Goal: Task Accomplishment & Management: Manage account settings

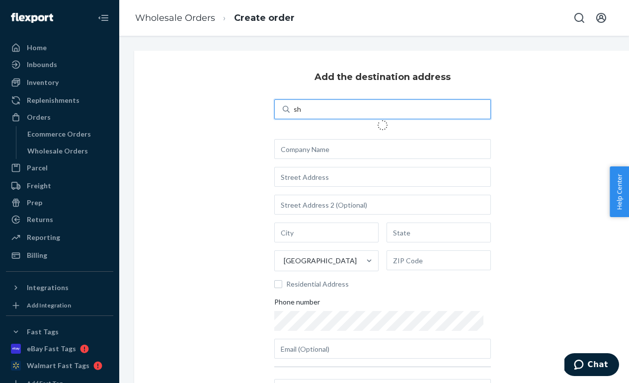
type input "s"
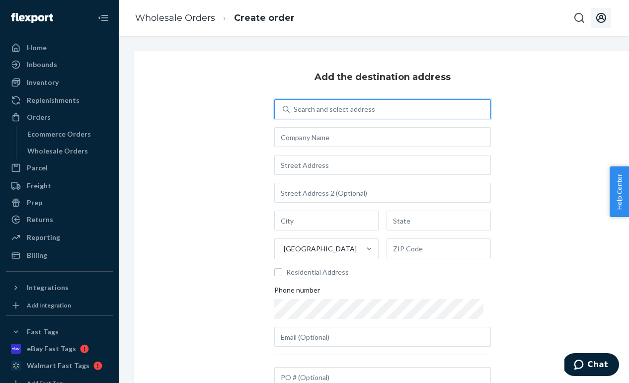
click at [603, 18] on icon "Open account menu" at bounding box center [602, 18] width 10 height 10
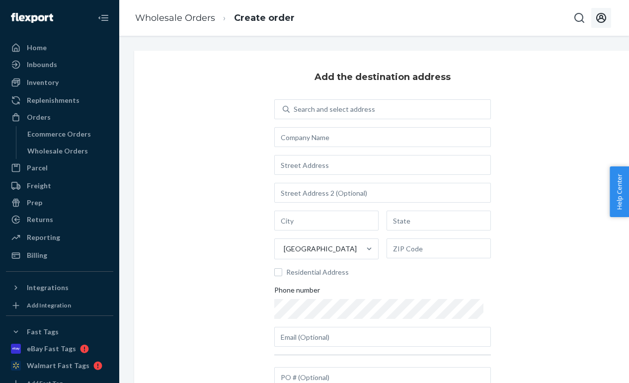
click at [600, 27] on button "Open account menu" at bounding box center [602, 18] width 20 height 20
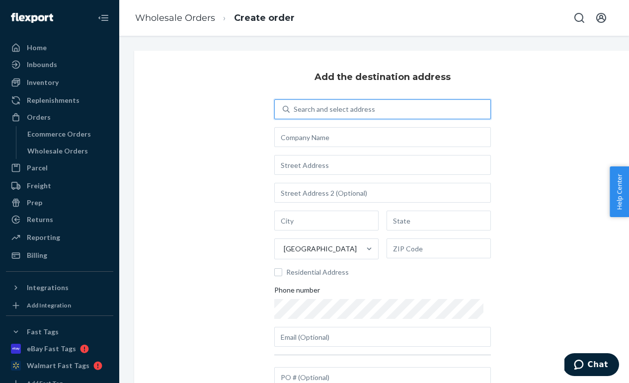
click at [321, 101] on div "Search and select address" at bounding box center [390, 109] width 201 height 18
click at [295, 104] on input "0 results available. Use Up and Down to choose options, press Enter to select t…" at bounding box center [294, 109] width 1 height 10
type input "sh"
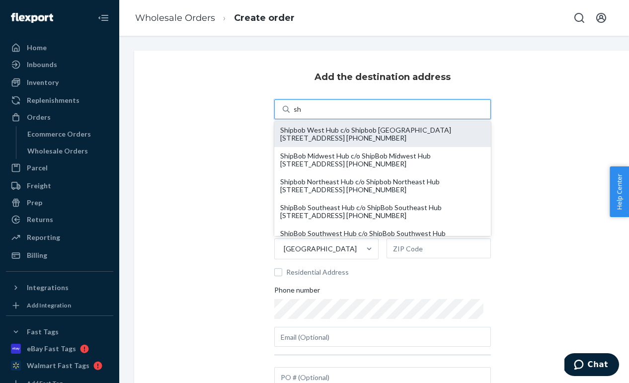
click at [319, 136] on div "Shipbob West Hub c/o Shipbob [GEOGRAPHIC_DATA] [STREET_ADDRESS] [PHONE_NUMBER]" at bounding box center [382, 134] width 205 height 16
click at [302, 114] on input "sh" at bounding box center [298, 109] width 8 height 10
type input "Shipbob West Hub"
type input "[PERSON_NAME][GEOGRAPHIC_DATA]"
type input "CA"
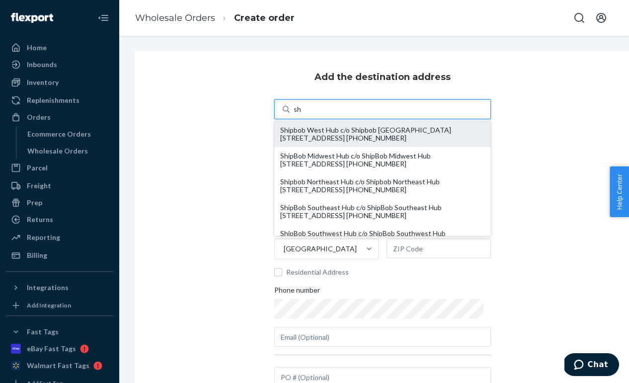
type input "92555"
type input "[STREET_ADDRESS]"
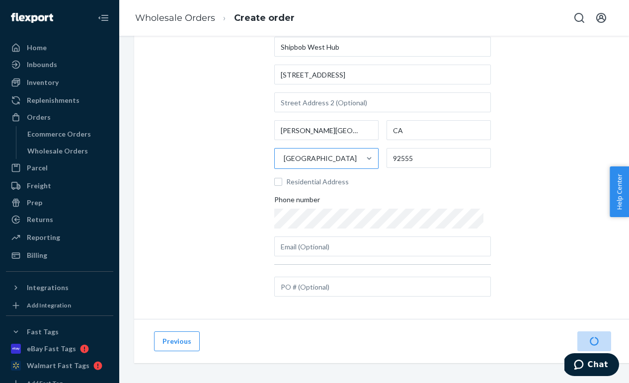
scroll to position [94, 0]
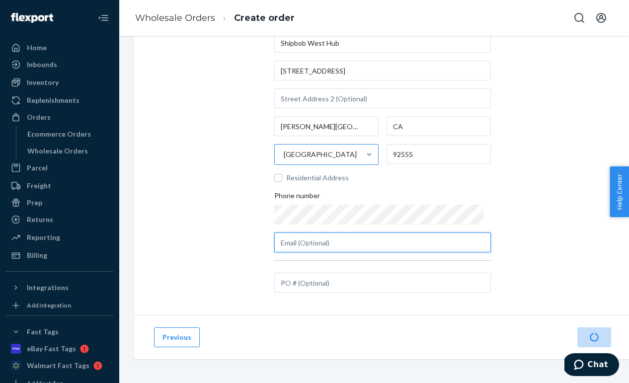
click at [312, 247] on input "text" at bounding box center [382, 243] width 217 height 20
click at [333, 247] on input "text" at bounding box center [382, 243] width 217 height 20
paste input "[PERSON_NAME][EMAIL_ADDRESS][DOMAIN_NAME]"
type input "[PERSON_NAME][EMAIL_ADDRESS][DOMAIN_NAME]"
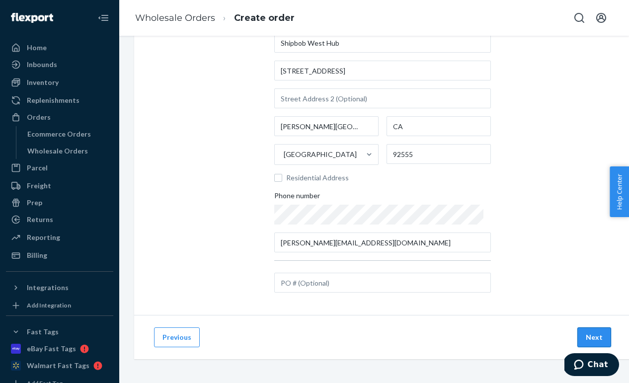
click at [590, 333] on button "Next" at bounding box center [595, 338] width 34 height 20
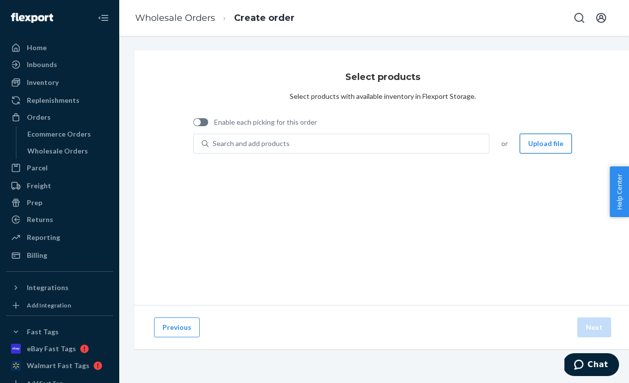
click at [527, 142] on button "Upload file" at bounding box center [546, 144] width 52 height 20
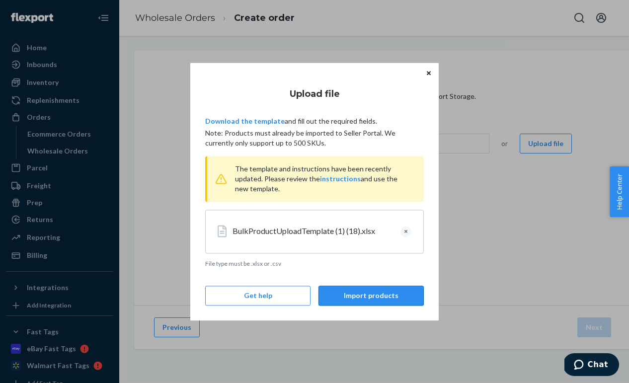
click at [335, 300] on button "Import products" at bounding box center [371, 296] width 105 height 20
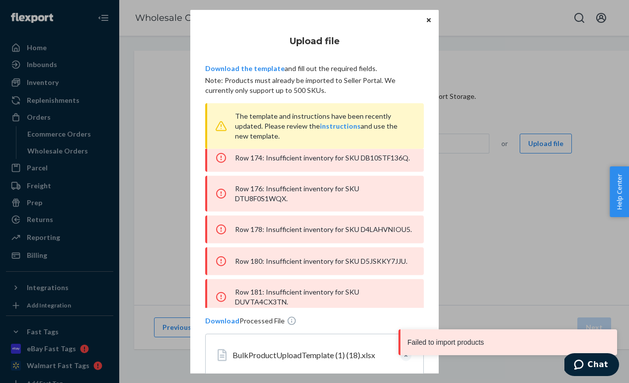
scroll to position [2084, 0]
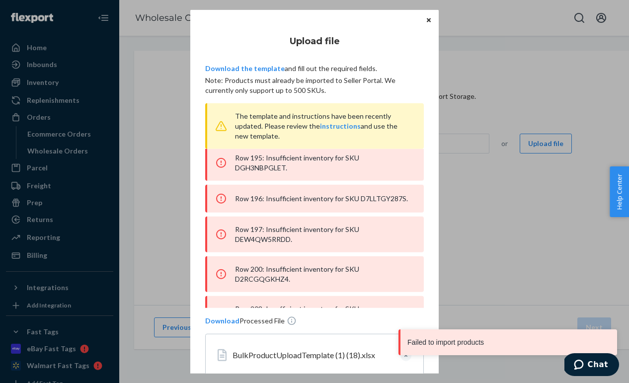
drag, startPoint x: 413, startPoint y: 294, endPoint x: 303, endPoint y: 238, distance: 123.0
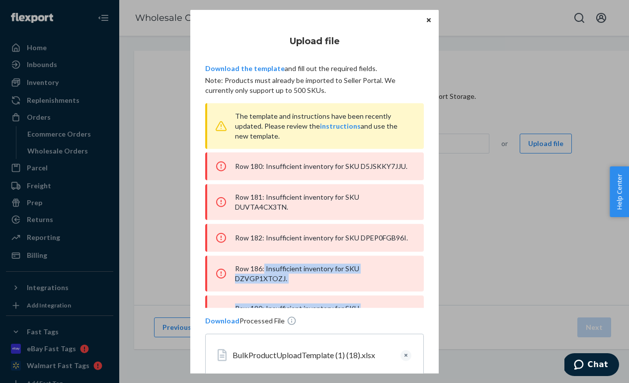
drag, startPoint x: 412, startPoint y: 296, endPoint x: 264, endPoint y: 149, distance: 208.1
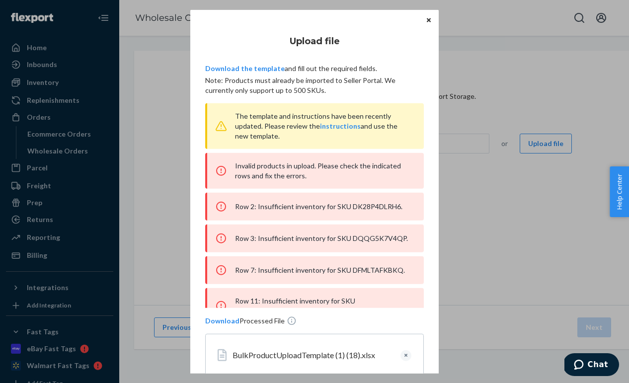
scroll to position [0, 0]
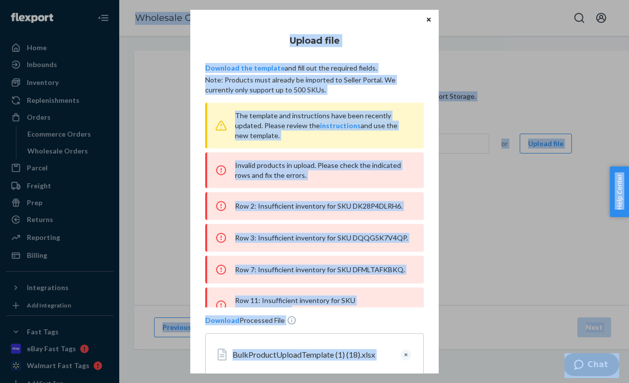
click at [248, 178] on div "Invalid products in upload. Please check the indicated rows and fix the errors." at bounding box center [314, 170] width 219 height 36
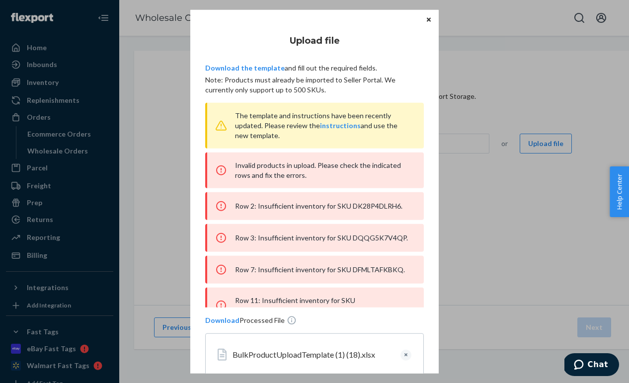
scroll to position [0, 0]
click at [232, 162] on div "Invalid products in upload. Please check the indicated rows and fix the errors." at bounding box center [314, 171] width 219 height 36
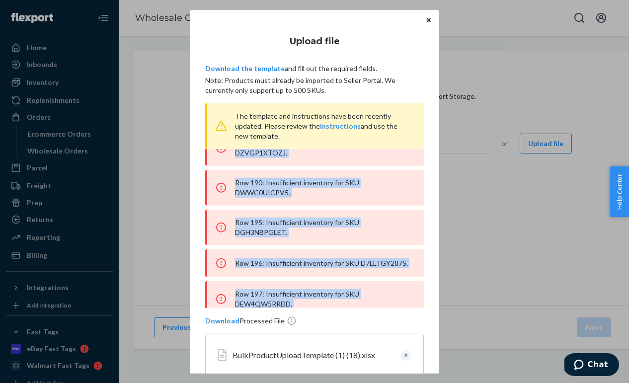
scroll to position [2084, 0]
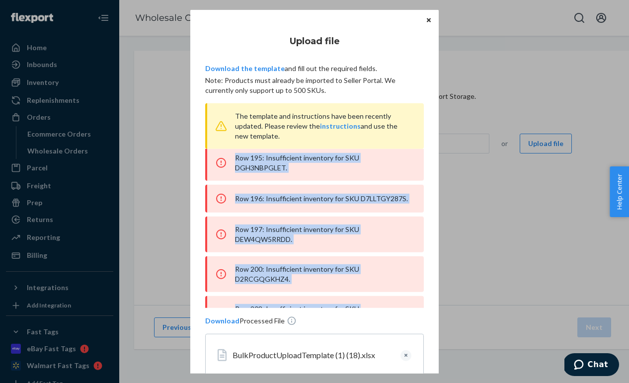
drag, startPoint x: 236, startPoint y: 164, endPoint x: 362, endPoint y: 311, distance: 194.2
click at [362, 311] on div "Upload file Download the template and fill out the required fields. Note: Produ…" at bounding box center [314, 226] width 219 height 405
copy div "Invalid products in upload. Please check the indicated rows and fix the errors.…"
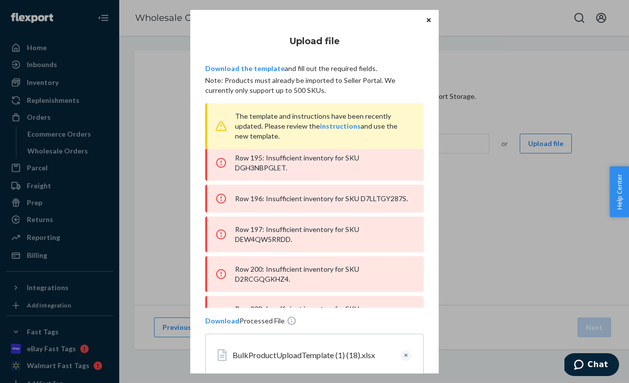
click at [368, 66] on p "Download the template and fill out the required fields." at bounding box center [314, 68] width 219 height 10
click at [408, 356] on button "Clear" at bounding box center [406, 355] width 11 height 11
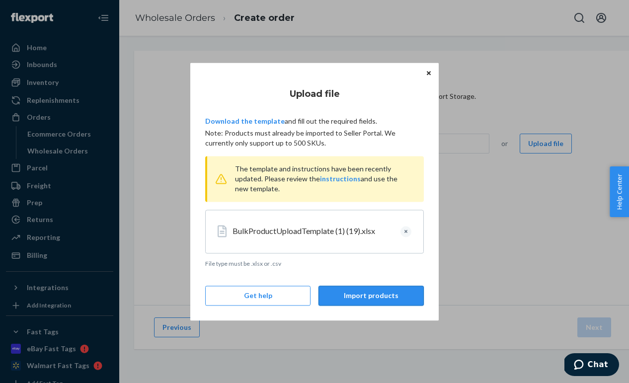
click at [338, 297] on button "Import products" at bounding box center [371, 296] width 105 height 20
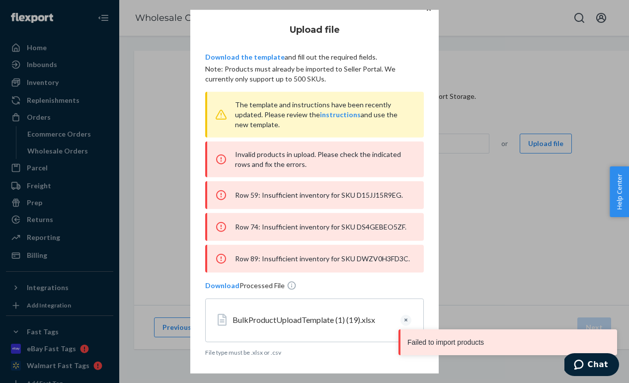
scroll to position [47, 0]
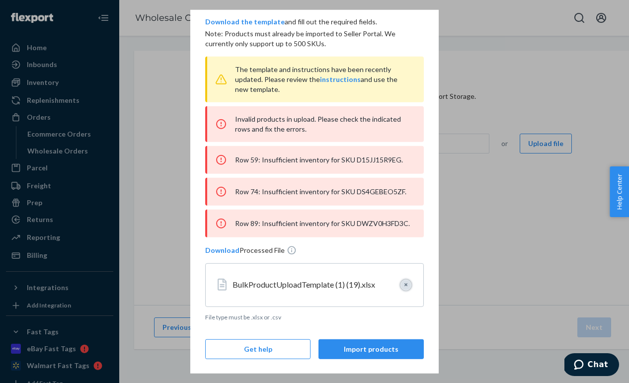
click at [406, 286] on button "Clear" at bounding box center [406, 284] width 11 height 11
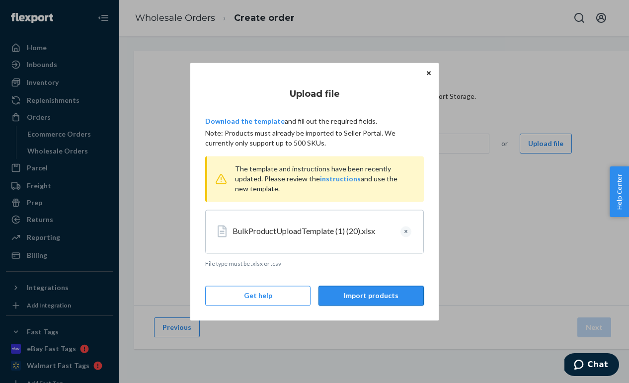
click at [349, 296] on button "Import products" at bounding box center [371, 296] width 105 height 20
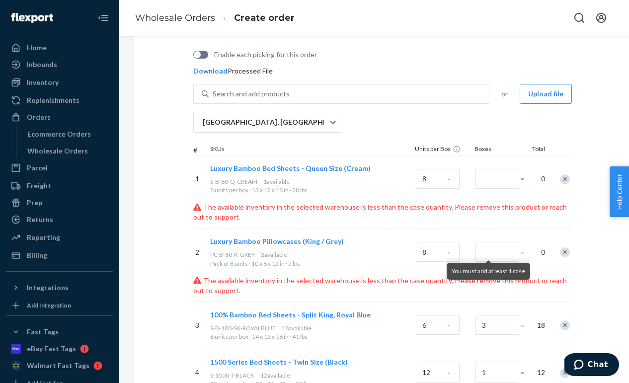
scroll to position [85, 0]
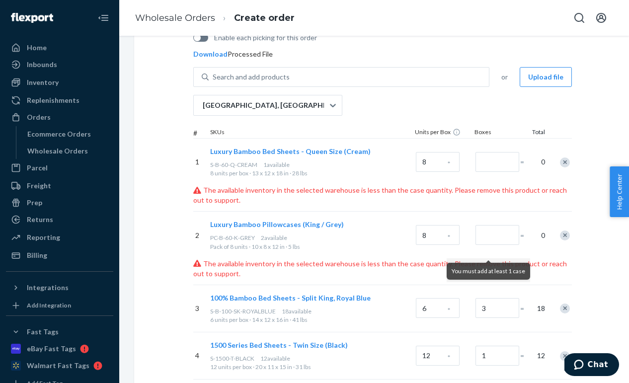
click at [231, 164] on span "S-B-60-Q-CREAM" at bounding box center [233, 164] width 47 height 7
click at [213, 166] on span "S-B-60-Q-CREAM" at bounding box center [233, 164] width 47 height 7
drag, startPoint x: 208, startPoint y: 165, endPoint x: 258, endPoint y: 167, distance: 49.7
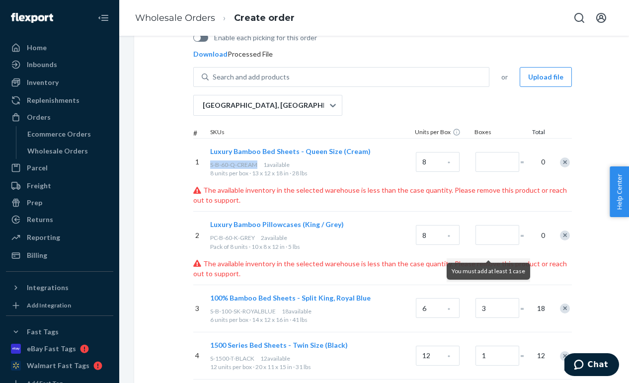
click at [258, 167] on div "Luxury Bamboo Bed Sheets - Queen Size (Cream) S-B-60-Q-CREAM 1 available 8 unit…" at bounding box center [311, 162] width 206 height 47
copy span "S-B-60-Q-CREAM"
drag, startPoint x: 210, startPoint y: 238, endPoint x: 258, endPoint y: 238, distance: 47.7
click at [258, 238] on div "PC-B-60-K-GREY 2 available" at bounding box center [311, 238] width 202 height 8
copy span "PC-B-60-K-GREY"
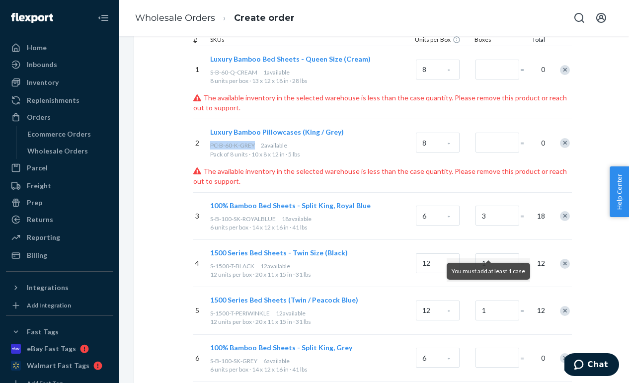
scroll to position [178, 0]
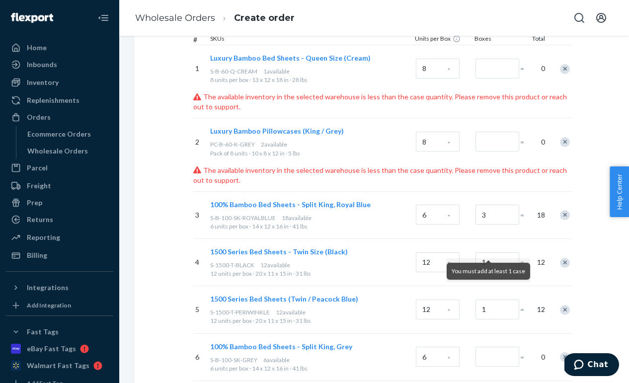
click at [565, 70] on div "Remove Item" at bounding box center [565, 69] width 10 height 10
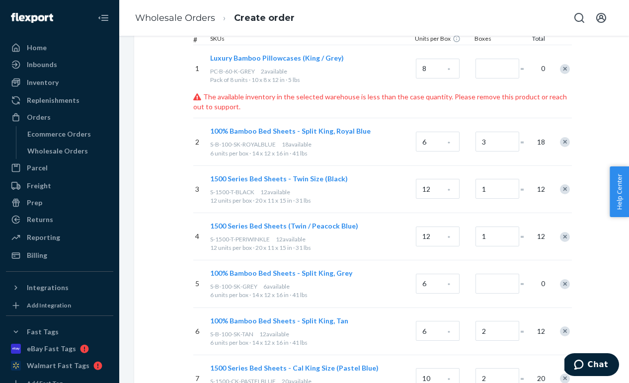
click at [565, 70] on div "Remove Item" at bounding box center [565, 69] width 10 height 10
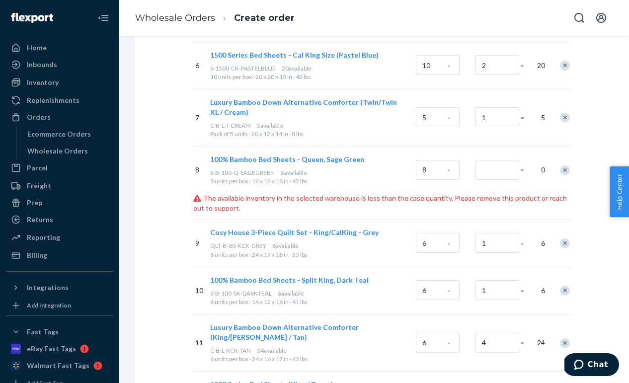
scroll to position [409, 0]
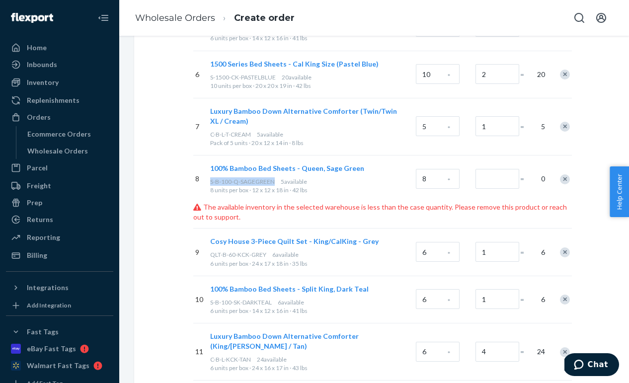
drag, startPoint x: 209, startPoint y: 182, endPoint x: 275, endPoint y: 182, distance: 66.1
click at [275, 182] on div "100% Bamboo Bed Sheets - Queen, Sage Green S-B-100-Q-SAGEGREEN 5 available 8 un…" at bounding box center [311, 179] width 206 height 47
copy span "S-B-100-Q-SAGEGREEN"
click at [563, 177] on div "Remove Item" at bounding box center [565, 179] width 10 height 10
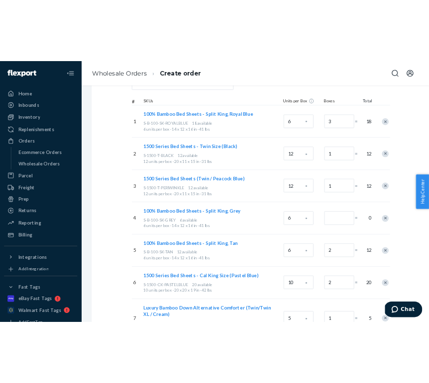
scroll to position [0, 0]
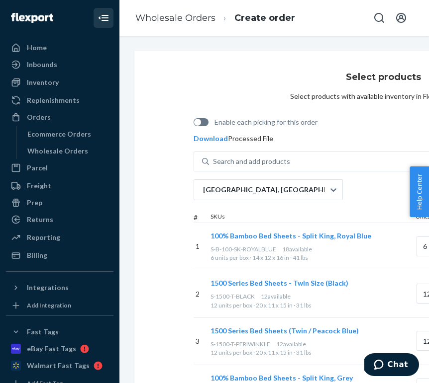
click at [106, 15] on icon "Close Navigation" at bounding box center [104, 18] width 7 height 6
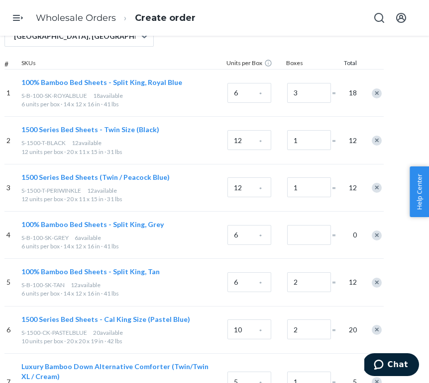
scroll to position [157, 69]
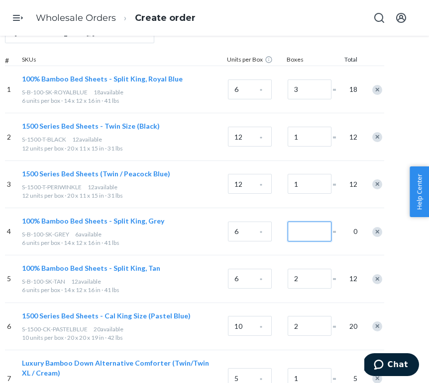
click at [302, 231] on input "Number of boxes" at bounding box center [309, 232] width 44 height 20
type input "1"
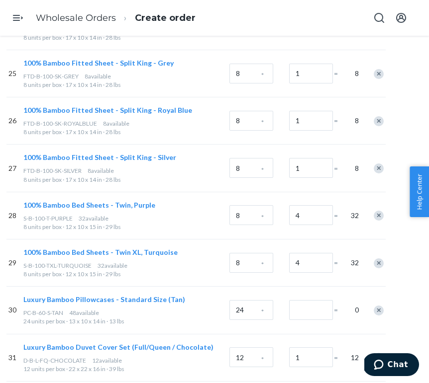
scroll to position [1342, 68]
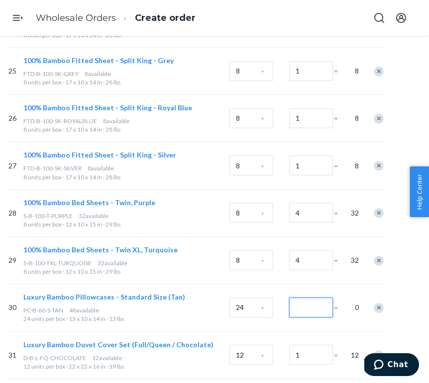
click at [306, 298] on input "Number of boxes" at bounding box center [311, 308] width 44 height 20
type input "2"
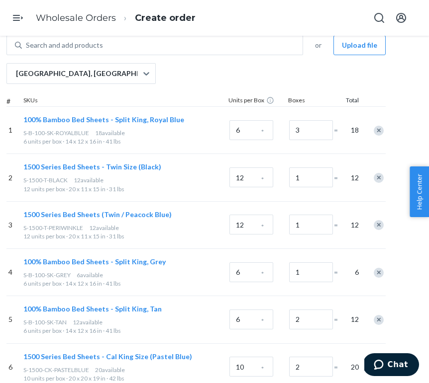
scroll to position [0, 68]
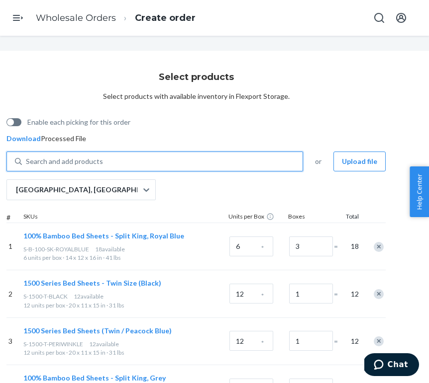
click at [168, 162] on div "Search and add products" at bounding box center [162, 162] width 280 height 18
click at [27, 162] on input "0 results available. Use Up and Down to choose options, press Enter to select t…" at bounding box center [26, 162] width 1 height 10
paste input "PC-B-60-S-TAN"
type input "PC-B-60-S-TAN"
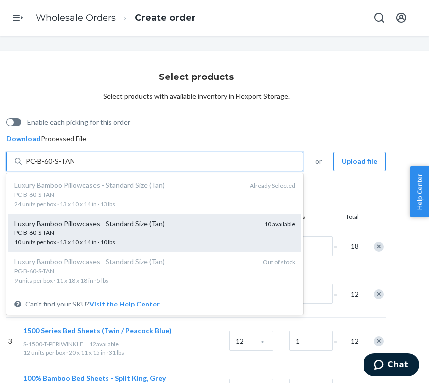
click at [138, 219] on div "Luxury Bamboo Pillowcases - Standard Size (Tan)" at bounding box center [135, 224] width 242 height 10
click at [74, 167] on input "PC-B-60-S-TAN" at bounding box center [50, 162] width 48 height 10
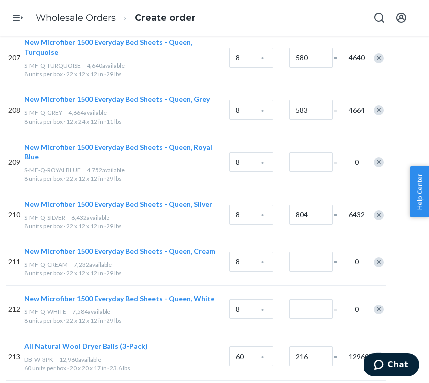
scroll to position [10184, 68]
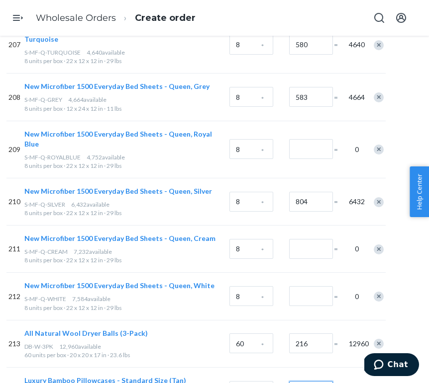
type input "1"
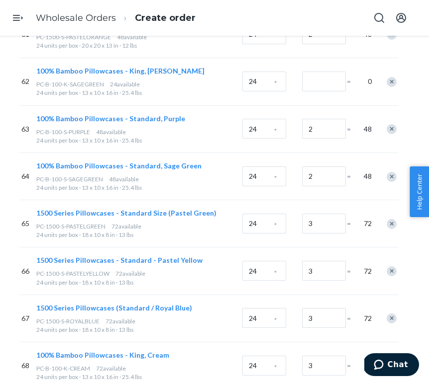
scroll to position [3092, 55]
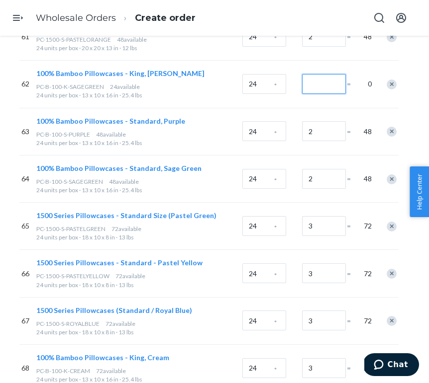
click at [322, 74] on input "Number of boxes" at bounding box center [324, 84] width 44 height 20
type input "1"
drag, startPoint x: 37, startPoint y: 69, endPoint x: 110, endPoint y: 69, distance: 73.1
click at [110, 83] on div "PC-B-100-K-SAGEGREEN 24 available" at bounding box center [137, 87] width 202 height 8
copy span "PC-B-100-K-SAGEGREEN"
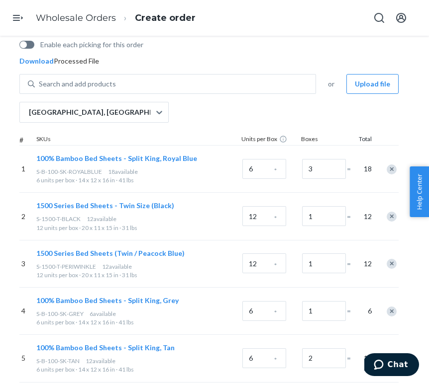
scroll to position [0, 55]
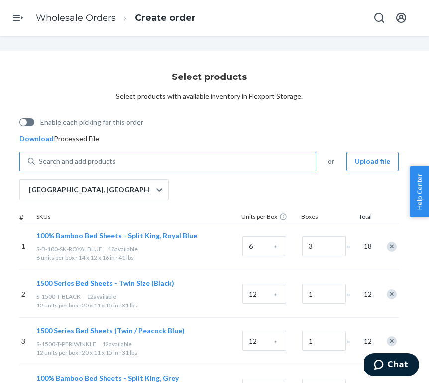
click at [99, 159] on div "Search and add products" at bounding box center [77, 162] width 77 height 10
click at [40, 159] on input "Search and add products" at bounding box center [39, 162] width 1 height 10
paste input "PC-B-100-K-SAGEGREEN"
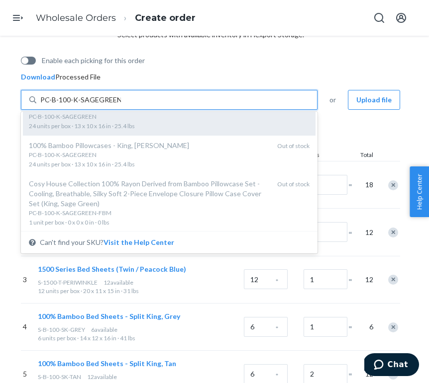
scroll to position [0, 0]
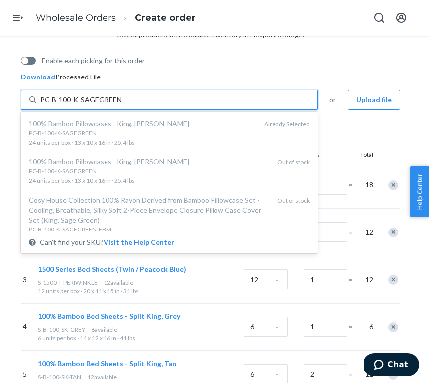
type input "PC-B-100-K-SAGEGREEN"
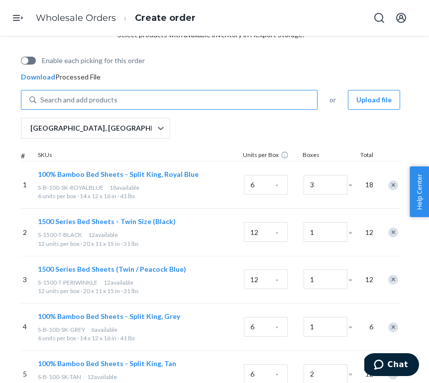
click at [257, 54] on div "Enable each picking for this order" at bounding box center [210, 62] width 379 height 20
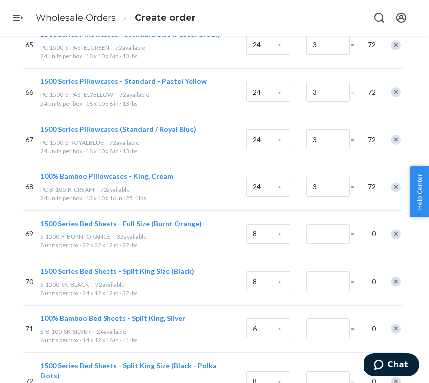
scroll to position [3274, 51]
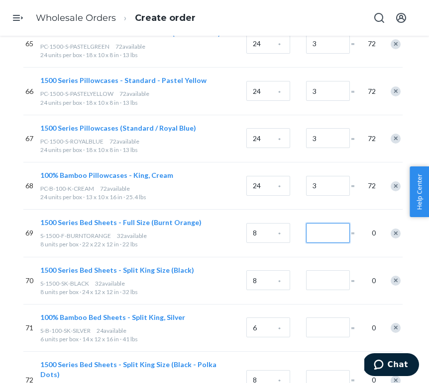
click at [319, 223] on input "Number of boxes" at bounding box center [328, 233] width 44 height 20
type input "4"
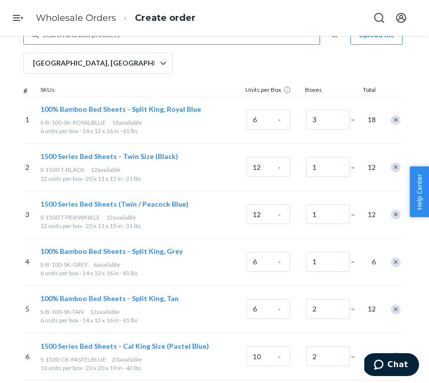
scroll to position [0, 51]
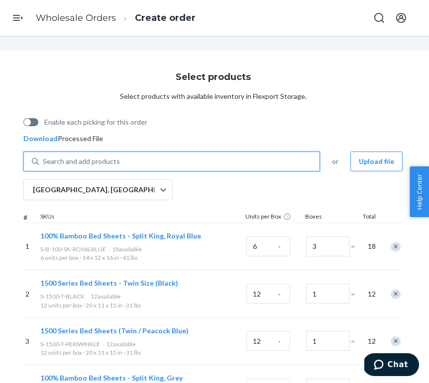
click at [165, 161] on div "Search and add products" at bounding box center [179, 162] width 280 height 18
click at [44, 161] on input "0 results available. Use Up and Down to choose options, press Enter to select t…" at bounding box center [43, 162] width 1 height 10
click at [165, 161] on div "Search and add products" at bounding box center [179, 162] width 280 height 18
click at [44, 161] on input "0 results available. Use Up and Down to choose options, press Enter to select t…" at bounding box center [43, 162] width 1 height 10
paste input "S-1500-F-BURNTORANGE"
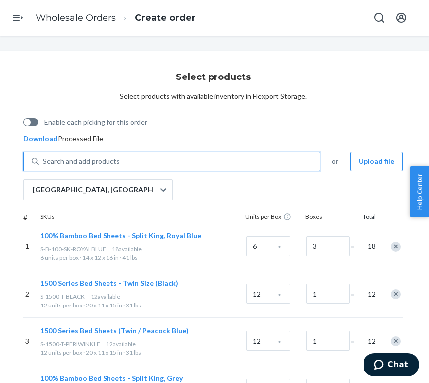
type input "S-1500-F-BURNTORANGE"
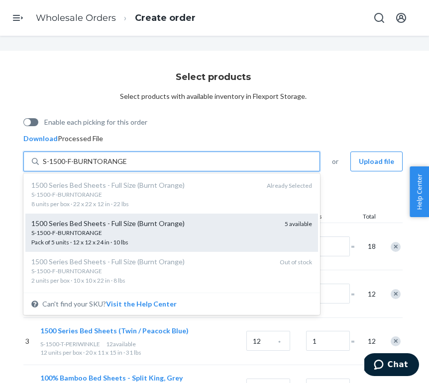
click at [151, 224] on div "1500 Series Bed Sheets - Full Size (Burnt Orange)" at bounding box center [153, 224] width 245 height 10
click at [127, 167] on input "S-1500-F-BURNTORANGE" at bounding box center [85, 162] width 85 height 10
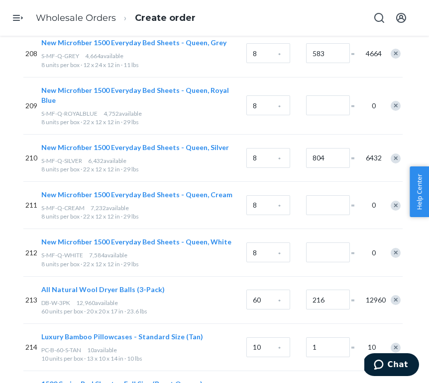
scroll to position [10231, 51]
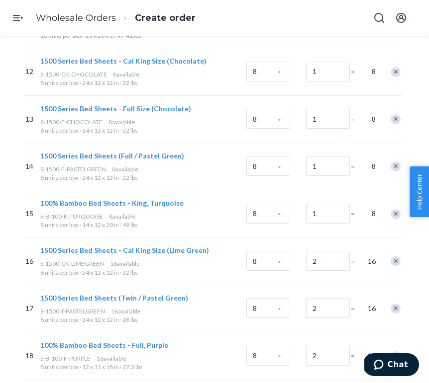
scroll to position [687, 51]
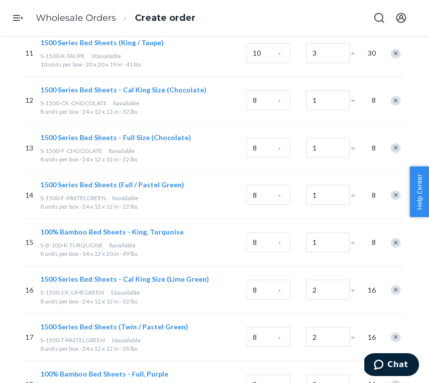
type input "1"
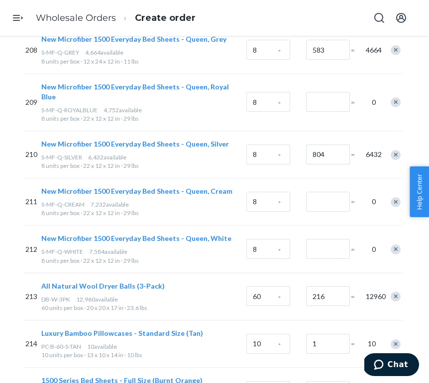
scroll to position [3281, 51]
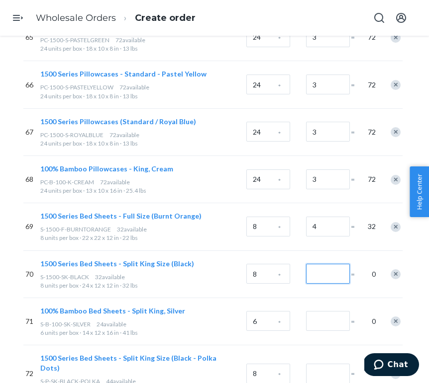
click at [323, 264] on input "Number of boxes" at bounding box center [328, 274] width 44 height 20
type input "4"
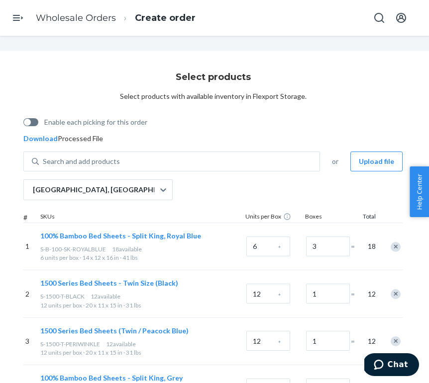
scroll to position [0, 0]
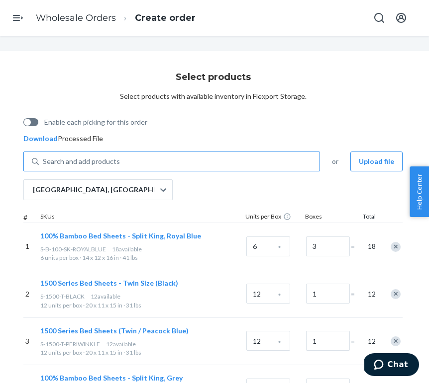
click at [223, 165] on div "Search and add products" at bounding box center [179, 162] width 280 height 18
click at [44, 165] on input "Search and add products" at bounding box center [43, 162] width 1 height 10
paste input "S-1500-SK-BLACK"
type input "S-1500-SK-BLACK"
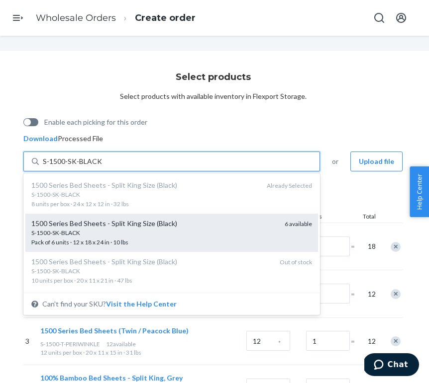
click at [217, 215] on div "1500 Series Bed Sheets - Split King Size (Black) S-1500-SK-BLACK Pack of 6 unit…" at bounding box center [171, 233] width 292 height 38
click at [101, 167] on input "S-1500-SK-BLACK" at bounding box center [72, 162] width 59 height 10
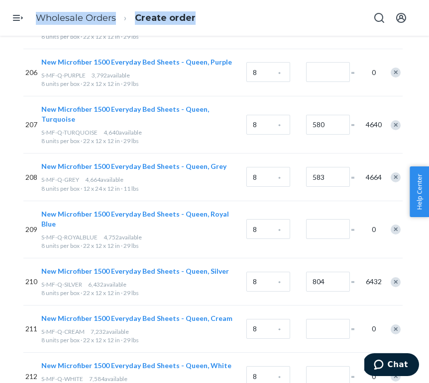
scroll to position [10278, 51]
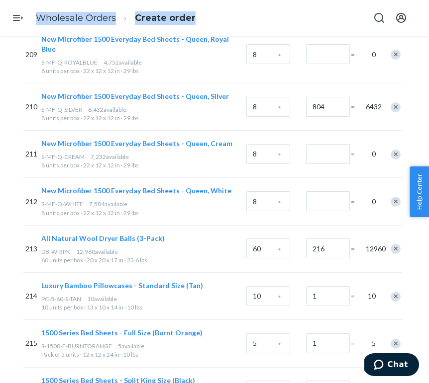
drag, startPoint x: 424, startPoint y: 38, endPoint x: 347, endPoint y: 426, distance: 395.4
click at [347, 383] on html "Home Inbounds Shipping Plans Problems Inventory Products Replenishments Orders …" at bounding box center [214, 191] width 429 height 383
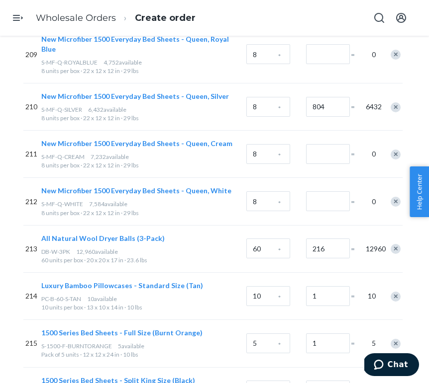
type input "1"
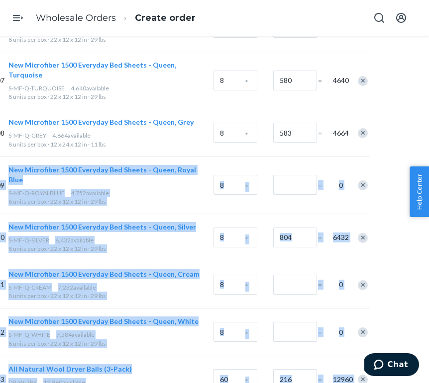
scroll to position [10131, 84]
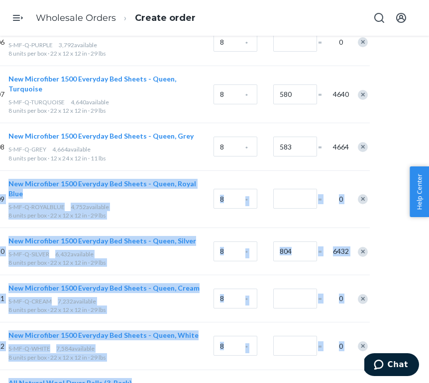
drag, startPoint x: 425, startPoint y: 370, endPoint x: 427, endPoint y: 39, distance: 330.6
click at [427, 39] on div "Select products Select products with available inventory in Flexport Storage. E…" at bounding box center [214, 210] width 429 height 348
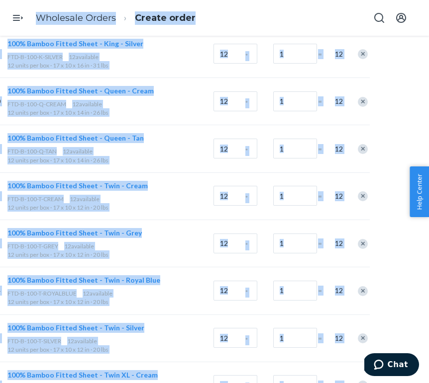
scroll to position [0, 84]
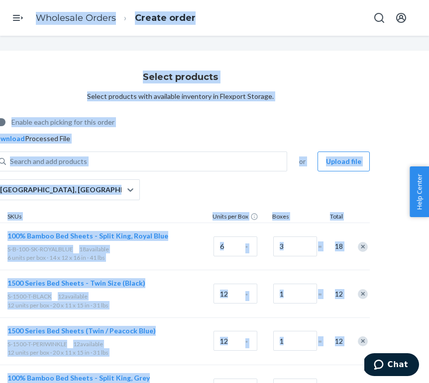
drag, startPoint x: 424, startPoint y: 360, endPoint x: 428, endPoint y: -62, distance: 422.6
click at [428, 0] on html "Home Inbounds Shipping Plans Problems Inventory Products Replenishments Orders …" at bounding box center [214, 191] width 429 height 383
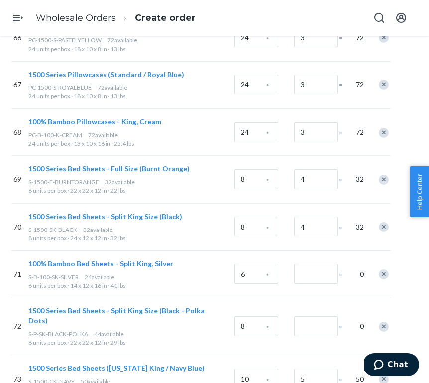
scroll to position [3328, 56]
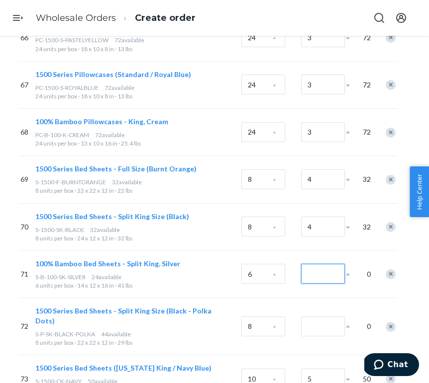
click at [316, 264] on input "Number of boxes" at bounding box center [323, 274] width 44 height 20
type input "4"
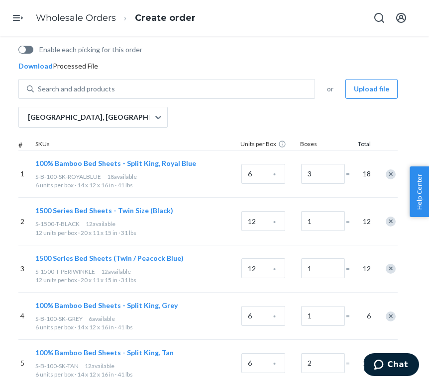
scroll to position [0, 56]
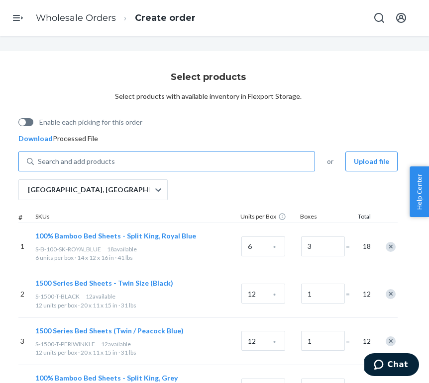
click at [182, 158] on div "Search and add products" at bounding box center [174, 162] width 280 height 18
click at [39, 158] on input "Search and add products" at bounding box center [38, 162] width 1 height 10
paste input "S-B-100-SK-SILVER"
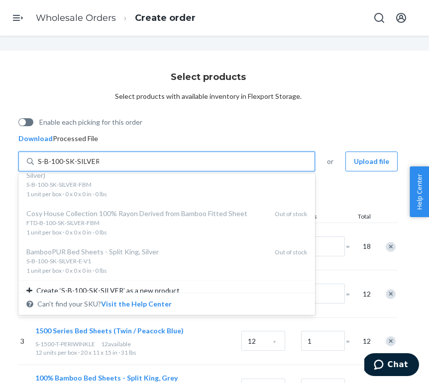
scroll to position [232, 0]
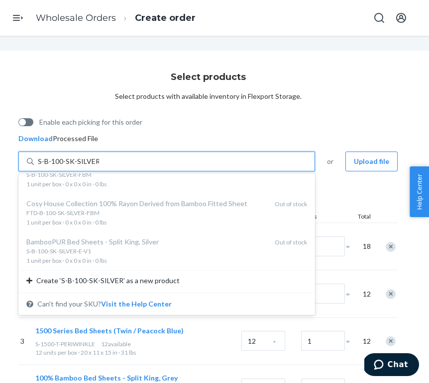
type input "S-B-100-SK-SILVER"
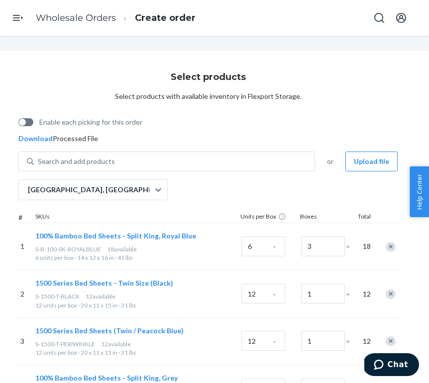
scroll to position [3423, 56]
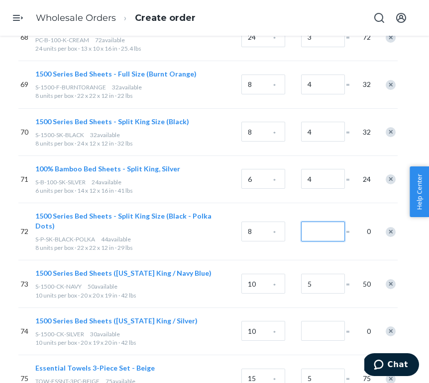
click at [309, 222] on input "Number of boxes" at bounding box center [323, 232] width 44 height 20
type input "5"
click at [331, 321] on input "Number of boxes" at bounding box center [323, 331] width 44 height 20
type input "3"
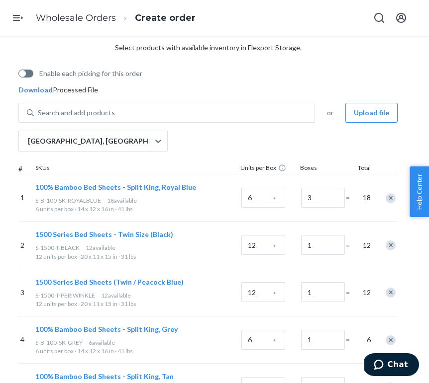
scroll to position [0, 56]
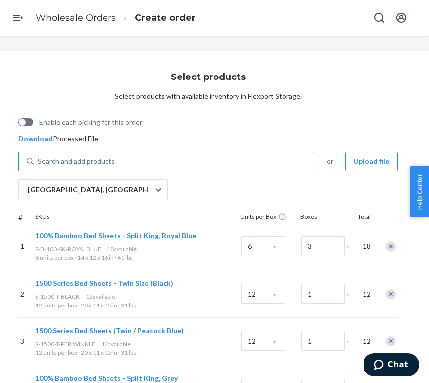
click at [176, 166] on div "Search and add products" at bounding box center [174, 162] width 280 height 18
click at [39, 166] on input "Search and add products" at bounding box center [38, 162] width 1 height 10
paste input "S-1500-CK-SILVER"
type input "S-1500-CK-SILVER"
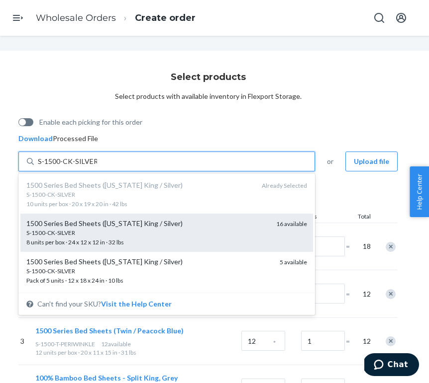
click at [152, 231] on div "S-1500-CK-SILVER" at bounding box center [147, 233] width 242 height 8
click at [97, 167] on input "S-1500-CK-SILVER" at bounding box center [67, 162] width 59 height 10
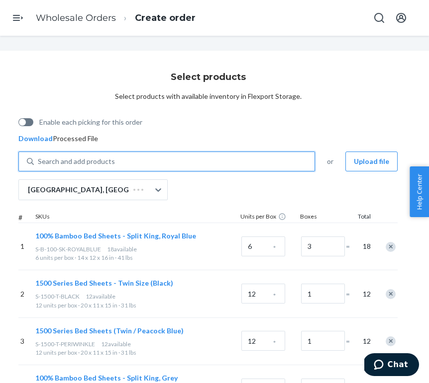
click at [152, 163] on div "Search and add products" at bounding box center [174, 162] width 280 height 18
click at [39, 163] on input "0 results available. Use Up and Down to choose options, press Enter to select t…" at bounding box center [38, 162] width 1 height 10
paste input "S-1500-CK-SILVER"
type input "S-1500-CK-SILVER"
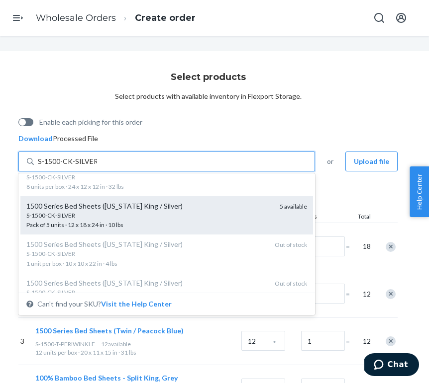
scroll to position [62, 0]
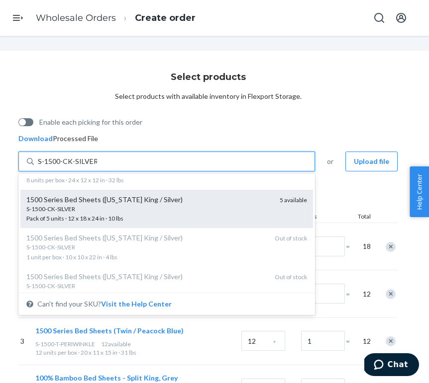
click at [156, 217] on div "S-1500-CK-SILVER Pack of 5 units · 12 x 18 x 24 in · 10 lbs" at bounding box center [148, 214] width 245 height 18
click at [97, 167] on input "S-1500-CK-SILVER" at bounding box center [67, 162] width 59 height 10
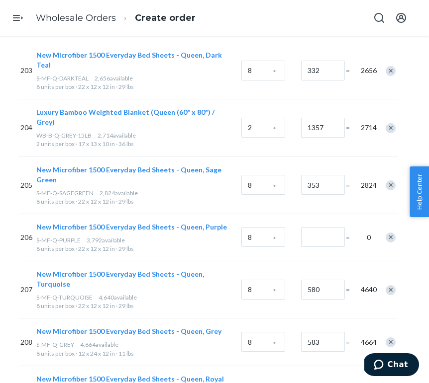
scroll to position [10373, 56]
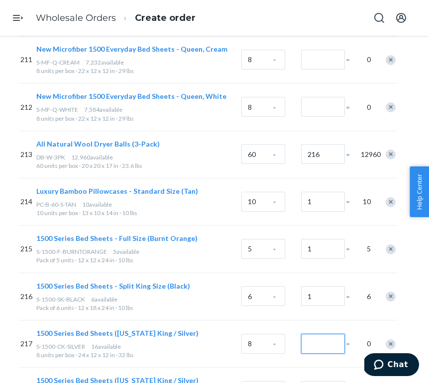
click at [313, 334] on input "Number of boxes" at bounding box center [323, 344] width 44 height 20
type input "2"
type input "1"
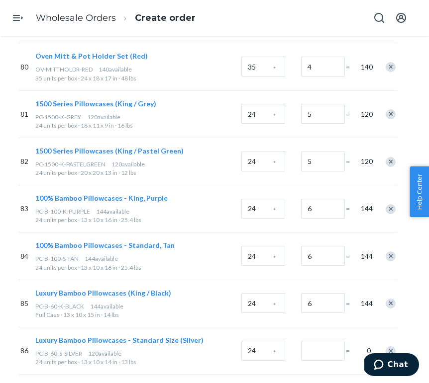
scroll to position [3994, 56]
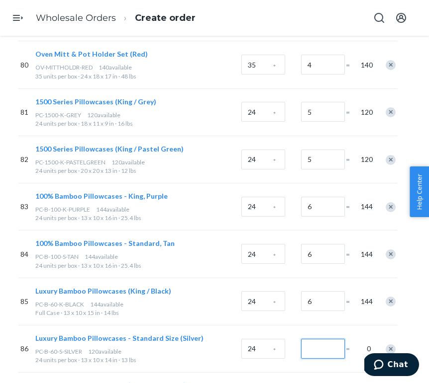
click at [332, 339] on input "Number of boxes" at bounding box center [323, 349] width 44 height 20
type input "5"
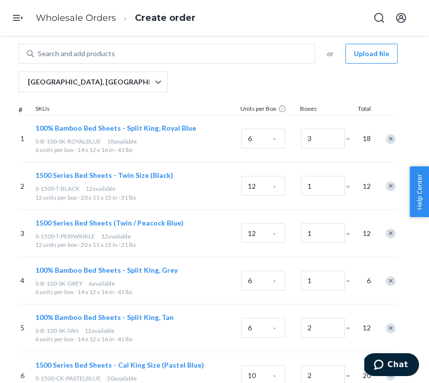
scroll to position [0, 56]
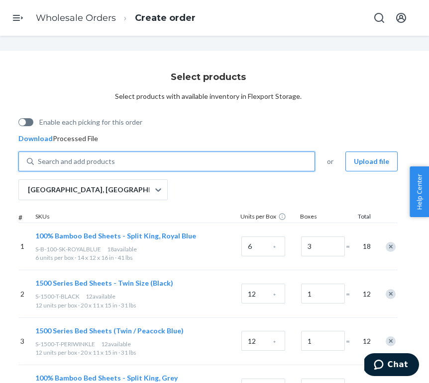
click at [217, 160] on div "Search and add products" at bounding box center [174, 162] width 280 height 18
click at [39, 160] on input "0 results available. Use Up and Down to choose options, press Enter to select t…" at bounding box center [38, 162] width 1 height 10
paste input "PC-B-60-S-SILVER"
type input "PC-B-60-S-SILVER"
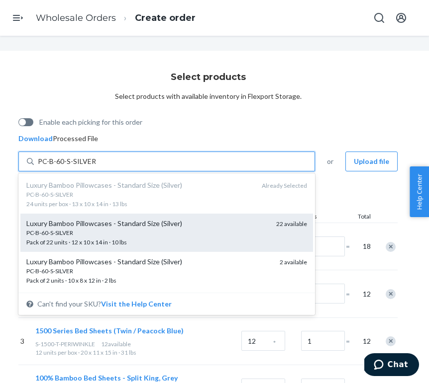
click at [215, 240] on div "PC-B-60-S-SILVER Pack of 22 units · 12 x 10 x 14 in · 10 lbs" at bounding box center [147, 238] width 242 height 18
click at [95, 167] on input "PC-B-60-S-SILVER" at bounding box center [67, 162] width 58 height 10
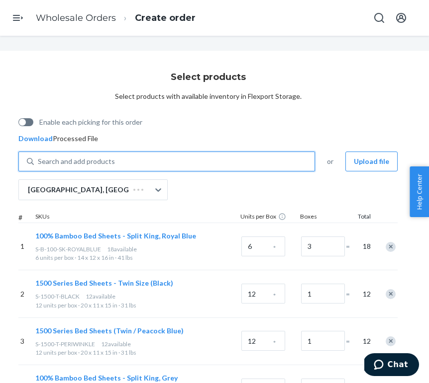
click at [214, 162] on div "Search and add products" at bounding box center [174, 162] width 280 height 18
click at [39, 162] on input "0 results available. Select is focused ,type to refine list, press Down to open…" at bounding box center [38, 162] width 1 height 10
paste input "PC-B-60-S-SILVER"
type input "PC-B-60-S-SILVER"
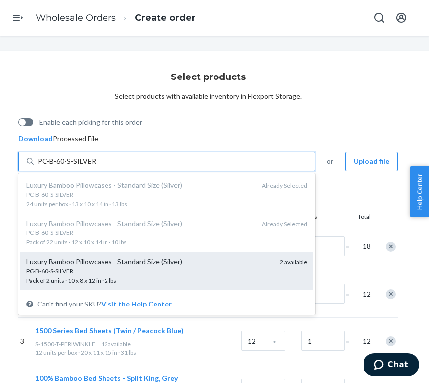
click at [215, 271] on div "PC-B-60-S-SILVER" at bounding box center [148, 271] width 245 height 8
click at [95, 167] on input "PC-B-60-S-SILVER" at bounding box center [67, 162] width 58 height 10
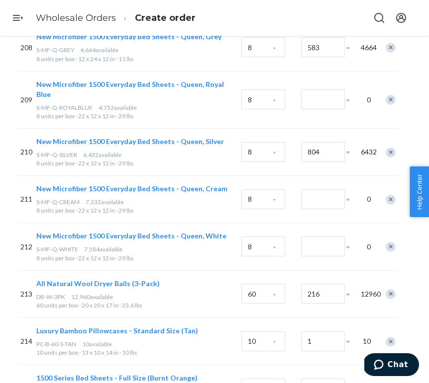
scroll to position [10468, 56]
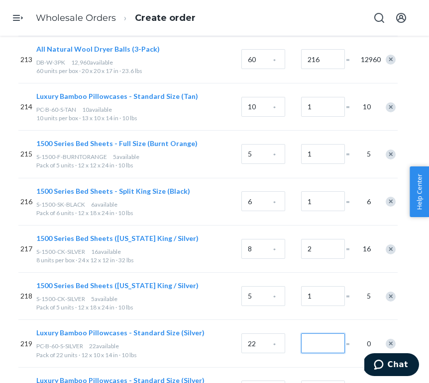
click at [313, 334] on input "Number of boxes" at bounding box center [323, 344] width 44 height 20
type input "1"
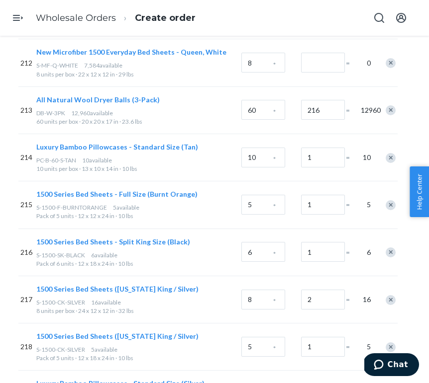
type input "1"
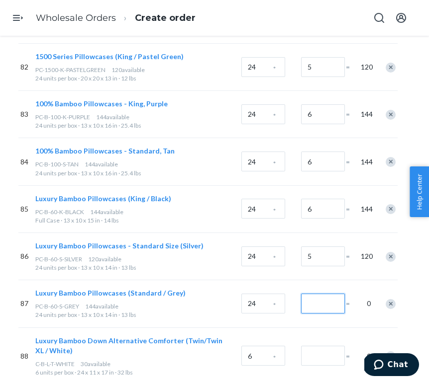
click at [322, 294] on input "Number of boxes" at bounding box center [323, 304] width 44 height 20
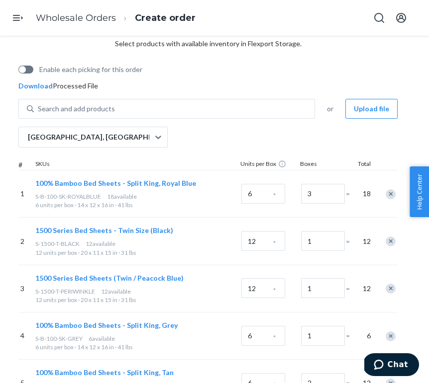
scroll to position [0, 56]
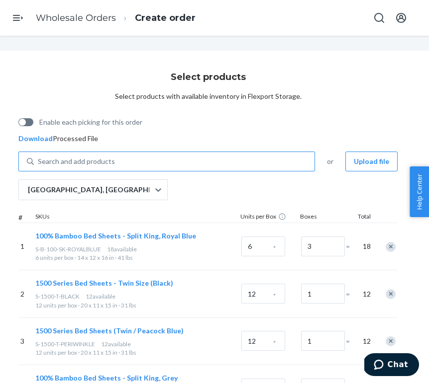
type input "6"
click at [154, 157] on div "Search and add products" at bounding box center [174, 162] width 280 height 18
click at [39, 157] on input "0 results available. Use Up and Down to choose options, press Enter to select t…" at bounding box center [38, 162] width 1 height 10
paste input "PC-B-60-S-GREY"
type input "PC-B-60-S-GREY"
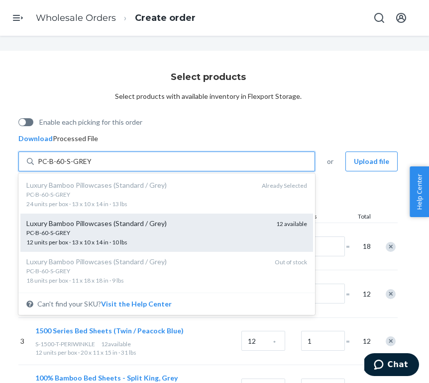
click at [155, 236] on div "PC-B-60-S-GREY" at bounding box center [147, 233] width 242 height 8
click at [91, 167] on input "PC-B-60-S-GREY" at bounding box center [64, 162] width 53 height 10
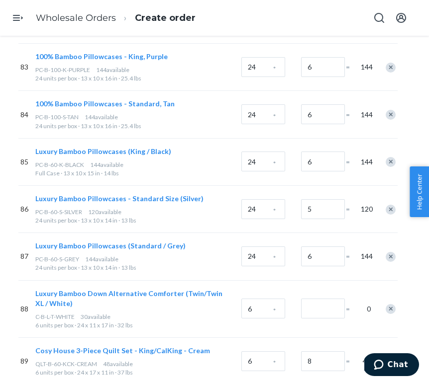
scroll to position [10515, 56]
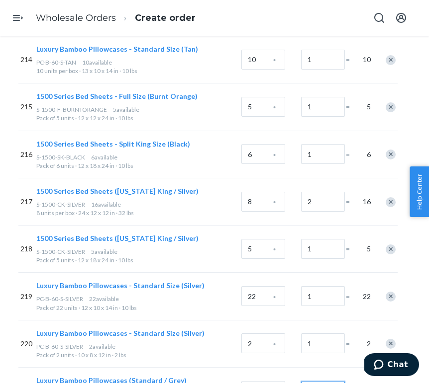
type input "0"
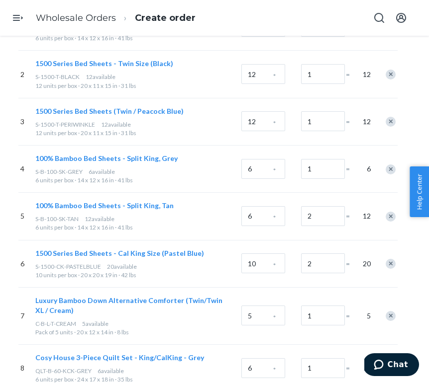
scroll to position [0, 56]
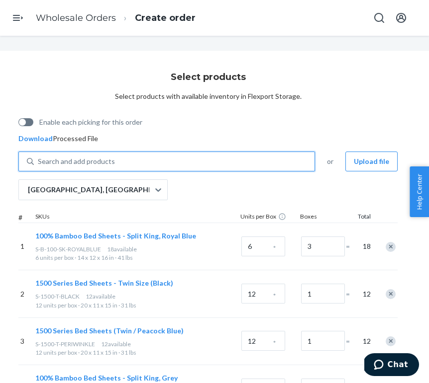
click at [156, 161] on div "Search and add products" at bounding box center [174, 162] width 280 height 18
click at [39, 161] on input "0 results available. Use Up and Down to choose options, press Enter to select t…" at bounding box center [38, 162] width 1 height 10
paste input "PC-B-60-S-GREY"
type input "PC-B-60-S-GREY"
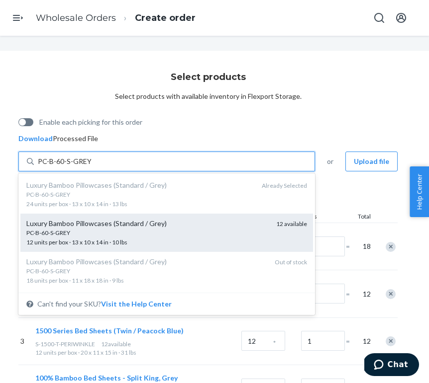
click at [154, 221] on div "Luxury Bamboo Pillowcases (Standard / Grey)" at bounding box center [147, 224] width 242 height 10
click at [91, 167] on input "PC-B-60-S-GREY" at bounding box center [64, 162] width 53 height 10
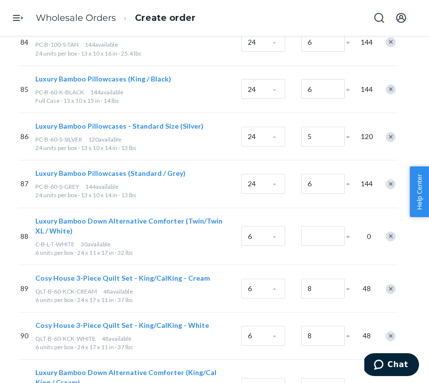
scroll to position [10531, 56]
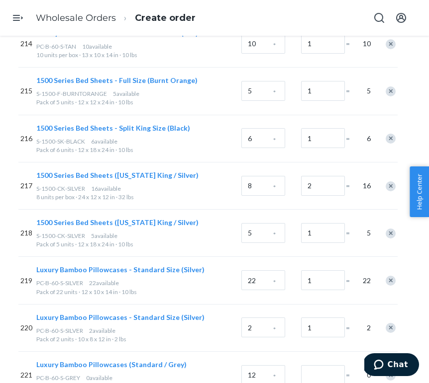
click at [390, 371] on div "Remove Item" at bounding box center [390, 376] width 10 height 10
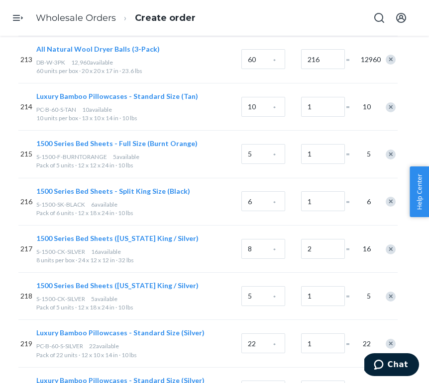
scroll to position [4133, 56]
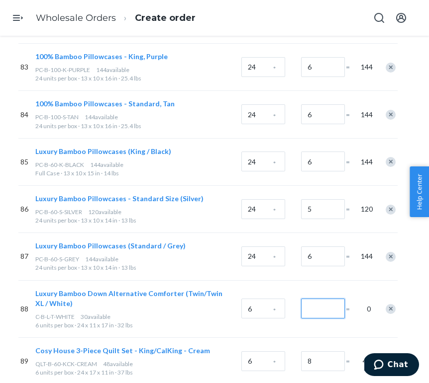
click at [320, 299] on input "Number of boxes" at bounding box center [323, 309] width 44 height 20
type input "5"
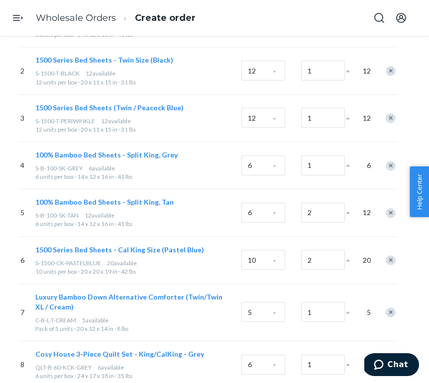
scroll to position [0, 56]
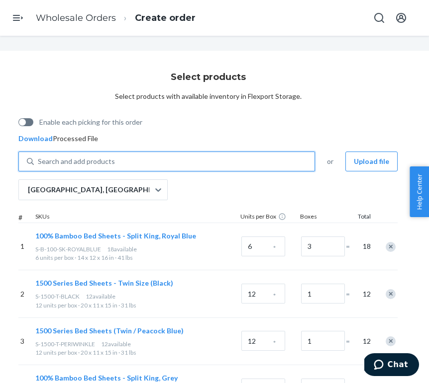
click at [170, 164] on div "Search and add products" at bounding box center [174, 162] width 280 height 18
click at [39, 164] on input "0 results available. Use Up and Down to choose options, press Enter to select t…" at bounding box center [38, 162] width 1 height 10
click at [170, 164] on div "Search and add products" at bounding box center [174, 162] width 280 height 18
click at [39, 164] on input "0 results available. Use Up and Down to choose options, press Enter to select t…" at bounding box center [38, 162] width 1 height 10
click at [170, 164] on div "Search and add products" at bounding box center [174, 162] width 280 height 18
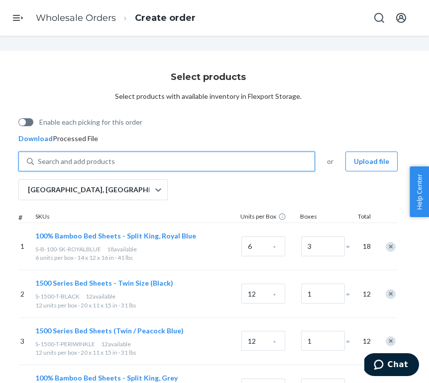
click at [39, 164] on input "0 results available. Use Up and Down to choose options, press Enter to select t…" at bounding box center [38, 162] width 1 height 10
paste input "C-B-L-T-WHITE"
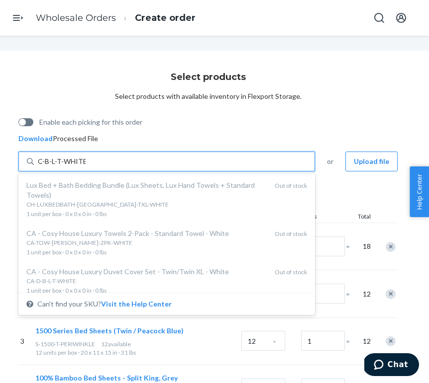
scroll to position [0, 0]
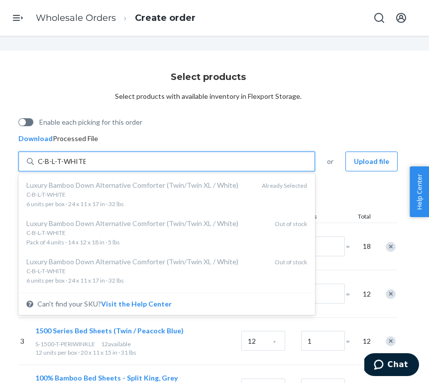
type input "C-B-L-T-WHITE"
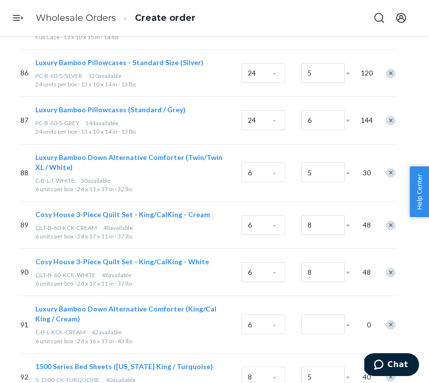
scroll to position [4270, 56]
click at [340, 314] on input "Number of boxes" at bounding box center [323, 324] width 44 height 20
type input "7"
click at [292, 16] on div "Wholesale Orders Create order" at bounding box center [214, 18] width 429 height 36
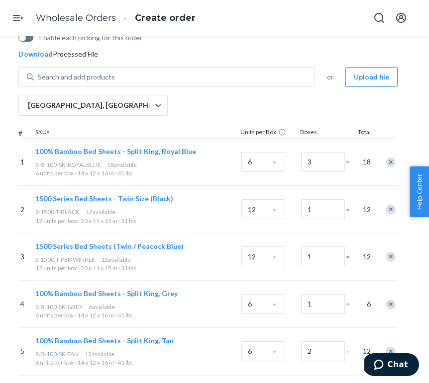
scroll to position [0, 56]
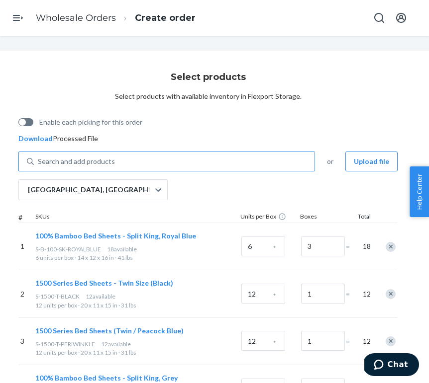
click at [137, 159] on div "Search and add products" at bounding box center [174, 162] width 280 height 18
click at [39, 159] on input "Search and add products" at bounding box center [38, 162] width 1 height 10
paste input "C-B-L-KCK-CREAM"
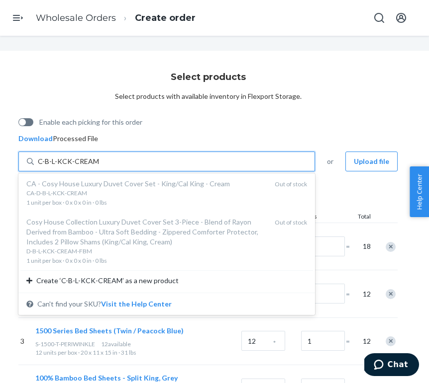
scroll to position [36, 0]
type input "C-B-L-KCK-CREAM"
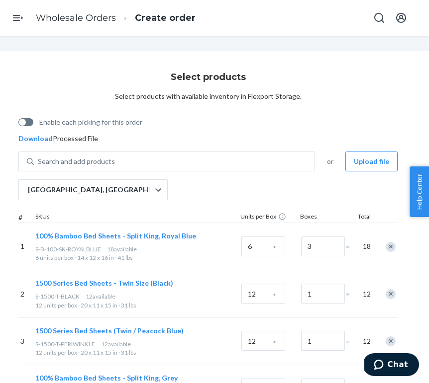
scroll to position [0, 0]
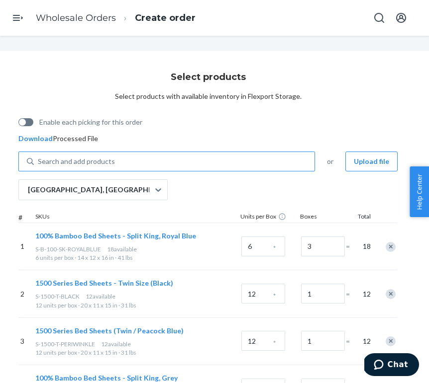
click at [188, 166] on div "Search and add products" at bounding box center [174, 162] width 280 height 18
click at [39, 166] on input "Search and add products" at bounding box center [38, 162] width 1 height 10
click at [188, 166] on div "Search and add products" at bounding box center [174, 162] width 280 height 18
click at [39, 166] on input "Search and add products" at bounding box center [38, 162] width 1 height 10
paste input "S-B-100-F-CREAM"
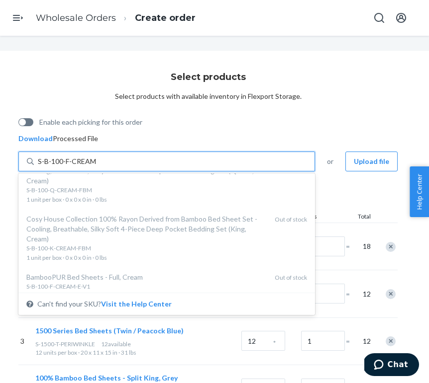
scroll to position [609, 0]
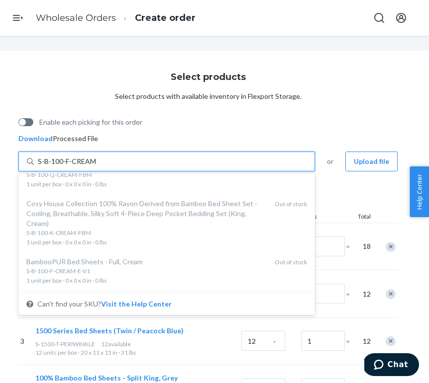
type input "S-B-100-F-CREAM"
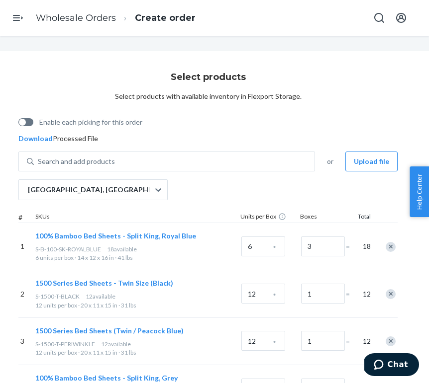
scroll to position [4485, 56]
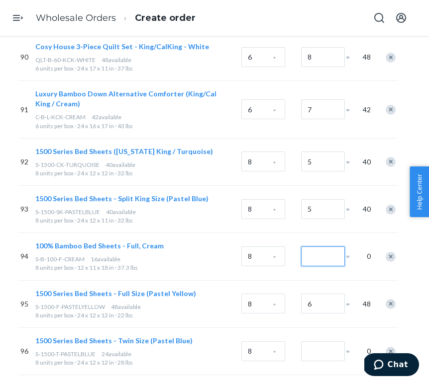
click at [325, 247] on input "Number of boxes" at bounding box center [323, 257] width 44 height 20
type input "2"
click at [320, 342] on input "Number of boxes" at bounding box center [323, 352] width 44 height 20
type input "3"
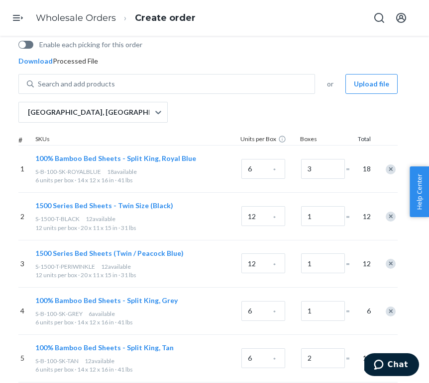
scroll to position [0, 56]
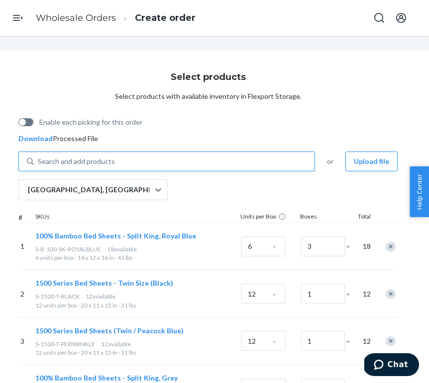
click at [233, 162] on div "Search and add products" at bounding box center [174, 162] width 280 height 18
click at [39, 162] on input "Search and add products" at bounding box center [38, 162] width 1 height 10
click at [233, 162] on div "Search and add products" at bounding box center [174, 162] width 280 height 18
click at [39, 162] on input "Search and add products" at bounding box center [38, 162] width 1 height 10
paste input "S-1500-T-PASTELBLUE"
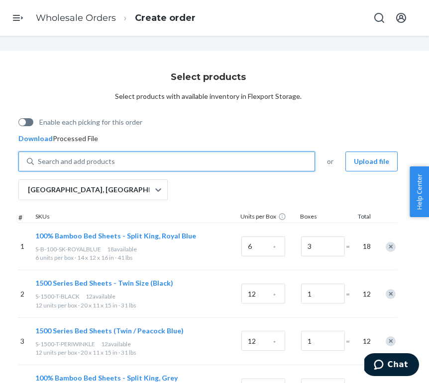
type input "S-1500-T-PASTELBLUE"
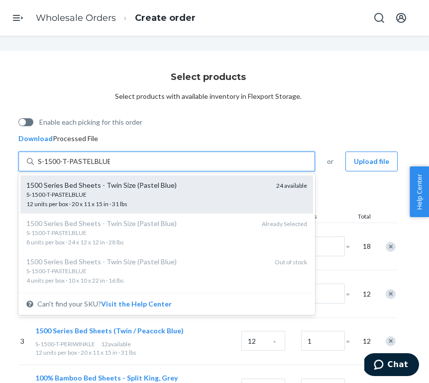
click at [219, 199] on div "S-1500-T-PASTELBLUE 12 units per box · 20 x 11 x 15 in · 31 lbs" at bounding box center [147, 199] width 242 height 18
click at [110, 167] on input "S-1500-T-PASTELBLUE" at bounding box center [74, 162] width 72 height 10
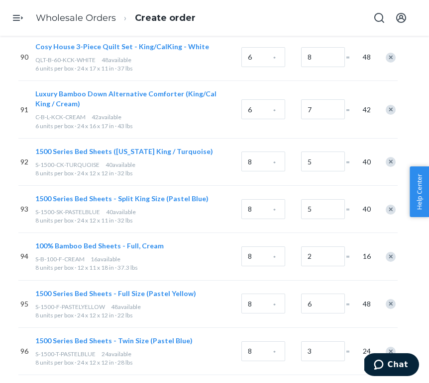
scroll to position [10515, 56]
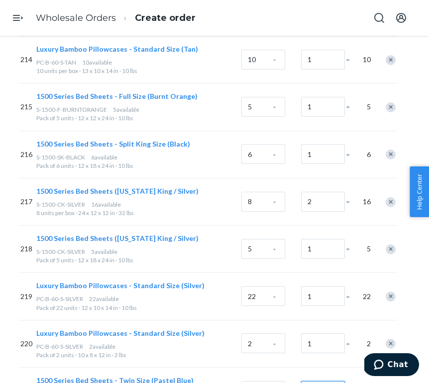
type input "2"
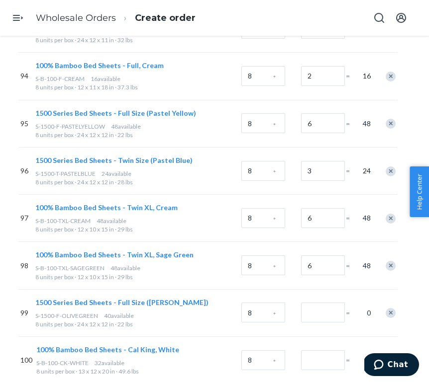
scroll to position [4667, 56]
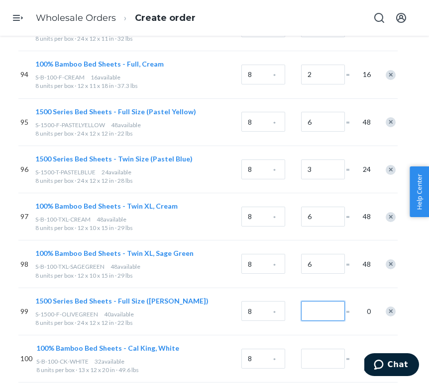
click at [334, 301] on input "Number of boxes" at bounding box center [323, 311] width 44 height 20
type input "5"
click at [193, 319] on div "8 units per box · 24 x 12 x 12 in · 22 lbs" at bounding box center [136, 323] width 202 height 8
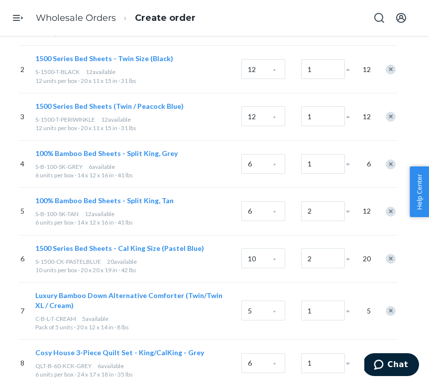
scroll to position [0, 56]
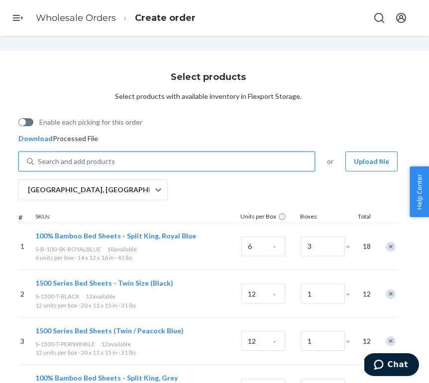
click at [134, 163] on div "Search and add products" at bounding box center [174, 162] width 280 height 18
click at [39, 163] on input "0 results available. Use Up and Down to choose options, press Enter to select t…" at bounding box center [38, 162] width 1 height 10
click at [134, 163] on div "Search and add products" at bounding box center [174, 162] width 280 height 18
click at [39, 163] on input "0 results available. Use Up and Down to choose options, press Enter to select t…" at bounding box center [38, 162] width 1 height 10
paste input "S-1500-F-OLIVEGREEN"
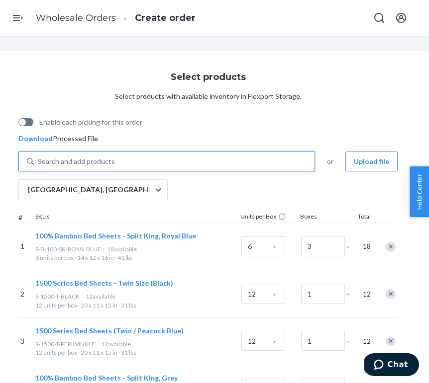
type input "S-1500-F-OLIVEGREEN"
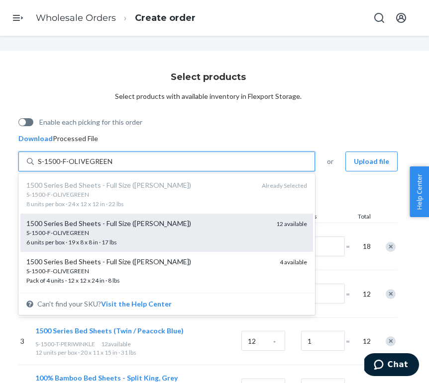
click at [131, 232] on div "S-1500-F-OLIVEGREEN" at bounding box center [147, 233] width 242 height 8
click at [113, 167] on input "S-1500-F-OLIVEGREEN" at bounding box center [75, 162] width 75 height 10
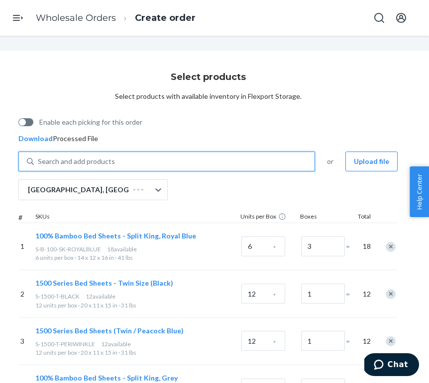
click at [135, 155] on div "Search and add products" at bounding box center [174, 162] width 280 height 18
click at [39, 157] on input "0 results available. Select is focused ,type to refine list, press Down to open…" at bounding box center [38, 162] width 1 height 10
paste input "S-1500-F-OLIVEGREEN"
type input "S-1500-F-OLIVEGREEN"
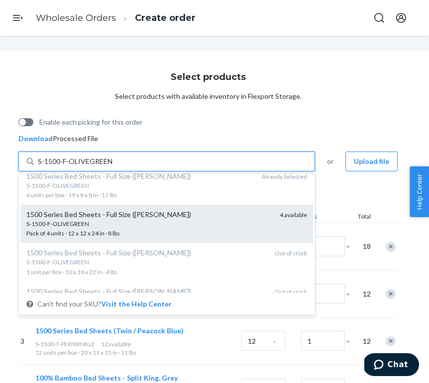
scroll to position [48, 0]
click at [135, 236] on div "S-1500-F-OLIVEGREEN Pack of 4 units · 12 x 12 x 24 in · 8 lbs" at bounding box center [148, 228] width 245 height 18
click at [113, 167] on input "S-1500-F-OLIVEGREEN" at bounding box center [75, 162] width 75 height 10
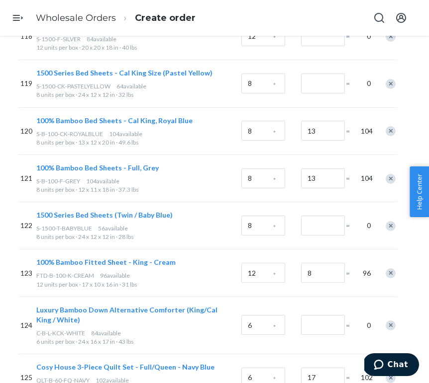
scroll to position [10610, 56]
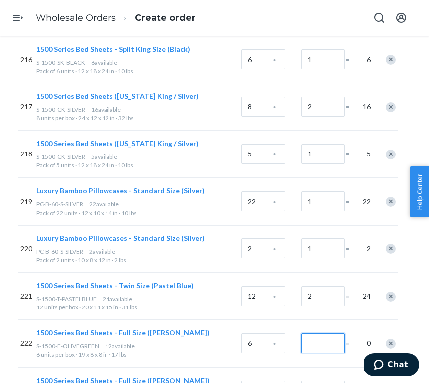
click at [315, 334] on input "Number of boxes" at bounding box center [323, 344] width 44 height 20
type input "2"
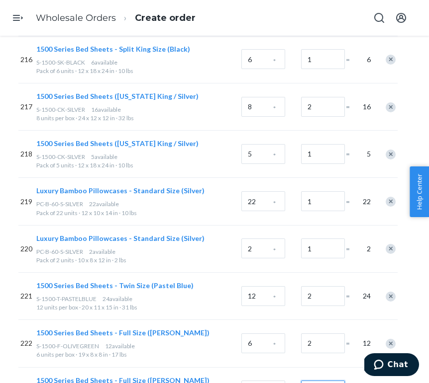
type input "1"
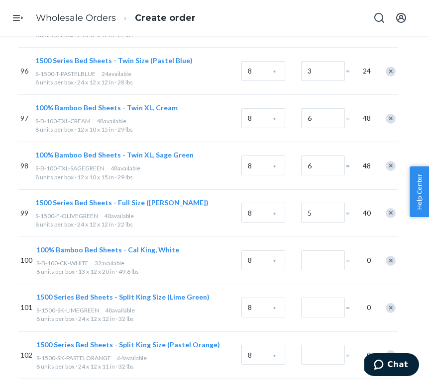
scroll to position [4774, 56]
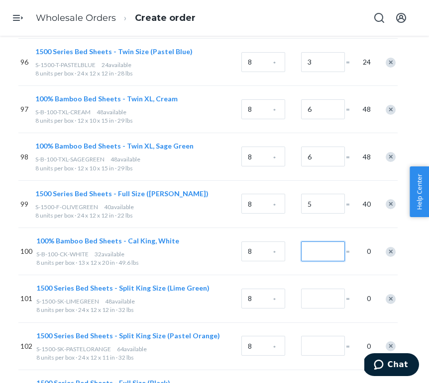
click at [314, 242] on input "Number of boxes" at bounding box center [323, 252] width 44 height 20
type input "4"
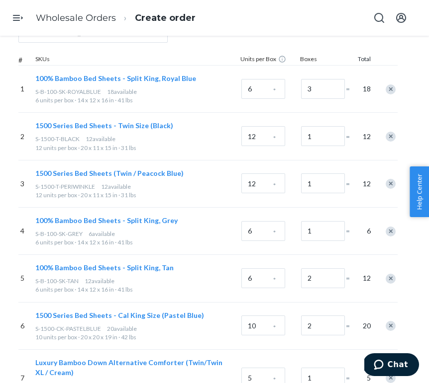
scroll to position [0, 56]
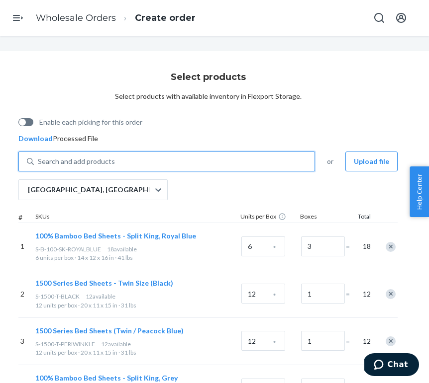
click at [147, 161] on div "Search and add products" at bounding box center [174, 162] width 280 height 18
click at [39, 161] on input "0 results available. Use Up and Down to choose options, press Enter to select t…" at bounding box center [38, 162] width 1 height 10
paste input "S-B-100-CK-WHITE"
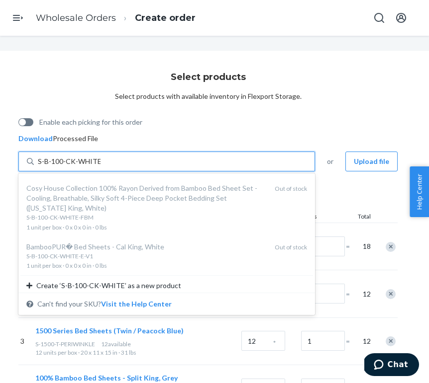
scroll to position [116, 0]
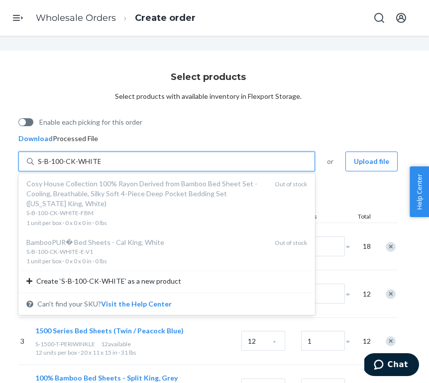
type input "S-B-100-CK-WHITE"
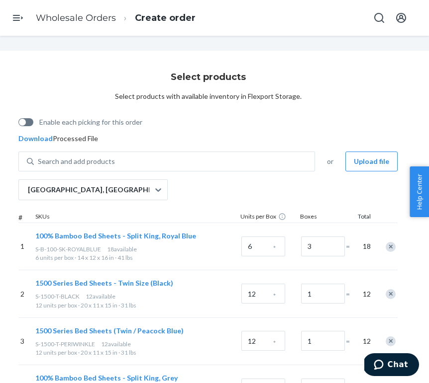
scroll to position [4769, 56]
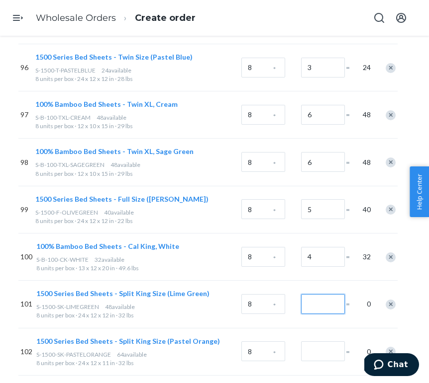
click at [319, 294] on input "Number of boxes" at bounding box center [323, 304] width 44 height 20
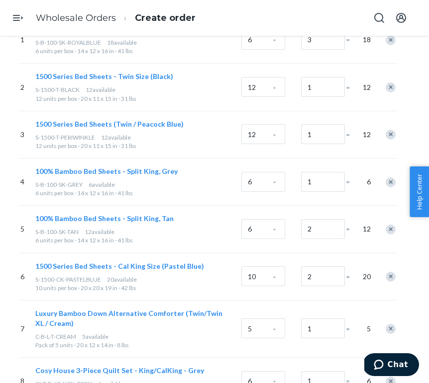
scroll to position [0, 56]
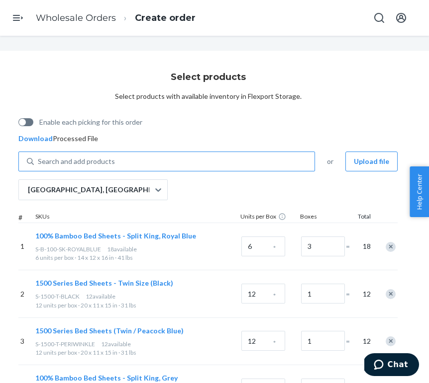
type input "6"
click at [134, 158] on div "Search and add products" at bounding box center [174, 162] width 280 height 18
click at [39, 158] on input "Search and add products" at bounding box center [38, 162] width 1 height 10
click at [134, 158] on div "Search and add products" at bounding box center [174, 162] width 280 height 18
click at [39, 158] on input "0 results available. Use Up and Down to choose options, press Enter to select t…" at bounding box center [38, 162] width 1 height 10
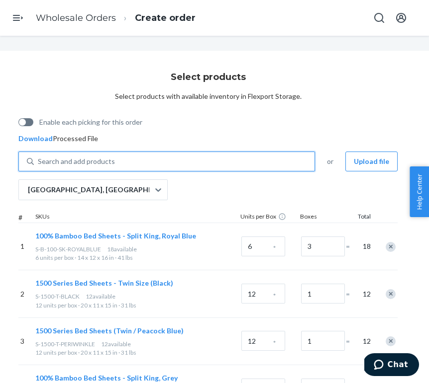
paste input "S-1500-SK-LIMEGREEN"
type input "S-1500-SK-LIMEGREEN"
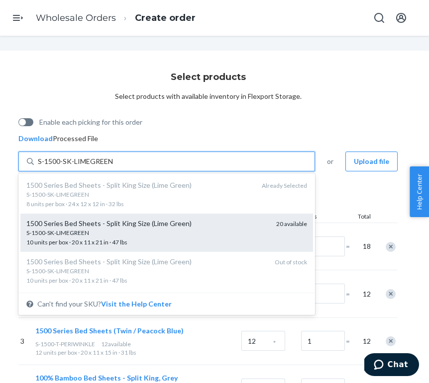
click at [127, 216] on div "1500 Series Bed Sheets - Split King Size (Lime Green) S-1500-SK-LIMEGREEN 10 un…" at bounding box center [166, 233] width 292 height 38
click at [113, 167] on input "S-1500-SK-LIMEGREEN" at bounding box center [76, 162] width 76 height 10
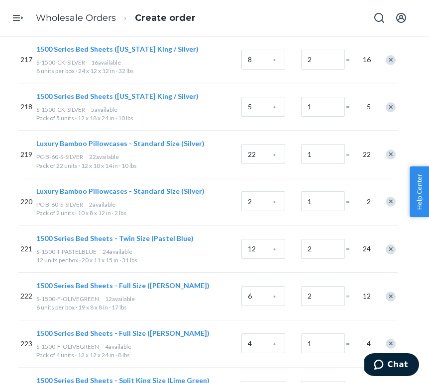
scroll to position [36, 0]
type input "2"
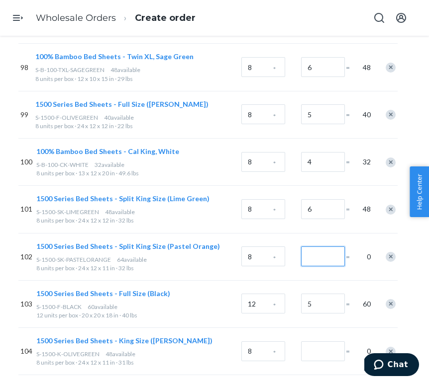
click at [321, 247] on input "Number of boxes" at bounding box center [323, 257] width 44 height 20
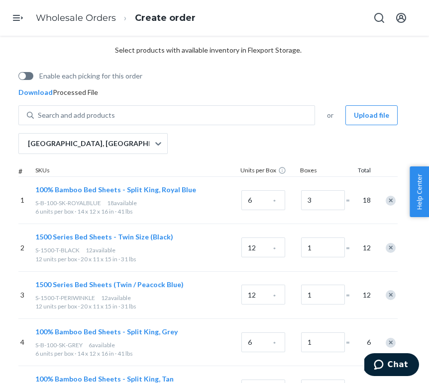
scroll to position [0, 56]
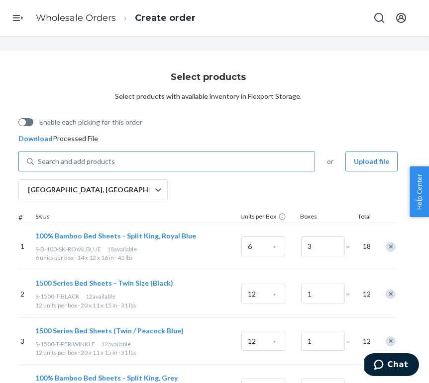
type input "8"
click at [132, 155] on div "Search and add products" at bounding box center [174, 162] width 280 height 18
click at [39, 157] on input "0 results available. Use Up and Down to choose options, press Enter to select t…" at bounding box center [38, 162] width 1 height 10
paste input "S-1500-SK-PASTELORANGE"
type input "S-1500-SK-PASTELORANGE"
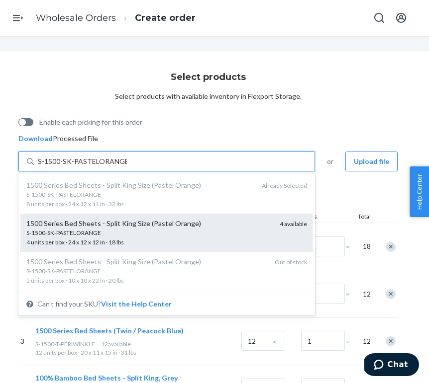
click at [124, 227] on div "1500 Series Bed Sheets - Split King Size (Pastel Orange)" at bounding box center [148, 224] width 245 height 10
click at [124, 167] on input "S-1500-SK-PASTELORANGE" at bounding box center [82, 162] width 89 height 10
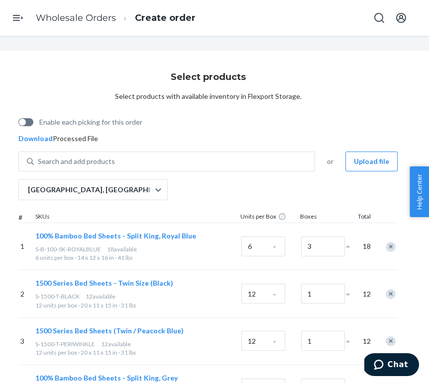
click at [423, 42] on div "Select products Select products with available inventory in Flexport Storage. E…" at bounding box center [214, 210] width 429 height 348
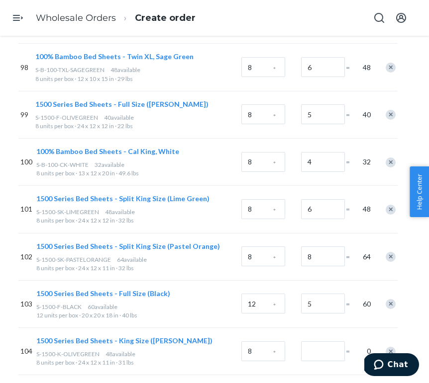
scroll to position [10705, 56]
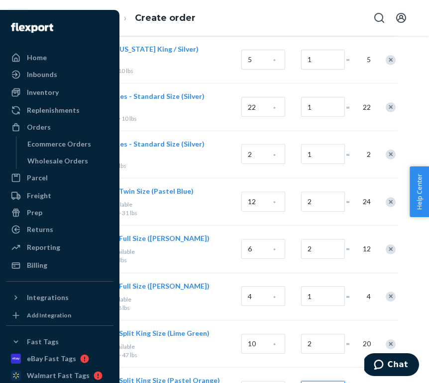
type input "1"
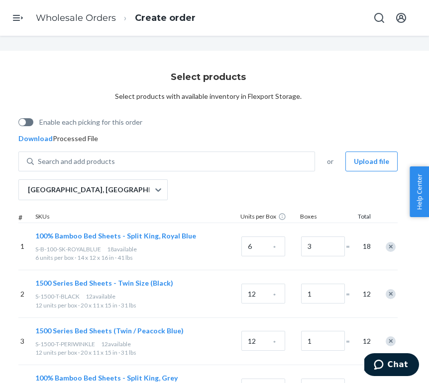
scroll to position [0, 0]
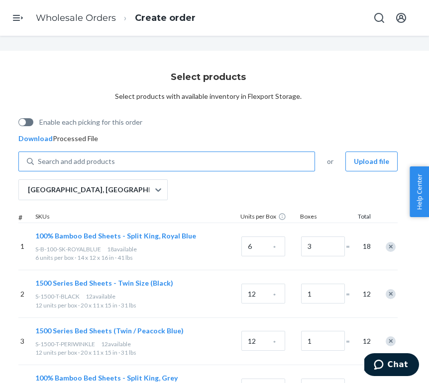
click at [172, 163] on div "Search and add products" at bounding box center [174, 162] width 280 height 18
click at [39, 163] on input "Search and add products" at bounding box center [38, 162] width 1 height 10
click at [172, 163] on div "Search and add products" at bounding box center [174, 162] width 280 height 18
click at [39, 163] on input "Search and add products" at bounding box center [38, 162] width 1 height 10
paste input "S-1500-K-OLIVEGREEN"
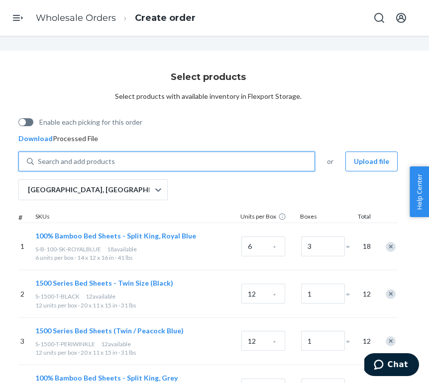
type input "S-1500-K-OLIVEGREEN"
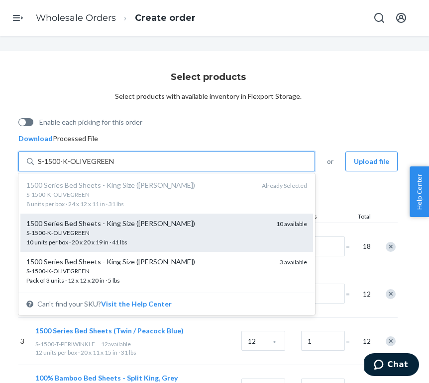
click at [155, 231] on div "S-1500-K-OLIVEGREEN" at bounding box center [147, 233] width 242 height 8
click at [113, 167] on input "S-1500-K-OLIVEGREEN" at bounding box center [76, 162] width 76 height 10
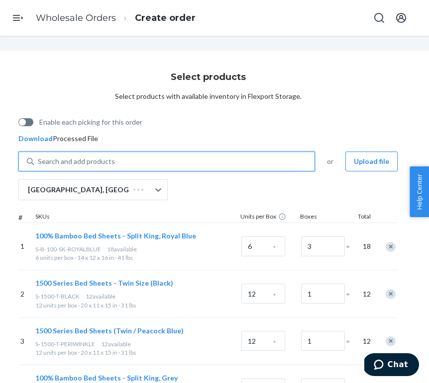
click at [164, 162] on div "Search and add products" at bounding box center [174, 162] width 280 height 18
click at [39, 162] on input "0 results available. Use Up and Down to choose options, press Enter to select t…" at bounding box center [38, 162] width 1 height 10
paste input "S-1500-K-OLIVEGREEN"
type input "S-1500-K-OLIVEGREEN"
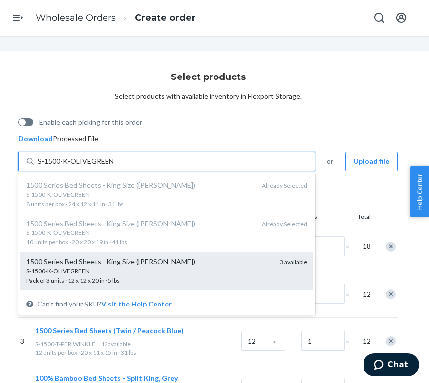
click at [153, 254] on div "1500 Series Bed Sheets - King Size (Olive Green) S-1500-K-OLIVEGREEN Pack of 3 …" at bounding box center [166, 271] width 292 height 38
click at [113, 167] on input "S-1500-K-OLIVEGREEN" at bounding box center [76, 162] width 76 height 10
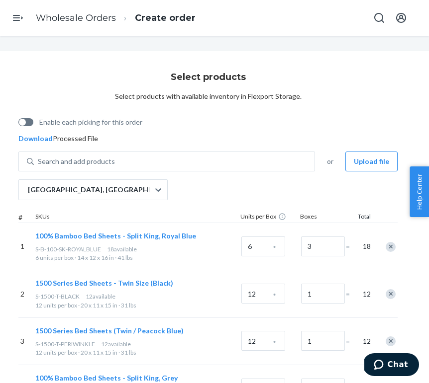
scroll to position [4959, 56]
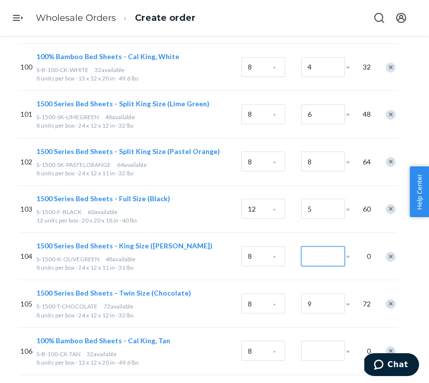
click at [335, 247] on input "Number of boxes" at bounding box center [323, 257] width 44 height 20
type input "6"
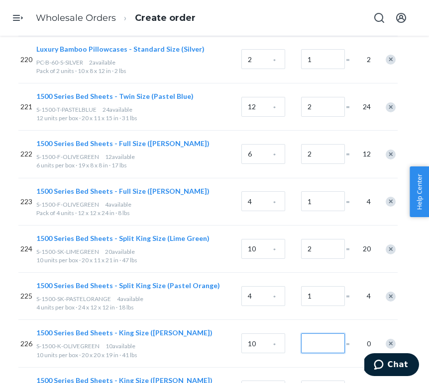
click at [310, 334] on input "Number of boxes" at bounding box center [323, 344] width 44 height 20
type input "1"
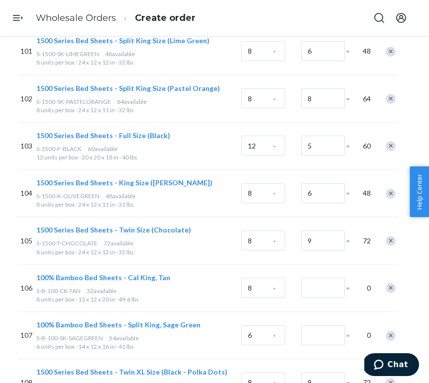
scroll to position [5024, 56]
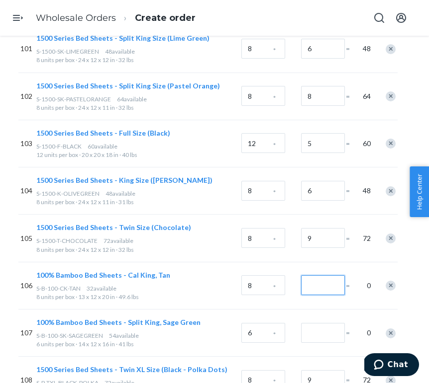
click at [329, 275] on input "Number of boxes" at bounding box center [323, 285] width 44 height 20
type input "4"
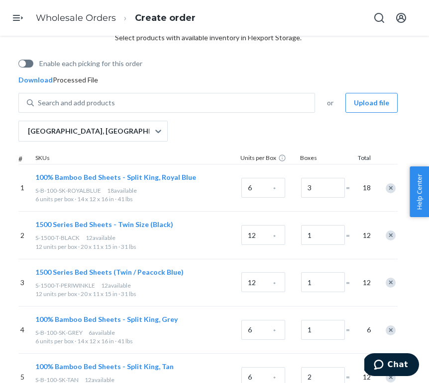
scroll to position [0, 56]
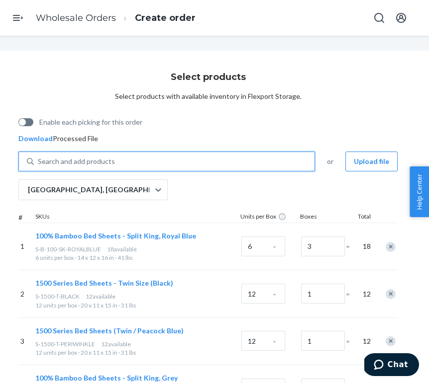
click at [134, 156] on div "Search and add products" at bounding box center [174, 162] width 280 height 18
click at [39, 157] on input "0 results available. Use Up and Down to choose options, press Enter to select t…" at bounding box center [38, 162] width 1 height 10
paste input "S-B-100-CK-TAN"
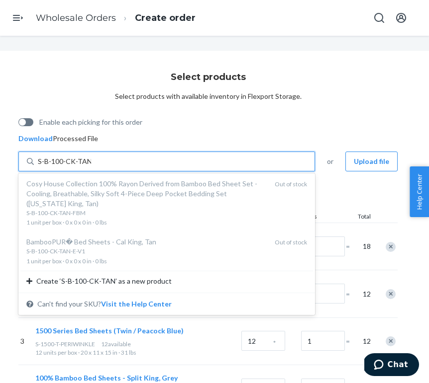
scroll to position [0, 0]
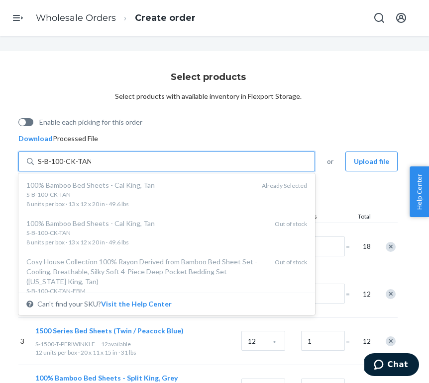
type input "S-B-100-CK-TAN"
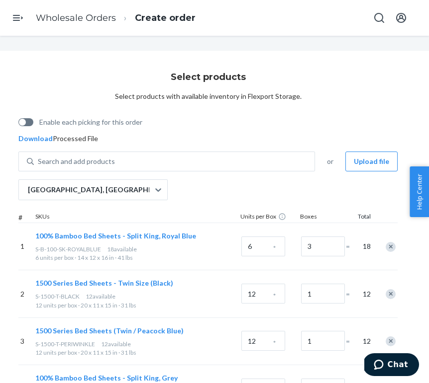
scroll to position [5053, 56]
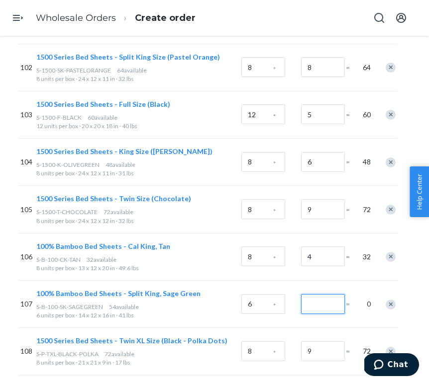
click at [337, 294] on input "Number of boxes" at bounding box center [323, 304] width 44 height 20
type input "9"
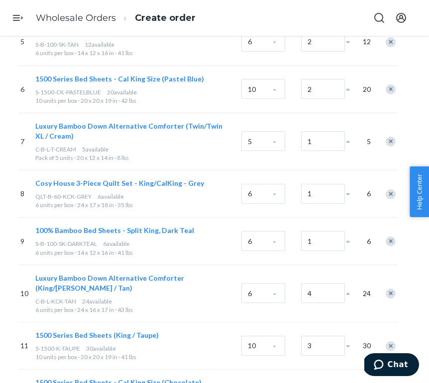
scroll to position [0, 56]
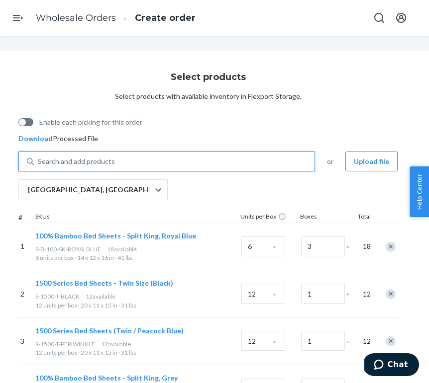
click at [249, 157] on div "Search and add products" at bounding box center [174, 162] width 280 height 18
click at [39, 157] on input "0 results available. Use Up and Down to choose options, press Enter to select t…" at bounding box center [38, 162] width 1 height 10
paste input "S-B-100-SK-SAGEGREEN"
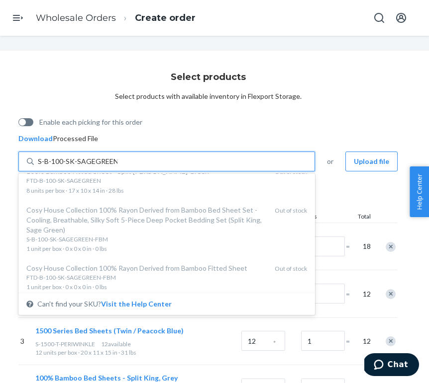
scroll to position [193, 0]
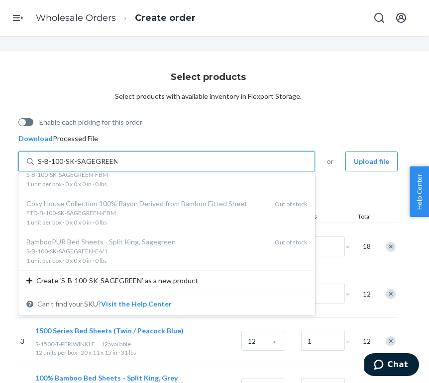
type input "S-B-100-SK-SAGEGREEN"
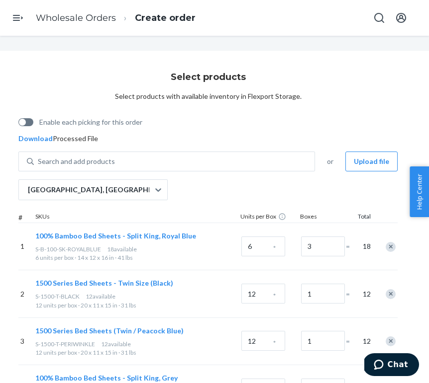
scroll to position [5100, 56]
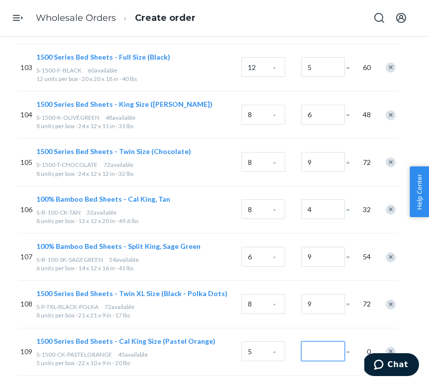
click at [325, 342] on input "Number of boxes" at bounding box center [323, 352] width 44 height 20
type input "9"
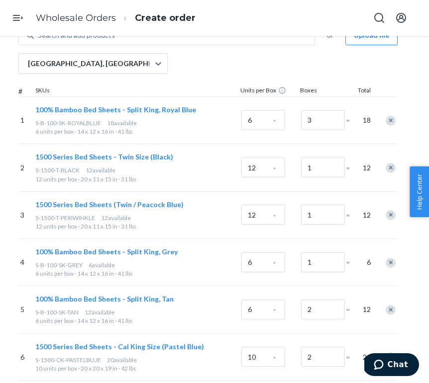
scroll to position [0, 56]
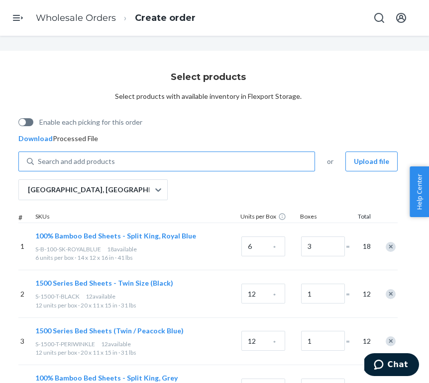
click at [119, 152] on div "Search and add products" at bounding box center [166, 162] width 296 height 20
click at [39, 157] on input "Search and add products" at bounding box center [38, 162] width 1 height 10
click at [118, 158] on div "Search and add products" at bounding box center [174, 162] width 280 height 18
click at [39, 158] on input "0 results available. Use Up and Down to choose options, press Enter to select t…" at bounding box center [38, 162] width 1 height 10
click at [118, 158] on div "Search and add products" at bounding box center [174, 162] width 280 height 18
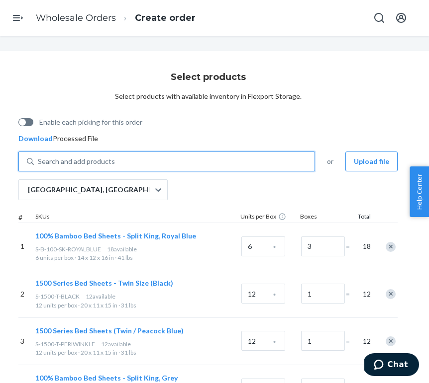
click at [39, 158] on input "0 results available. Use Up and Down to choose options, press Enter to select t…" at bounding box center [38, 162] width 1 height 10
click at [118, 158] on div "Search and add products" at bounding box center [174, 162] width 280 height 18
click at [39, 158] on input "0 results available. Use Up and Down to choose options, press Enter to select t…" at bounding box center [38, 162] width 1 height 10
paste input "S-1500-CK-PASTELORANGE"
type input "S-1500-CK-PASTELORANGE"
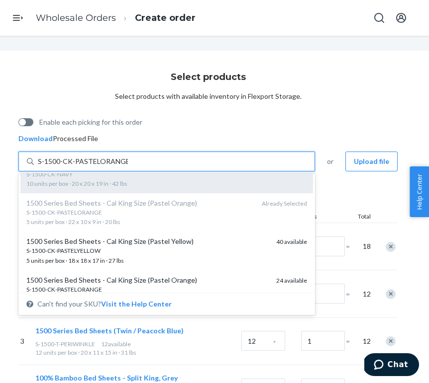
scroll to position [57, 0]
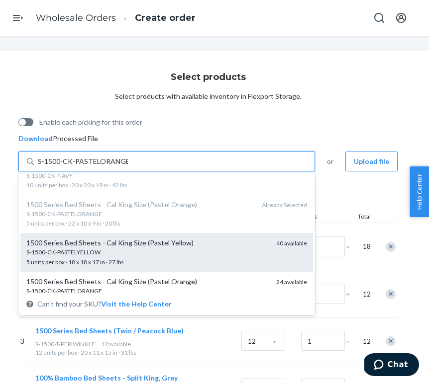
click at [113, 251] on div "S-1500-CK-PASTELYELLOW" at bounding box center [147, 252] width 242 height 8
click at [113, 167] on input "S-1500-CK-PASTELORANGE" at bounding box center [83, 162] width 90 height 10
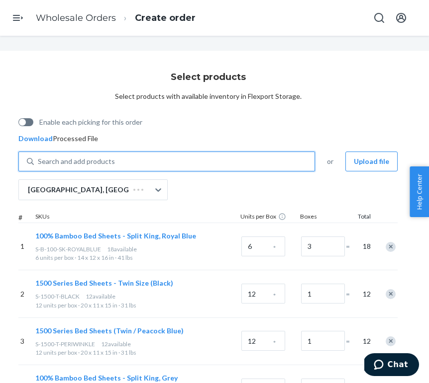
click at [114, 158] on div "Search and add products" at bounding box center [174, 162] width 280 height 18
click at [39, 158] on input "0 results available. Select is focused ,type to refine list, press Down to open…" at bounding box center [38, 162] width 1 height 10
paste input "S-1500-CK-PASTELORANGE"
type input "S-1500-CK-PASTELORANGE"
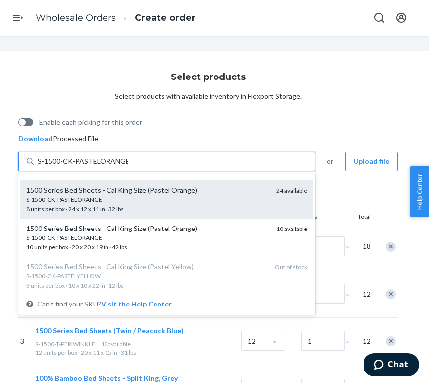
scroll to position [150, 0]
click at [114, 195] on div "S-1500-CK-PASTELORANGE" at bounding box center [147, 198] width 242 height 8
click at [114, 167] on input "S-1500-CK-PASTELORANGE" at bounding box center [83, 162] width 90 height 10
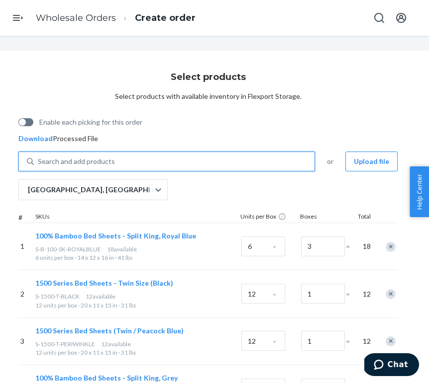
click at [124, 157] on div "Search and add products" at bounding box center [174, 162] width 280 height 18
click at [39, 157] on input "0 results available. Select is focused ,type to refine list, press Down to open…" at bounding box center [38, 162] width 1 height 10
paste input "S-1500-CK-PASTELORANGE"
type input "S-1500-CK-PASTELORANGE"
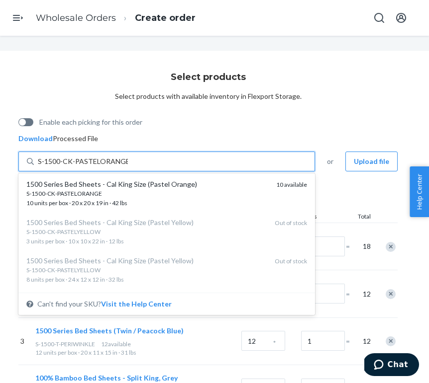
scroll to position [194, 0]
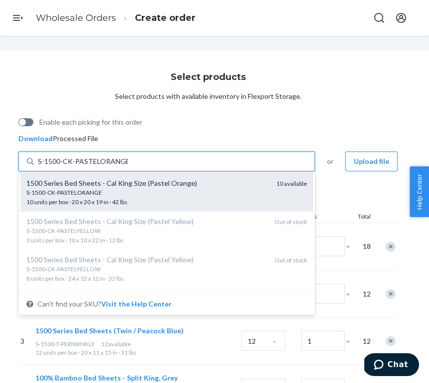
click at [117, 200] on span "S-1500-CK-PASTELORANGE 10 units per box · 20 x 20 x 19 in · 42 lbs" at bounding box center [147, 196] width 242 height 17
click at [117, 167] on input "S-1500-CK-PASTELORANGE" at bounding box center [83, 162] width 90 height 10
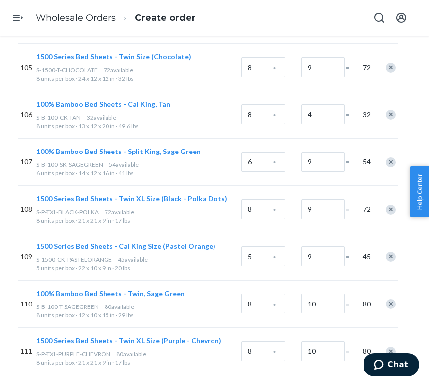
scroll to position [10942, 56]
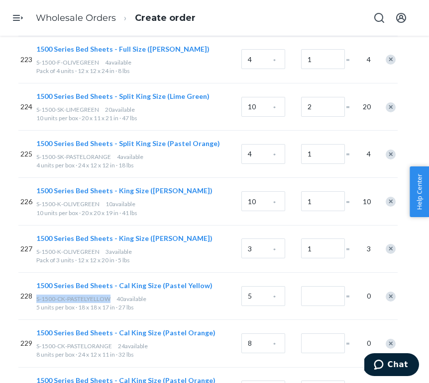
drag, startPoint x: 37, startPoint y: 180, endPoint x: 112, endPoint y: 178, distance: 74.6
click at [112, 295] on div "S-1500-CK-PASTELYELLOW 40 available" at bounding box center [136, 299] width 201 height 8
copy span "S-1500-CK-PASTELYELLOW"
click at [391, 292] on div "Remove Item" at bounding box center [390, 297] width 10 height 10
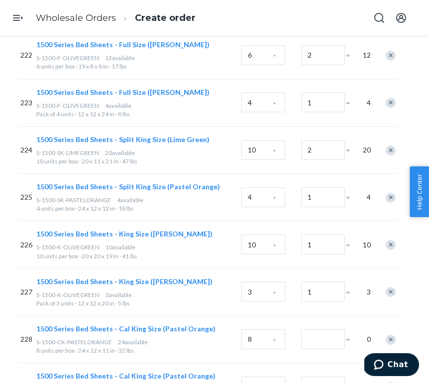
scroll to position [10894, 56]
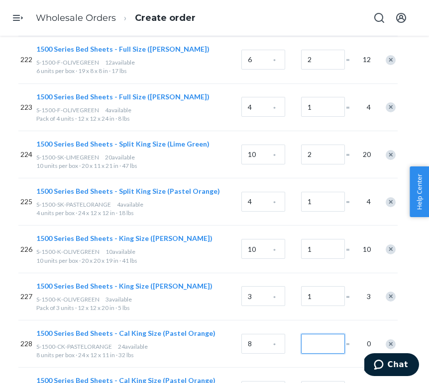
click at [325, 334] on input "Number of boxes" at bounding box center [323, 344] width 44 height 20
type input "3"
type input "1"
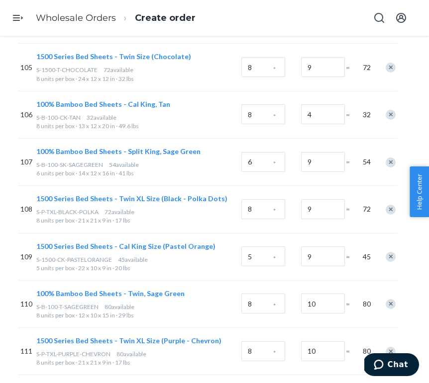
type input "8"
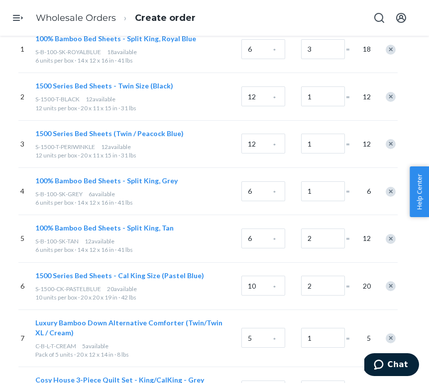
scroll to position [0, 56]
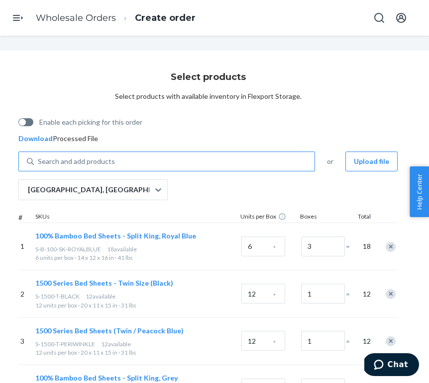
click at [113, 162] on div "Search and add products" at bounding box center [174, 162] width 280 height 18
click at [39, 162] on input "Search and add products" at bounding box center [38, 162] width 1 height 10
click at [113, 162] on div "Search and add products" at bounding box center [174, 162] width 280 height 18
click at [39, 162] on input "Search and add products" at bounding box center [38, 162] width 1 height 10
paste input "S-1500-F-[GEOGRAPHIC_DATA]"
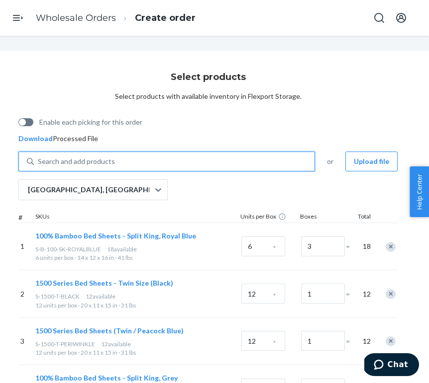
type input "S-1500-F-[GEOGRAPHIC_DATA]"
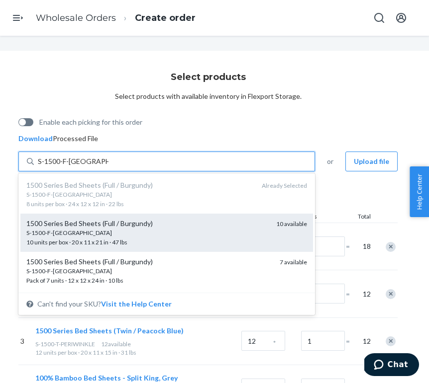
click at [108, 229] on div "S-1500-F-[GEOGRAPHIC_DATA]" at bounding box center [147, 233] width 242 height 8
click at [108, 167] on input "S-1500-F-[GEOGRAPHIC_DATA]" at bounding box center [73, 162] width 71 height 10
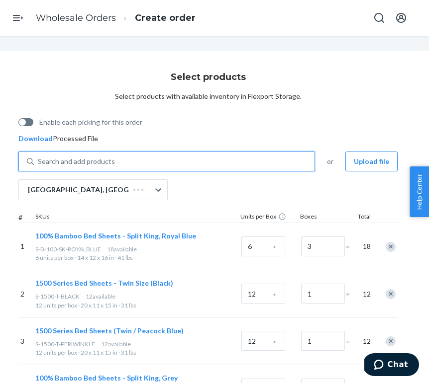
click at [127, 152] on div "Search and add products" at bounding box center [166, 162] width 296 height 20
click at [39, 157] on input "0 results available. Select is focused ,type to refine list, press Down to open…" at bounding box center [38, 162] width 1 height 10
paste input "S-1500-F-[GEOGRAPHIC_DATA]"
type input "S-1500-F-[GEOGRAPHIC_DATA]"
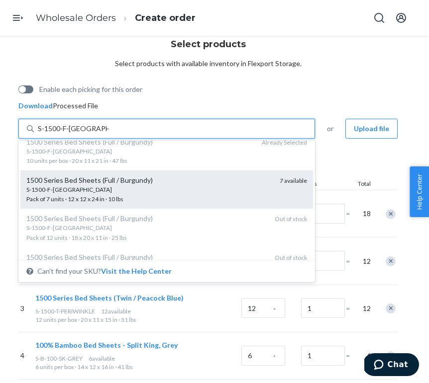
scroll to position [50, 0]
click at [116, 194] on div "S-1500-F-BURGUNDY Pack of 7 units · 12 x 12 x 24 in · 10 lbs" at bounding box center [148, 193] width 245 height 18
click at [108, 134] on input "S-1500-F-[GEOGRAPHIC_DATA]" at bounding box center [73, 129] width 71 height 10
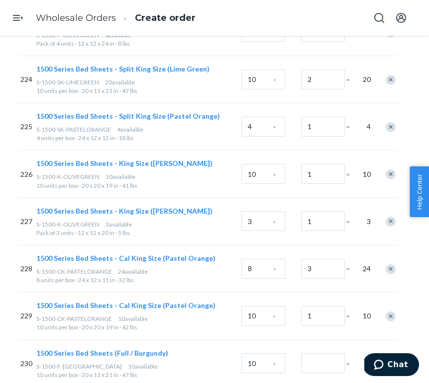
scroll to position [10974, 56]
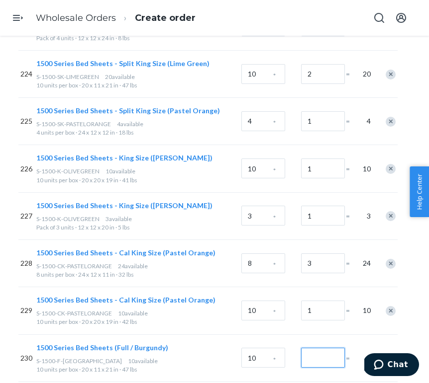
click at [311, 348] on input "Number of boxes" at bounding box center [323, 358] width 44 height 20
type input "1"
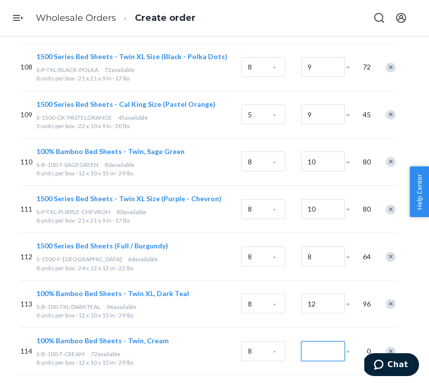
click at [311, 342] on input "Number of boxes" at bounding box center [323, 352] width 44 height 20
type input "9"
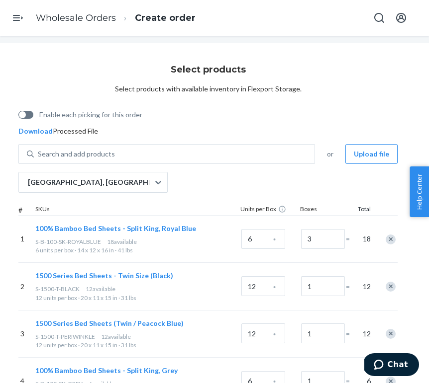
scroll to position [0, 56]
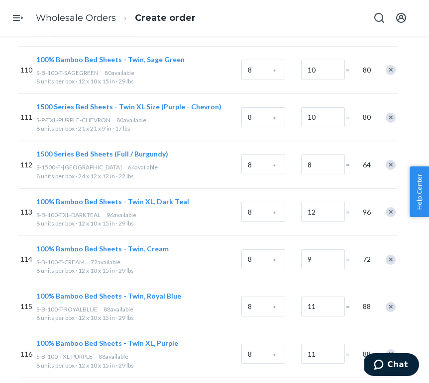
click at [99, 211] on div "S-B-100-TXL-DARKTEAL 96 available" at bounding box center [136, 215] width 201 height 8
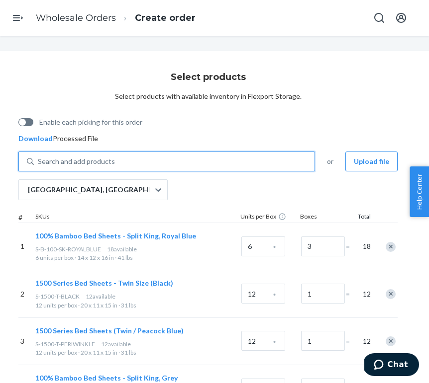
click at [98, 163] on div "Search and add products" at bounding box center [76, 162] width 77 height 10
click at [39, 163] on input "0 results available. Use Up and Down to choose options, press Enter to select t…" at bounding box center [38, 162] width 1 height 10
paste input "S-B-100-T-CREAM"
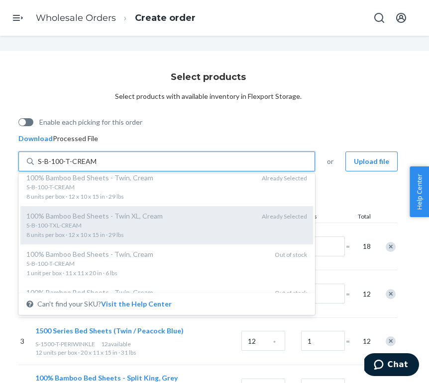
scroll to position [0, 0]
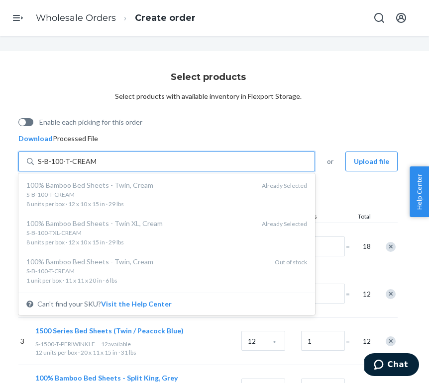
type input "S-B-100-T-CREAM"
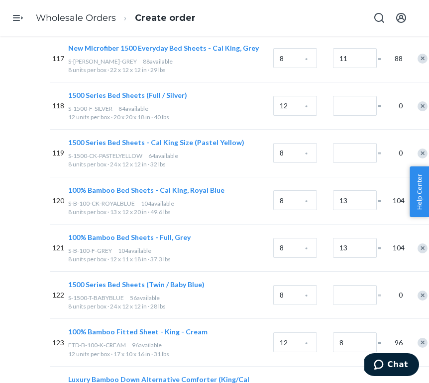
scroll to position [5772, 29]
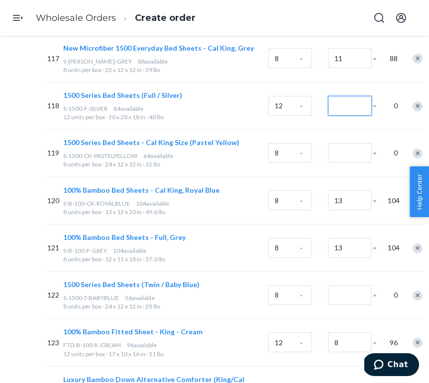
click at [341, 96] on input "Number of boxes" at bounding box center [350, 106] width 44 height 20
type input "7"
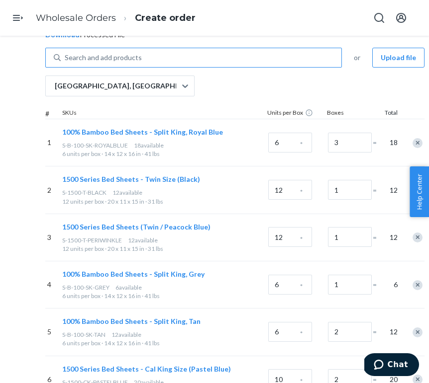
scroll to position [0, 29]
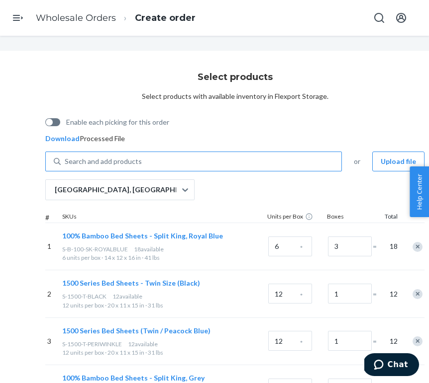
click at [113, 165] on div "Search and add products" at bounding box center [103, 162] width 77 height 10
click at [66, 165] on input "Search and add products" at bounding box center [65, 162] width 1 height 10
click at [113, 165] on div "Search and add products" at bounding box center [103, 162] width 77 height 10
click at [66, 165] on input "Search and add products" at bounding box center [65, 162] width 1 height 10
paste input "S-1500-F-SILVER"
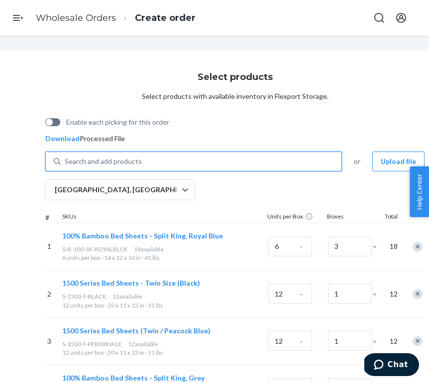
type input "S-1500-F-SILVER"
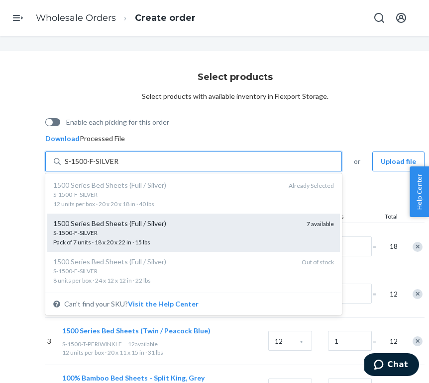
click at [97, 232] on div "S-1500-F-SILVER" at bounding box center [175, 233] width 245 height 8
click at [97, 167] on input "S-1500-F-SILVER" at bounding box center [92, 162] width 54 height 10
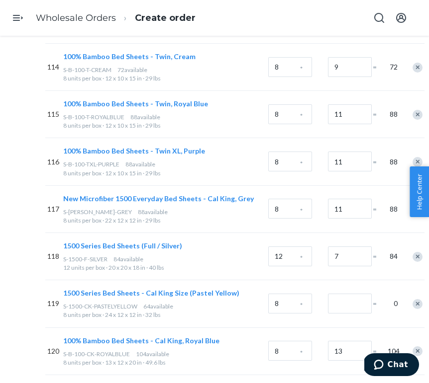
scroll to position [11036, 29]
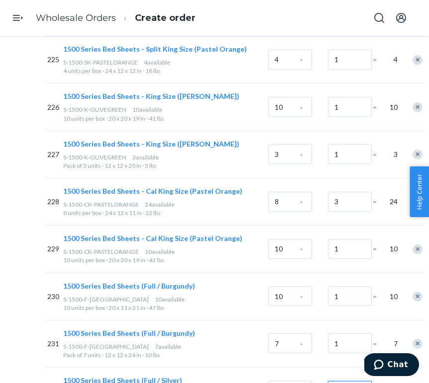
type input "1"
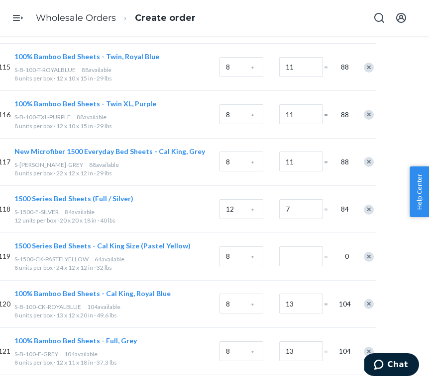
scroll to position [5669, 84]
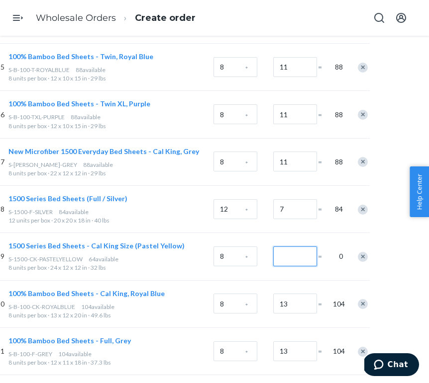
click at [286, 247] on input "Number of boxes" at bounding box center [295, 257] width 44 height 20
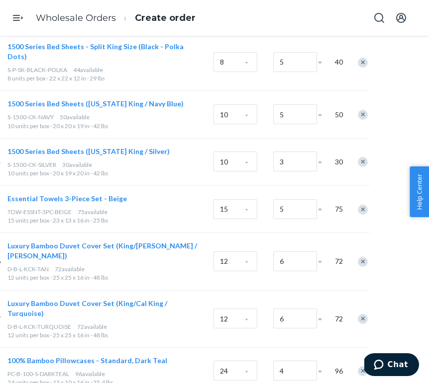
scroll to position [3390, 84]
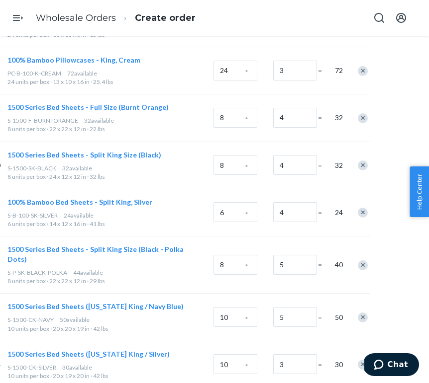
type input "8"
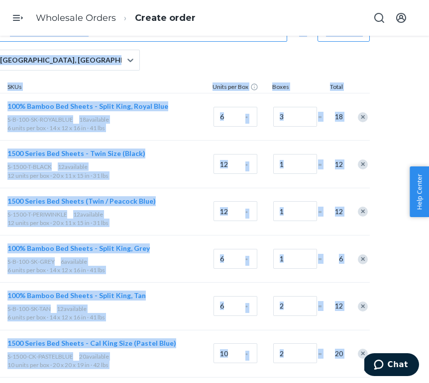
scroll to position [0, 84]
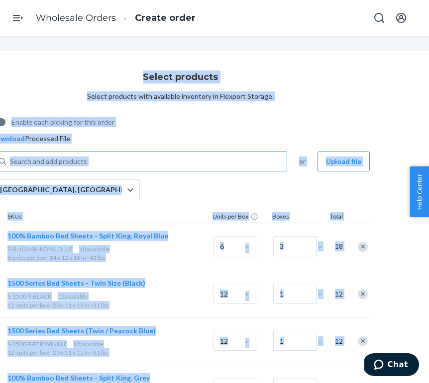
drag, startPoint x: 425, startPoint y: 140, endPoint x: 428, endPoint y: 10, distance: 130.3
click at [428, 10] on body "Home Inbounds Shipping Plans Problems Inventory Products Replenishments Orders …" at bounding box center [214, 191] width 429 height 383
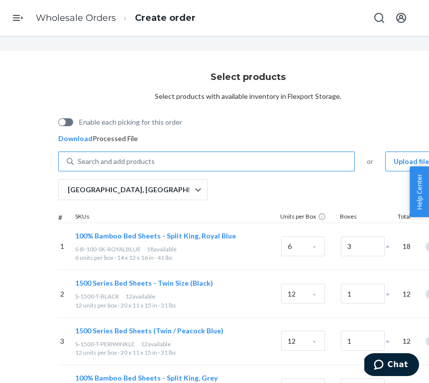
scroll to position [0, 0]
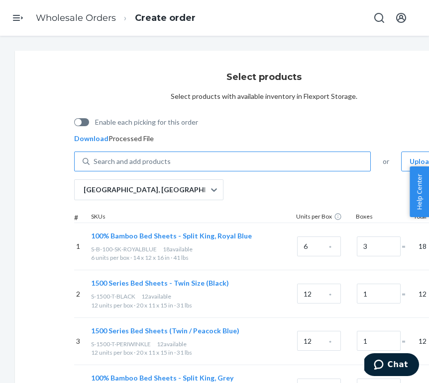
click at [230, 162] on div "Search and add products" at bounding box center [229, 162] width 280 height 18
click at [94, 162] on input "Search and add products" at bounding box center [93, 162] width 1 height 10
paste input "S-1500-CK-PASTELYELLOW"
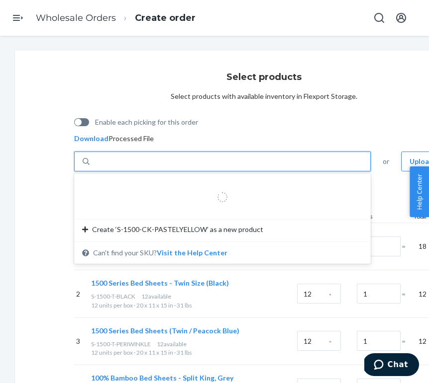
type input "S-1500-CK-PASTELYELLOW"
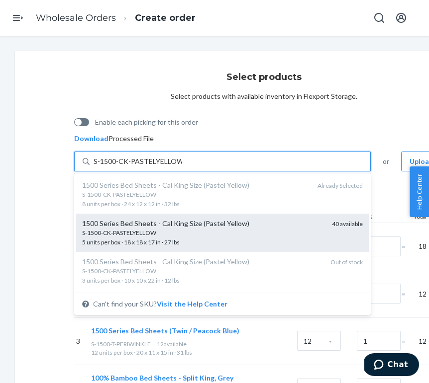
click at [193, 234] on div "S-1500-CK-PASTELYELLOW" at bounding box center [203, 233] width 242 height 8
click at [182, 167] on input "S-1500-CK-PASTELYELLOW" at bounding box center [137, 162] width 88 height 10
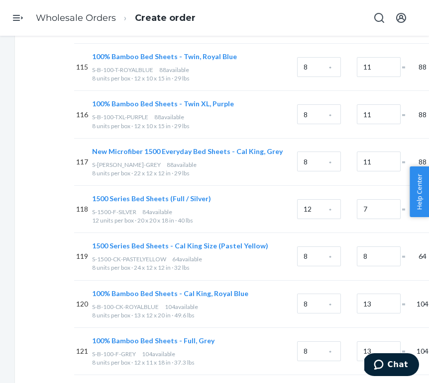
scroll to position [11083, 0]
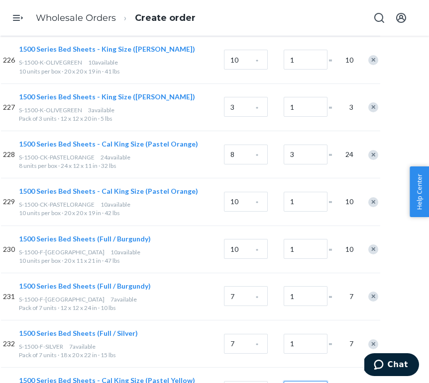
scroll to position [11083, 73]
type input "8"
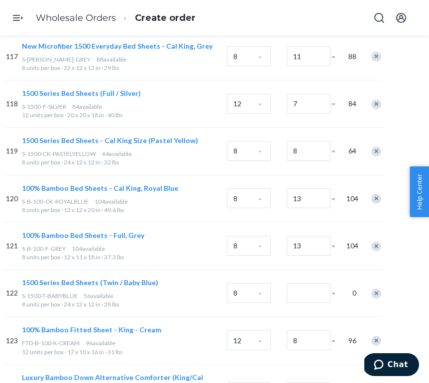
scroll to position [5775, 70]
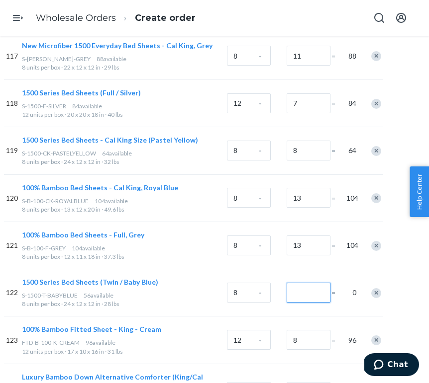
click at [302, 283] on input "Number of boxes" at bounding box center [308, 293] width 44 height 20
type input "7"
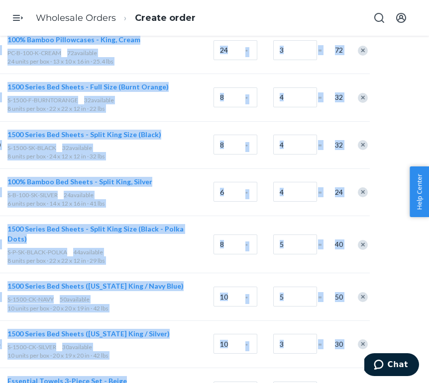
scroll to position [3325, 84]
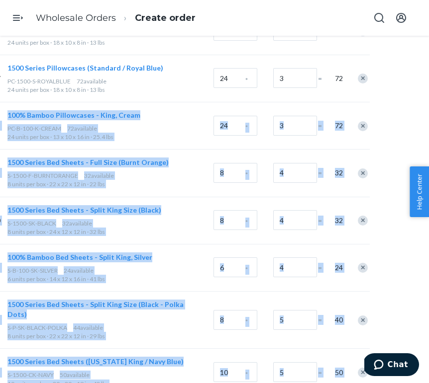
drag, startPoint x: 425, startPoint y: 148, endPoint x: 428, endPoint y: 36, distance: 112.4
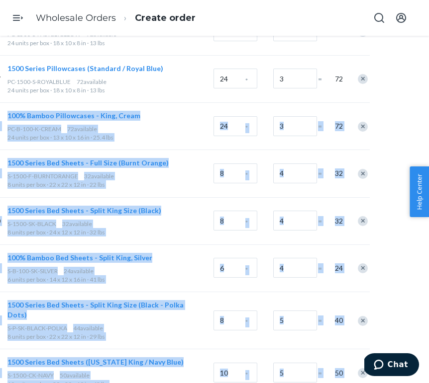
click at [428, 36] on body "Home Inbounds Shipping Plans Problems Inventory Products Replenishments Orders …" at bounding box center [214, 191] width 429 height 383
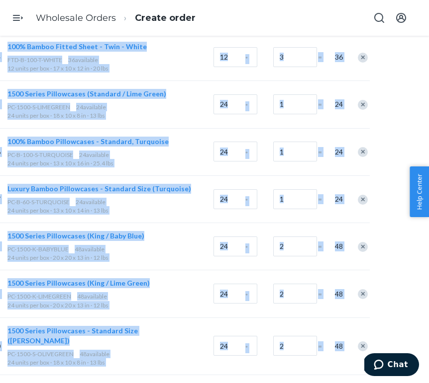
drag, startPoint x: 425, startPoint y: 139, endPoint x: 428, endPoint y: 22, distance: 116.9
click at [428, 22] on body "Home Inbounds Shipping Plans Problems Inventory Products Replenishments Orders …" at bounding box center [214, 191] width 429 height 383
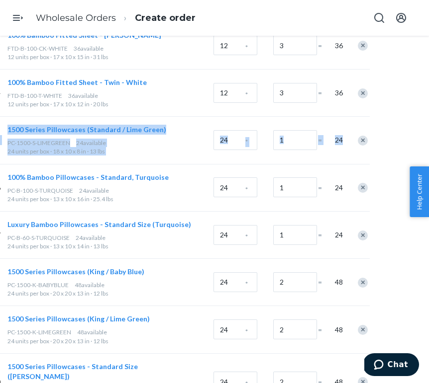
drag, startPoint x: 425, startPoint y: 120, endPoint x: 416, endPoint y: 60, distance: 60.8
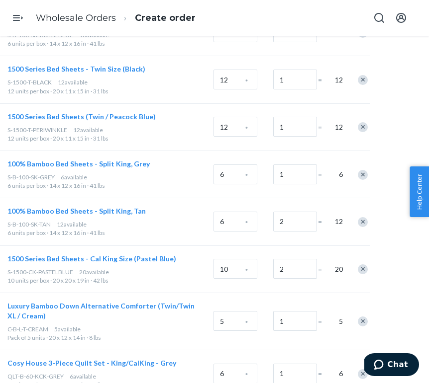
scroll to position [0, 84]
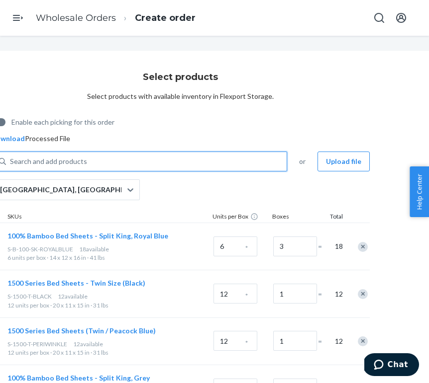
click at [190, 160] on div "Search and add products" at bounding box center [146, 162] width 280 height 18
click at [11, 160] on input "0 results available. Use Up and Down to choose options, press Enter to select t…" at bounding box center [10, 162] width 1 height 10
paste input "S-1500-T-BABYBLUE"
type input "S-1500-T-BABYBLUE"
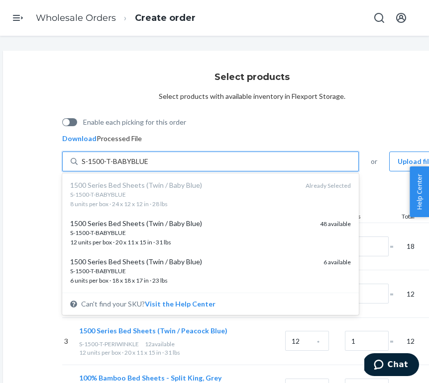
scroll to position [0, 7]
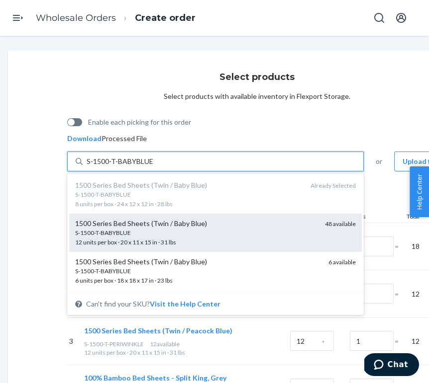
click at [162, 224] on div "1500 Series Bed Sheets (Twin / Baby Blue)" at bounding box center [196, 224] width 242 height 10
click at [153, 167] on input "S-1500-T-BABYBLUE" at bounding box center [120, 162] width 66 height 10
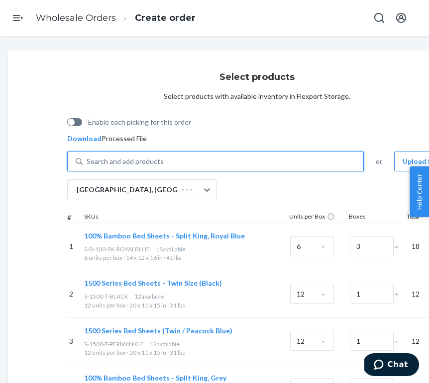
click at [174, 159] on div "Search and add products" at bounding box center [223, 162] width 280 height 18
click at [87, 159] on input "0 results available. Use Up and Down to choose options, press Enter to select t…" at bounding box center [87, 162] width 1 height 10
paste input "S-1500-T-BABYBLUE"
type input "S-1500-T-BABYBLUE"
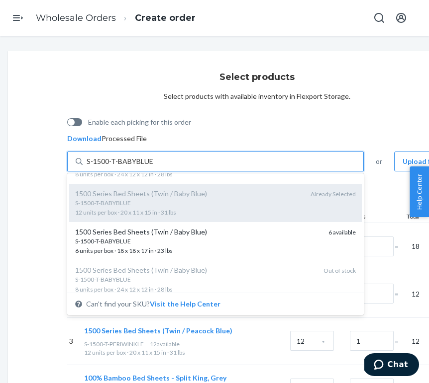
scroll to position [33, 0]
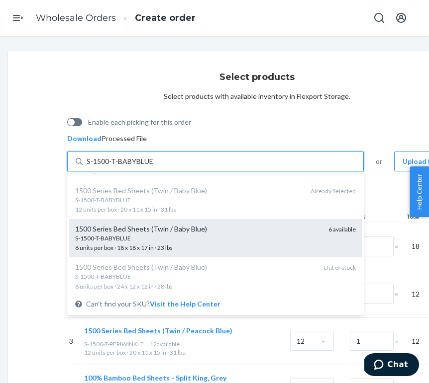
click at [154, 227] on div "1500 Series Bed Sheets (Twin / Baby Blue)" at bounding box center [197, 229] width 245 height 10
click at [153, 167] on input "S-1500-T-BABYBLUE" at bounding box center [120, 162] width 66 height 10
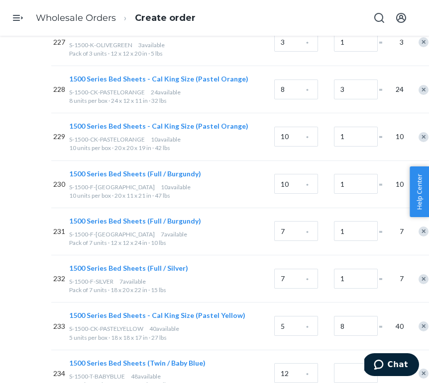
scroll to position [11148, 30]
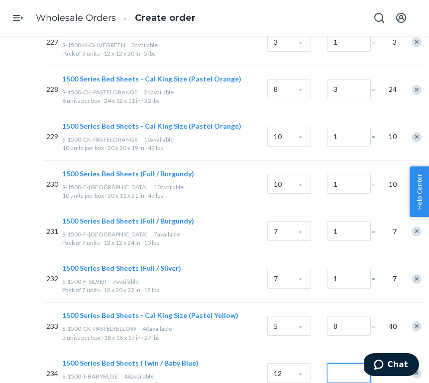
click at [341, 363] on input "Number of boxes" at bounding box center [349, 373] width 44 height 20
type input "4"
type input "1"
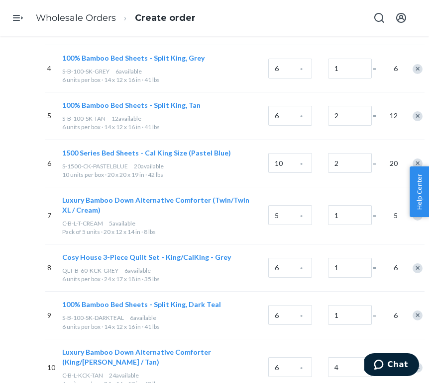
scroll to position [0, 29]
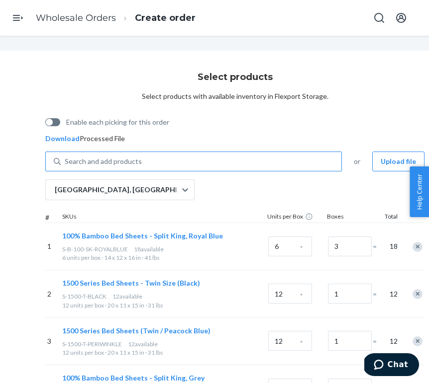
click at [128, 161] on div "Search and add products" at bounding box center [103, 162] width 77 height 10
click at [66, 161] on input "Search and add products" at bounding box center [65, 162] width 1 height 10
click at [128, 161] on div "Search and add products" at bounding box center [103, 162] width 77 height 10
click at [66, 161] on input "0 results available. Use Up and Down to choose options, press Enter to select t…" at bounding box center [65, 162] width 1 height 10
paste input "C-B-L-KCK-WHITE"
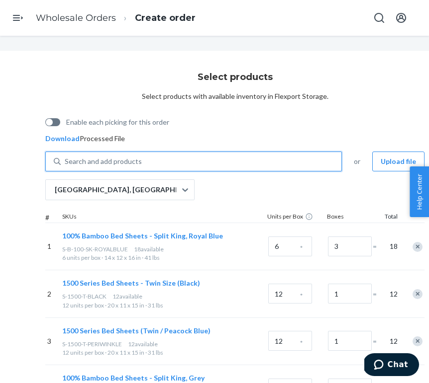
type input "C-B-L-KCK-WHITE"
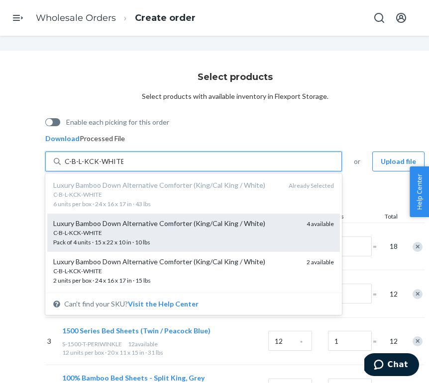
click at [119, 231] on div "C-B-L-KCK-WHITE" at bounding box center [175, 233] width 245 height 8
click at [119, 167] on input "C-B-L-KCK-WHITE" at bounding box center [94, 162] width 59 height 10
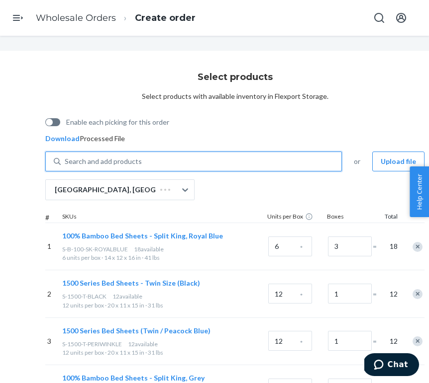
click at [136, 162] on div "Search and add products" at bounding box center [103, 162] width 77 height 10
click at [66, 162] on input "0 results available. Select is focused ,type to refine list, press Down to open…" at bounding box center [65, 162] width 1 height 10
paste input "C-B-L-KCK-WHITE"
type input "C-B-L-KCK-WHITE"
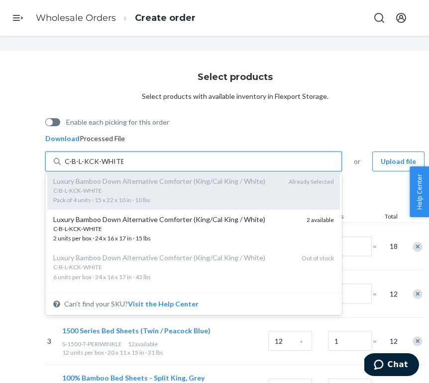
scroll to position [44, 0]
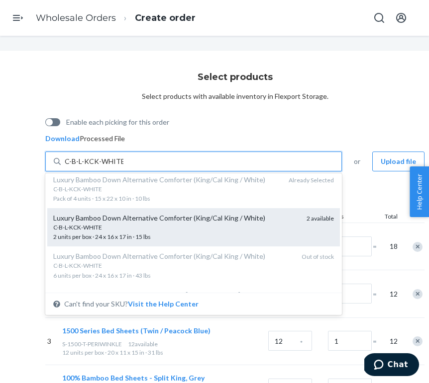
click at [123, 234] on span "C-B-L-KCK-WHITE 2 units per box · 24 x 16 x 17 in · 15 lbs" at bounding box center [175, 231] width 245 height 17
click at [123, 167] on input "C-B-L-KCK-WHITE" at bounding box center [94, 162] width 59 height 10
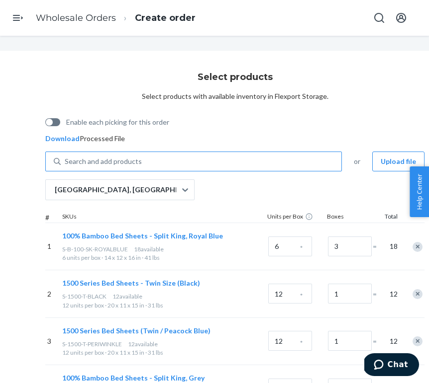
scroll to position [5916, 29]
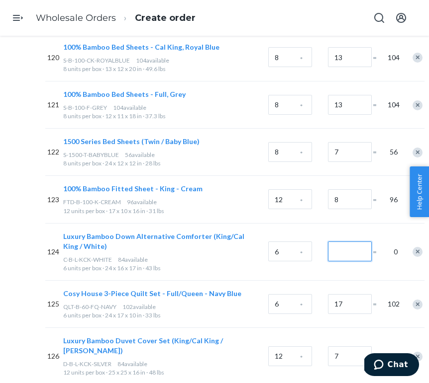
click at [344, 242] on input "Number of boxes" at bounding box center [350, 252] width 44 height 20
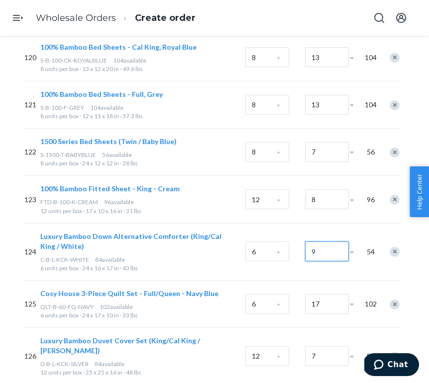
scroll to position [5916, 58]
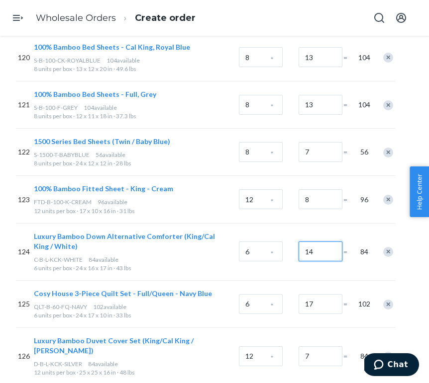
type input "14"
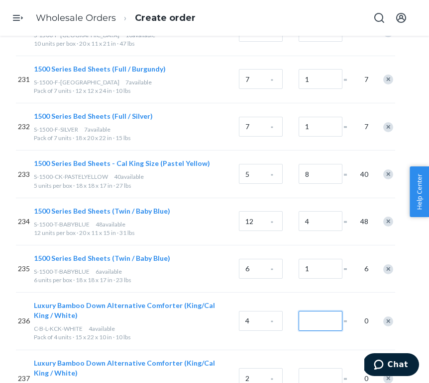
click at [317, 311] on input "Number of boxes" at bounding box center [320, 321] width 44 height 20
type input "1"
click at [388, 374] on div "Remove Item" at bounding box center [388, 379] width 10 height 10
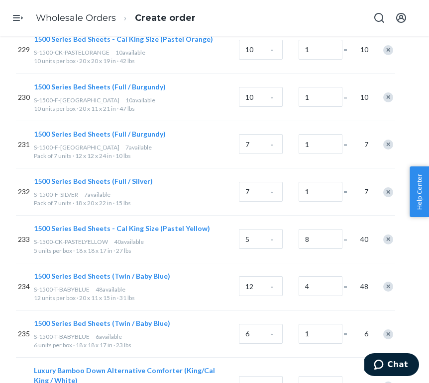
scroll to position [5963, 58]
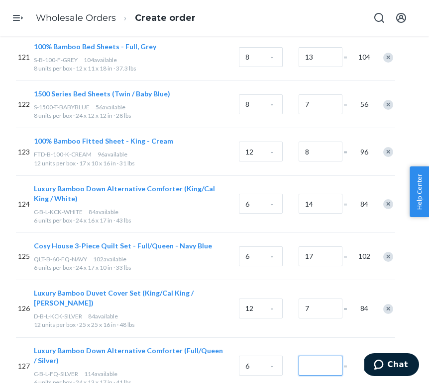
click at [312, 356] on input "Number of boxes" at bounding box center [320, 366] width 44 height 20
type input "19"
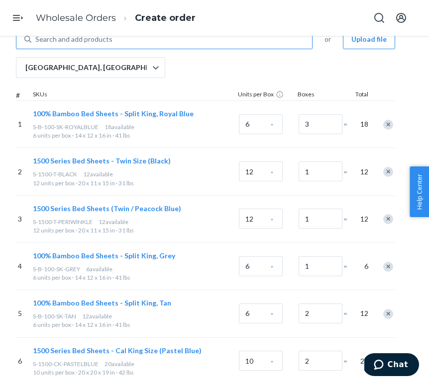
scroll to position [0, 58]
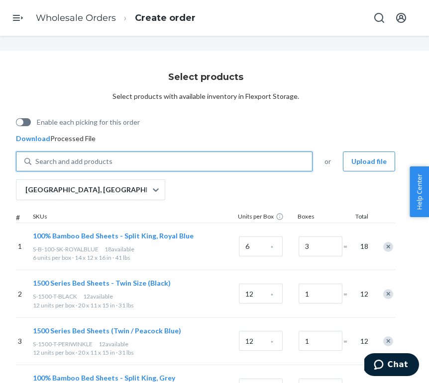
click at [215, 157] on div "Search and add products" at bounding box center [171, 162] width 280 height 18
click at [36, 157] on input "0 results available. Use Up and Down to choose options, press Enter to select t…" at bounding box center [35, 162] width 1 height 10
paste input "C-B-L-FQ-SILVER"
type input "C-B-L-FQ-SILVER"
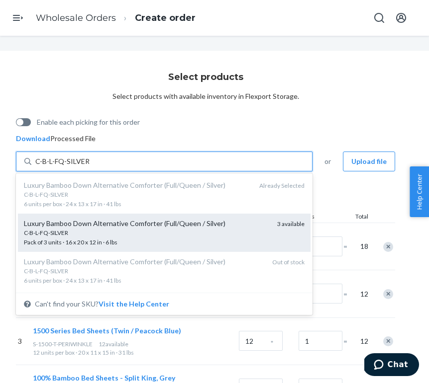
click at [189, 235] on div "C-B-L-FQ-SILVER" at bounding box center [146, 233] width 245 height 8
click at [89, 167] on input "C-B-L-FQ-SILVER" at bounding box center [62, 162] width 54 height 10
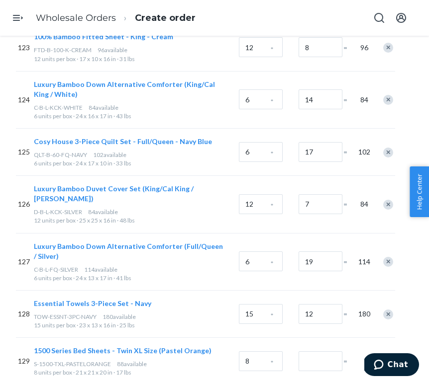
scroll to position [11293, 58]
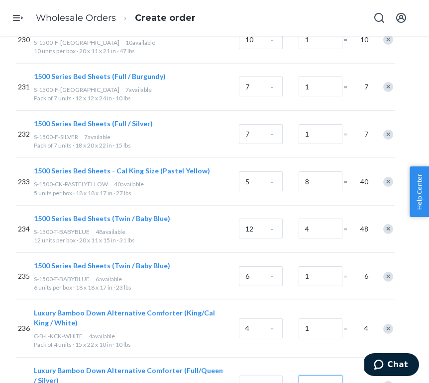
click at [321, 376] on input "Number of boxes" at bounding box center [320, 386] width 44 height 20
type input "1"
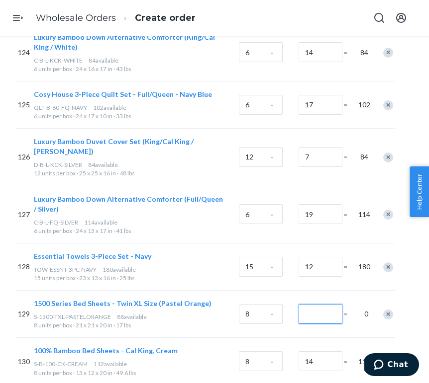
click at [320, 304] on input "Number of boxes" at bounding box center [320, 314] width 44 height 20
type input "11"
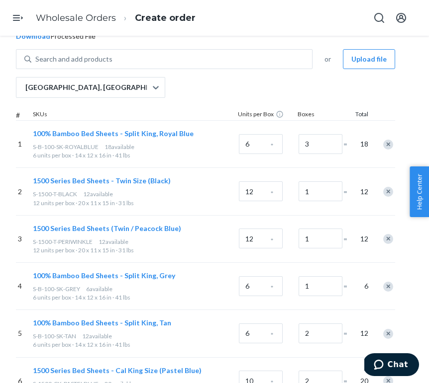
scroll to position [0, 58]
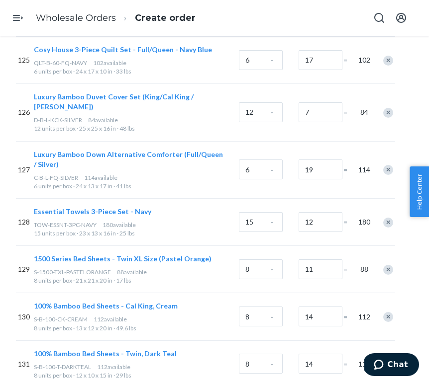
click at [125, 199] on div "Essential Towels 3-Piece Set - Navy TOW-ESSNT-3PC-NAVY 180 available 15 units p…" at bounding box center [134, 222] width 205 height 47
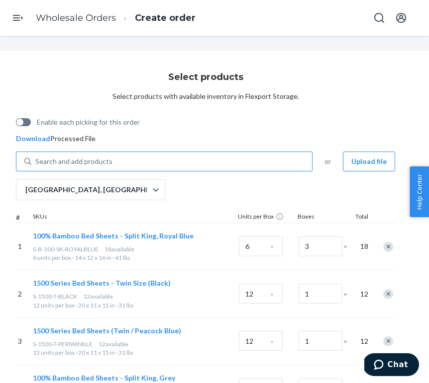
click at [115, 160] on div "Search and add products" at bounding box center [171, 162] width 280 height 18
click at [36, 160] on input "Search and add products" at bounding box center [35, 162] width 1 height 10
paste input "S-1500-TXL-PASTELORANGE"
type input "S-1500-TXL-PASTELORANGE"
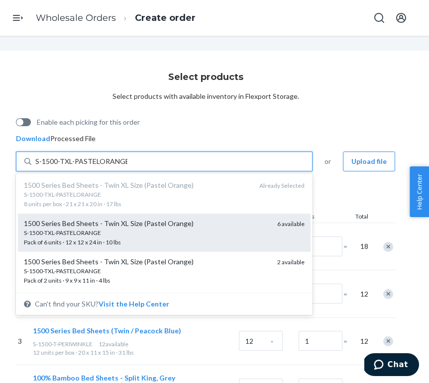
click at [102, 221] on div "1500 Series Bed Sheets - Twin XL Size (Pastel Orange)" at bounding box center [146, 224] width 245 height 10
click at [102, 167] on input "S-1500-TXL-PASTELORANGE" at bounding box center [81, 162] width 92 height 10
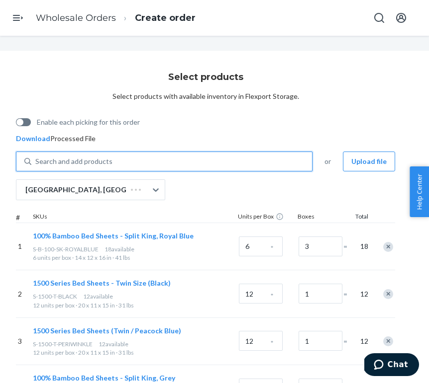
click at [118, 162] on div "Search and add products" at bounding box center [171, 162] width 280 height 18
click at [36, 162] on input "0 results available. Use Up and Down to choose options, press Enter to select t…" at bounding box center [35, 162] width 1 height 10
paste input "S-1500-TXL-PASTELORANGE"
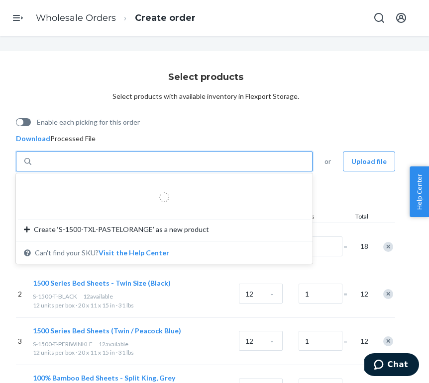
type input "S-1500-TXL-PASTELORANGE"
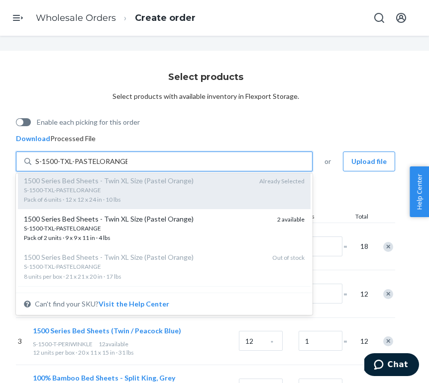
scroll to position [54, 0]
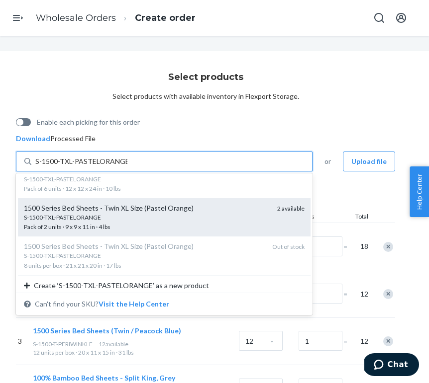
click at [106, 229] on span "S-1500-TXL-PASTELORANGE Pack of 2 units · 9 x 9 x 11 in · 4 lbs" at bounding box center [146, 221] width 245 height 17
click at [106, 167] on input "S-1500-TXL-PASTELORANGE" at bounding box center [81, 162] width 92 height 10
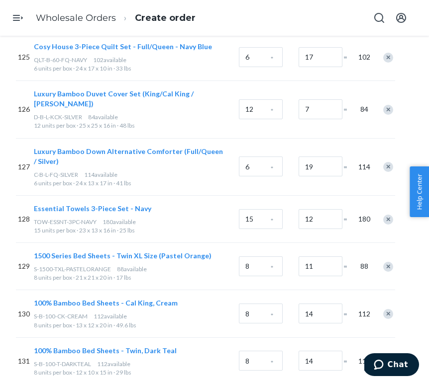
scroll to position [11388, 58]
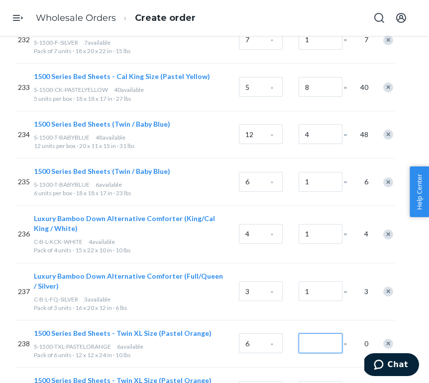
click at [315, 334] on input "Number of boxes" at bounding box center [320, 344] width 44 height 20
type input "1"
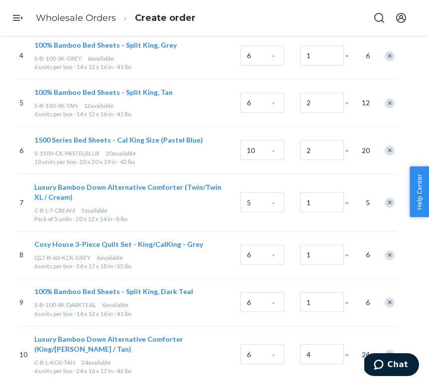
scroll to position [0, 57]
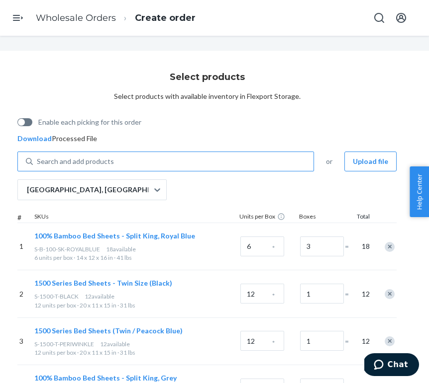
click at [145, 159] on div "Search and add products" at bounding box center [173, 162] width 280 height 18
click at [38, 159] on input "Search and add products" at bounding box center [37, 162] width 1 height 10
paste input "S-1500-T-LIMEGREEN"
type input "S-1500-T-LIMEGREEN"
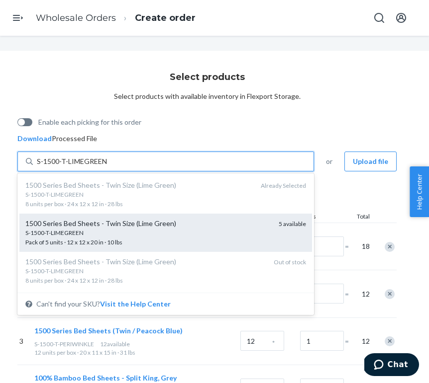
click at [120, 227] on div "1500 Series Bed Sheets - Twin Size (Lime Green)" at bounding box center [147, 224] width 245 height 10
click at [107, 167] on input "S-1500-T-LIMEGREEN" at bounding box center [72, 162] width 70 height 10
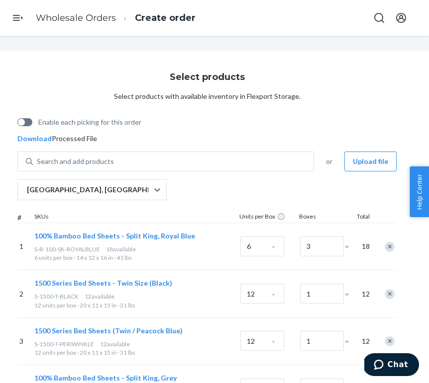
scroll to position [6352, 57]
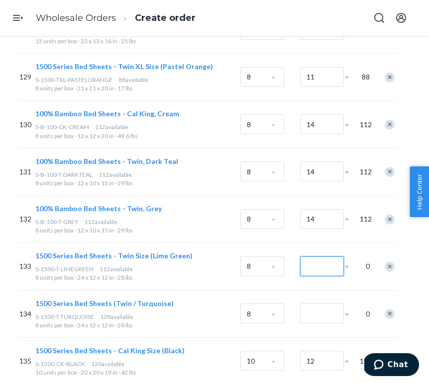
click at [322, 257] on input "Number of boxes" at bounding box center [322, 267] width 44 height 20
type input "14"
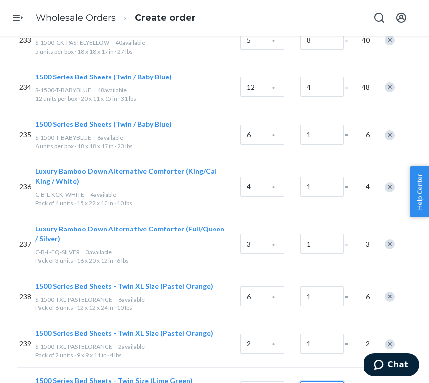
type input "1"
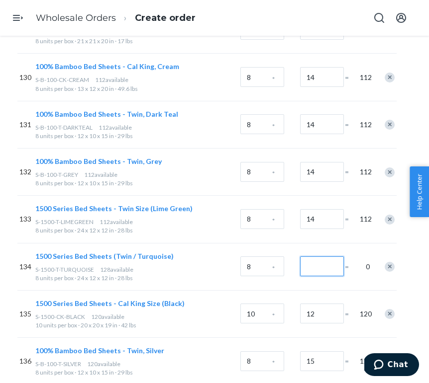
click at [307, 257] on input "Number of boxes" at bounding box center [322, 267] width 44 height 20
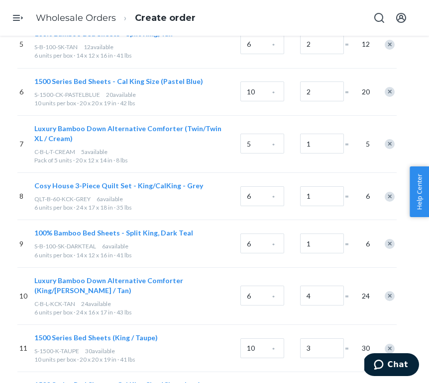
scroll to position [91, 57]
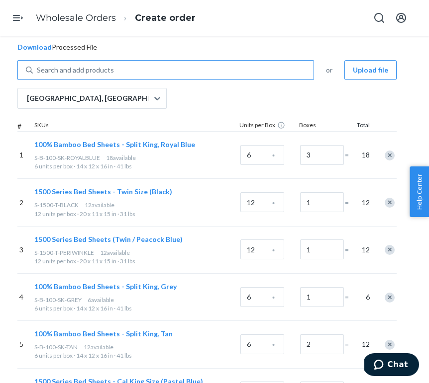
type input "16"
click at [168, 66] on div "Search and add products" at bounding box center [173, 70] width 280 height 18
click at [38, 66] on input "0 results available. Use Up and Down to choose options, press Enter to select t…" at bounding box center [37, 70] width 1 height 10
paste input "S-1500-T-TURQUOISE"
type input "S-1500-T-TURQUOISE"
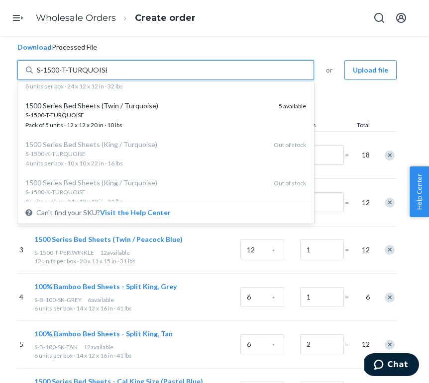
scroll to position [92, 0]
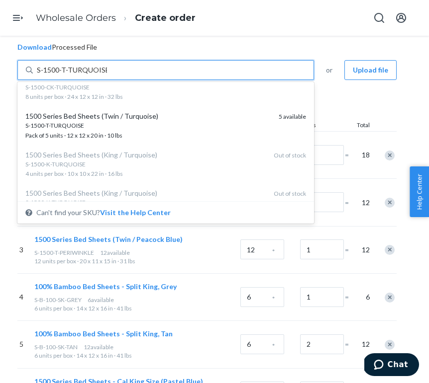
click at [147, 141] on div "1500 Series Bed Sheets (Twin / Turquoise) S-1500-T-TURQUOISE Pack of 5 units · …" at bounding box center [165, 125] width 292 height 38
click at [107, 75] on input "S-1500-T-TURQUOISE" at bounding box center [72, 70] width 70 height 10
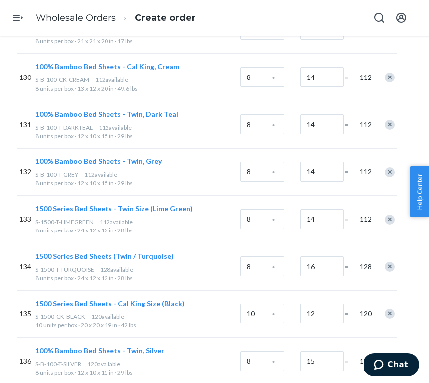
scroll to position [11483, 57]
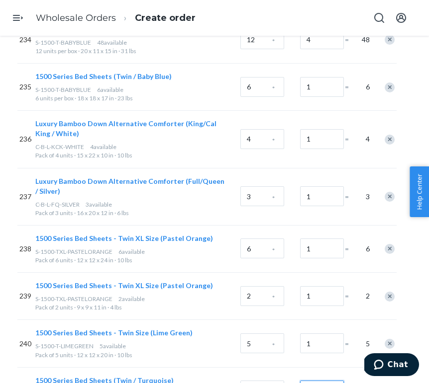
type input "1"
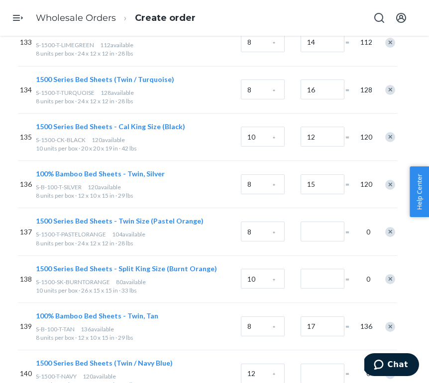
scroll to position [6579, 56]
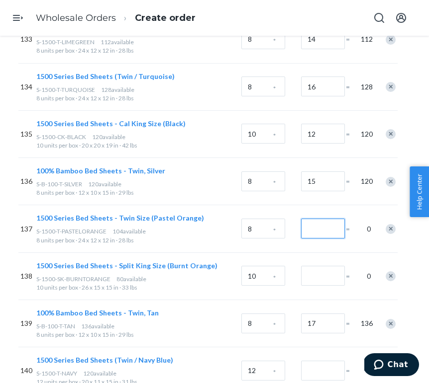
click at [316, 219] on input "Number of boxes" at bounding box center [323, 229] width 44 height 20
type input "13"
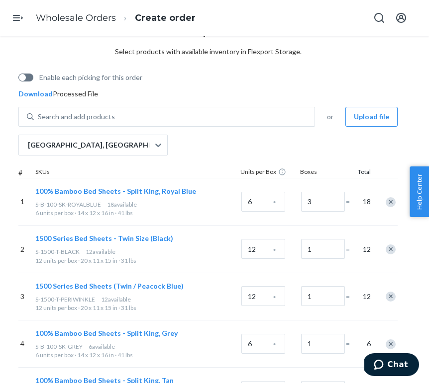
scroll to position [0, 56]
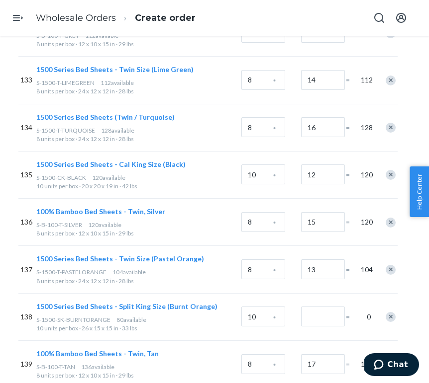
click at [138, 199] on div "100% Bamboo Bed Sheets - Twin, Silver S-B-100-T-SILVER 120 available 8 units pe…" at bounding box center [136, 222] width 205 height 47
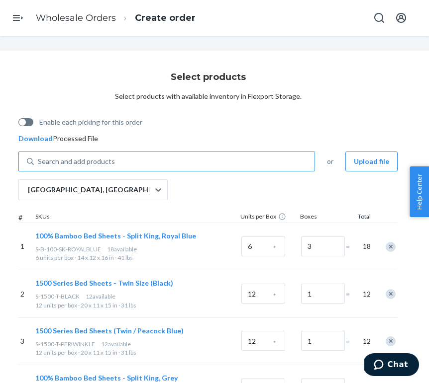
click at [128, 159] on div "Search and add products" at bounding box center [174, 162] width 280 height 18
click at [39, 159] on input "Search and add products" at bounding box center [38, 162] width 1 height 10
paste input "S-1500-T-PASTELORANGE"
type input "S-1500-T-PASTELORANGE"
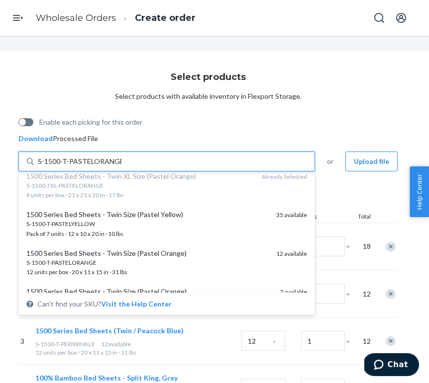
scroll to position [87, 0]
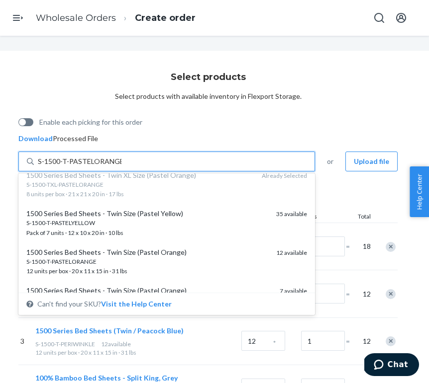
click at [113, 220] on div "S-1500-T-PASTELYELLOW" at bounding box center [147, 223] width 242 height 8
click at [113, 167] on input "S-1500-T-PASTELORANGE" at bounding box center [80, 162] width 84 height 10
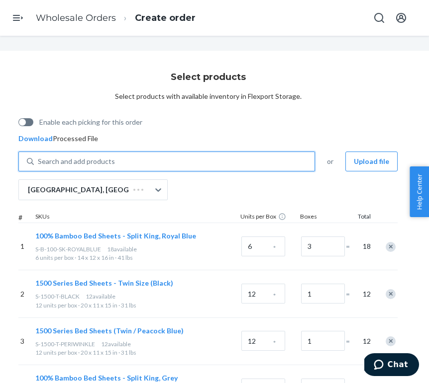
click at [120, 164] on div "Search and add products" at bounding box center [174, 162] width 280 height 18
click at [39, 164] on input "0 results available. Select is focused ,type to refine list, press Down to open…" at bounding box center [38, 162] width 1 height 10
paste input "S-1500-T-PASTELORANGE"
type input "S-1500-T-PASTELORANGE"
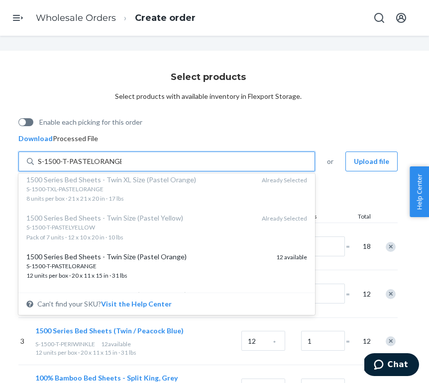
scroll to position [106, 0]
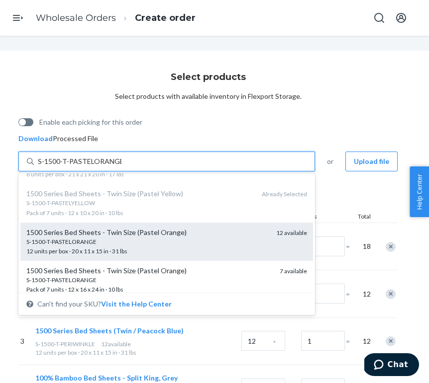
click at [107, 234] on div "1500 Series Bed Sheets - Twin Size (Pastel Orange)" at bounding box center [147, 233] width 242 height 10
click at [107, 167] on input "S-1500-T-PASTELORANGE" at bounding box center [80, 162] width 84 height 10
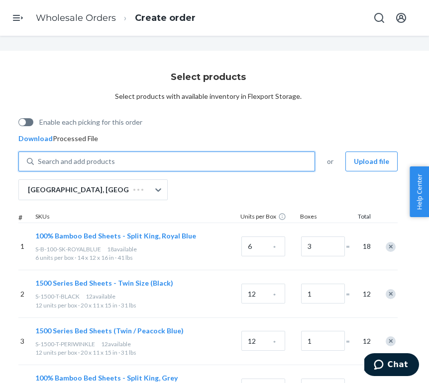
click at [127, 162] on div "Search and add products" at bounding box center [174, 162] width 280 height 18
click at [39, 162] on input "0 results available. Select is focused ,type to refine list, press Down to open…" at bounding box center [38, 162] width 1 height 10
paste input "S-1500-T-PASTELORANGE"
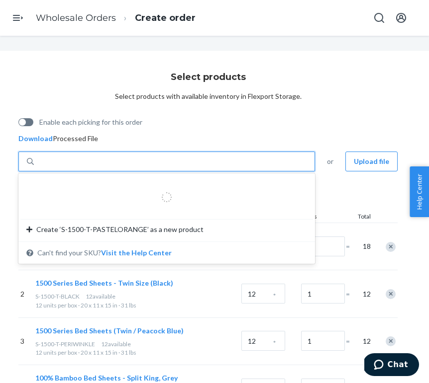
type input "S-1500-T-PASTELORANGE"
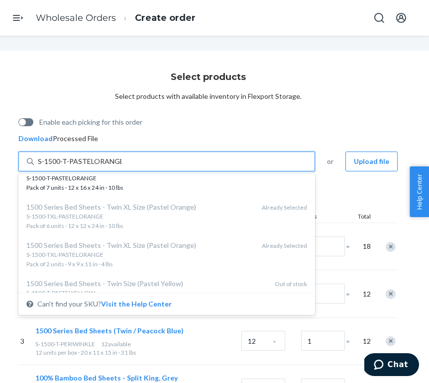
scroll to position [184, 0]
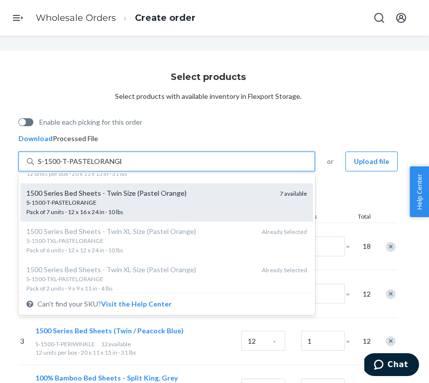
click at [117, 212] on span "S-1500-T-PASTELORANGE Pack of 7 units · 12 x 16 x 24 in · 10 lbs" at bounding box center [148, 206] width 245 height 17
click at [117, 167] on input "S-1500-T-PASTELORANGE" at bounding box center [80, 162] width 84 height 10
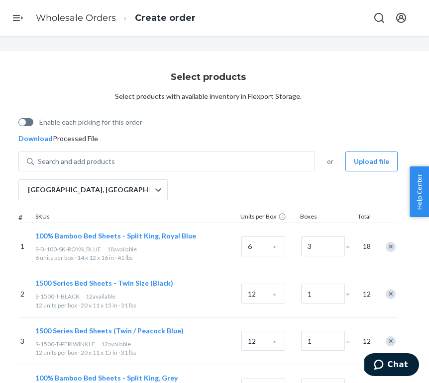
scroll to position [11625, 56]
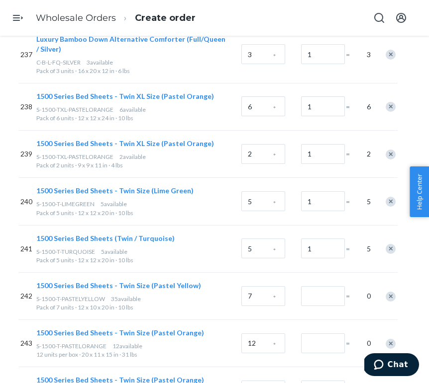
click at [365, 272] on div "242 1500 Series Bed Sheets - Twin Size (Pastel Yellow) S-1500-T-PASTELYELLOW 35…" at bounding box center [207, 295] width 379 height 47
click at [393, 292] on div "Remove Item" at bounding box center [390, 297] width 10 height 10
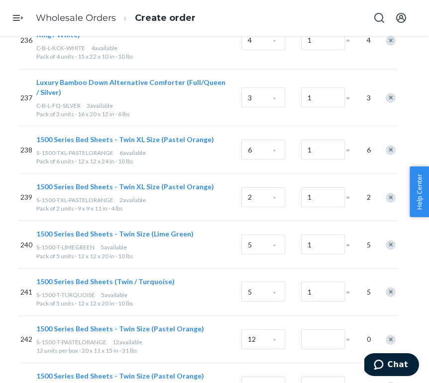
scroll to position [11577, 56]
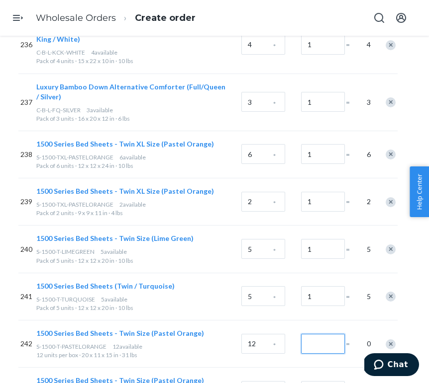
click at [313, 334] on input "Number of boxes" at bounding box center [323, 344] width 44 height 20
type input "1"
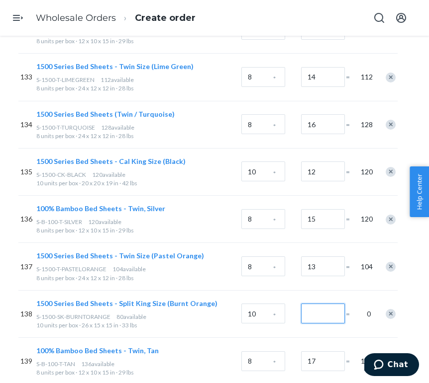
click at [324, 304] on input "Number of boxes" at bounding box center [323, 314] width 44 height 20
type input "8"
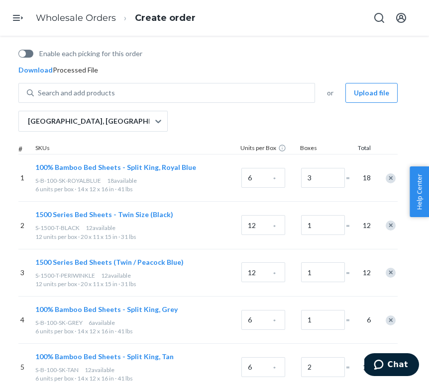
scroll to position [0, 56]
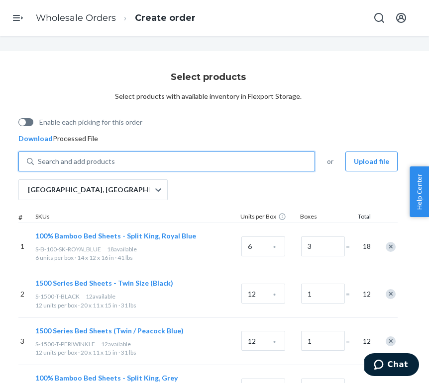
click at [124, 162] on div "Search and add products" at bounding box center [174, 162] width 280 height 18
click at [39, 162] on input "0 results available. Use Up and Down to choose options, press Enter to select t…" at bounding box center [38, 162] width 1 height 10
click at [124, 162] on div "Search and add products" at bounding box center [174, 162] width 280 height 18
click at [39, 162] on input "0 results available. Use Up and Down to choose options, press Enter to select t…" at bounding box center [38, 162] width 1 height 10
paste input "S-1500-SK-BURNTORANGE"
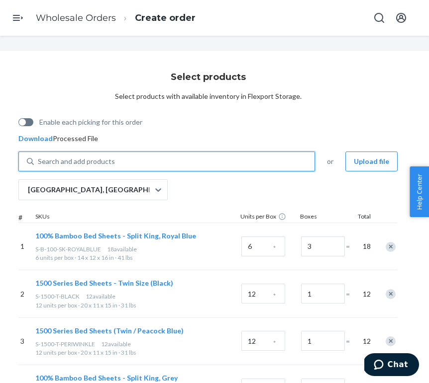
type input "S-1500-SK-BURNTORANGE"
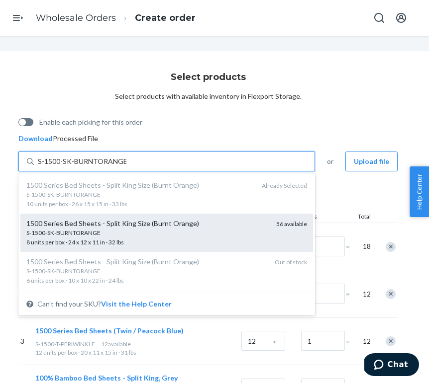
click at [120, 229] on div "S-1500-SK-BURNTORANGE" at bounding box center [147, 233] width 242 height 8
click at [120, 167] on input "S-1500-SK-BURNTORANGE" at bounding box center [82, 162] width 88 height 10
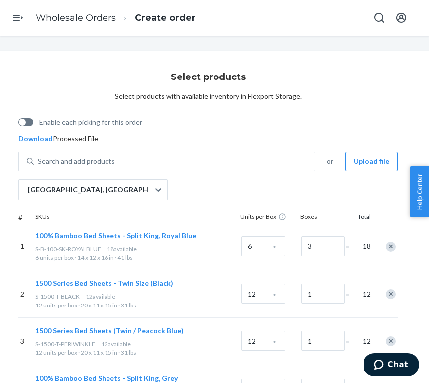
scroll to position [11625, 56]
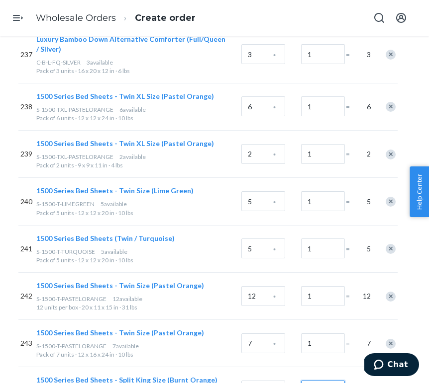
type input "7"
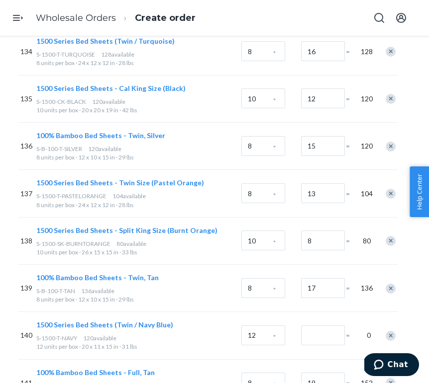
scroll to position [6625, 56]
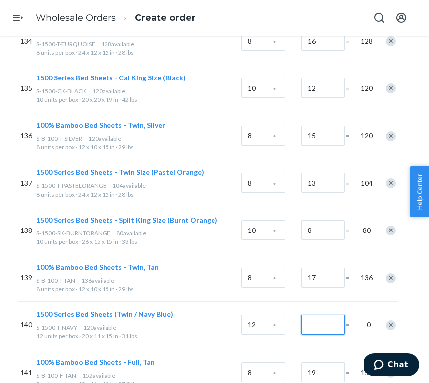
click at [320, 315] on input "Number of boxes" at bounding box center [323, 325] width 44 height 20
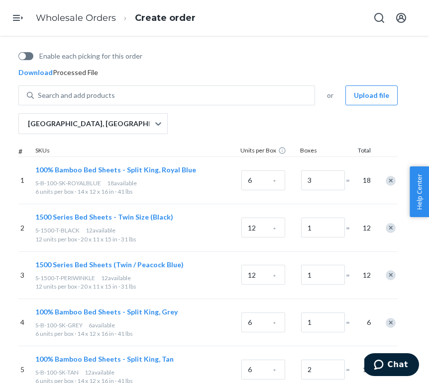
scroll to position [0, 56]
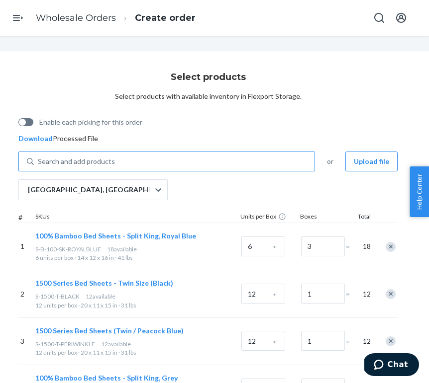
type input "10"
click at [244, 157] on div "Search and add products" at bounding box center [174, 162] width 280 height 18
click at [39, 157] on input "Search and add products" at bounding box center [38, 162] width 1 height 10
paste input "S-1500-T-NAVY"
type input "S-1500-T-NAVY"
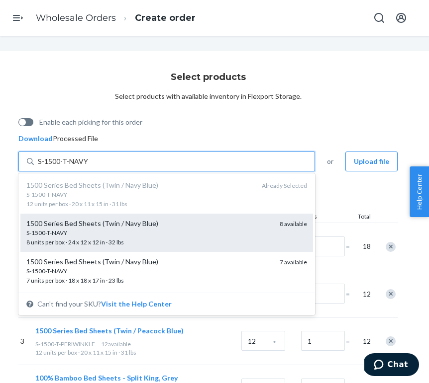
click at [223, 229] on div "S-1500-T-NAVY" at bounding box center [148, 233] width 245 height 8
click at [87, 167] on input "S-1500-T-NAVY" at bounding box center [63, 162] width 50 height 10
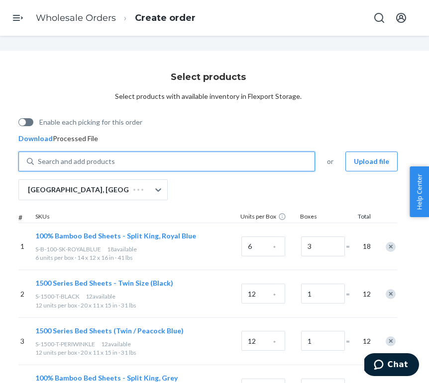
click at [227, 158] on div "Search and add products" at bounding box center [174, 162] width 280 height 18
click at [39, 158] on input "Search and add products" at bounding box center [38, 162] width 1 height 10
paste input "S-1500-T-NAVY"
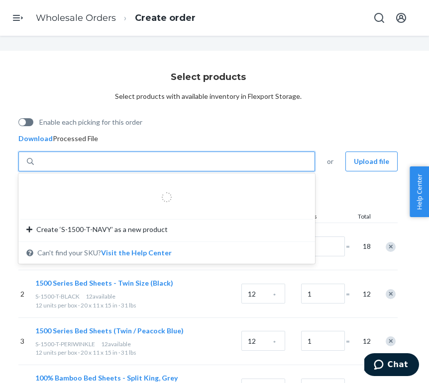
type input "S-1500-T-NAVY"
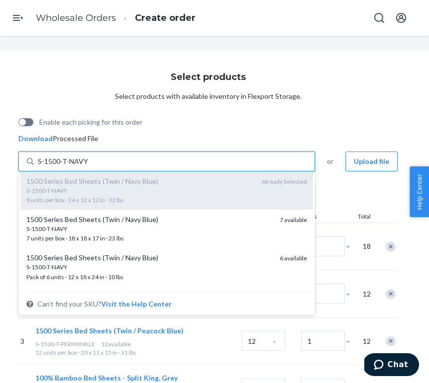
scroll to position [39, 0]
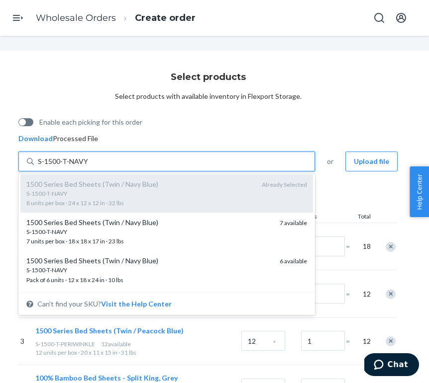
click at [215, 240] on div "S-1500-T-NAVY 7 units per box · 18 x 18 x 17 in · 23 lbs" at bounding box center [148, 237] width 245 height 18
click at [87, 167] on input "S-1500-T-NAVY" at bounding box center [63, 162] width 50 height 10
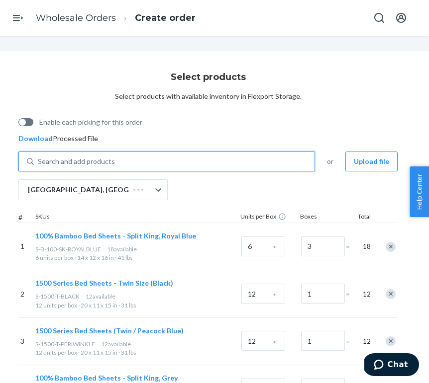
click at [220, 162] on div "Search and add products" at bounding box center [174, 162] width 280 height 18
click at [39, 162] on input "0 results available. Select is focused ,type to refine list, press Down to open…" at bounding box center [38, 162] width 1 height 10
paste input "S-1500-T-NAVY"
type input "S-1500-T-NAVY"
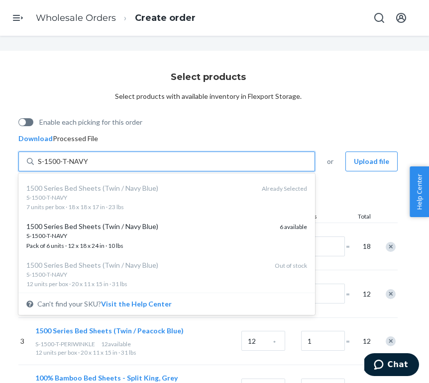
scroll to position [86, 0]
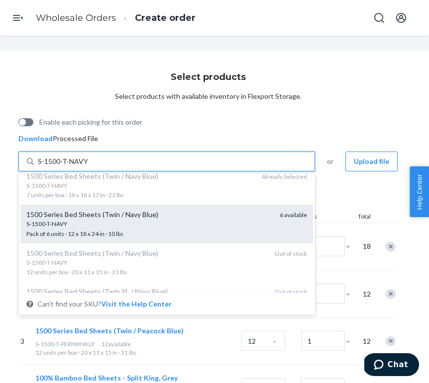
click at [219, 208] on div "1500 Series Bed Sheets (Twin / Navy Blue) S-1500-T-NAVY Pack of 6 units · 12 x …" at bounding box center [166, 224] width 292 height 38
click at [87, 167] on input "S-1500-T-NAVY" at bounding box center [63, 162] width 50 height 10
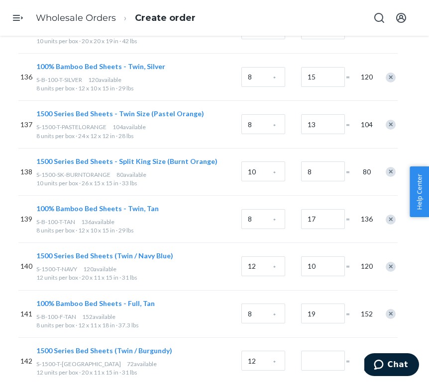
scroll to position [11766, 56]
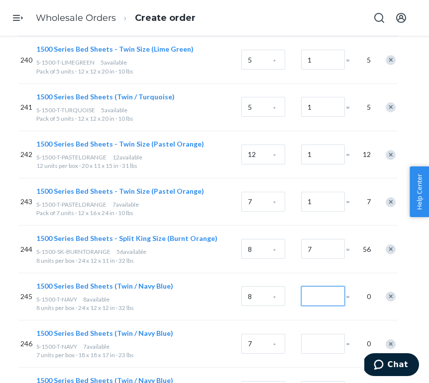
click at [324, 286] on input "Number of boxes" at bounding box center [323, 296] width 44 height 20
type input "1"
click at [327, 334] on input "Number of boxes" at bounding box center [323, 344] width 44 height 20
type input "1"
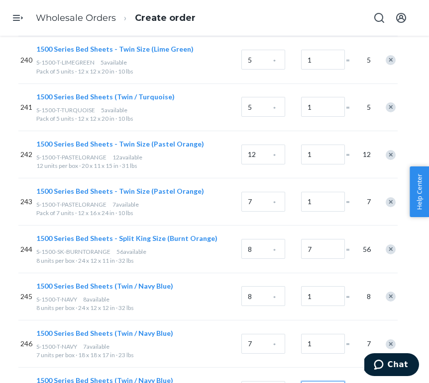
type input "1"
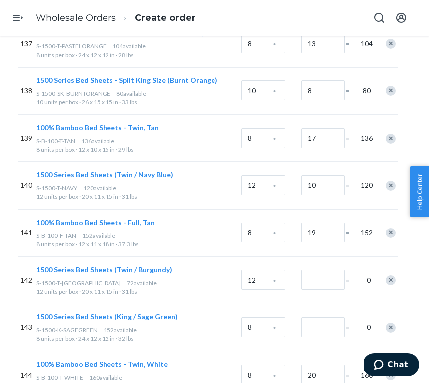
scroll to position [6767, 56]
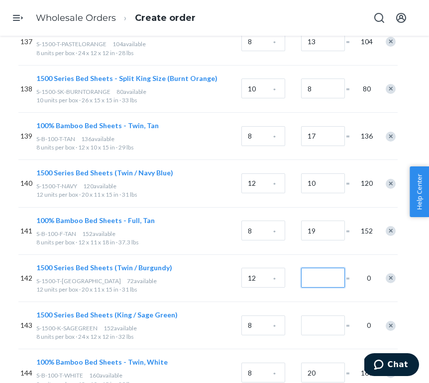
click at [326, 268] on input "Number of boxes" at bounding box center [323, 278] width 44 height 20
type input "6"
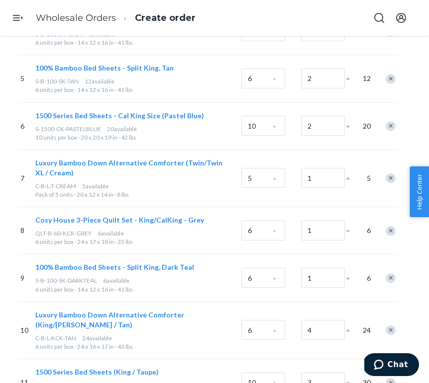
scroll to position [0, 56]
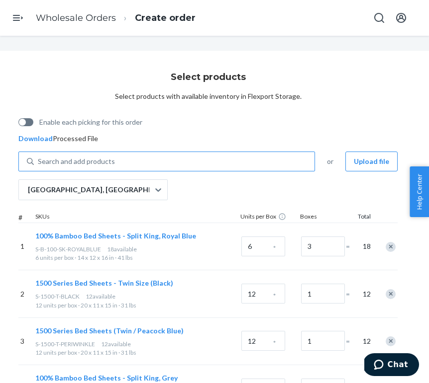
click at [145, 164] on div "Search and add products" at bounding box center [174, 162] width 280 height 18
click at [39, 164] on input "Search and add products" at bounding box center [38, 162] width 1 height 10
click at [145, 164] on div "Search and add products" at bounding box center [174, 162] width 280 height 18
click at [39, 164] on input "0 results available. Use Up and Down to choose options, press Enter to select t…" at bounding box center [38, 162] width 1 height 10
paste input "S-1500-T-[GEOGRAPHIC_DATA]"
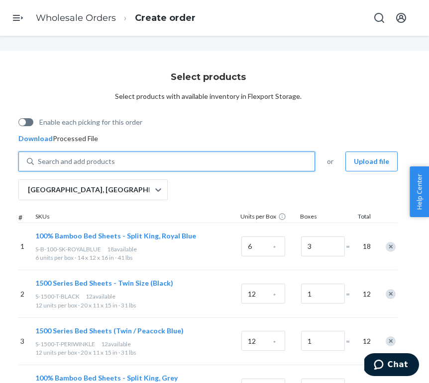
type input "S-1500-T-[GEOGRAPHIC_DATA]"
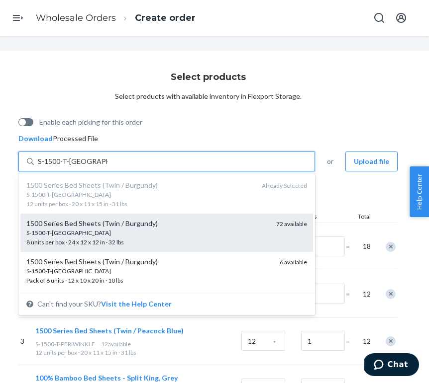
click at [133, 239] on div "S-1500-T-BURGUNDY 8 units per box · 24 x 12 x 12 in · 32 lbs" at bounding box center [147, 238] width 242 height 18
click at [107, 167] on input "S-1500-T-[GEOGRAPHIC_DATA]" at bounding box center [73, 162] width 70 height 10
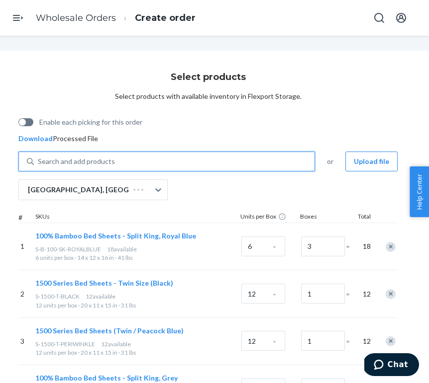
click at [137, 165] on div "Search and add products" at bounding box center [174, 162] width 280 height 18
click at [39, 165] on input "0 results available. Select is focused ,type to refine list, press Down to open…" at bounding box center [38, 162] width 1 height 10
paste input "S-1500-T-[GEOGRAPHIC_DATA]"
type input "S-1500-T-[GEOGRAPHIC_DATA]"
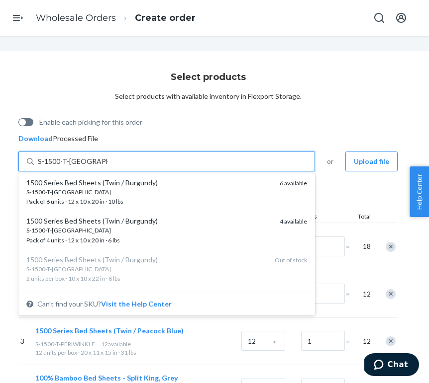
scroll to position [87, 0]
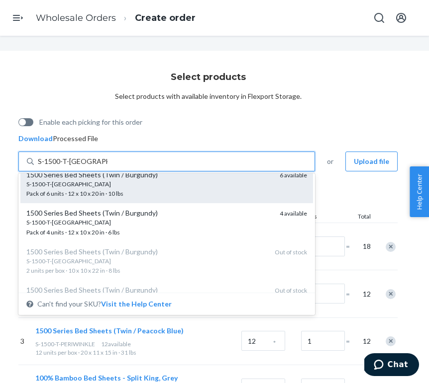
click at [142, 184] on div "S-1500-T-[GEOGRAPHIC_DATA]" at bounding box center [148, 184] width 245 height 8
click at [107, 167] on input "S-1500-T-[GEOGRAPHIC_DATA]" at bounding box center [73, 162] width 70 height 10
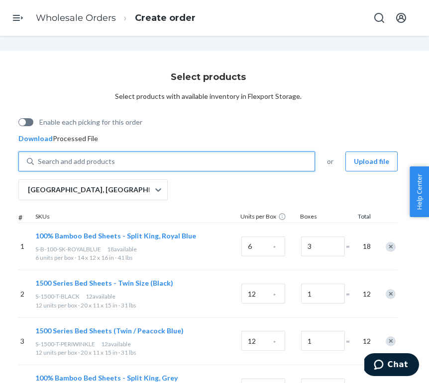
click at [150, 165] on div "Search and add products" at bounding box center [174, 162] width 280 height 18
click at [39, 165] on input "0 results available. Use Up and Down to choose options, press Enter to select t…" at bounding box center [38, 162] width 1 height 10
paste input "S-1500-T-[GEOGRAPHIC_DATA]"
type input "S-1500-T-[GEOGRAPHIC_DATA]"
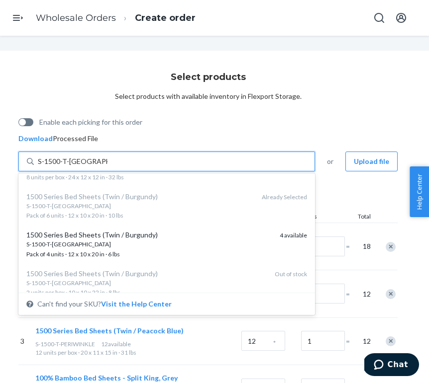
scroll to position [74, 0]
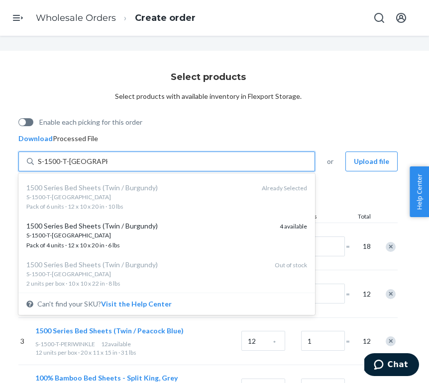
click at [140, 218] on div "1500 Series Bed Sheets (Twin / Burgundy) S-1500-T-BURGUNDY Pack of 4 units · 12…" at bounding box center [166, 235] width 292 height 38
click at [107, 167] on input "S-1500-T-[GEOGRAPHIC_DATA]" at bounding box center [73, 162] width 70 height 10
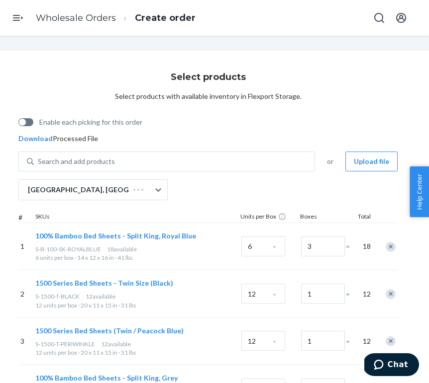
scroll to position [11909, 56]
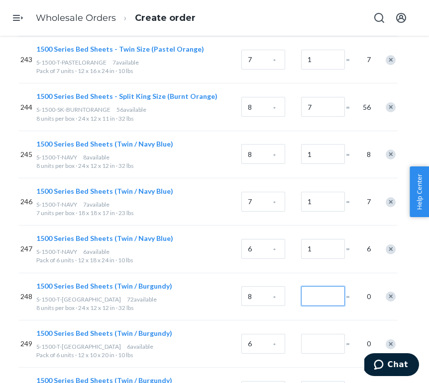
click at [316, 286] on input "Number of boxes" at bounding box center [323, 296] width 44 height 20
type input "9"
click at [313, 334] on input "Number of boxes" at bounding box center [323, 344] width 44 height 20
type input "1"
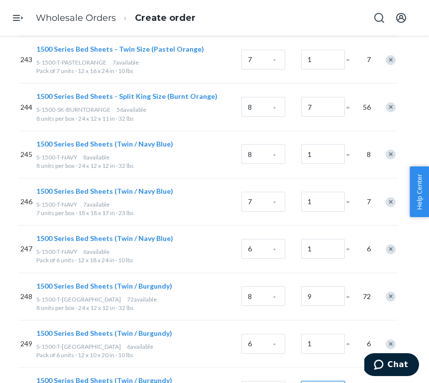
type input "1"
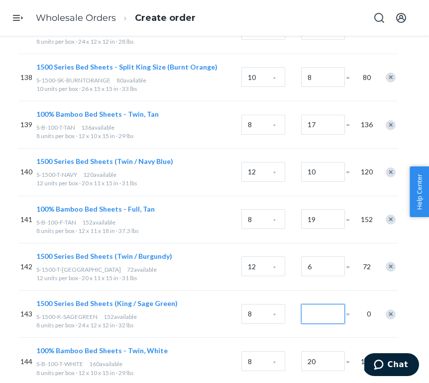
click at [314, 304] on input "Number of boxes" at bounding box center [323, 314] width 44 height 20
type input "19"
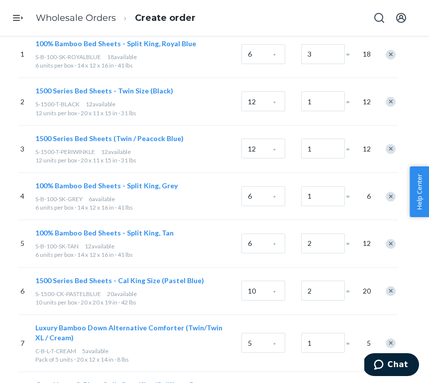
scroll to position [0, 56]
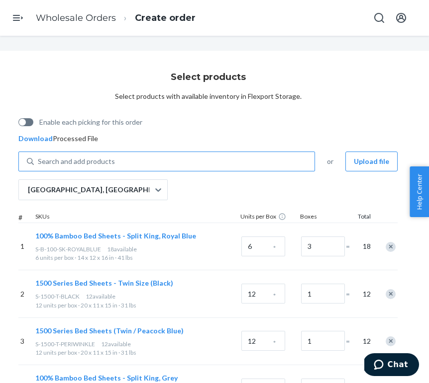
click at [143, 160] on div "Search and add products" at bounding box center [174, 162] width 280 height 18
click at [39, 160] on input "Search and add products" at bounding box center [38, 162] width 1 height 10
click at [143, 160] on div "Search and add products" at bounding box center [174, 162] width 280 height 18
click at [39, 160] on input "Search and add products" at bounding box center [38, 162] width 1 height 10
paste input "S-1500-K-SAGEGREEN"
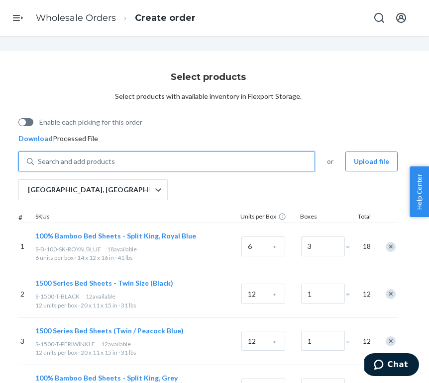
type input "S-1500-K-SAGEGREEN"
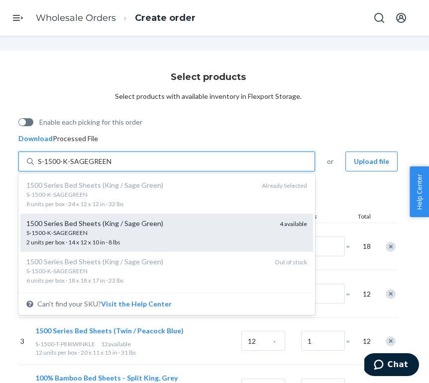
click at [136, 223] on div "1500 Series Bed Sheets (King / Sage Green)" at bounding box center [148, 224] width 245 height 10
click at [111, 167] on input "S-1500-K-SAGEGREEN" at bounding box center [74, 162] width 73 height 10
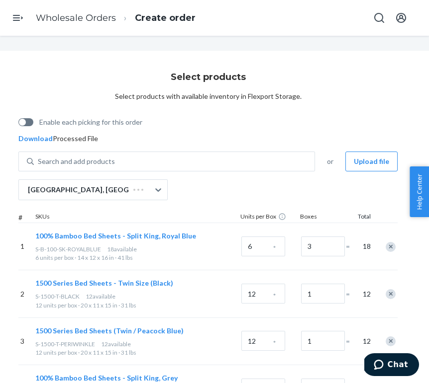
scroll to position [11956, 56]
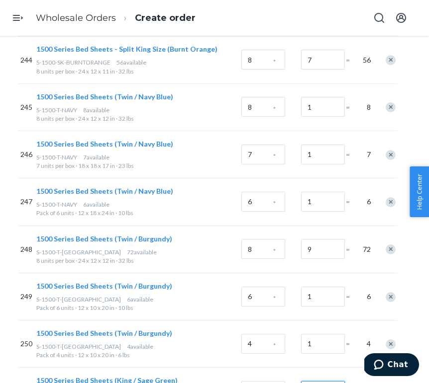
type input "2"
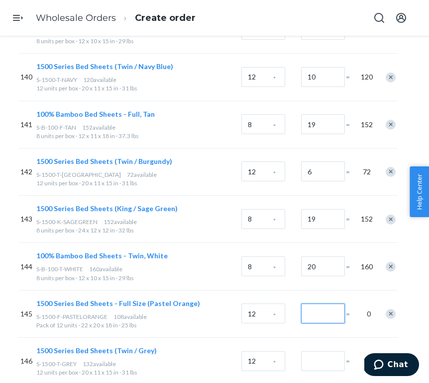
click at [314, 304] on input "Number of boxes" at bounding box center [323, 314] width 44 height 20
type input "9"
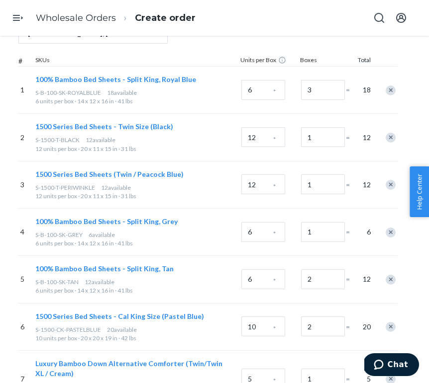
scroll to position [0, 56]
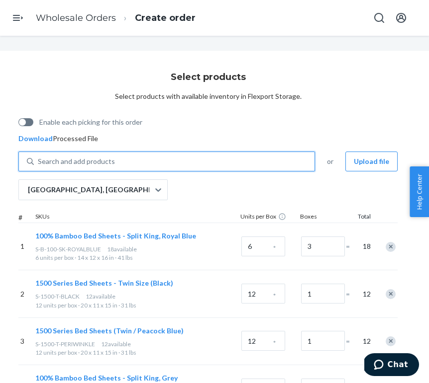
click at [112, 165] on div "Search and add products" at bounding box center [76, 162] width 77 height 10
click at [39, 165] on input "0 results available. Use Up and Down to choose options, press Enter to select t…" at bounding box center [38, 162] width 1 height 10
paste input "S-1500-F-PASTELORANGE"
type input "S-1500-F-PASTELORANGE"
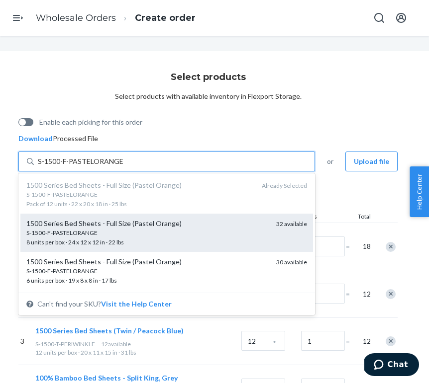
click at [110, 233] on div "S-1500-F-PASTELORANGE" at bounding box center [147, 233] width 242 height 8
click at [110, 167] on input "S-1500-F-PASTELORANGE" at bounding box center [80, 162] width 85 height 10
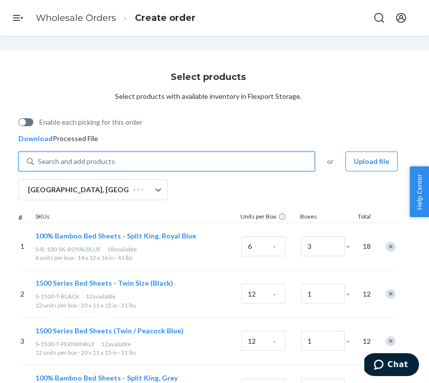
click at [126, 162] on div "Search and add products" at bounding box center [174, 162] width 280 height 18
click at [39, 162] on input "0 results available. Use Up and Down to choose options, press Enter to select t…" at bounding box center [38, 162] width 1 height 10
paste input "S-1500-F-PASTELORANGE"
type input "S-1500-F-PASTELORANGE"
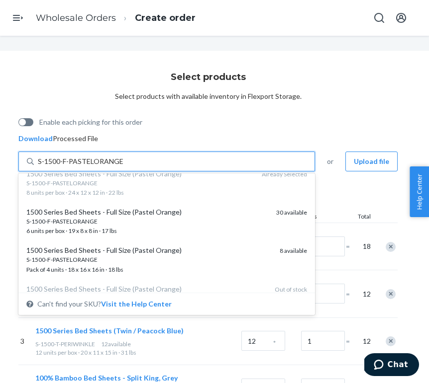
scroll to position [58, 0]
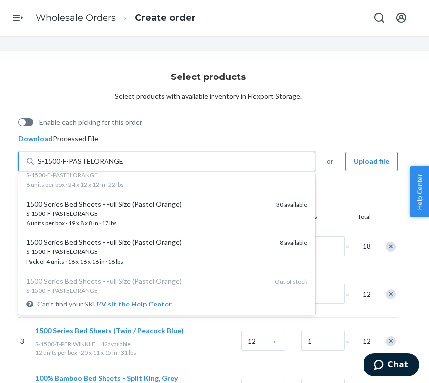
click at [120, 210] on div "S-1500-F-PASTELORANGE" at bounding box center [147, 213] width 242 height 8
click at [120, 167] on input "S-1500-F-PASTELORANGE" at bounding box center [80, 162] width 85 height 10
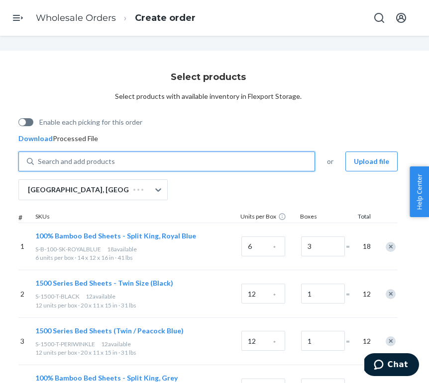
click at [129, 154] on div "Search and add products" at bounding box center [174, 162] width 280 height 18
click at [39, 157] on input "0 results available. Use Up and Down to choose options, press Enter to select t…" at bounding box center [38, 162] width 1 height 10
click at [129, 159] on div "Search and add products" at bounding box center [174, 162] width 280 height 18
click at [39, 159] on input "0 results available. Use Up and Down to choose options, press Enter to select t…" at bounding box center [38, 162] width 1 height 10
paste input "S-1500-F-PASTELORANGE"
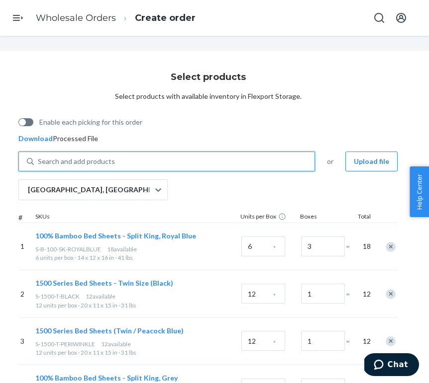
type input "S-1500-F-PASTELORANGE"
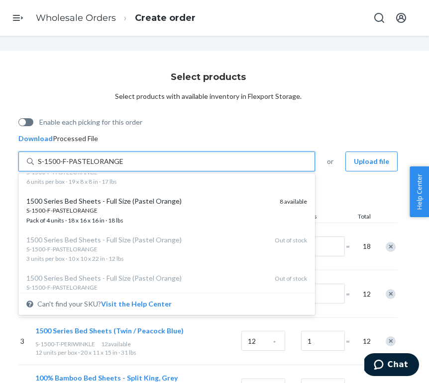
scroll to position [108, 0]
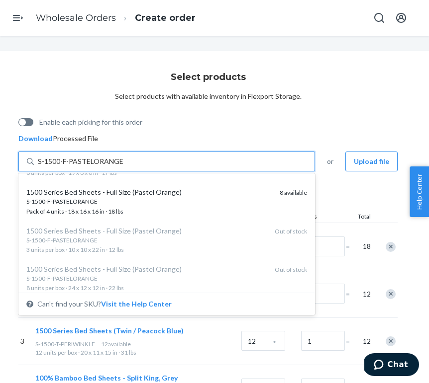
click at [126, 204] on div "S-1500-F-PASTELORANGE" at bounding box center [148, 201] width 245 height 8
click at [123, 167] on input "S-1500-F-PASTELORANGE" at bounding box center [80, 162] width 85 height 10
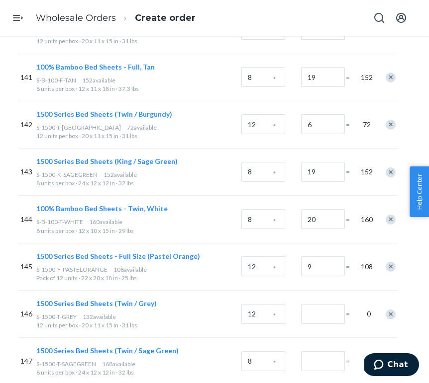
scroll to position [12098, 56]
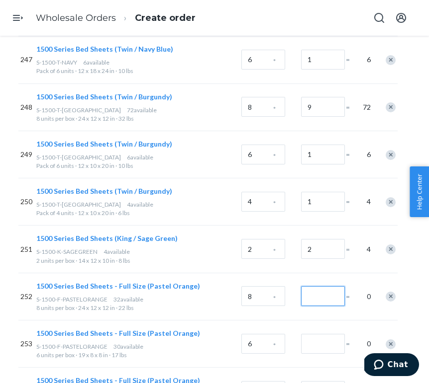
click at [327, 286] on input "Number of boxes" at bounding box center [323, 296] width 44 height 20
type input "4"
click at [321, 334] on input "Number of boxes" at bounding box center [323, 344] width 44 height 20
type input "5"
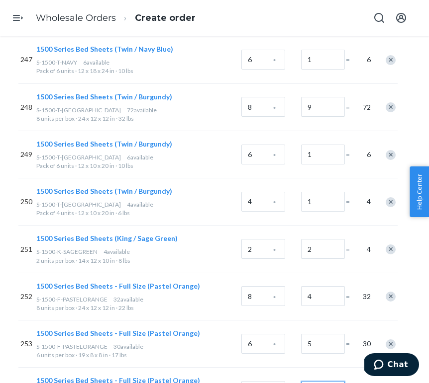
type input "2"
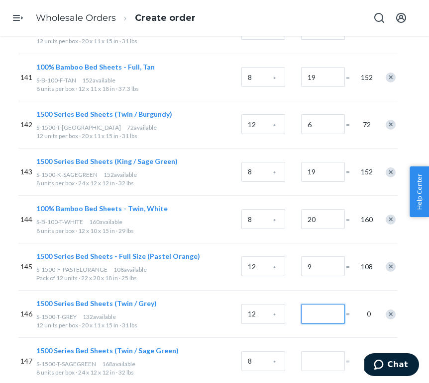
click at [325, 304] on input "Number of boxes" at bounding box center [323, 314] width 44 height 20
type input "11"
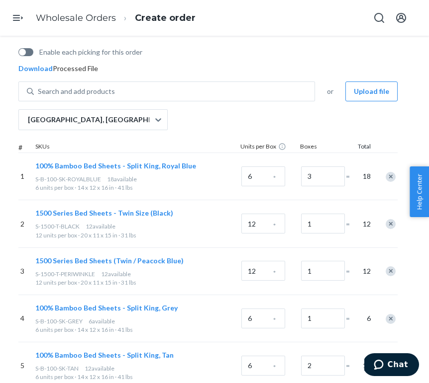
scroll to position [0, 56]
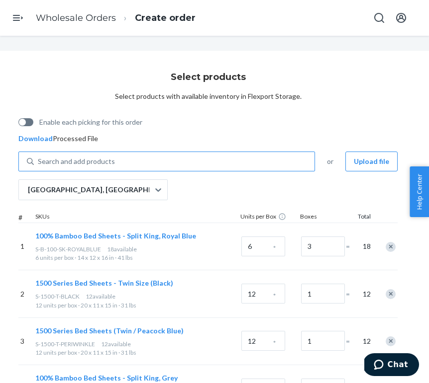
click at [165, 159] on div "Search and add products" at bounding box center [174, 162] width 280 height 18
click at [39, 159] on input "Search and add products" at bounding box center [38, 162] width 1 height 10
click at [165, 159] on div "Search and add products" at bounding box center [174, 162] width 280 height 18
click at [39, 159] on input "Search and add products" at bounding box center [38, 162] width 1 height 10
paste input "S-1500-T-GREY"
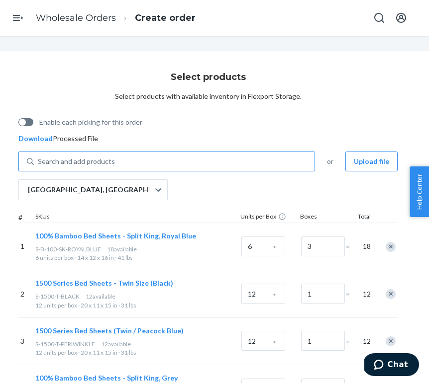
type input "S-1500-T-GREY"
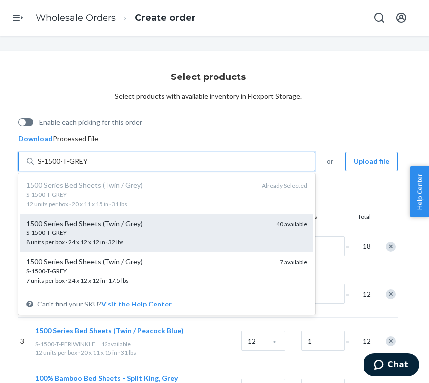
click at [152, 223] on div "1500 Series Bed Sheets (Twin / Grey)" at bounding box center [147, 224] width 242 height 10
click at [87, 167] on input "S-1500-T-GREY" at bounding box center [62, 162] width 49 height 10
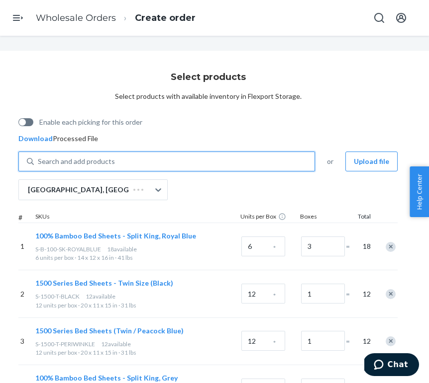
click at [155, 160] on div "Search and add products" at bounding box center [174, 162] width 280 height 18
click at [39, 160] on input "0 results available. Use Up and Down to choose options, press Enter to select t…" at bounding box center [38, 162] width 1 height 10
paste input "S-1500-T-GREY"
type input "S-1500-T-GREY"
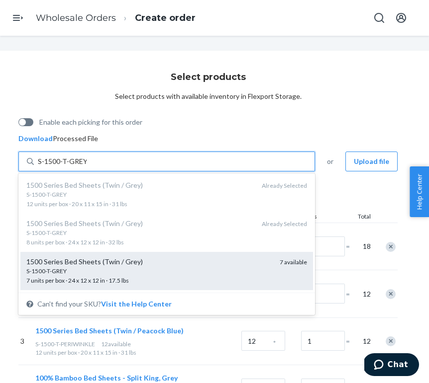
click at [150, 277] on div "S-1500-T-GREY 7 units per box · 24 x 12 x 12 in · 17.5 lbs" at bounding box center [148, 276] width 245 height 18
click at [87, 167] on input "S-1500-T-GREY" at bounding box center [62, 162] width 49 height 10
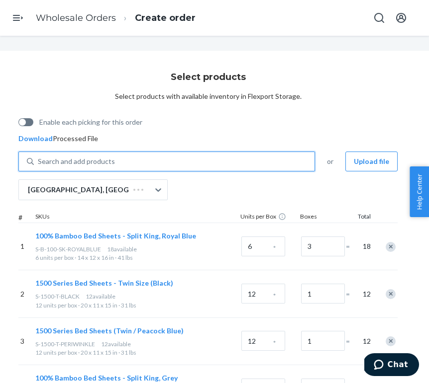
click at [158, 162] on div "Search and add products" at bounding box center [174, 162] width 280 height 18
click at [39, 162] on input "0 results available. Select is focused ,type to refine list, press Down to open…" at bounding box center [38, 162] width 1 height 10
paste input "S-1500-T-GREY"
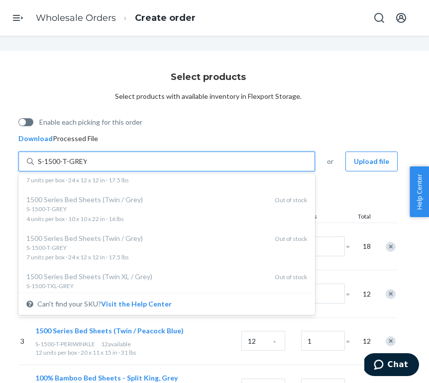
scroll to position [101, 0]
type input "S-1500-T-GREY"
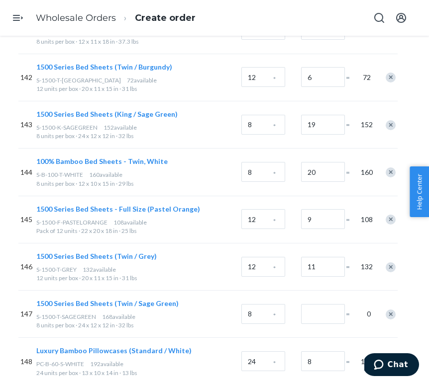
scroll to position [12193, 56]
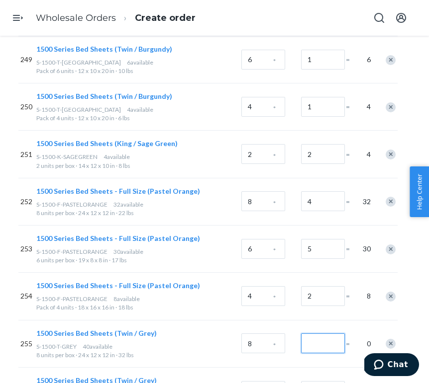
click at [316, 334] on input "Number of boxes" at bounding box center [323, 344] width 44 height 20
type input "5"
type input "1"
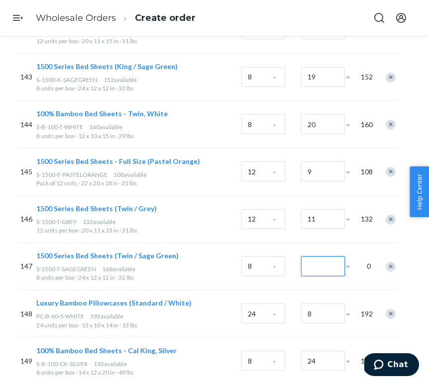
click at [308, 257] on input "Number of boxes" at bounding box center [323, 267] width 44 height 20
type input "21"
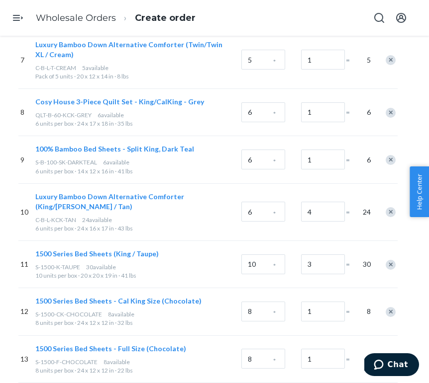
scroll to position [0, 56]
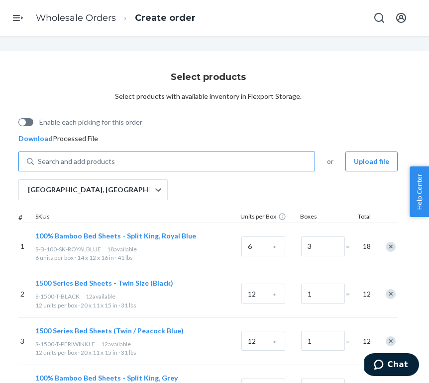
click at [106, 160] on div "Search and add products" at bounding box center [76, 162] width 77 height 10
click at [39, 160] on input "Search and add products" at bounding box center [38, 162] width 1 height 10
paste input "S-1500-T-SAGEGREEN"
type input "S-1500-T-SAGEGREEN"
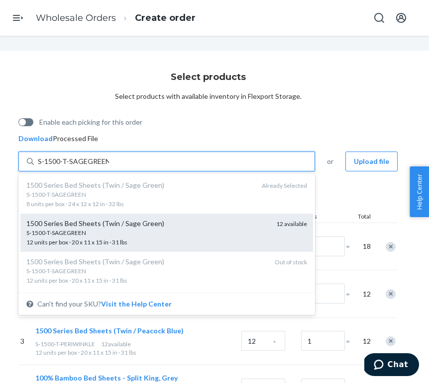
click at [109, 229] on div "S-1500-T-SAGEGREEN" at bounding box center [147, 233] width 242 height 8
click at [109, 167] on input "S-1500-T-SAGEGREEN" at bounding box center [73, 162] width 71 height 10
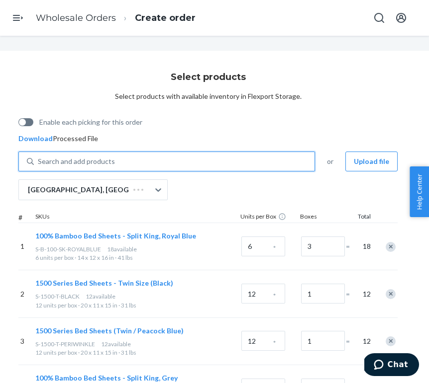
scroll to position [12240, 56]
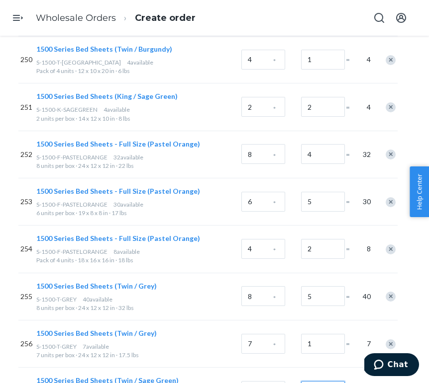
type input "1"
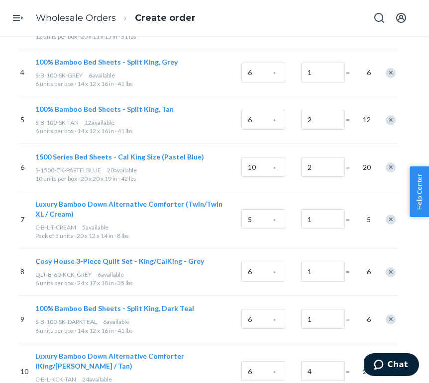
scroll to position [0, 56]
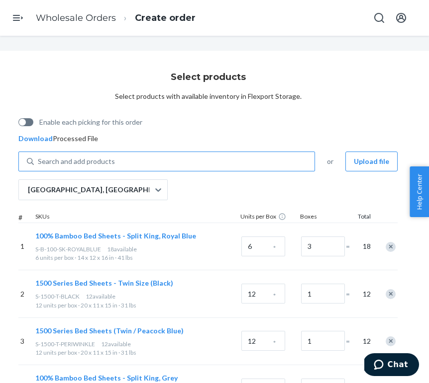
click at [158, 161] on div "Search and add products" at bounding box center [174, 162] width 280 height 18
click at [39, 161] on input "0 results available. Use Up and Down to choose options, press Enter to select t…" at bounding box center [38, 162] width 1 height 10
paste input "S-1500-T-OLIVEGREEN"
type input "S-1500-T-OLIVEGREEN"
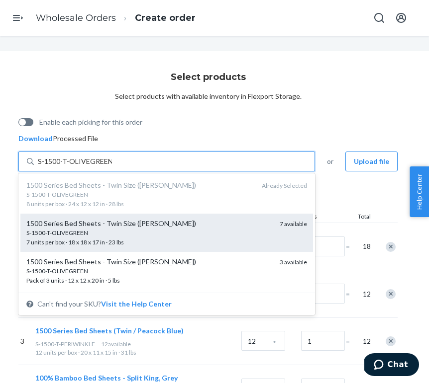
click at [153, 232] on div "S-1500-T-OLIVEGREEN" at bounding box center [148, 233] width 245 height 8
click at [112, 167] on input "S-1500-T-OLIVEGREEN" at bounding box center [75, 162] width 74 height 10
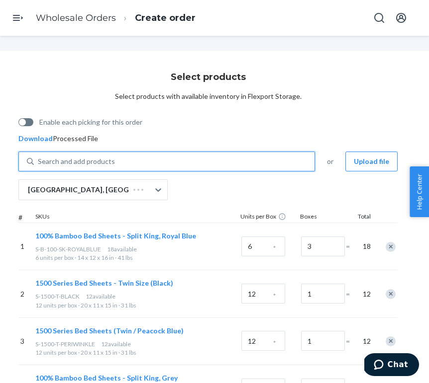
click at [152, 154] on div "Search and add products" at bounding box center [174, 162] width 280 height 18
click at [39, 157] on input "0 results available. Select is focused ,type to refine list, press Down to open…" at bounding box center [38, 162] width 1 height 10
click at [152, 157] on div "Search and add products" at bounding box center [174, 162] width 280 height 18
click at [39, 157] on input "0 results available. Use Up and Down to choose options, press Enter to select t…" at bounding box center [38, 162] width 1 height 10
paste input "S-1500-T-OLIVEGREEN"
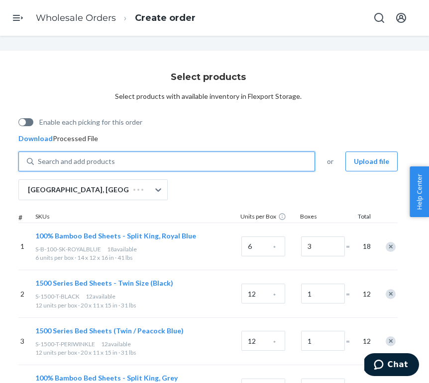
type input "S-1500-T-OLIVEGREEN"
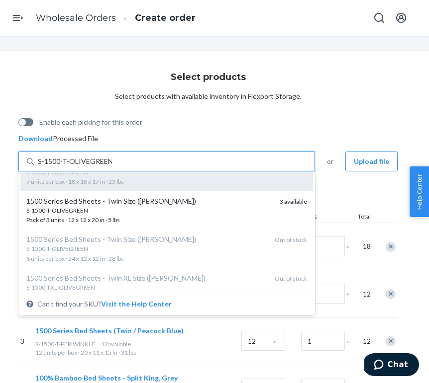
scroll to position [67, 0]
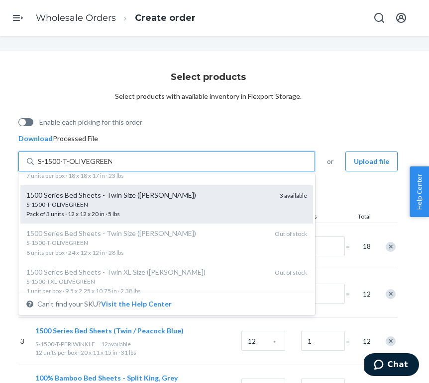
click at [152, 205] on div "S-1500-T-OLIVEGREEN" at bounding box center [148, 204] width 245 height 8
click at [112, 167] on input "S-1500-T-OLIVEGREEN" at bounding box center [75, 162] width 74 height 10
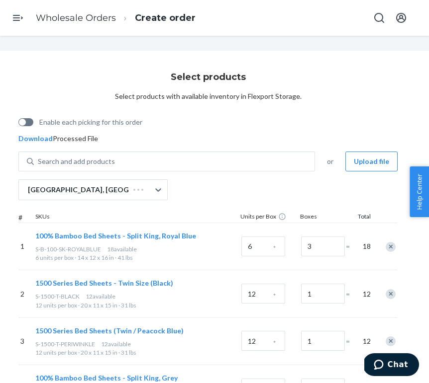
scroll to position [12335, 56]
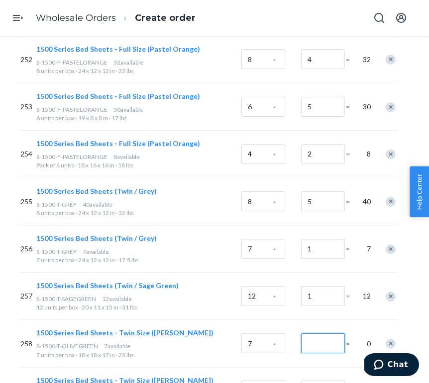
click at [311, 334] on input "Number of boxes" at bounding box center [323, 344] width 44 height 20
type input "1"
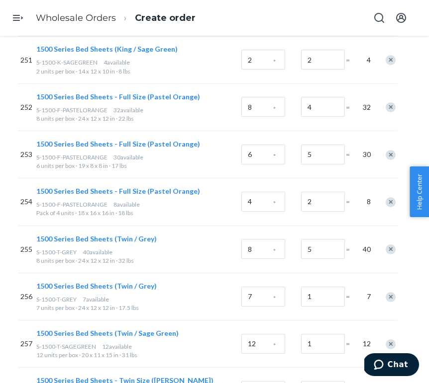
scroll to position [7157, 56]
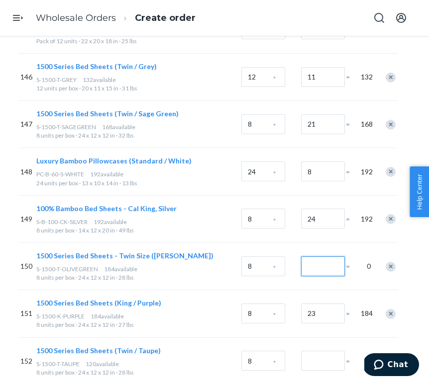
click at [326, 257] on input "Number of boxes" at bounding box center [323, 267] width 44 height 20
type input "23"
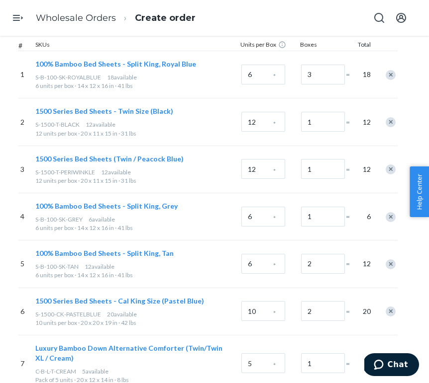
scroll to position [0, 56]
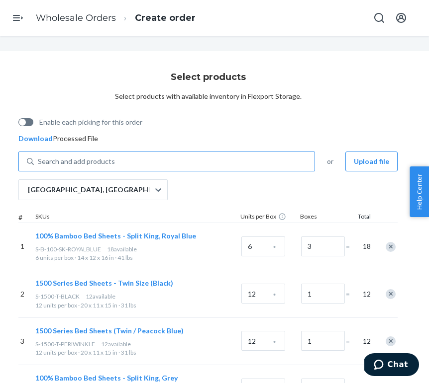
click at [137, 156] on div "Search and add products" at bounding box center [174, 162] width 280 height 18
click at [39, 157] on input "Search and add products" at bounding box center [38, 162] width 1 height 10
paste input "S-1500-T-TAUPE"
type input "S-1500-T-TAUPE"
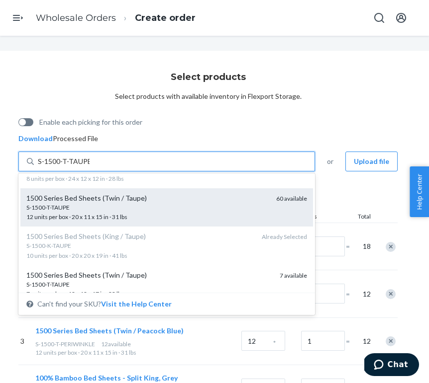
scroll to position [65, 0]
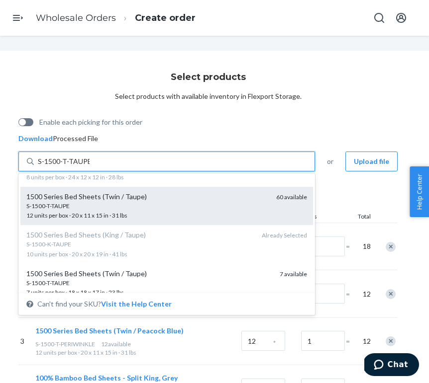
click at [140, 207] on div "S-1500-T-TAUPE" at bounding box center [147, 206] width 242 height 8
click at [89, 167] on input "S-1500-T-TAUPE" at bounding box center [64, 162] width 52 height 10
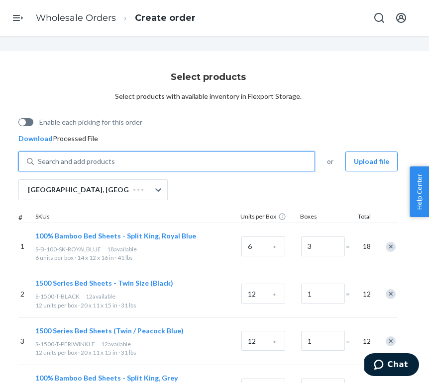
click at [135, 154] on div "Search and add products" at bounding box center [174, 162] width 280 height 18
click at [39, 157] on input "0 results available. Select is focused ,type to refine list, press Down to open…" at bounding box center [38, 162] width 1 height 10
paste input "S-1500-T-TAUPE"
type input "S-1500-T-TAUPE"
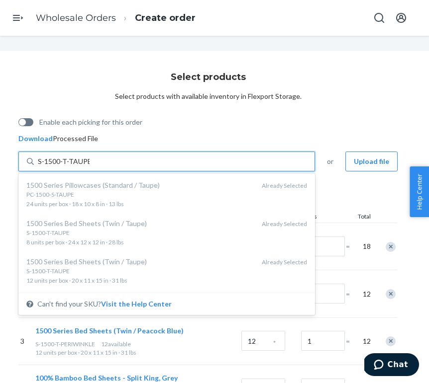
scroll to position [102, 0]
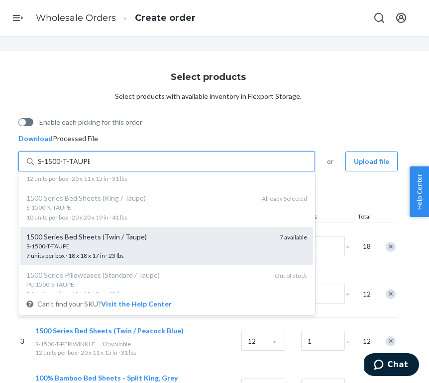
click at [131, 254] on div "S-1500-T-TAUPE 7 units per box · 18 x 18 x 17 in · 23 lbs" at bounding box center [148, 251] width 245 height 18
click at [89, 167] on input "S-1500-T-TAUPE" at bounding box center [64, 162] width 52 height 10
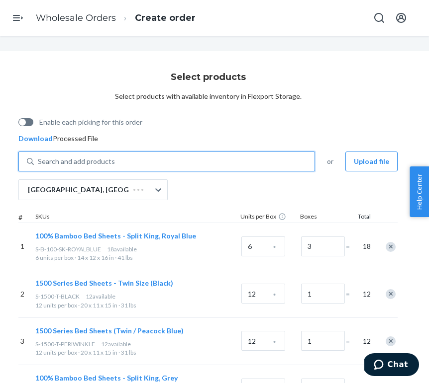
click at [145, 156] on div "Search and add products" at bounding box center [174, 162] width 280 height 18
click at [39, 157] on input "0 results available. Select is focused ,type to refine list, press Down to open…" at bounding box center [38, 162] width 1 height 10
paste input "S-1500-T-TAUPE"
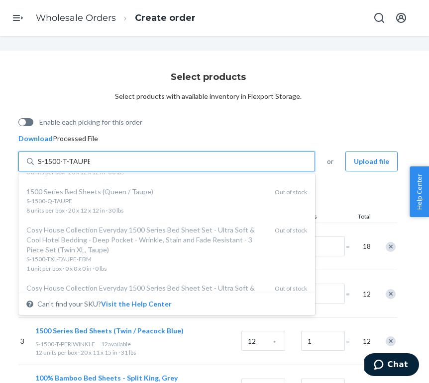
scroll to position [925, 0]
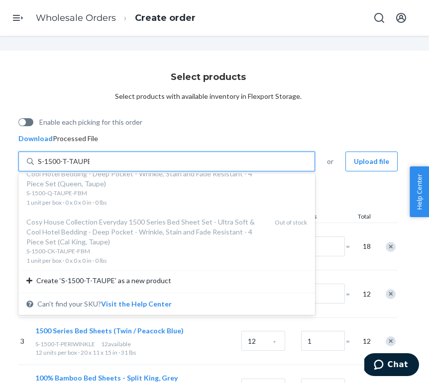
type input "S-1500-T-TAUPE"
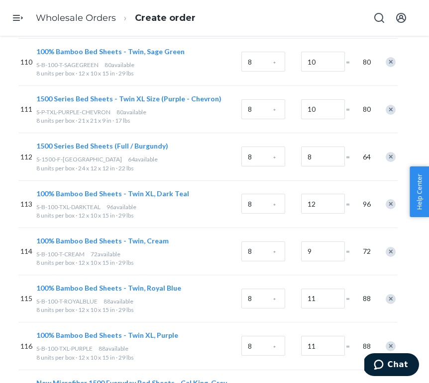
scroll to position [7252, 56]
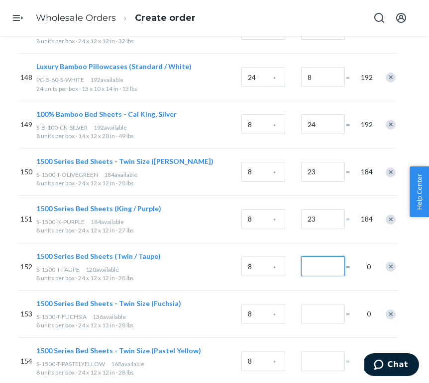
click at [315, 257] on input "Number of boxes" at bounding box center [323, 267] width 44 height 20
type input "15"
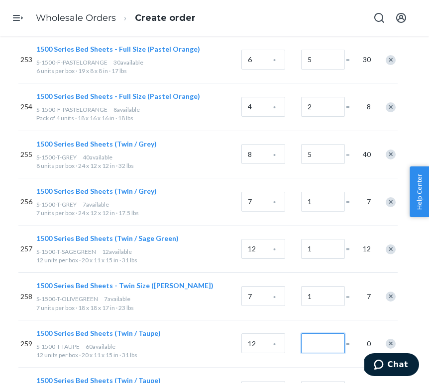
click at [317, 334] on input "Number of boxes" at bounding box center [323, 344] width 44 height 20
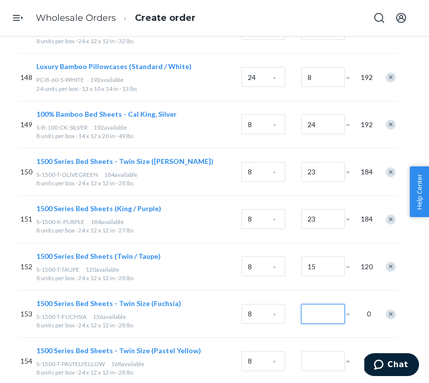
click at [330, 304] on input "Number of boxes" at bounding box center [323, 314] width 44 height 20
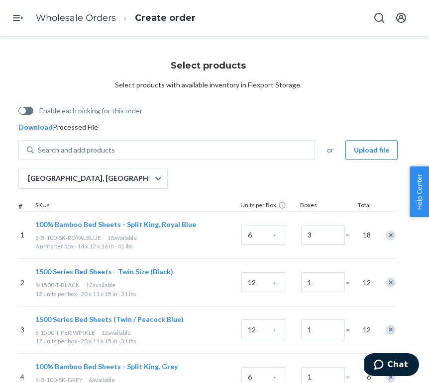
scroll to position [0, 56]
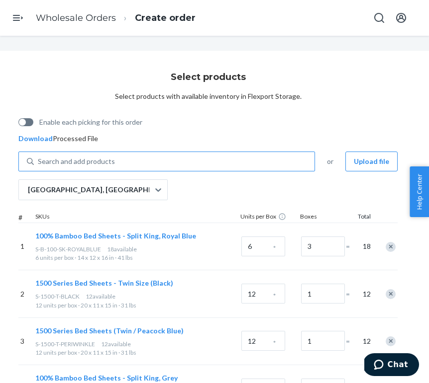
click at [135, 162] on div "Search and add products" at bounding box center [174, 162] width 280 height 18
click at [39, 162] on input "Search and add products" at bounding box center [38, 162] width 1 height 10
click at [135, 162] on div "Search and add products" at bounding box center [174, 162] width 280 height 18
click at [39, 162] on input "0 results available. Use Up and Down to choose options, press Enter to select t…" at bounding box center [38, 162] width 1 height 10
paste input "S-1500-T-FUCHSIA"
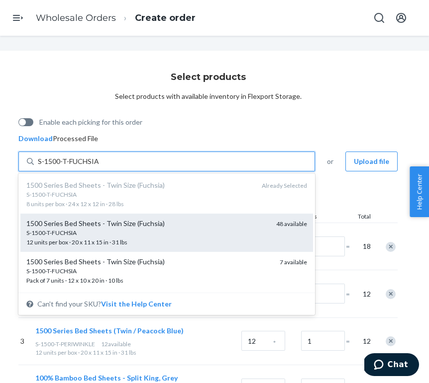
click at [126, 232] on div "S-1500-T-FUCHSIA" at bounding box center [147, 233] width 242 height 8
click at [98, 167] on input "S-1500-T-FUCHSIA" at bounding box center [68, 162] width 61 height 10
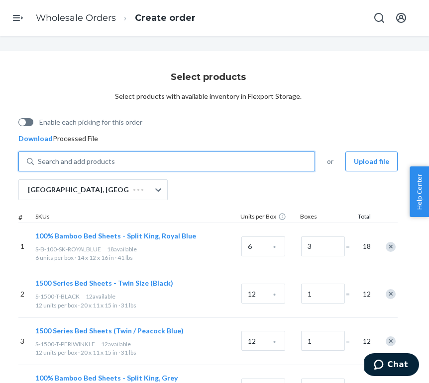
click at [139, 161] on div "Search and add products" at bounding box center [174, 162] width 280 height 18
click at [39, 161] on input "0 results available. Use Up and Down to choose options, press Enter to select t…" at bounding box center [38, 162] width 1 height 10
paste input "S-1500-T-FUCHSIA"
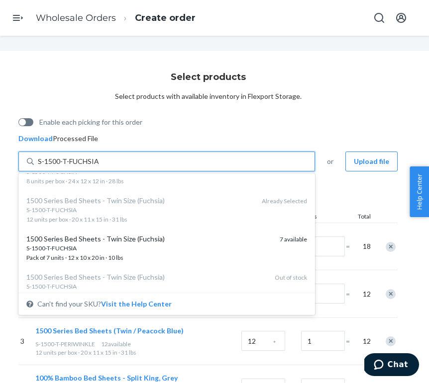
scroll to position [67, 0]
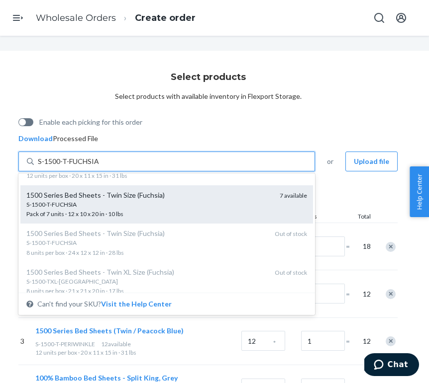
click at [135, 201] on div "S-1500-T-FUCHSIA" at bounding box center [148, 204] width 245 height 8
click at [98, 167] on input "S-1500-T-FUCHSIA" at bounding box center [68, 162] width 61 height 10
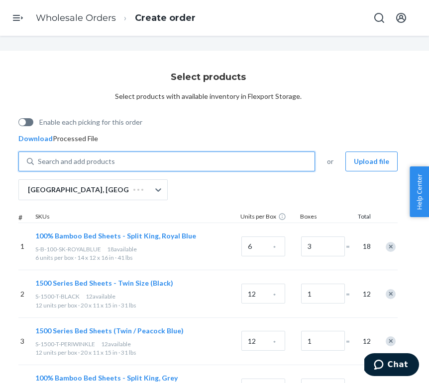
click at [140, 157] on div "Search and add products" at bounding box center [174, 162] width 280 height 18
click at [39, 157] on input "0 results available. Use Up and Down to choose options, press Enter to select t…" at bounding box center [38, 162] width 1 height 10
click at [157, 158] on div "Search and add products" at bounding box center [174, 162] width 280 height 18
click at [39, 158] on input "0 results available. Use Up and Down to choose options, press Enter to select t…" at bounding box center [38, 162] width 1 height 10
paste input "S-1500-T-FUCHSIA"
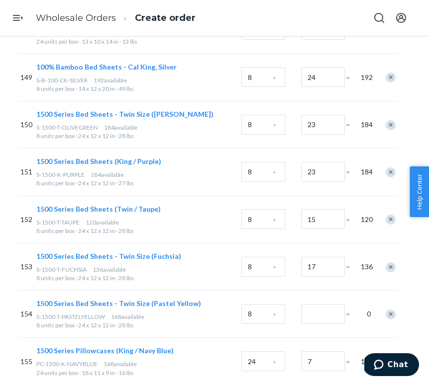
scroll to position [12477, 56]
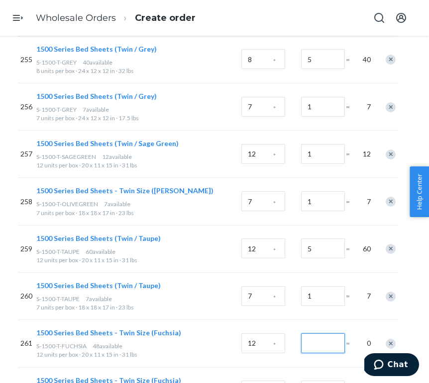
click at [332, 334] on input "Number of boxes" at bounding box center [323, 344] width 44 height 20
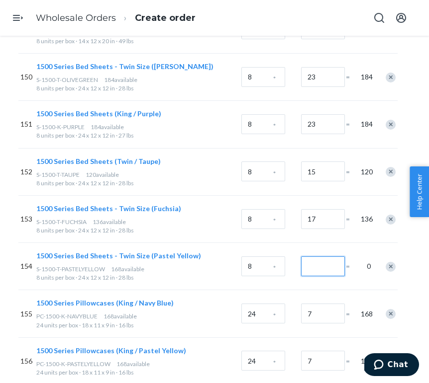
click at [323, 257] on input "Number of boxes" at bounding box center [323, 267] width 44 height 20
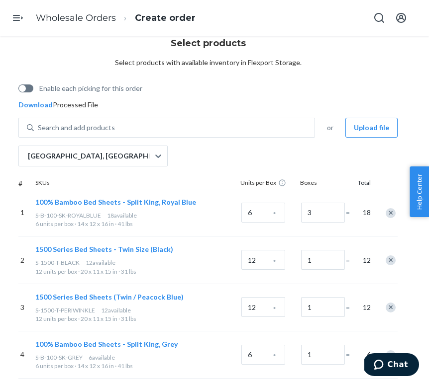
scroll to position [0, 56]
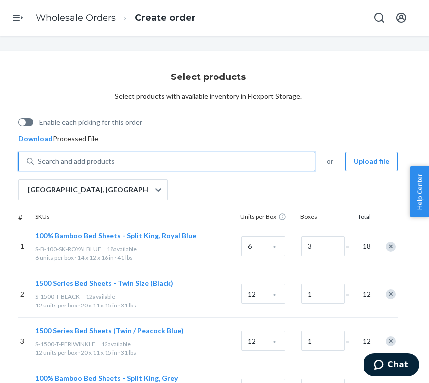
click at [108, 161] on div "Search and add products" at bounding box center [76, 162] width 77 height 10
click at [39, 161] on input "0 results available. Use Up and Down to choose options, press Enter to select t…" at bounding box center [38, 162] width 1 height 10
paste input "S-1500-T-PASTELYELLOW"
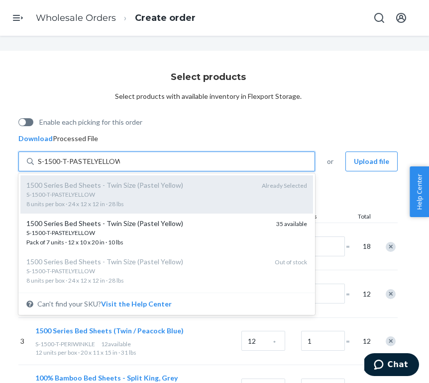
scroll to position [36, 0]
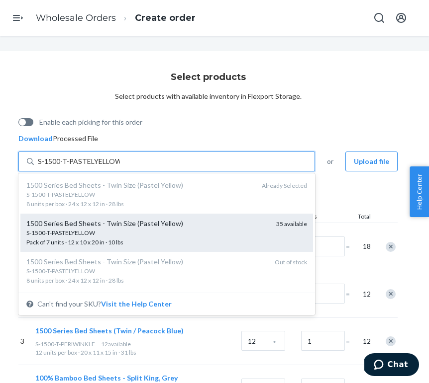
click at [109, 232] on div "S-1500-T-PASTELYELLOW" at bounding box center [147, 233] width 242 height 8
click at [109, 167] on input "S-1500-T-PASTELYELLOW" at bounding box center [79, 162] width 82 height 10
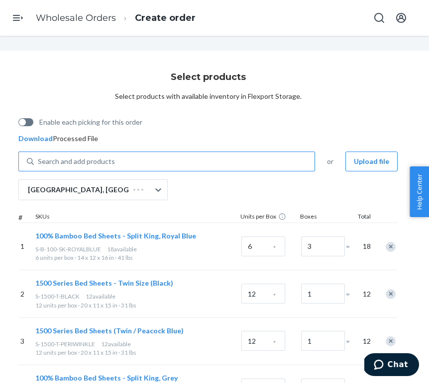
scroll to position [12525, 56]
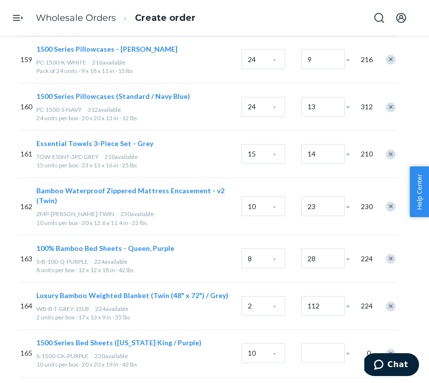
scroll to position [7810, 56]
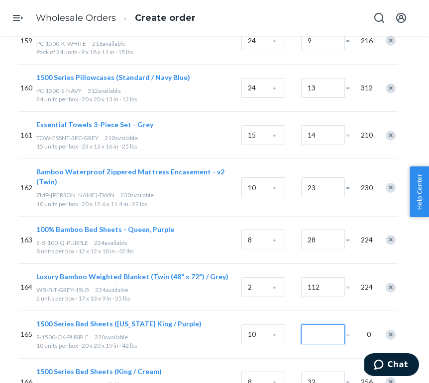
click at [328, 325] on input "Number of boxes" at bounding box center [323, 335] width 44 height 20
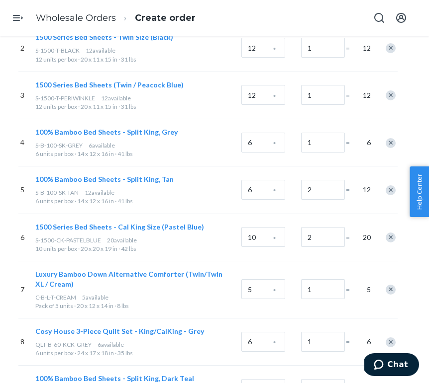
scroll to position [0, 56]
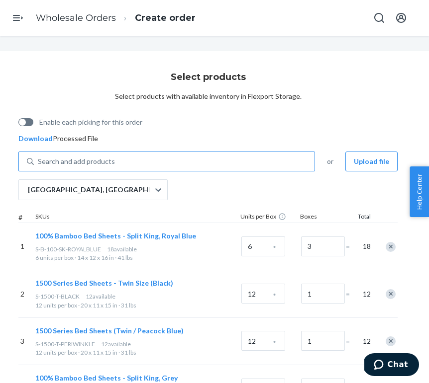
click at [142, 156] on div "Search and add products" at bounding box center [174, 162] width 280 height 18
click at [39, 157] on input "Search and add products" at bounding box center [38, 162] width 1 height 10
paste input "S-1500-CK-PURPLE"
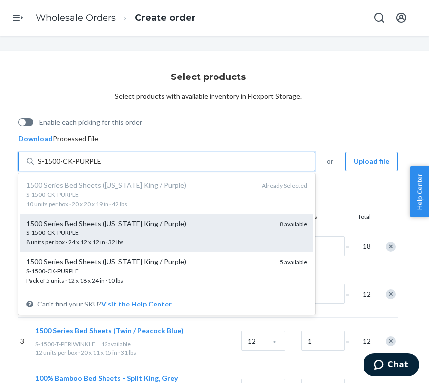
click at [95, 217] on div "1500 Series Bed Sheets (California King / Purple) S-1500-CK-PURPLE 8 units per …" at bounding box center [166, 233] width 292 height 38
click at [95, 167] on input "S-1500-CK-PURPLE" at bounding box center [69, 162] width 63 height 10
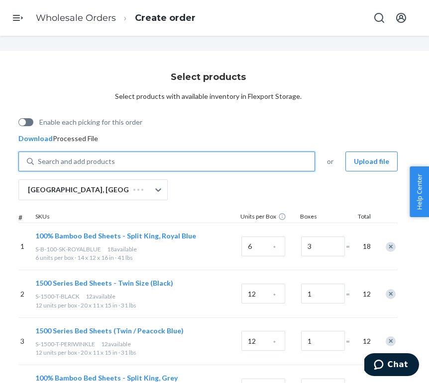
click at [115, 160] on div "Search and add products" at bounding box center [174, 162] width 280 height 18
click at [39, 160] on input "0 results available. Select is focused ,type to refine list, press Down to open…" at bounding box center [38, 162] width 1 height 10
paste input "S-1500-CK-PURPLE"
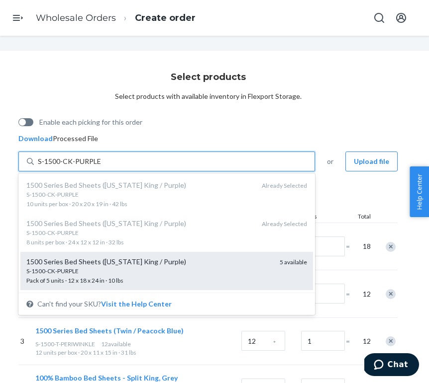
click at [100, 261] on div "1500 Series Bed Sheets ([US_STATE] King / Purple)" at bounding box center [148, 262] width 245 height 10
click at [100, 167] on input "S-1500-CK-PURPLE" at bounding box center [69, 162] width 63 height 10
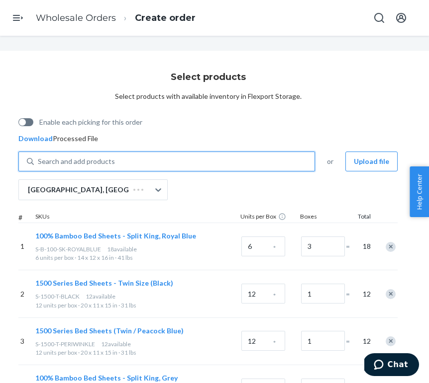
scroll to position [12589, 56]
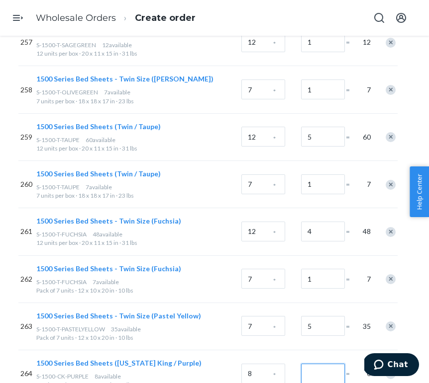
click at [322, 364] on input "Number of boxes" at bounding box center [323, 374] width 44 height 20
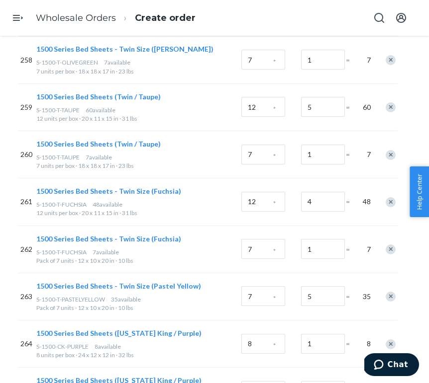
scroll to position [7878, 56]
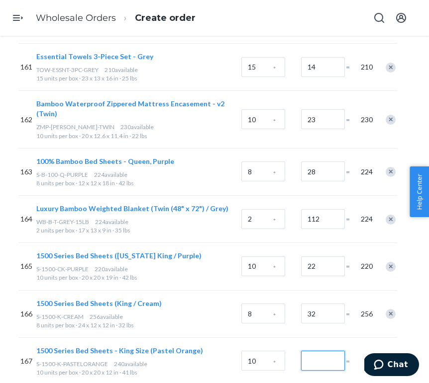
click at [325, 351] on input "Number of boxes" at bounding box center [323, 361] width 44 height 20
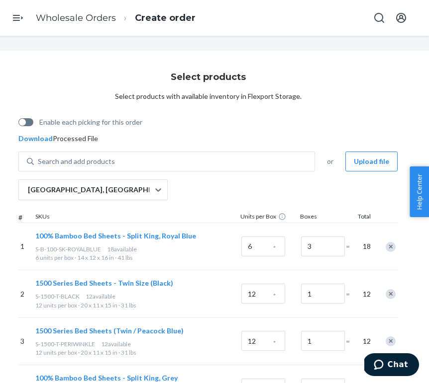
scroll to position [0, 0]
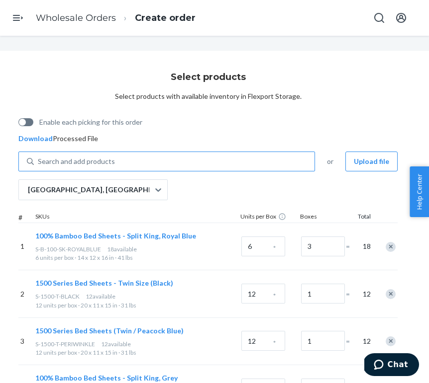
click at [97, 159] on div "Search and add products" at bounding box center [76, 162] width 77 height 10
click at [39, 159] on input "Search and add products" at bounding box center [38, 162] width 1 height 10
paste input "S-1500-K-PASTELORANGE"
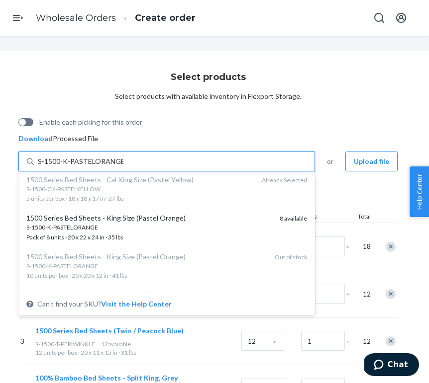
scroll to position [87, 0]
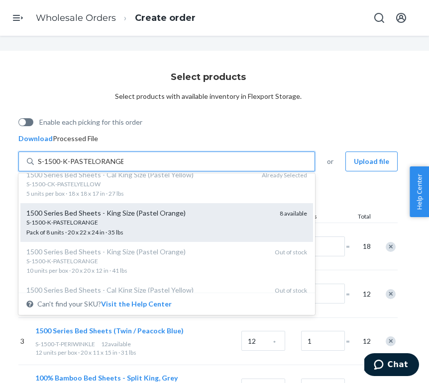
click at [104, 218] on div "1500 Series Bed Sheets - King Size (Pastel Orange)" at bounding box center [148, 213] width 245 height 10
click at [104, 167] on input "S-1500-K-PASTELORANGE" at bounding box center [81, 162] width 86 height 10
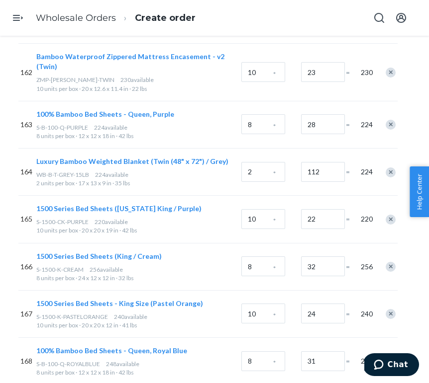
scroll to position [12667, 56]
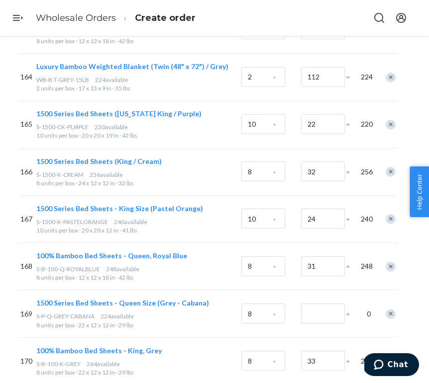
scroll to position [8032, 56]
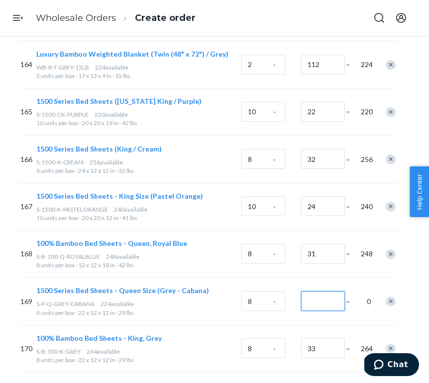
click at [310, 291] on input "Number of boxes" at bounding box center [323, 301] width 44 height 20
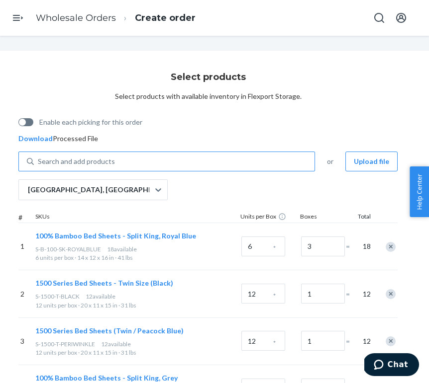
scroll to position [8064, 56]
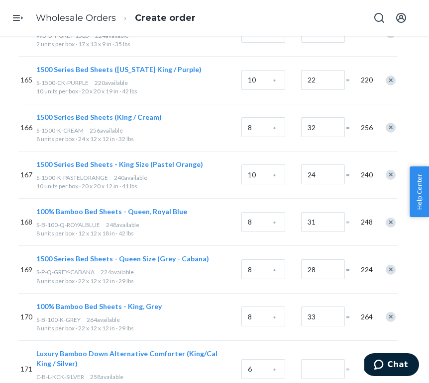
click at [116, 207] on span "100% Bamboo Bed Sheets - Queen, Royal Blue" at bounding box center [111, 211] width 151 height 8
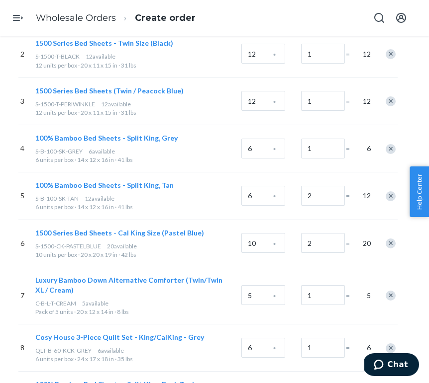
scroll to position [0, 56]
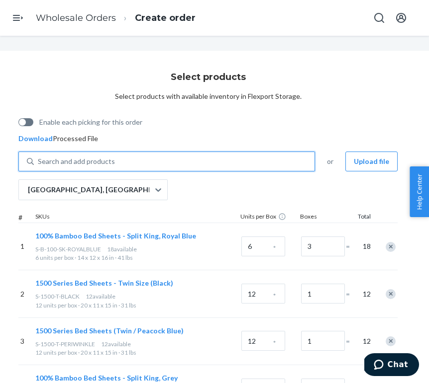
click at [149, 162] on div "Search and add products" at bounding box center [174, 162] width 280 height 18
click at [39, 162] on input "0 results available. Use Up and Down to choose options, press Enter to select t…" at bounding box center [38, 162] width 1 height 10
paste input "S-P-Q-GREY-CABANA"
click at [143, 157] on div "Search and add products" at bounding box center [174, 162] width 280 height 18
click at [39, 157] on input "0 results available. Use Up and Down to choose options, press Enter to select t…" at bounding box center [38, 162] width 1 height 10
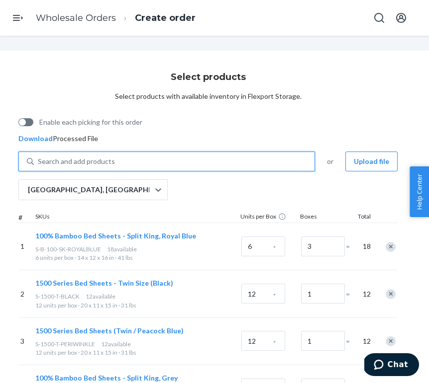
paste input "C-B-L-KCK-SILVER"
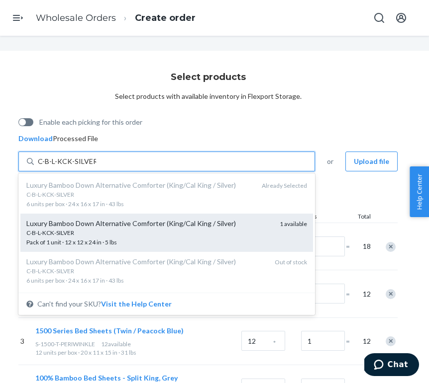
click at [132, 223] on div "Luxury Bamboo Down Alternative Comforter (King/Cal King / Silver)" at bounding box center [148, 224] width 245 height 10
click at [96, 167] on input "C-B-L-KCK-SILVER" at bounding box center [67, 162] width 58 height 10
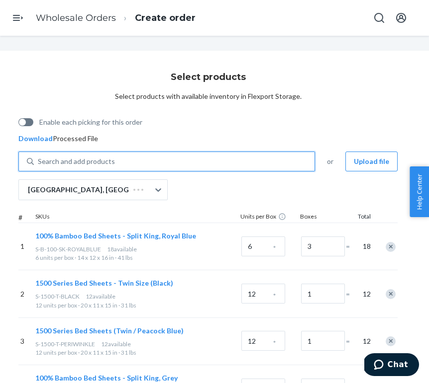
scroll to position [8067, 56]
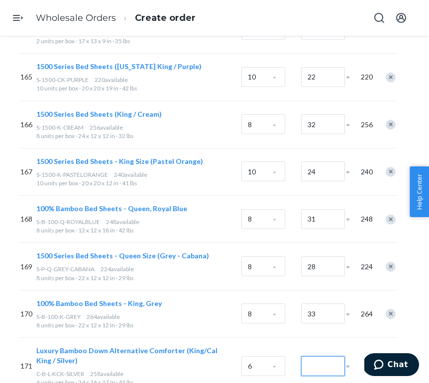
click at [311, 356] on input "Number of boxes" at bounding box center [323, 366] width 44 height 20
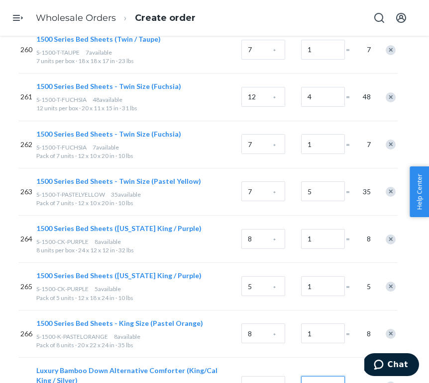
click at [319, 376] on input "Number of boxes" at bounding box center [323, 386] width 44 height 20
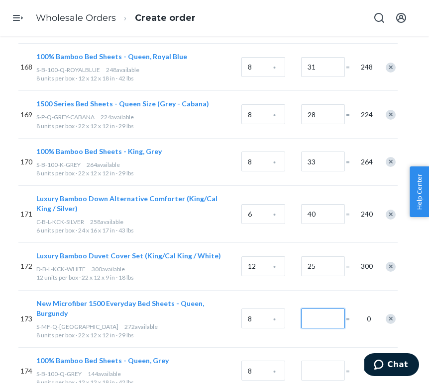
click at [343, 309] on input "Number of boxes" at bounding box center [323, 319] width 44 height 20
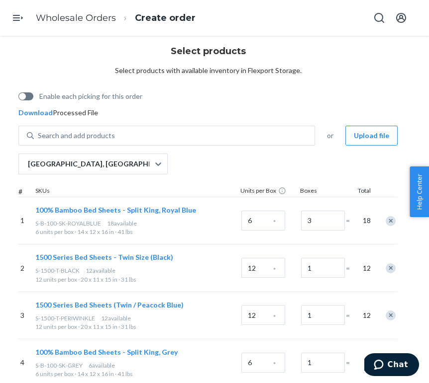
scroll to position [0, 56]
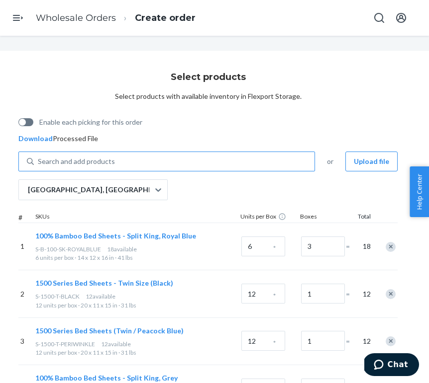
click at [121, 161] on div "Search and add products" at bounding box center [174, 162] width 280 height 18
click at [39, 161] on input "Search and add products" at bounding box center [38, 162] width 1 height 10
click at [121, 161] on div "Search and add products" at bounding box center [174, 162] width 280 height 18
click at [39, 161] on input "0 results available. Use Up and Down to choose options, press Enter to select t…" at bounding box center [38, 162] width 1 height 10
paste input "S-MF-Q-[GEOGRAPHIC_DATA]"
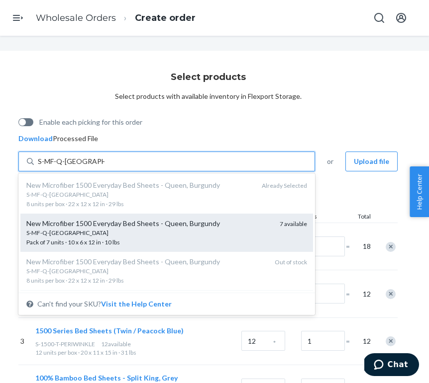
click at [107, 228] on div "New Microfiber 1500 Everyday Bed Sheets - Queen, Burgundy" at bounding box center [148, 224] width 245 height 10
click at [104, 167] on input "S-MF-Q-[GEOGRAPHIC_DATA]" at bounding box center [71, 162] width 67 height 10
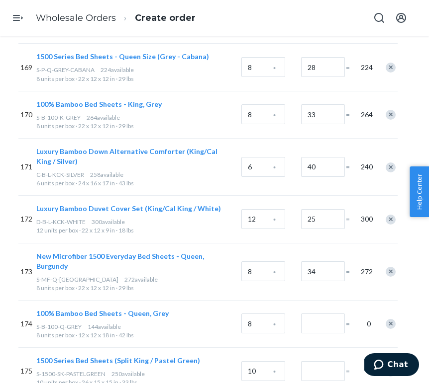
scroll to position [12771, 56]
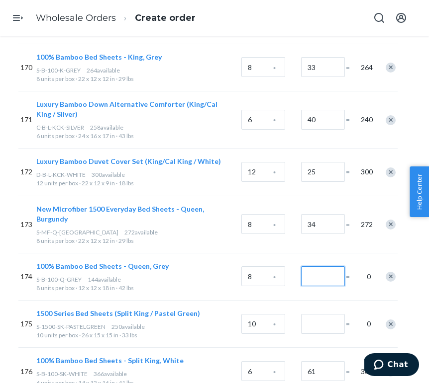
click at [313, 266] on input "Number of boxes" at bounding box center [323, 276] width 44 height 20
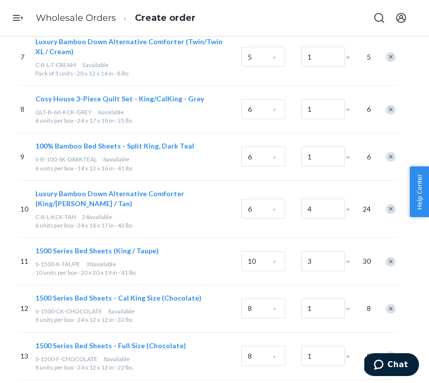
scroll to position [0, 56]
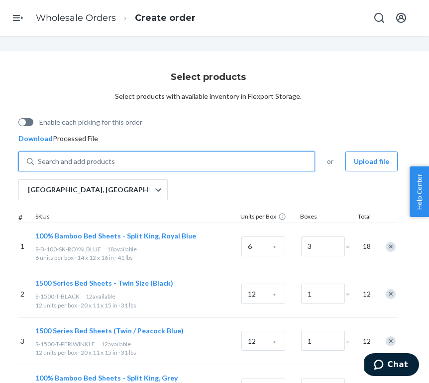
click at [151, 162] on div "Search and add products" at bounding box center [174, 162] width 280 height 18
click at [39, 162] on input "0 results available. Use Up and Down to choose options, press Enter to select t…" at bounding box center [38, 162] width 1 height 10
paste input "S-B-100-Q-GREY"
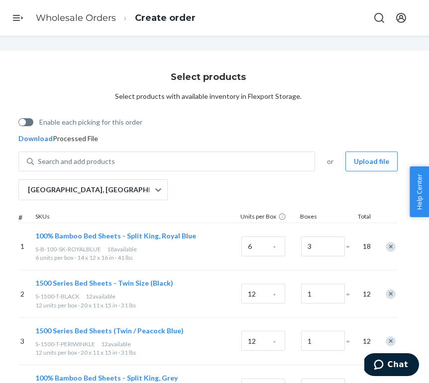
scroll to position [8361, 56]
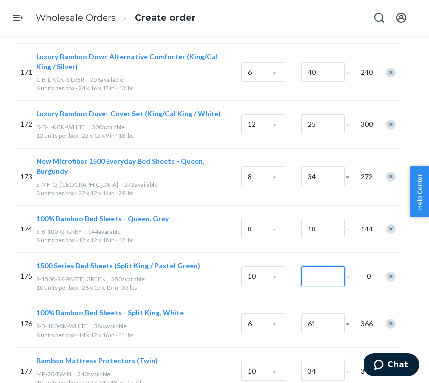
click at [318, 266] on input "Number of boxes" at bounding box center [323, 276] width 44 height 20
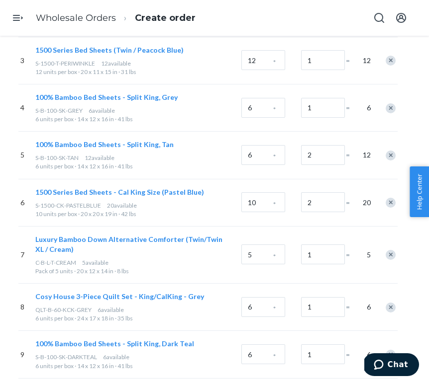
scroll to position [0, 56]
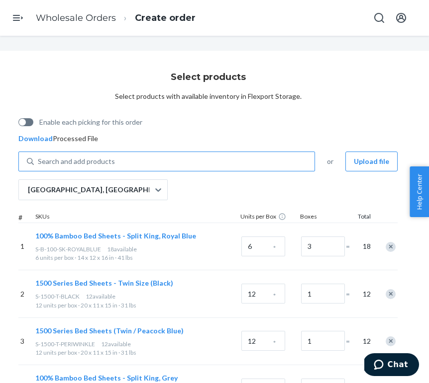
click at [57, 161] on div "Search and add products" at bounding box center [76, 162] width 77 height 10
click at [39, 161] on input "Search and add products" at bounding box center [38, 162] width 1 height 10
click at [57, 161] on div "Search and add products" at bounding box center [76, 162] width 77 height 10
click at [39, 161] on input "0 results available. Use Up and Down to choose options, press Enter to select t…" at bounding box center [38, 162] width 1 height 10
paste input "S-1500-SK-PASTELGREEN"
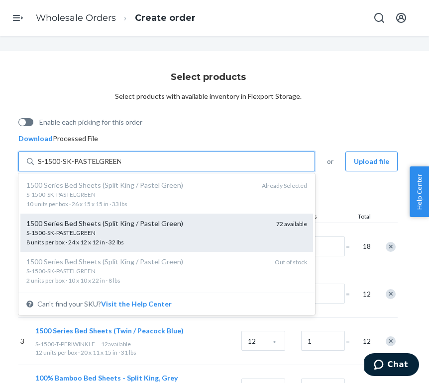
click at [55, 226] on div "1500 Series Bed Sheets (Split King / Pastel Green)" at bounding box center [147, 224] width 242 height 10
click at [55, 167] on input "S-1500-SK-PASTELGREEN" at bounding box center [79, 162] width 83 height 10
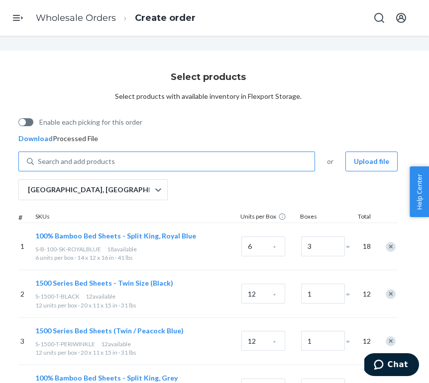
scroll to position [12819, 56]
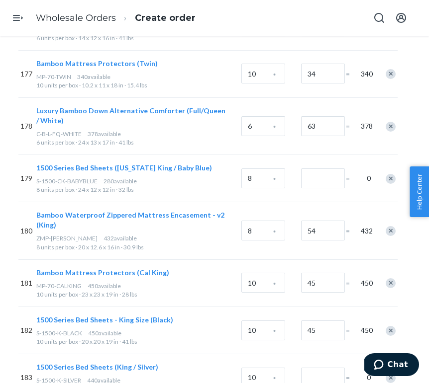
scroll to position [8660, 56]
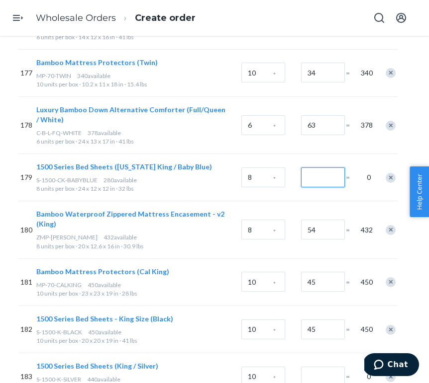
click at [324, 168] on input "Number of boxes" at bounding box center [323, 178] width 44 height 20
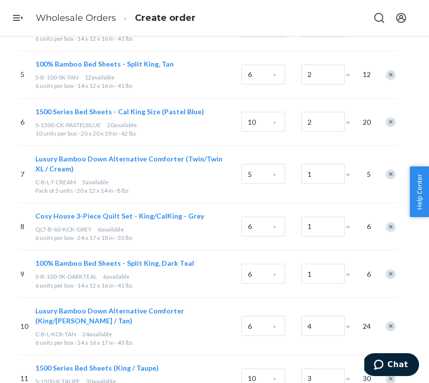
scroll to position [0, 56]
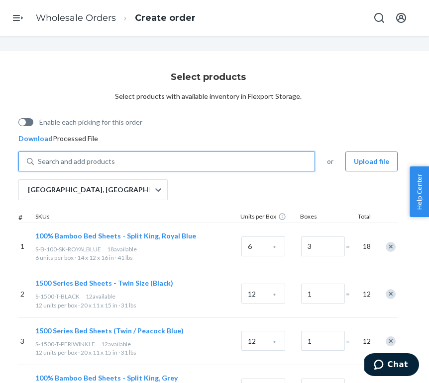
click at [186, 162] on div "Search and add products" at bounding box center [174, 162] width 280 height 18
click at [39, 162] on input "0 results available. Use Up and Down to choose options, press Enter to select t…" at bounding box center [38, 162] width 1 height 10
paste input "S-1500-CK-BABYBLUE"
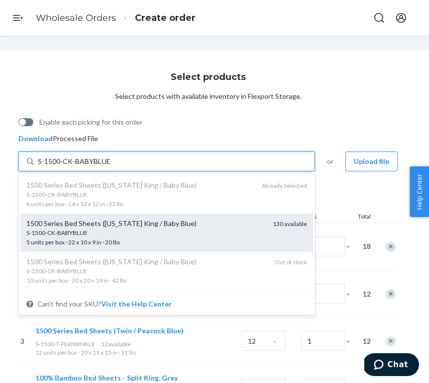
click at [170, 217] on div "1500 Series Bed Sheets (California King / Baby Blue) S-1500-CK-BABYBLUE 5 units…" at bounding box center [166, 233] width 292 height 38
click at [110, 167] on input "S-1500-CK-BABYBLUE" at bounding box center [74, 162] width 73 height 10
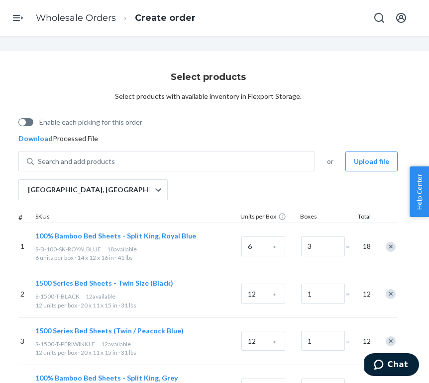
scroll to position [12866, 56]
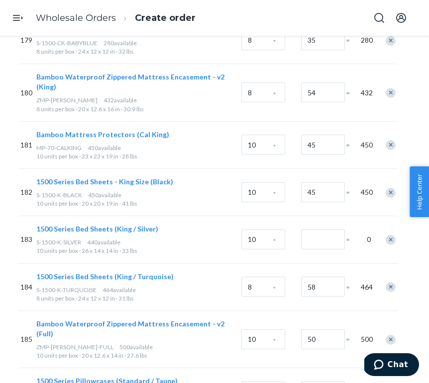
scroll to position [8807, 56]
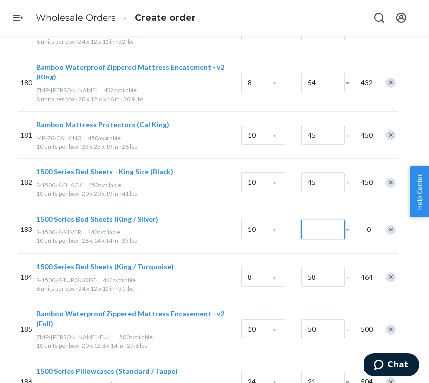
click at [315, 220] on input "Number of boxes" at bounding box center [323, 230] width 44 height 20
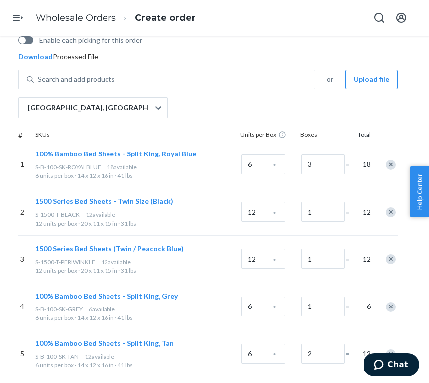
scroll to position [0, 56]
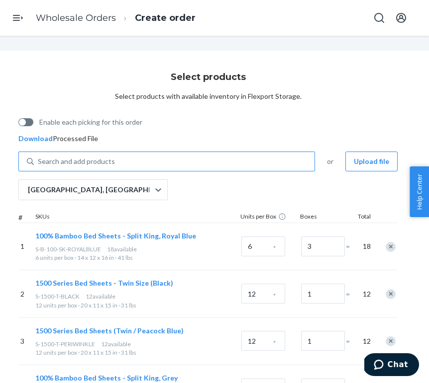
click at [135, 159] on div "Search and add products" at bounding box center [174, 162] width 280 height 18
click at [39, 159] on input "Search and add products" at bounding box center [38, 162] width 1 height 10
click at [135, 159] on div "Search and add products" at bounding box center [174, 162] width 280 height 18
click at [39, 159] on input "Search and add products" at bounding box center [38, 162] width 1 height 10
paste input "S-1500-K-SILVER"
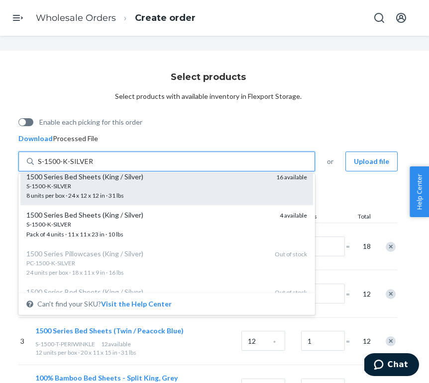
scroll to position [87, 0]
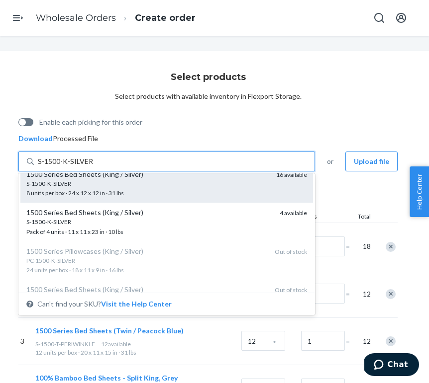
click at [137, 193] on div "S-1500-K-SILVER 8 units per box · 24 x 12 x 12 in · 31 lbs" at bounding box center [147, 188] width 242 height 18
click at [92, 167] on input "S-1500-K-SILVER" at bounding box center [65, 162] width 55 height 10
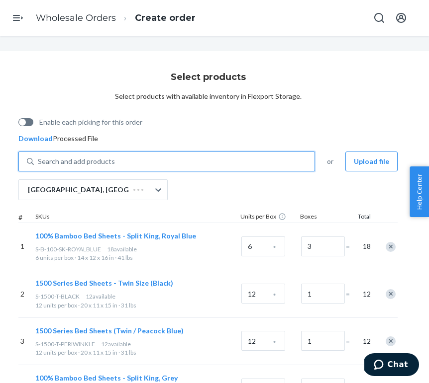
click at [159, 157] on div "Search and add products" at bounding box center [174, 162] width 280 height 18
click at [39, 157] on input "0 results available. Select is focused ,type to refine list, press Down to open…" at bounding box center [38, 162] width 1 height 10
paste input "S-1500-K-SILVER"
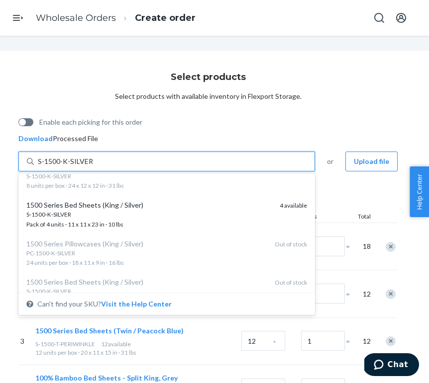
scroll to position [89, 0]
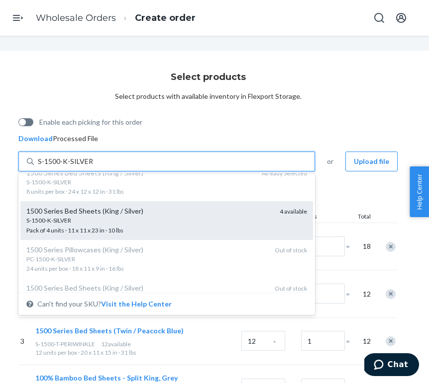
click at [136, 224] on div "S-1500-K-SILVER" at bounding box center [148, 220] width 245 height 8
click at [92, 167] on input "S-1500-K-SILVER" at bounding box center [65, 162] width 55 height 10
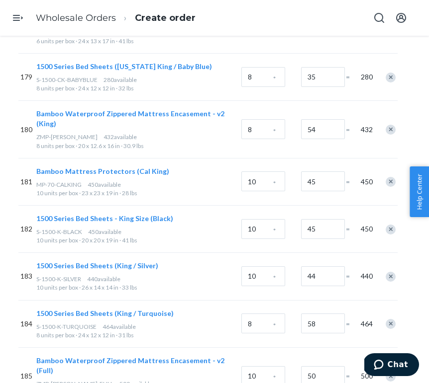
scroll to position [12961, 56]
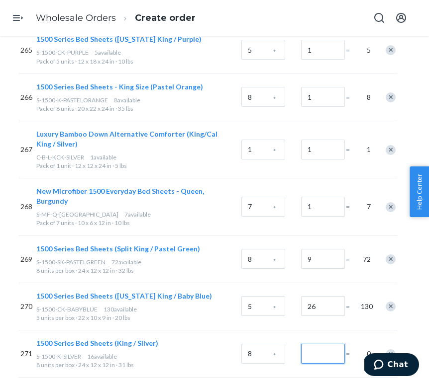
click at [322, 344] on input "Number of boxes" at bounding box center [323, 354] width 44 height 20
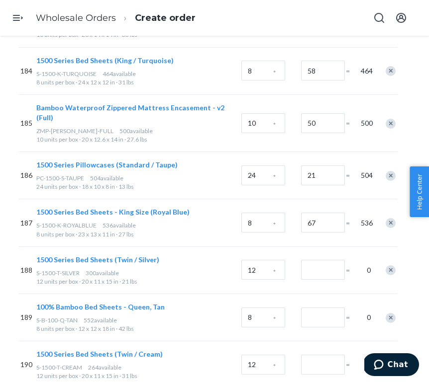
scroll to position [9021, 56]
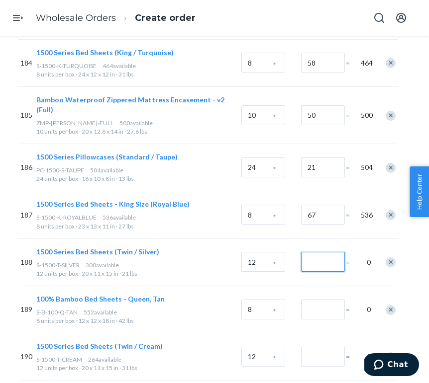
click at [309, 252] on input "Number of boxes" at bounding box center [323, 262] width 44 height 20
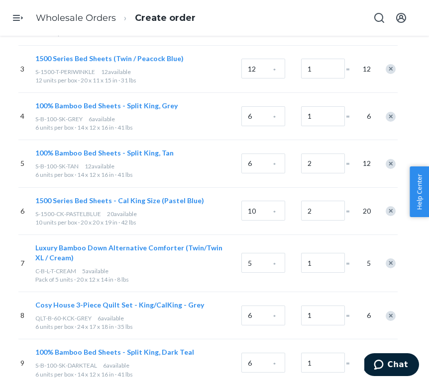
scroll to position [0, 56]
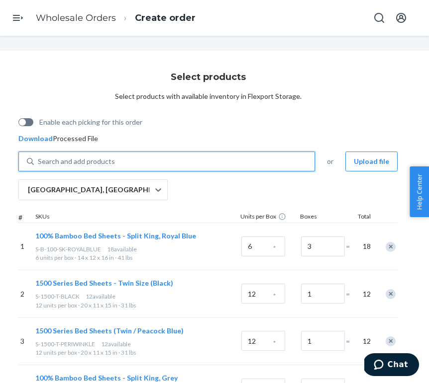
click at [159, 156] on div "Search and add products" at bounding box center [174, 162] width 280 height 18
click at [39, 157] on input "0 results available. Use Up and Down to choose options, press Enter to select t…" at bounding box center [38, 162] width 1 height 10
click at [159, 156] on div "Search and add products" at bounding box center [174, 162] width 280 height 18
click at [39, 157] on input "0 results available. Use Up and Down to choose options, press Enter to select t…" at bounding box center [38, 162] width 1 height 10
paste input "S-1500-T-SILVER"
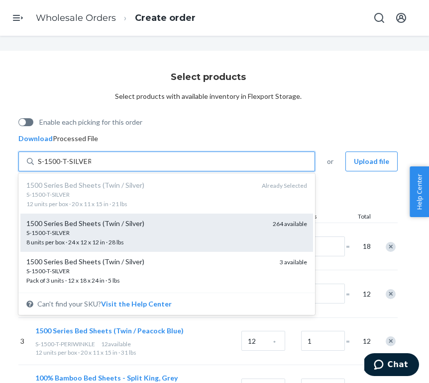
click at [123, 225] on div "1500 Series Bed Sheets (Twin / Silver)" at bounding box center [145, 224] width 238 height 10
click at [91, 167] on input "S-1500-T-SILVER" at bounding box center [64, 162] width 53 height 10
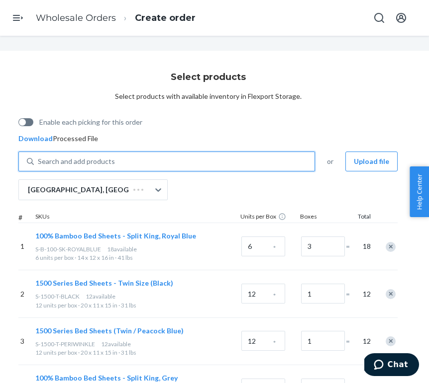
click at [152, 163] on div "Search and add products" at bounding box center [174, 162] width 280 height 18
click at [39, 163] on input "0 results available. Select is focused ,type to refine list, press Down to open…" at bounding box center [38, 162] width 1 height 10
paste input "S-1500-T-SILVER"
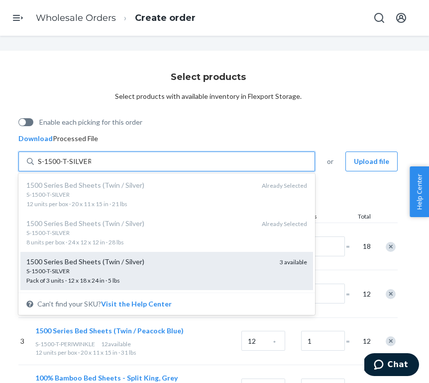
click at [117, 273] on div "S-1500-T-SILVER" at bounding box center [148, 271] width 245 height 8
click at [91, 167] on input "S-1500-T-SILVER" at bounding box center [64, 162] width 53 height 10
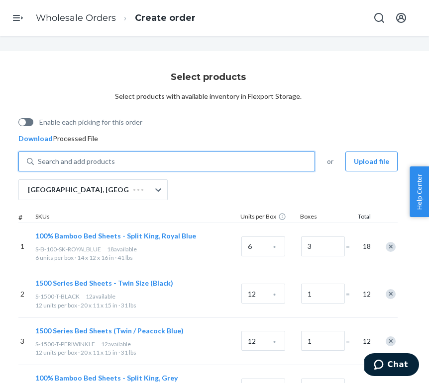
click at [148, 165] on div "Search and add products" at bounding box center [174, 162] width 280 height 18
click at [39, 165] on input "0 results available. Select is focused ,type to refine list, press Down to open…" at bounding box center [38, 162] width 1 height 10
paste input "S-1500-T-SILVER"
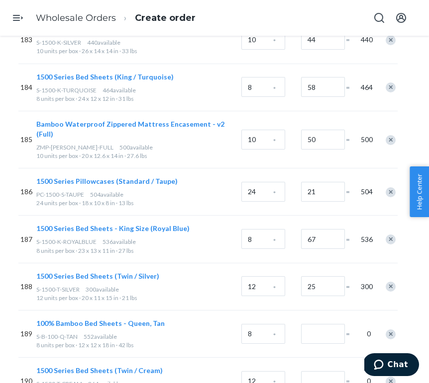
scroll to position [13056, 56]
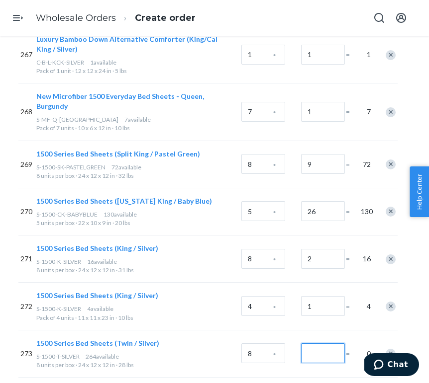
click at [334, 344] on input "Number of boxes" at bounding box center [323, 354] width 44 height 20
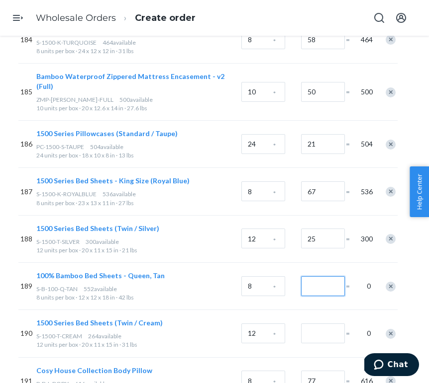
click at [323, 276] on input "Number of boxes" at bounding box center [323, 286] width 44 height 20
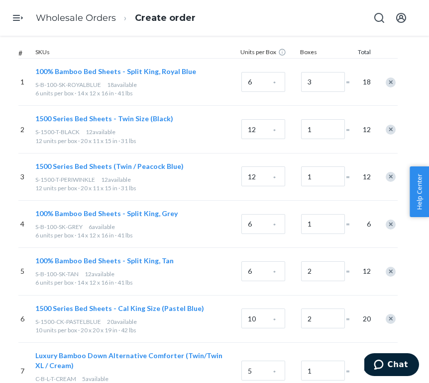
scroll to position [0, 56]
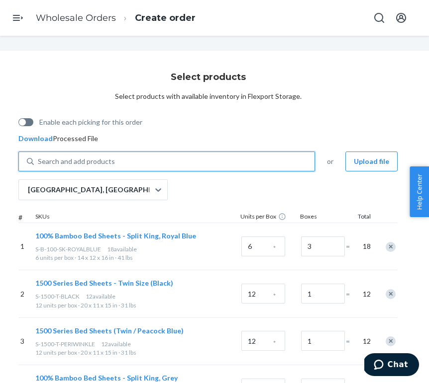
click at [84, 153] on div "Search and add products" at bounding box center [174, 162] width 280 height 18
click at [39, 157] on input "0 results available. Use Up and Down to choose options, press Enter to select t…" at bounding box center [38, 162] width 1 height 10
paste input "S-B-100-Q-TAN"
click at [113, 159] on div "Search and add products" at bounding box center [174, 162] width 280 height 18
click at [39, 159] on input "0 results available. Use Up and Down to choose options, press Enter to select t…" at bounding box center [38, 162] width 1 height 10
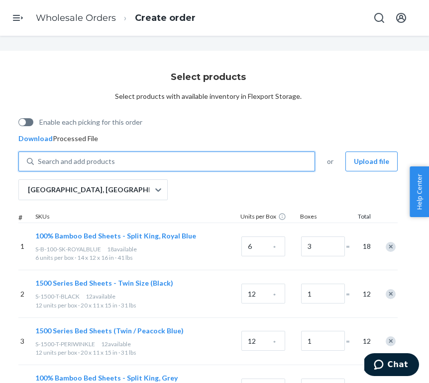
paste input "S-1500-T-CREAM"
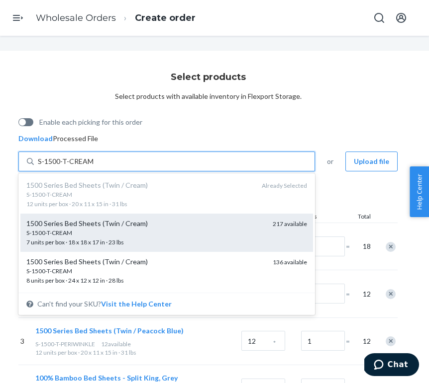
click at [90, 230] on div "S-1500-T-CREAM" at bounding box center [145, 233] width 238 height 8
click at [90, 167] on input "S-1500-T-CREAM" at bounding box center [65, 162] width 55 height 10
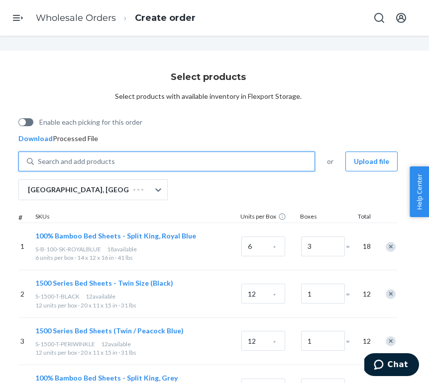
click at [125, 159] on div "Search and add products" at bounding box center [174, 162] width 280 height 18
click at [39, 159] on input "0 results available. Select is focused ,type to refine list, press Down to open…" at bounding box center [38, 162] width 1 height 10
paste input "S-1500-T-CREAM"
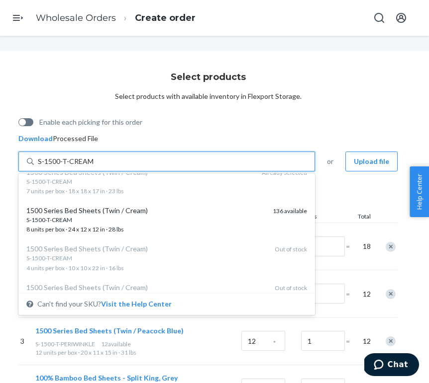
scroll to position [57, 0]
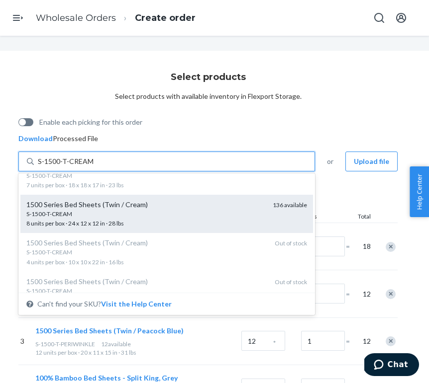
click at [114, 215] on div "S-1500-T-CREAM" at bounding box center [145, 214] width 238 height 8
click at [93, 167] on input "S-1500-T-CREAM" at bounding box center [65, 162] width 55 height 10
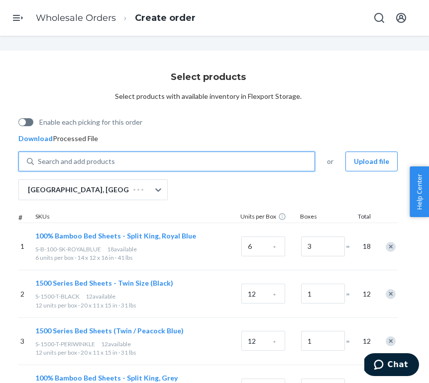
click at [119, 164] on div "Search and add products" at bounding box center [174, 162] width 280 height 18
click at [39, 164] on input "0 results available. Use Up and Down to choose options, press Enter to select t…" at bounding box center [38, 162] width 1 height 10
paste input "S-1500-T-CREAM"
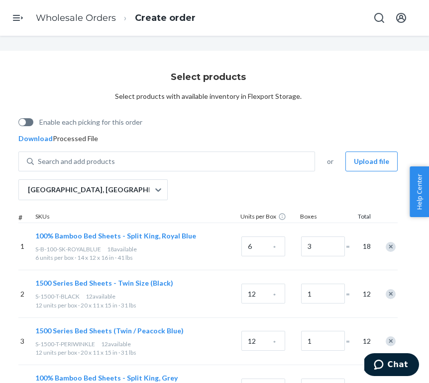
scroll to position [9092, 56]
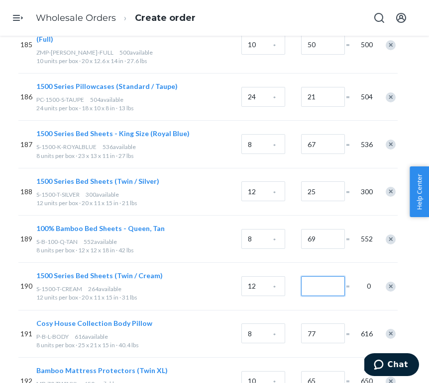
click at [322, 276] on input "Number of boxes" at bounding box center [323, 286] width 44 height 20
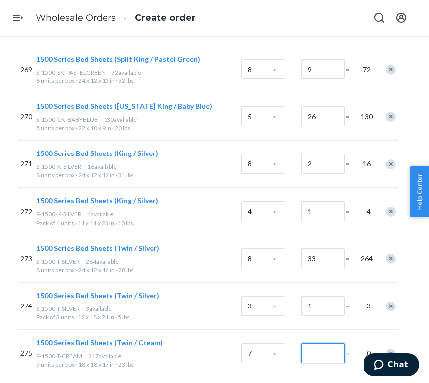
click at [322, 344] on input "Number of boxes" at bounding box center [323, 354] width 44 height 20
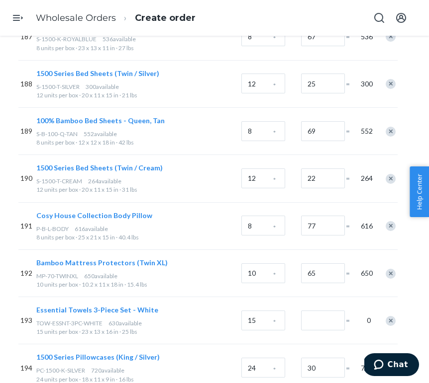
scroll to position [9202, 56]
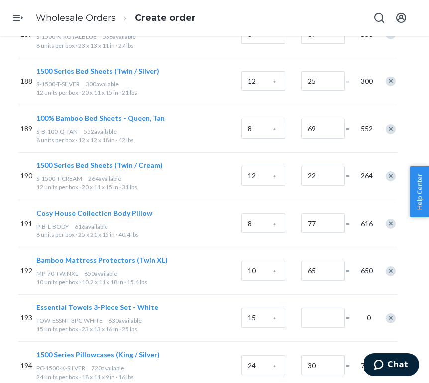
click at [348, 313] on span "=" at bounding box center [351, 318] width 10 height 10
click at [343, 308] on input "Number of boxes" at bounding box center [323, 318] width 44 height 20
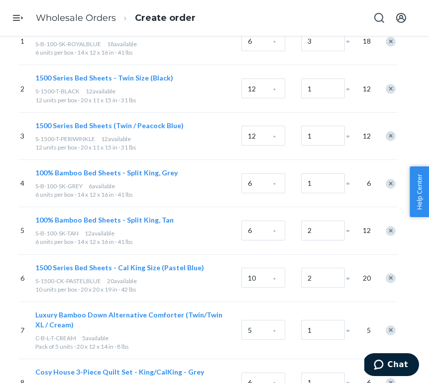
scroll to position [0, 56]
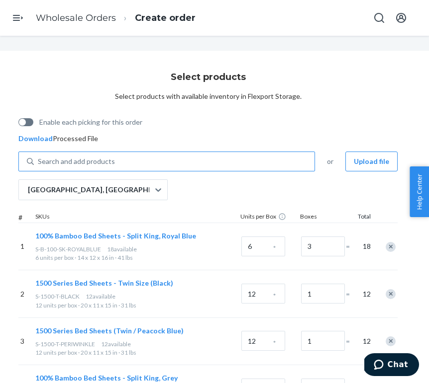
click at [61, 155] on div "Search and add products" at bounding box center [174, 162] width 280 height 18
click at [39, 157] on input "Search and add products" at bounding box center [38, 162] width 1 height 10
click at [61, 155] on div "Search and add products" at bounding box center [174, 162] width 280 height 18
click at [39, 157] on input "Search and add products" at bounding box center [38, 162] width 1 height 10
paste input "TOW-ESSNT-3PC-WHITE"
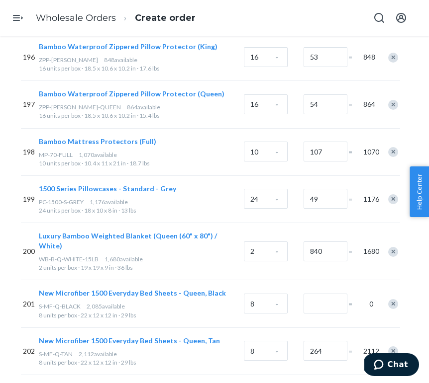
scroll to position [9621, 53]
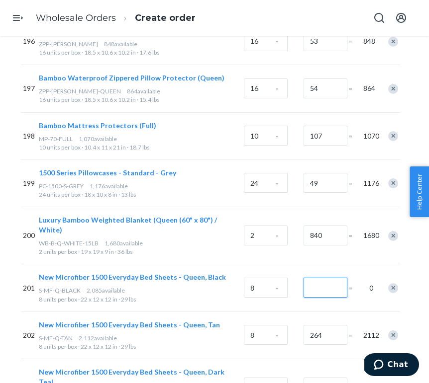
click at [333, 278] on input "Number of boxes" at bounding box center [325, 288] width 44 height 20
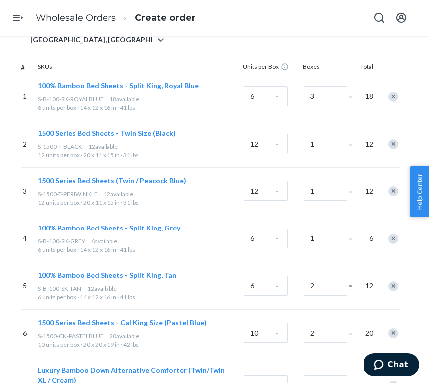
scroll to position [0, 53]
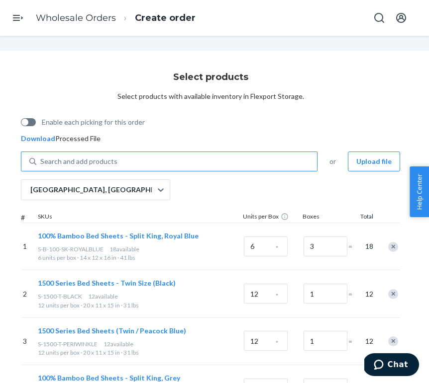
click at [125, 161] on div "Search and add products" at bounding box center [176, 162] width 280 height 18
click at [41, 161] on input "Search and add products" at bounding box center [40, 162] width 1 height 10
paste input "S-MF-Q-BLACK"
click at [121, 156] on div "Search and add products" at bounding box center [176, 162] width 280 height 18
click at [41, 157] on input "Search and add products" at bounding box center [40, 162] width 1 height 10
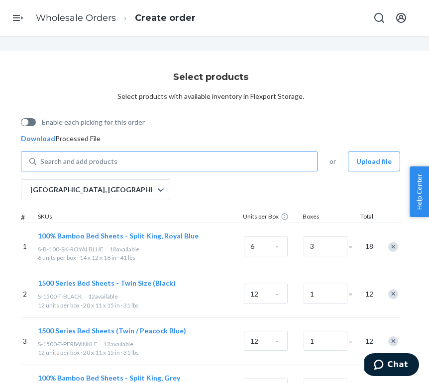
click at [121, 156] on div "Search and add products" at bounding box center [176, 162] width 280 height 18
click at [41, 157] on input "Search and add products" at bounding box center [40, 162] width 1 height 10
paste input "S-MF-Q-TAN"
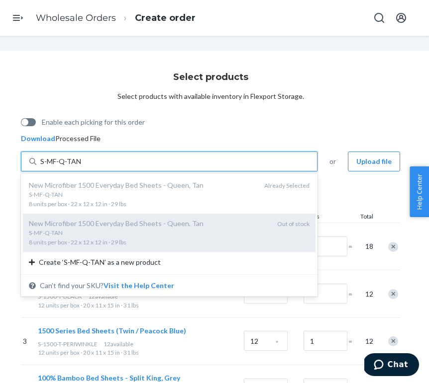
scroll to position [33, 52]
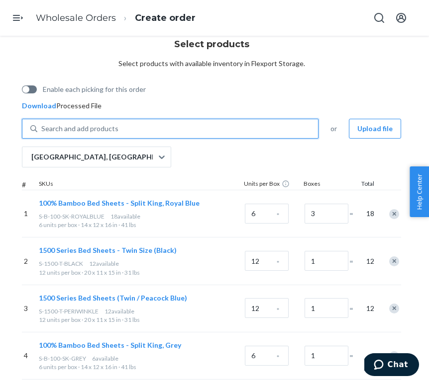
click at [126, 124] on div "Search and add products" at bounding box center [177, 129] width 280 height 18
click at [42, 124] on input "0 results available. Use Up and Down to choose options, press Enter to select t…" at bounding box center [41, 129] width 1 height 10
paste input "S-MF-Q-BLACK"
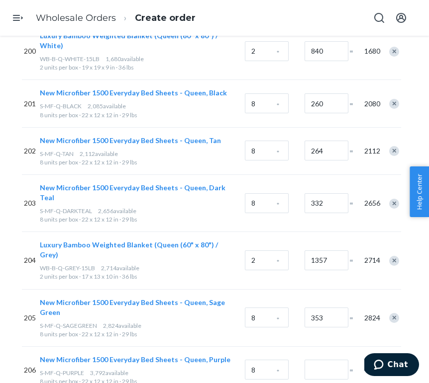
scroll to position [9814, 52]
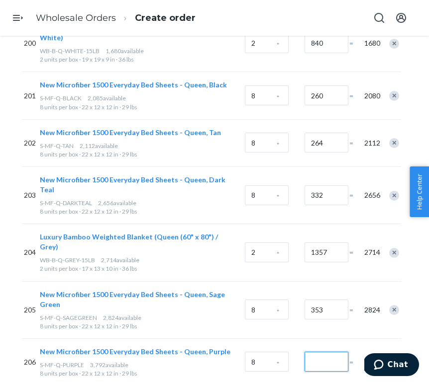
click at [339, 352] on input "Number of boxes" at bounding box center [326, 362] width 44 height 20
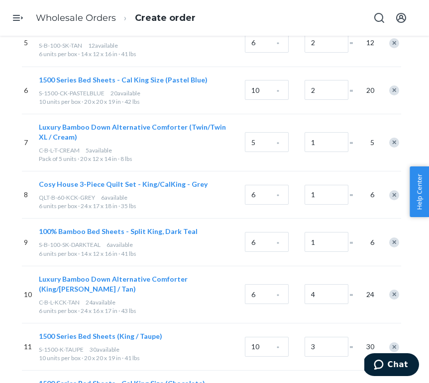
scroll to position [0, 52]
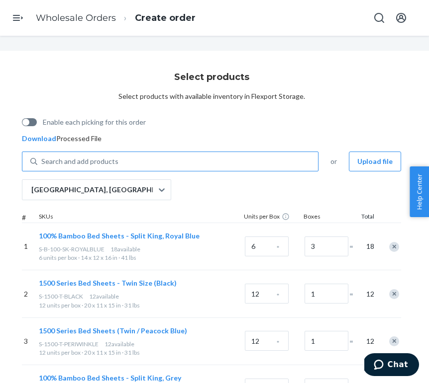
click at [152, 162] on div "Search and add products" at bounding box center [177, 162] width 280 height 18
click at [42, 162] on input "Search and add products" at bounding box center [41, 162] width 1 height 10
click at [152, 162] on div "Search and add products" at bounding box center [177, 162] width 280 height 18
click at [42, 162] on input "Search and add products" at bounding box center [41, 162] width 1 height 10
paste input "S-MF-Q-PURPLE"
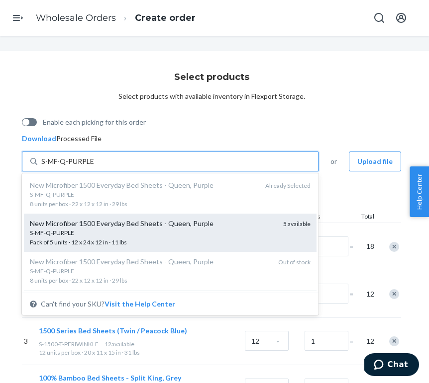
click at [116, 234] on div "S-MF-Q-PURPLE" at bounding box center [152, 233] width 245 height 8
click at [95, 167] on input "S-MF-Q-PURPLE" at bounding box center [68, 162] width 54 height 10
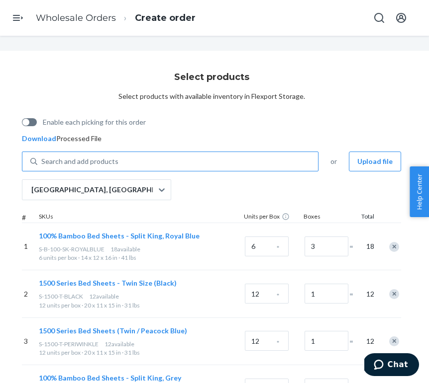
click at [128, 158] on div "Search and add products" at bounding box center [177, 162] width 280 height 18
click at [42, 158] on input "Search and add products" at bounding box center [41, 162] width 1 height 10
paste input "S-MF-Q-PURPLE"
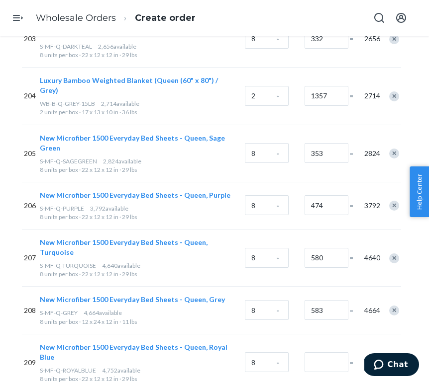
scroll to position [9971, 52]
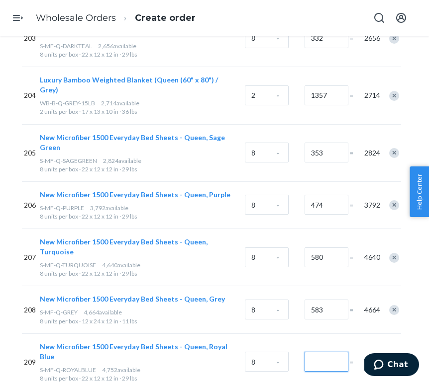
click at [323, 352] on input "Number of boxes" at bounding box center [326, 362] width 44 height 20
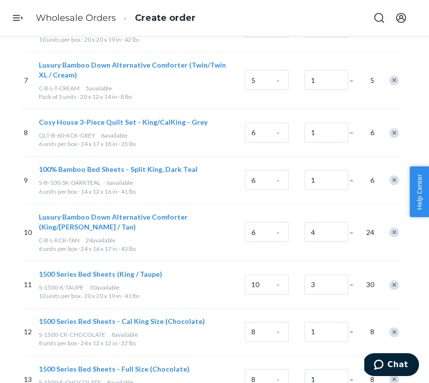
scroll to position [0, 52]
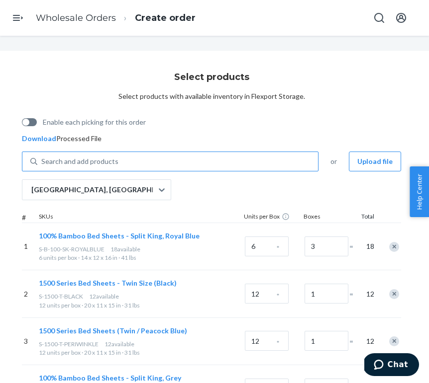
click at [130, 158] on div "Search and add products" at bounding box center [177, 162] width 280 height 18
click at [42, 158] on input "Search and add products" at bounding box center [41, 162] width 1 height 10
paste input "S-MF-Q-ROYALBLUE"
click at [167, 161] on div "Search and add products" at bounding box center [177, 162] width 280 height 18
click at [42, 161] on input "Search and add products" at bounding box center [41, 162] width 1 height 10
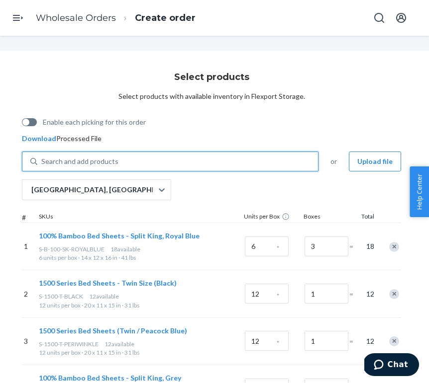
paste input "S-MF-Q-CREAM"
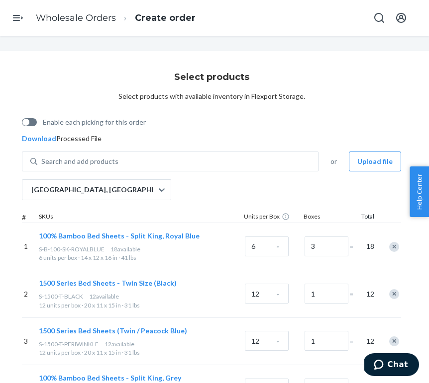
scroll to position [10106, 52]
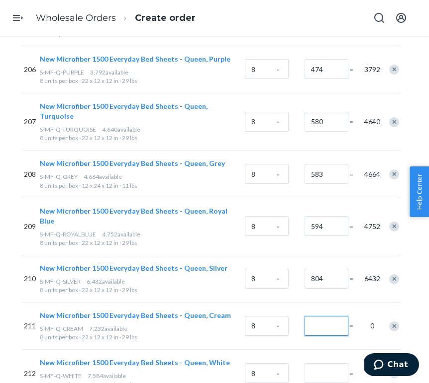
click at [316, 316] on input "Number of boxes" at bounding box center [326, 326] width 44 height 20
click at [323, 316] on input "900" at bounding box center [326, 326] width 44 height 20
click at [328, 363] on input "Number of boxes" at bounding box center [326, 373] width 44 height 20
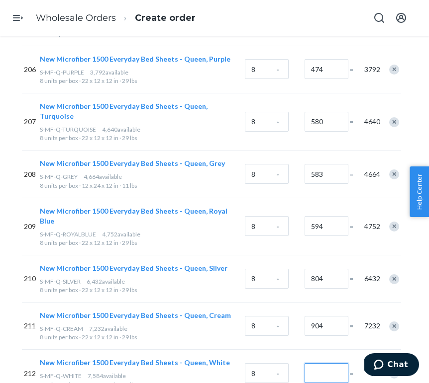
click at [328, 363] on input "Number of boxes" at bounding box center [326, 373] width 44 height 20
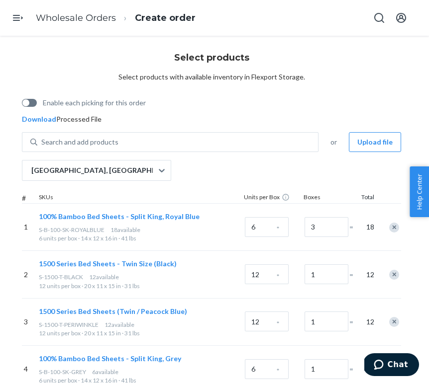
scroll to position [0, 52]
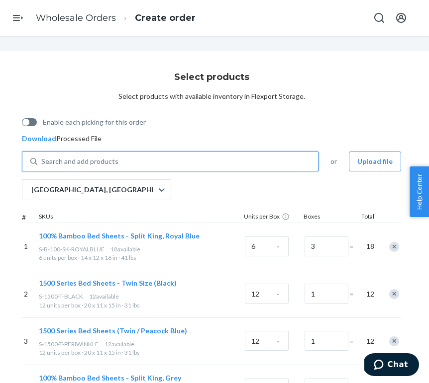
click at [110, 163] on div "Search and add products" at bounding box center [79, 162] width 77 height 10
click at [42, 163] on input "0 results available. Use Up and Down to choose options, press Enter to select t…" at bounding box center [41, 162] width 1 height 10
click at [110, 163] on div "Search and add products" at bounding box center [79, 162] width 77 height 10
click at [42, 163] on input "0 results available. Use Up and Down to choose options, press Enter to select t…" at bounding box center [41, 162] width 1 height 10
paste input "S-MF-Q-WHITE"
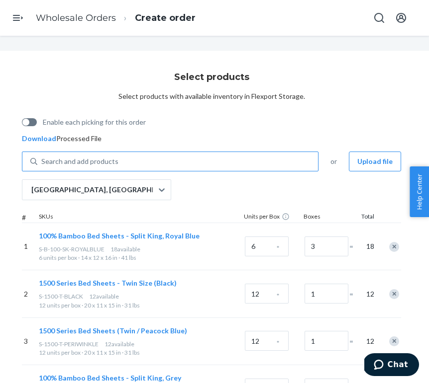
click at [157, 159] on div "Search and add products" at bounding box center [177, 162] width 280 height 18
click at [42, 159] on input "Search and add products" at bounding box center [41, 162] width 1 height 10
click at [157, 159] on div "Search and add products" at bounding box center [177, 162] width 280 height 18
click at [42, 159] on input "Search and add products" at bounding box center [41, 162] width 1 height 10
paste input "PC-B-60-K-CHOCOLATE"
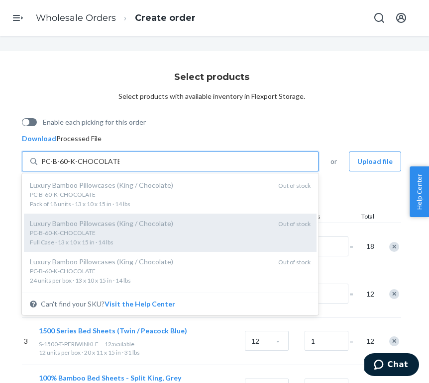
scroll to position [116, 0]
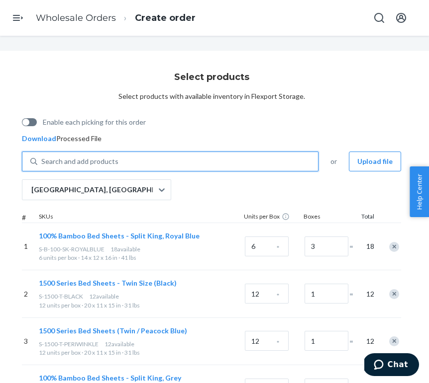
click at [190, 161] on div "Search and add products" at bounding box center [177, 162] width 280 height 18
click at [42, 161] on input "0 results available. Select is focused ,type to refine list, press Down to open…" at bounding box center [41, 162] width 1 height 10
click at [190, 161] on div "Search and add products" at bounding box center [177, 162] width 280 height 18
click at [42, 161] on input "0 results available. Use Up and Down to choose options, press Enter to select t…" at bounding box center [41, 162] width 1 height 10
paste input "PC-B-60-K-ROYALBLUE"
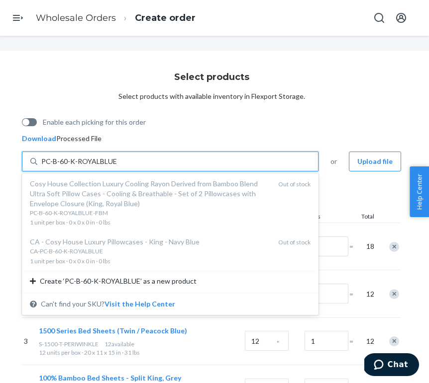
scroll to position [0, 0]
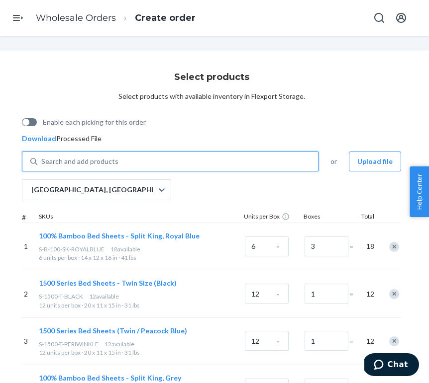
click at [157, 157] on div "Search and add products" at bounding box center [177, 162] width 280 height 18
click at [42, 157] on input "0 results available. Select is focused ,type to refine list, press Down to open…" at bounding box center [41, 162] width 1 height 10
click at [157, 157] on div "Search and add products" at bounding box center [177, 162] width 280 height 18
click at [42, 157] on input "0 results available. Select is focused ,type to refine list, press Down to open…" at bounding box center [41, 162] width 1 height 10
paste input "PC-1500-K-TAUPE"
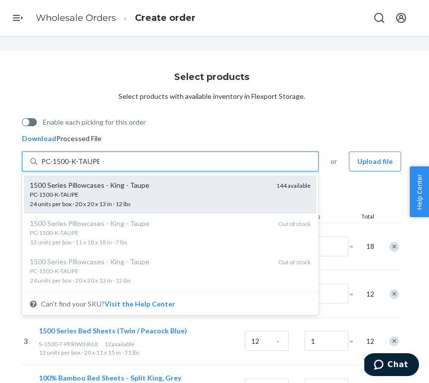
click at [144, 191] on div "PC-1500-K-TAUPE" at bounding box center [149, 194] width 238 height 8
click at [99, 167] on input "PC-1500-K-TAUPE" at bounding box center [70, 162] width 58 height 10
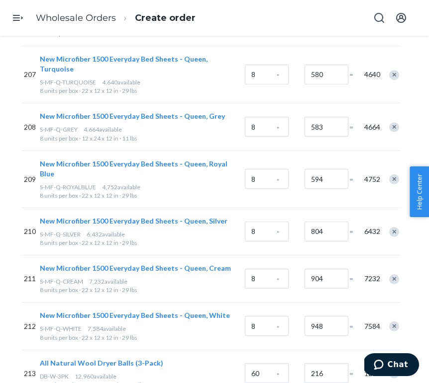
scroll to position [13245, 52]
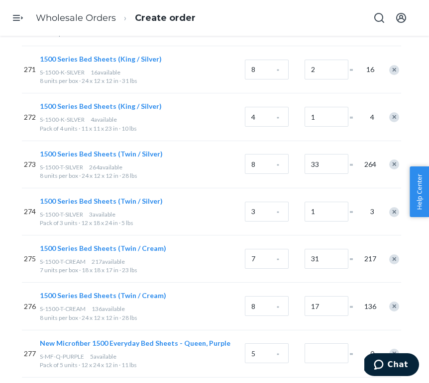
drag, startPoint x: 40, startPoint y: 229, endPoint x: 81, endPoint y: 227, distance: 40.8
click at [81, 353] on span "S-MF-Q-PURPLE" at bounding box center [62, 356] width 44 height 7
copy span "S-MF-Q-PURPLE"
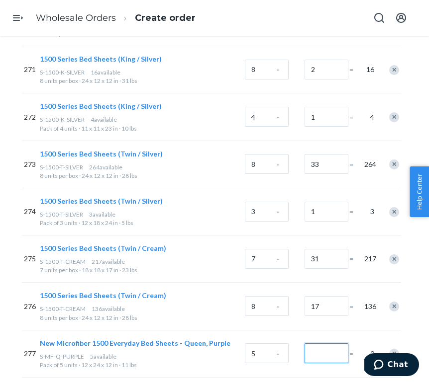
click at [326, 344] on input "Number of boxes" at bounding box center [326, 354] width 44 height 20
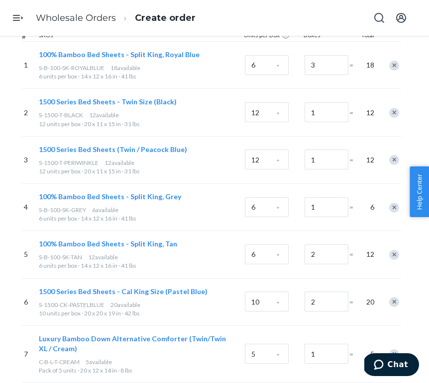
scroll to position [0, 52]
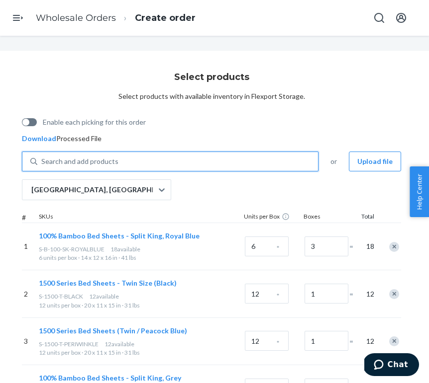
click at [138, 164] on div "Search and add products" at bounding box center [177, 162] width 280 height 18
click at [42, 164] on input "0 results available. Use Up and Down to choose options, press Enter to select t…" at bounding box center [41, 162] width 1 height 10
click at [138, 164] on div "Search and add products" at bounding box center [177, 162] width 280 height 18
click at [42, 164] on input "0 results available. Use Up and Down to choose options, press Enter to select t…" at bounding box center [41, 162] width 1 height 10
paste input "S-B-100-SK-GREY"
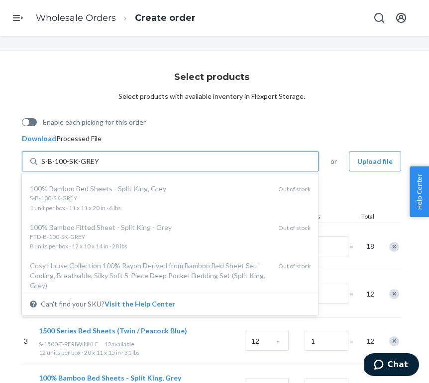
scroll to position [121, 0]
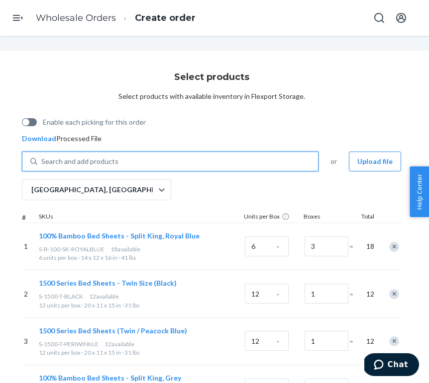
click at [242, 169] on div "Search and add products" at bounding box center [177, 162] width 280 height 18
click at [42, 167] on input "0 results available. Select is focused ,type to refine list, press Down to open…" at bounding box center [41, 162] width 1 height 10
click at [242, 169] on div "Search and add products" at bounding box center [177, 162] width 280 height 18
click at [42, 167] on input "0 results available. Use Up and Down to choose options, press Enter to select t…" at bounding box center [41, 162] width 1 height 10
paste
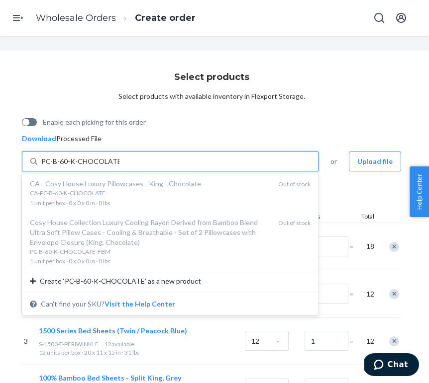
scroll to position [0, 0]
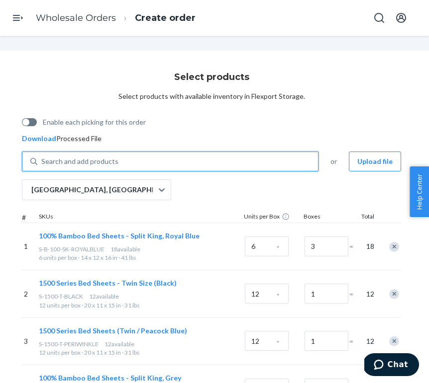
click at [144, 166] on div "Search and add products" at bounding box center [177, 162] width 280 height 18
click at [42, 166] on input "0 results available. Select is focused ,type to refine list, press Down to open…" at bounding box center [41, 162] width 1 height 10
click at [144, 166] on div "Search and add products" at bounding box center [177, 162] width 280 height 18
click at [42, 166] on input "0 results available. Select is focused ,type to refine list, press Down to open…" at bounding box center [41, 162] width 1 height 10
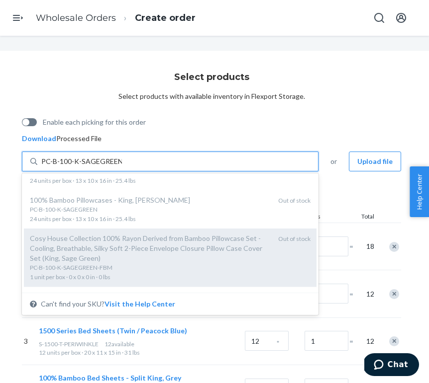
scroll to position [40, 0]
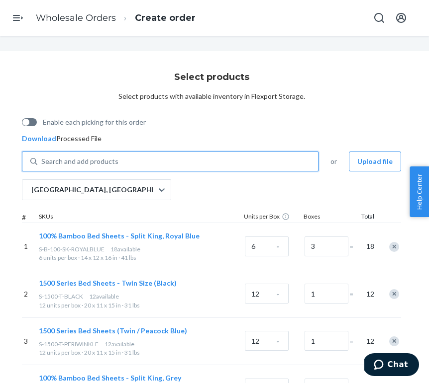
click at [164, 158] on div "Search and add products" at bounding box center [177, 162] width 280 height 18
click at [42, 158] on input "0 results available. Select is focused ,type to refine list, press Down to open…" at bounding box center [41, 162] width 1 height 10
click at [164, 158] on div "Search and add products" at bounding box center [177, 162] width 280 height 18
click at [42, 158] on input "0 results available. Select is focused ,type to refine list, press Down to open…" at bounding box center [41, 162] width 1 height 10
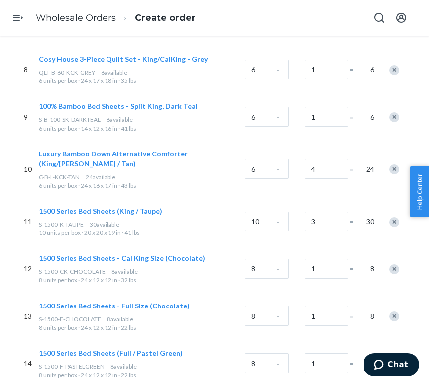
scroll to position [0, 52]
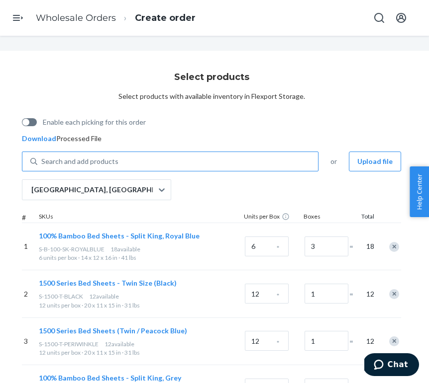
click at [138, 162] on div "Search and add products" at bounding box center [177, 162] width 280 height 18
click at [42, 162] on input "Search and add products" at bounding box center [41, 162] width 1 height 10
click at [138, 162] on div "Search and add products" at bounding box center [177, 162] width 280 height 18
click at [42, 162] on input "Search and add products" at bounding box center [41, 162] width 1 height 10
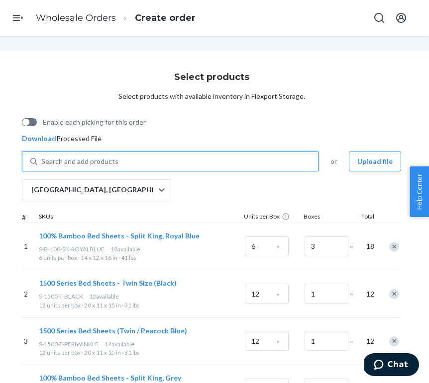
click at [178, 162] on div "Search and add products" at bounding box center [177, 162] width 280 height 18
click at [42, 162] on input "0 results available. Use Up and Down to choose options, press Enter to select t…" at bounding box center [41, 162] width 1 height 10
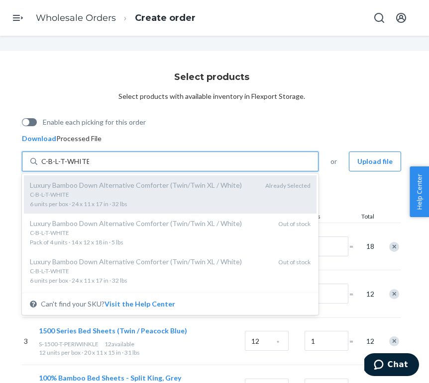
scroll to position [28, 0]
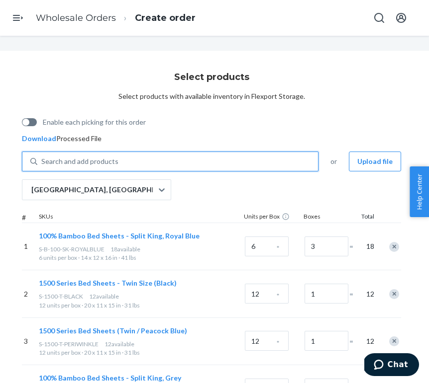
click at [171, 167] on div "Search and add products" at bounding box center [177, 162] width 280 height 18
click at [42, 167] on input "0 results available. Select is focused ,type to refine list, press Down to open…" at bounding box center [41, 162] width 1 height 10
click at [171, 167] on div "Search and add products" at bounding box center [177, 162] width 280 height 18
click at [42, 167] on input "0 results available. Select is focused ,type to refine list, press Down to open…" at bounding box center [41, 162] width 1 height 10
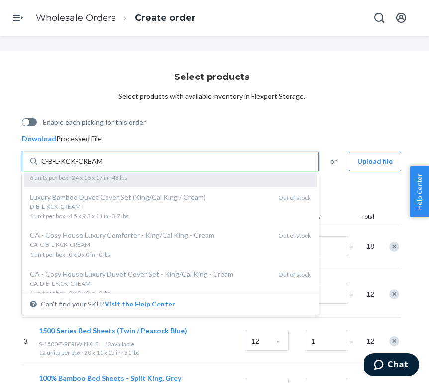
scroll to position [68, 0]
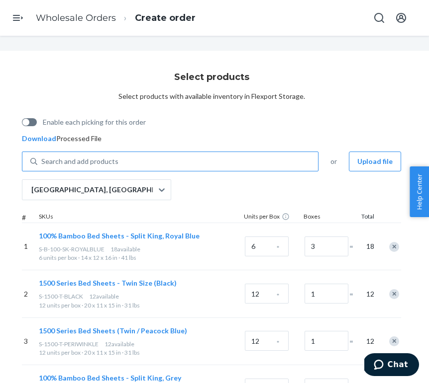
click at [153, 165] on div "Search and add products" at bounding box center [177, 162] width 280 height 18
click at [42, 165] on input "Search and add products" at bounding box center [41, 162] width 1 height 10
click at [153, 165] on div "Search and add products" at bounding box center [177, 162] width 280 height 18
click at [42, 165] on input "0 results available. Use Up and Down to choose options, press Enter to select t…" at bounding box center [41, 162] width 1 height 10
click at [137, 162] on div "Search and add products" at bounding box center [177, 162] width 280 height 18
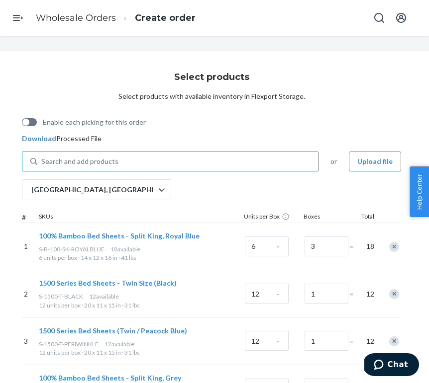
click at [42, 162] on input "Search and add products" at bounding box center [41, 162] width 1 height 10
click at [137, 162] on div "Search and add products" at bounding box center [177, 162] width 280 height 18
click at [42, 162] on input "0 results available. Use Up and Down to choose options, press Enter to select t…" at bounding box center [41, 162] width 1 height 10
click at [91, 162] on div "Search and add products" at bounding box center [79, 162] width 77 height 10
click at [42, 162] on input "0 results available. Select is focused ,type to refine list, press Down to open…" at bounding box center [41, 162] width 1 height 10
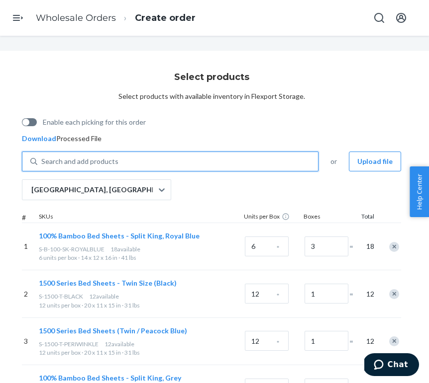
click at [91, 162] on div "Search and add products" at bounding box center [79, 162] width 77 height 10
click at [42, 162] on input "0 results available. Use Up and Down to choose options, press Enter to select t…" at bounding box center [41, 162] width 1 height 10
click at [122, 157] on div "Search and add products" at bounding box center [177, 162] width 280 height 18
click at [42, 157] on input "Search and add products" at bounding box center [41, 162] width 1 height 10
click at [122, 157] on div "Search and add products" at bounding box center [177, 162] width 280 height 18
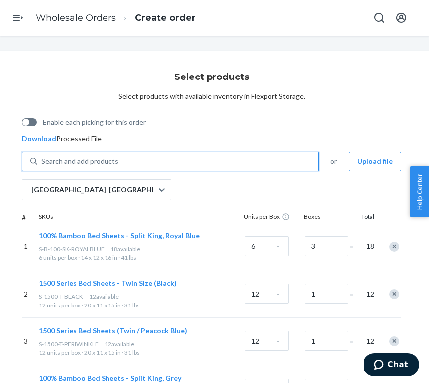
click at [42, 157] on input "0 results available. Use Up and Down to choose options, press Enter to select t…" at bounding box center [41, 162] width 1 height 10
click at [155, 157] on div "Search and add products" at bounding box center [177, 162] width 280 height 18
click at [42, 157] on input "0 results available. Select is focused ,type to refine list, press Down to open…" at bounding box center [41, 162] width 1 height 10
click at [155, 157] on div "Search and add products" at bounding box center [177, 162] width 280 height 18
click at [42, 157] on input "0 results available. Select is focused ,type to refine list, press Down to open…" at bounding box center [41, 162] width 1 height 10
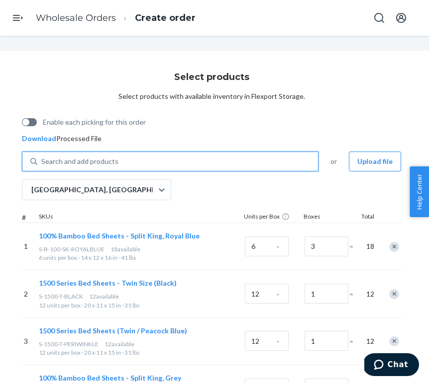
click at [146, 153] on div "Search and add products" at bounding box center [177, 162] width 280 height 18
click at [42, 157] on input "0 results available. Select is focused ,type to refine list, press Down to open…" at bounding box center [41, 162] width 1 height 10
click at [146, 153] on div "Search and add products" at bounding box center [177, 162] width 280 height 18
click at [42, 157] on input "0 results available. Select is focused ,type to refine list, press Down to open…" at bounding box center [41, 162] width 1 height 10
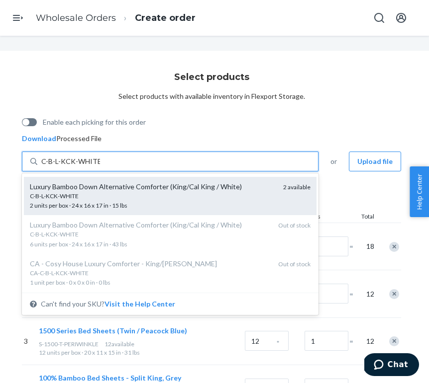
scroll to position [61, 0]
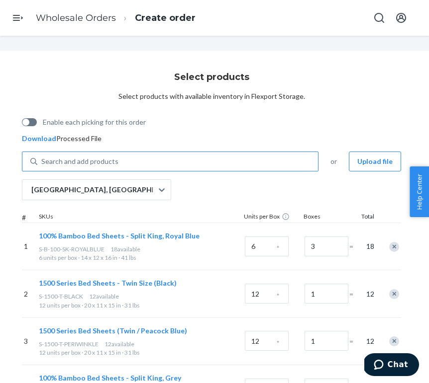
click at [131, 164] on div "Search and add products" at bounding box center [177, 162] width 280 height 18
click at [42, 164] on input "Search and add products" at bounding box center [41, 162] width 1 height 10
click at [131, 164] on div "Search and add products" at bounding box center [177, 162] width 280 height 18
click at [42, 164] on input "0 results available. Use Up and Down to choose options, press Enter to select t…" at bounding box center [41, 162] width 1 height 10
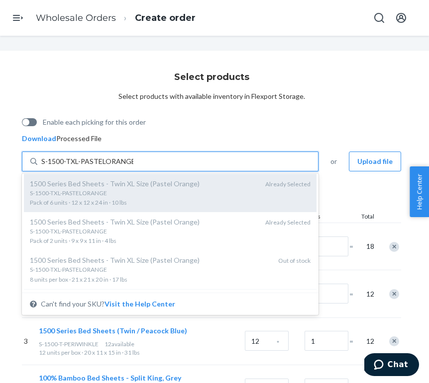
scroll to position [58, 0]
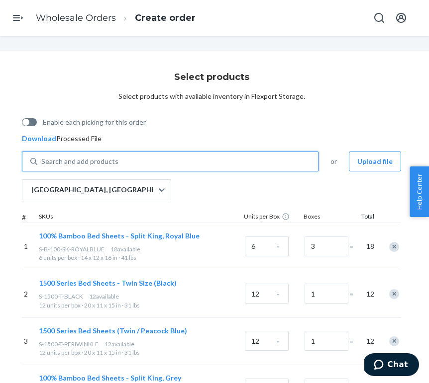
click at [183, 161] on div "Search and add products" at bounding box center [177, 162] width 280 height 18
click at [42, 161] on input "0 results available. Select is focused ,type to refine list, press Down to open…" at bounding box center [41, 162] width 1 height 10
click at [183, 161] on div "Search and add products" at bounding box center [177, 162] width 280 height 18
click at [42, 161] on input "0 results available. Use Up and Down to choose options, press Enter to select t…" at bounding box center [41, 162] width 1 height 10
click at [183, 161] on div "Search and add products" at bounding box center [177, 162] width 280 height 18
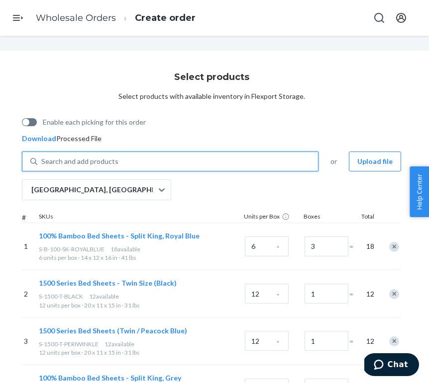
click at [42, 161] on input "0 results available. Use Up and Down to choose options, press Enter to select t…" at bounding box center [41, 162] width 1 height 10
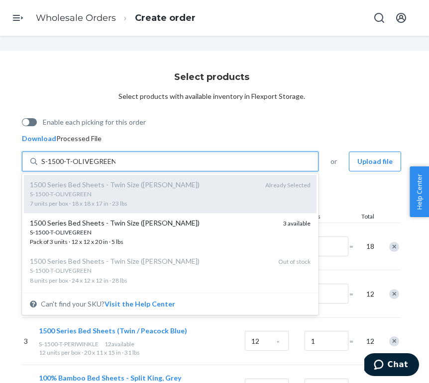
scroll to position [40, 0]
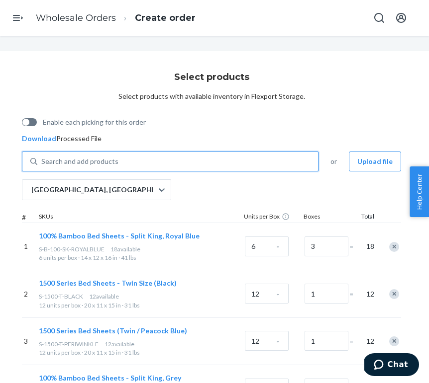
click at [136, 164] on div "Search and add products" at bounding box center [177, 162] width 280 height 18
click at [42, 164] on input "0 results available. Select is focused ,type to refine list, press Down to open…" at bounding box center [41, 162] width 1 height 10
click at [136, 164] on div "Search and add products" at bounding box center [177, 162] width 280 height 18
click at [42, 164] on input "0 results available. Use Up and Down to choose options, press Enter to select t…" at bounding box center [41, 162] width 1 height 10
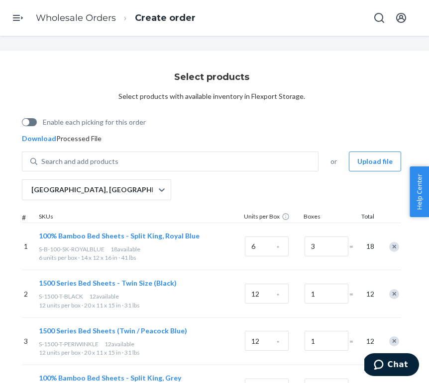
scroll to position [9613, 52]
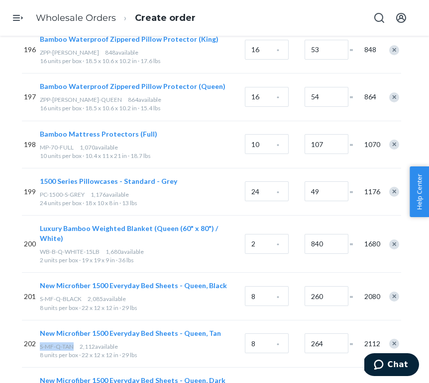
drag, startPoint x: 76, startPoint y: 257, endPoint x: 41, endPoint y: 258, distance: 34.8
click at [40, 343] on div "S-MF-Q-TAN 2,112 available" at bounding box center [140, 347] width 201 height 8
copy span "S-MF-Q-TAN"
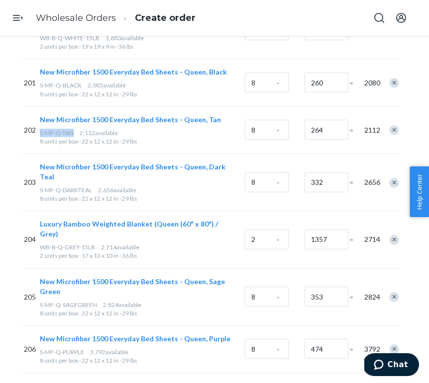
scroll to position [9828, 52]
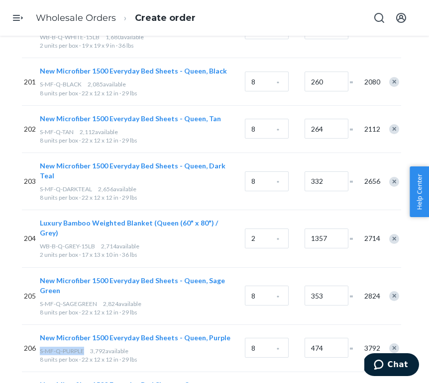
drag, startPoint x: 84, startPoint y: 241, endPoint x: 40, endPoint y: 245, distance: 43.9
click at [39, 325] on div "New Microfiber 1500 Everyday Bed Sheets - Queen, Purple S-MF-Q-PURPLE 3,792 ava…" at bounding box center [140, 348] width 205 height 47
copy span "S-MF-Q-PURPLE"
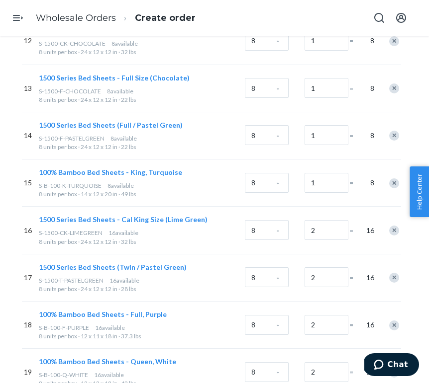
scroll to position [0, 52]
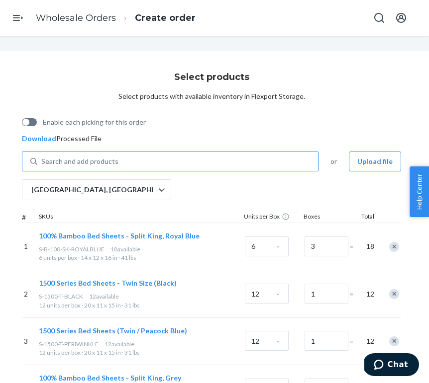
click at [130, 165] on div "Search and add products" at bounding box center [177, 162] width 280 height 18
click at [42, 165] on input "Search and add products" at bounding box center [41, 162] width 1 height 10
click at [130, 165] on div "Search and add products" at bounding box center [177, 162] width 280 height 18
click at [42, 165] on input "Search and add products" at bounding box center [41, 162] width 1 height 10
click at [121, 160] on div "Search and add products" at bounding box center [177, 162] width 280 height 18
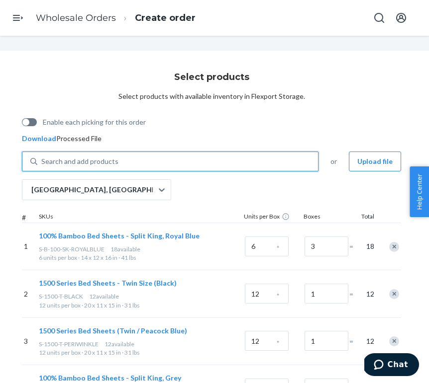
click at [42, 160] on input "0 results available. Select is focused ,type to refine list, press Down to open…" at bounding box center [41, 162] width 1 height 10
click at [121, 160] on div "Search and add products" at bounding box center [177, 162] width 280 height 18
click at [42, 160] on input "0 results available. Select is focused ,type to refine list, press Down to open…" at bounding box center [41, 162] width 1 height 10
click at [123, 163] on div "Search and add products" at bounding box center [177, 162] width 280 height 18
click at [42, 163] on input "0 results available. Select is focused ,type to refine list, press Down to open…" at bounding box center [41, 162] width 1 height 10
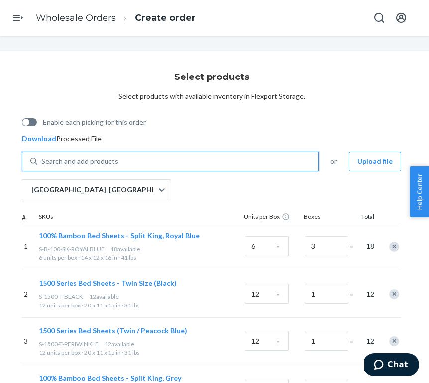
click at [123, 163] on div "Search and add products" at bounding box center [177, 162] width 280 height 18
click at [42, 163] on input "0 results available. Select is focused ,type to refine list, press Down to open…" at bounding box center [41, 162] width 1 height 10
click at [112, 162] on div "Search and add products" at bounding box center [79, 162] width 77 height 10
click at [42, 162] on input "0 results available. Use Up and Down to choose options, press Enter to select t…" at bounding box center [41, 162] width 1 height 10
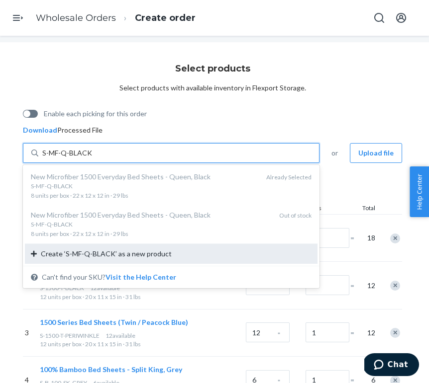
scroll to position [0, 51]
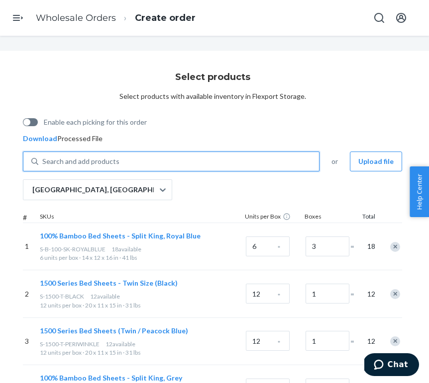
click at [220, 157] on div "Search and add products" at bounding box center [178, 162] width 280 height 18
click at [43, 157] on input "0 results available. Select is focused ,type to refine list, press Down to open…" at bounding box center [42, 162] width 1 height 10
click at [220, 157] on div "Search and add products" at bounding box center [178, 162] width 280 height 18
click at [43, 157] on input "0 results available. Select is focused ,type to refine list, press Down to open…" at bounding box center [42, 162] width 1 height 10
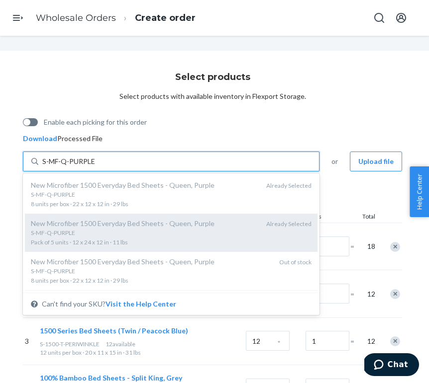
scroll to position [20, 0]
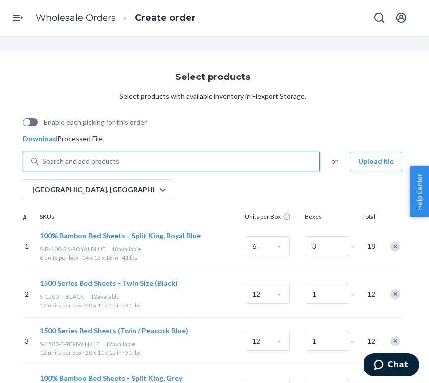
click at [124, 158] on div "Search and add products" at bounding box center [178, 162] width 280 height 18
click at [43, 158] on input "0 results available. Select is focused ,type to refine list, press Down to open…" at bounding box center [42, 162] width 1 height 10
click at [124, 158] on div "Search and add products" at bounding box center [178, 162] width 280 height 18
click at [43, 158] on input "0 results available. Select is focused ,type to refine list, press Down to open…" at bounding box center [42, 162] width 1 height 10
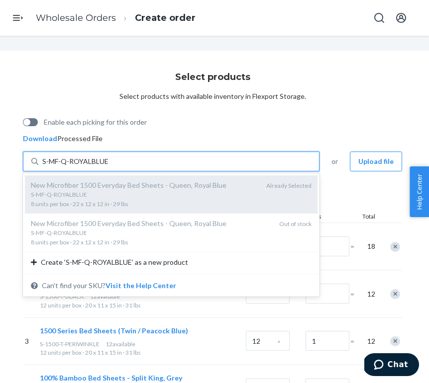
scroll to position [14, 51]
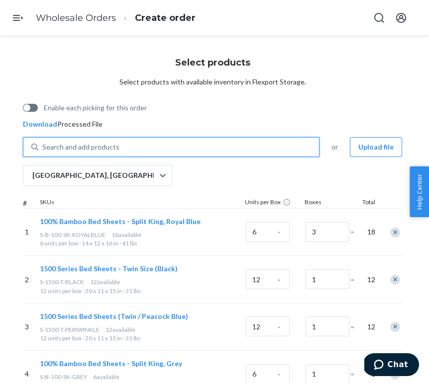
click at [135, 143] on div "Search and add products" at bounding box center [178, 147] width 280 height 18
click at [43, 143] on input "0 results available. Select is focused ,type to refine list, press Down to open…" at bounding box center [42, 147] width 1 height 10
click at [135, 143] on div "Search and add products" at bounding box center [178, 147] width 280 height 18
click at [43, 143] on input "0 results available. Select is focused ,type to refine list, press Down to open…" at bounding box center [42, 147] width 1 height 10
click at [111, 151] on div "Search and add products" at bounding box center [80, 147] width 77 height 10
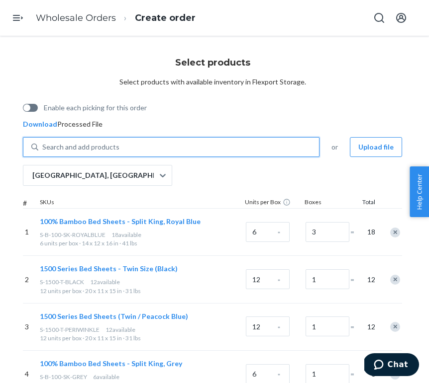
click at [43, 151] on input "0 results available. Use Up and Down to choose options, press Enter to select t…" at bounding box center [42, 147] width 1 height 10
click at [111, 143] on div "Search and add products" at bounding box center [80, 147] width 77 height 10
click at [43, 143] on input "0 results available. Use Up and Down to choose options, press Enter to select t…" at bounding box center [42, 147] width 1 height 10
click at [128, 144] on div "Search and add products" at bounding box center [178, 147] width 280 height 18
click at [43, 144] on input "0 results available. Use Up and Down to choose options, press Enter to select t…" at bounding box center [42, 147] width 1 height 10
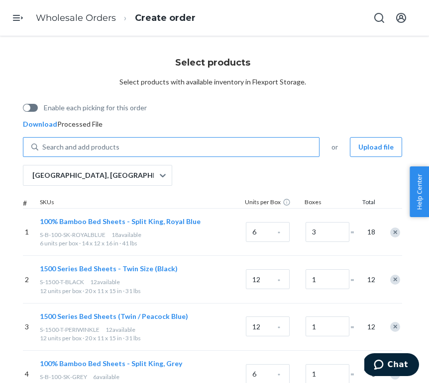
click at [134, 144] on div "Search and add products" at bounding box center [178, 147] width 280 height 18
click at [43, 144] on input "Search and add products" at bounding box center [42, 147] width 1 height 10
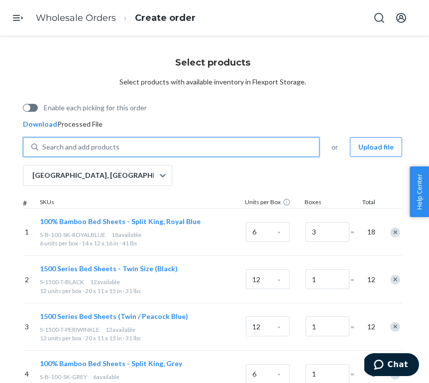
click at [134, 144] on div "Search and add products" at bounding box center [178, 147] width 280 height 18
click at [43, 144] on input "0 results available. Use Up and Down to choose options, press Enter to select t…" at bounding box center [42, 147] width 1 height 10
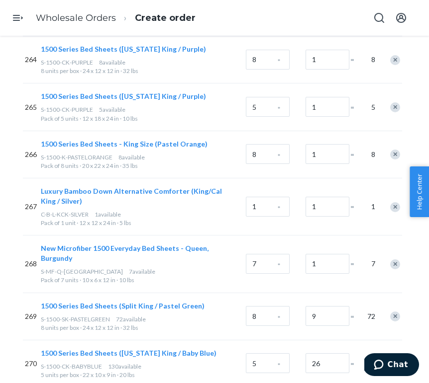
scroll to position [13245, 51]
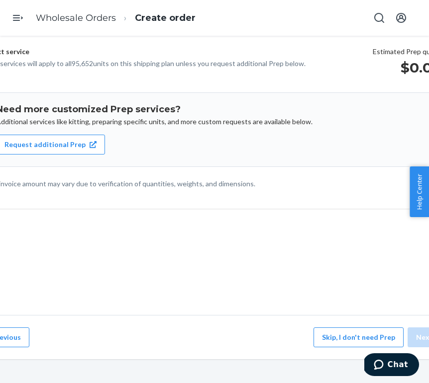
scroll to position [123, 51]
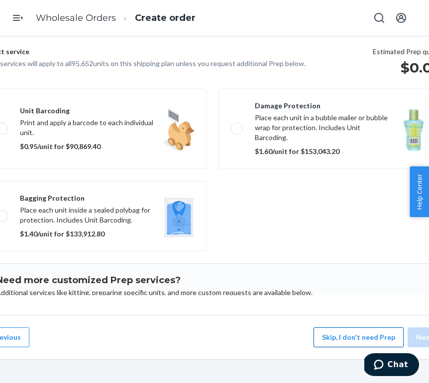
click at [325, 339] on button "Skip, I don't need Prep" at bounding box center [358, 338] width 90 height 20
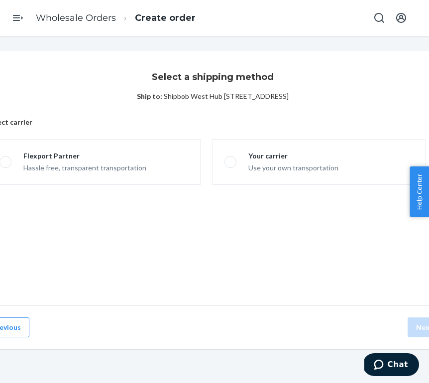
scroll to position [0, 51]
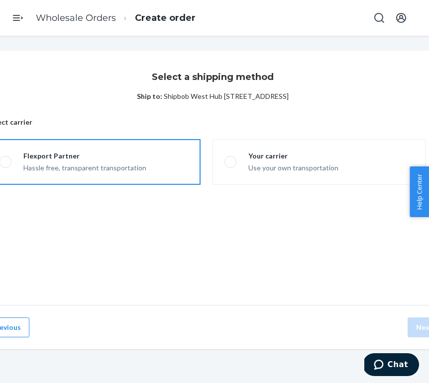
click at [119, 157] on div "Flexport Partner" at bounding box center [84, 156] width 123 height 10
click at [6, 159] on input "Flexport Partner Hassle free, transparent transportation" at bounding box center [3, 162] width 6 height 6
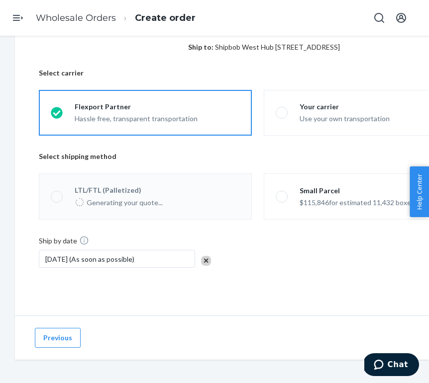
scroll to position [49, 0]
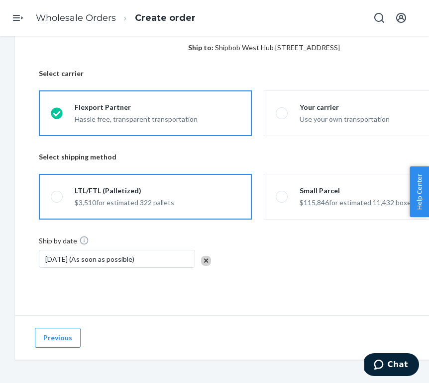
click at [177, 180] on label "LTL/FTL (Palletized) $3,510 for estimated 322 pallets" at bounding box center [145, 197] width 213 height 46
click at [57, 194] on input "LTL/FTL (Palletized) $3,510 for estimated 322 pallets" at bounding box center [54, 197] width 6 height 6
click at [89, 16] on link "Wholesale Orders" at bounding box center [76, 17] width 80 height 11
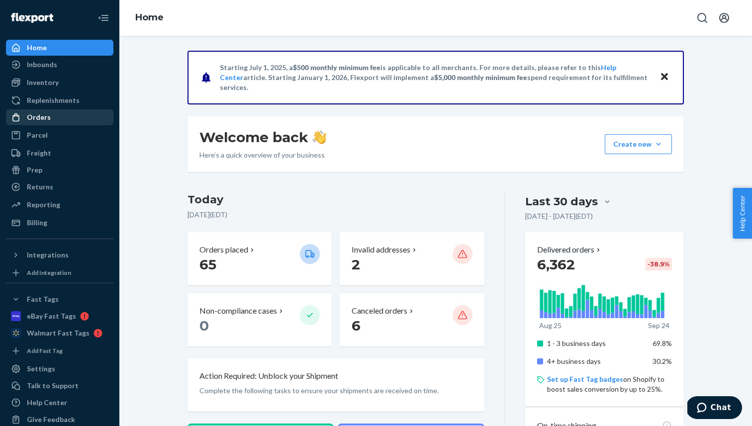
click at [87, 120] on div "Orders" at bounding box center [59, 117] width 105 height 14
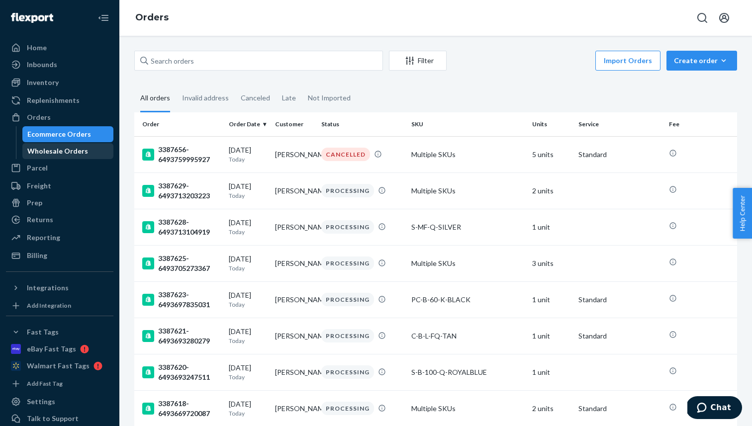
click at [88, 149] on div "Wholesale Orders" at bounding box center [67, 151] width 89 height 14
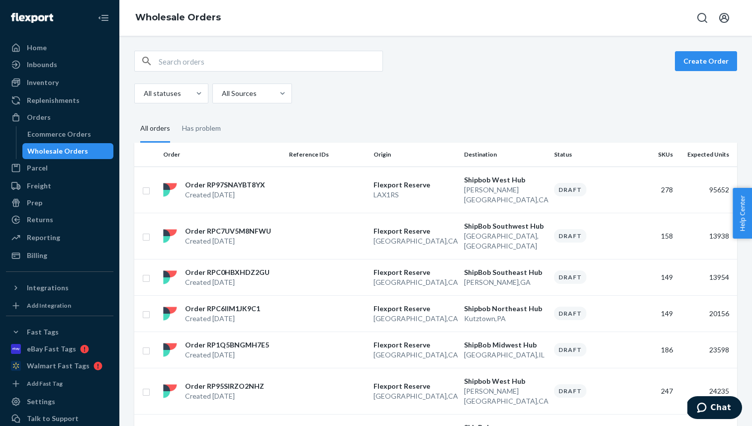
click at [689, 72] on div "Create Order All statuses All Sources" at bounding box center [435, 77] width 603 height 53
click at [691, 64] on button "Create Order" at bounding box center [706, 61] width 62 height 20
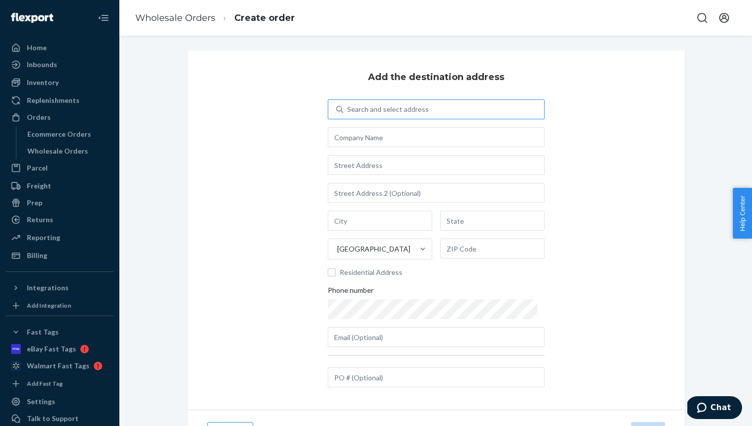
click at [453, 110] on div "Search and select address" at bounding box center [443, 109] width 201 height 18
click at [348, 110] on input "Search and select address" at bounding box center [347, 109] width 1 height 10
type input "ship"
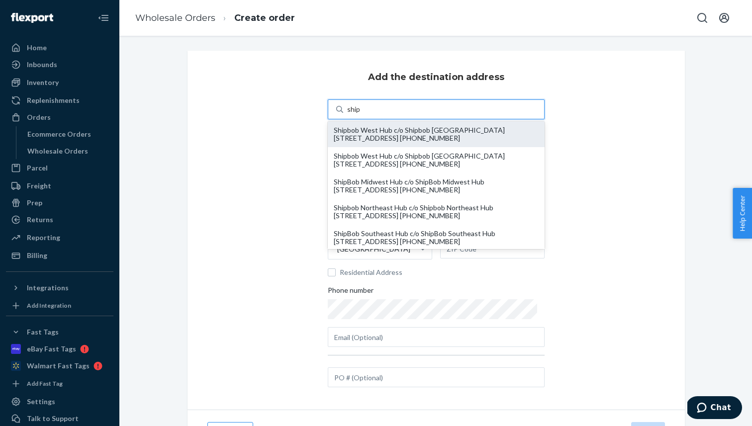
click at [442, 133] on div "Shipbob West Hub c/o Shipbob [GEOGRAPHIC_DATA] [STREET_ADDRESS] [PHONE_NUMBER]" at bounding box center [436, 134] width 205 height 16
click at [360, 114] on input "ship" at bounding box center [353, 109] width 13 height 10
type input "Shipbob West Hub"
type input "[PERSON_NAME][GEOGRAPHIC_DATA]"
type input "CA"
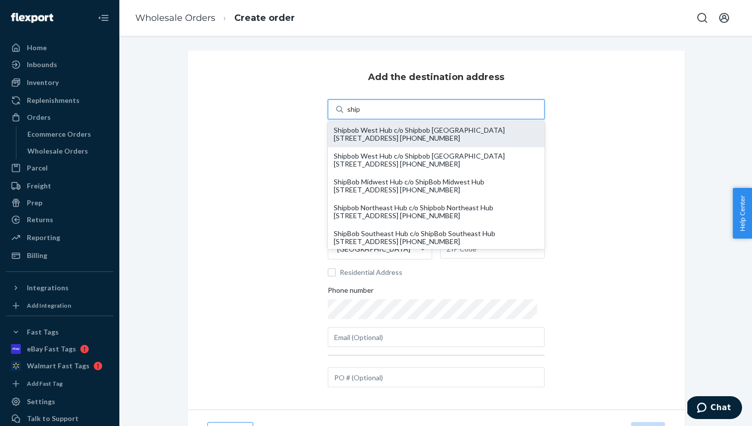
type input "92555"
type input "[PERSON_NAME][EMAIL_ADDRESS][DOMAIN_NAME]"
type input "[STREET_ADDRESS]"
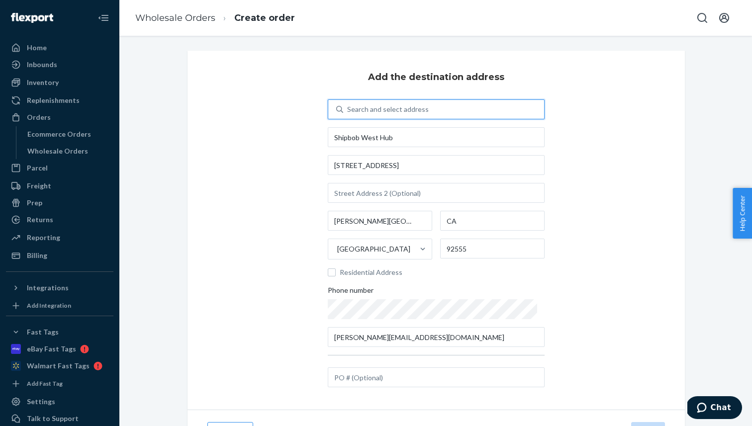
scroll to position [52, 0]
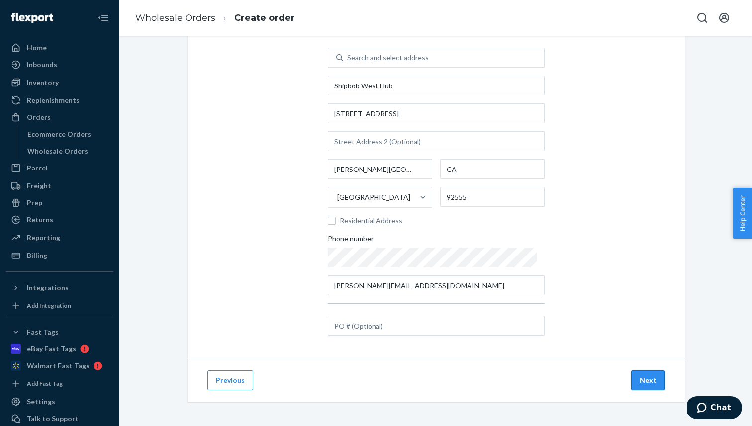
click at [645, 374] on button "Next" at bounding box center [648, 380] width 34 height 20
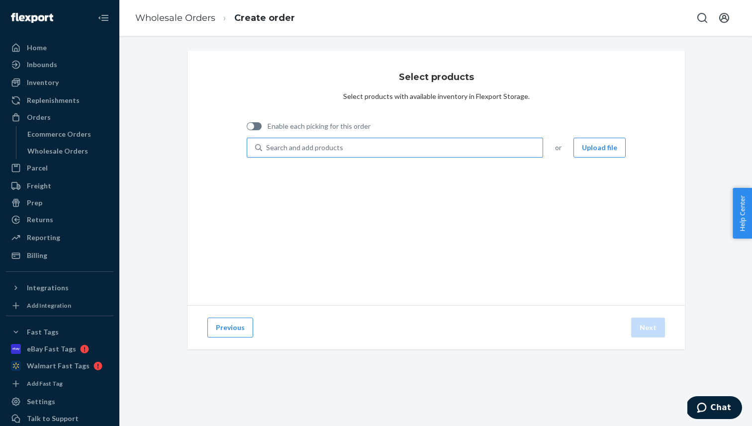
click at [372, 146] on div "Search and add products" at bounding box center [402, 148] width 280 height 18
click at [267, 146] on input "Search and add products" at bounding box center [266, 148] width 1 height 10
click at [326, 128] on span "Enable each picking for this order" at bounding box center [318, 126] width 103 height 10
click at [247, 130] on input "Enable each picking for this order" at bounding box center [246, 130] width 0 height 0
checkbox input "true"
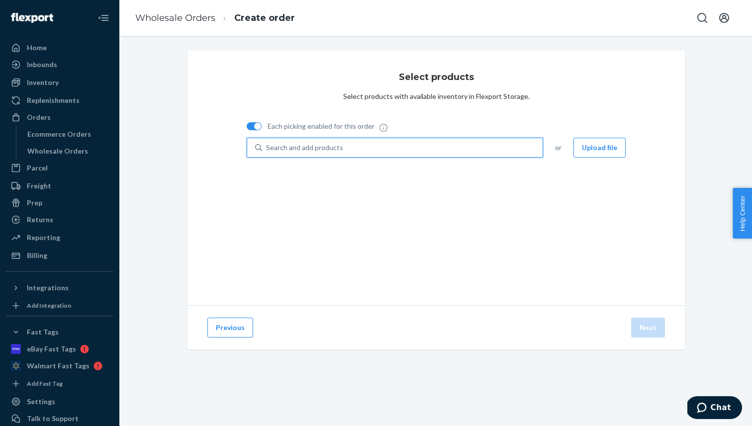
click at [292, 155] on div "Search and add products" at bounding box center [402, 148] width 280 height 18
click at [267, 153] on input "0 results available. Use Up and Down to choose options, press Enter to select t…" at bounding box center [266, 148] width 1 height 10
paste input "S-B-60-Q-CREAM"
type input "S-B-60-Q-CREAM"
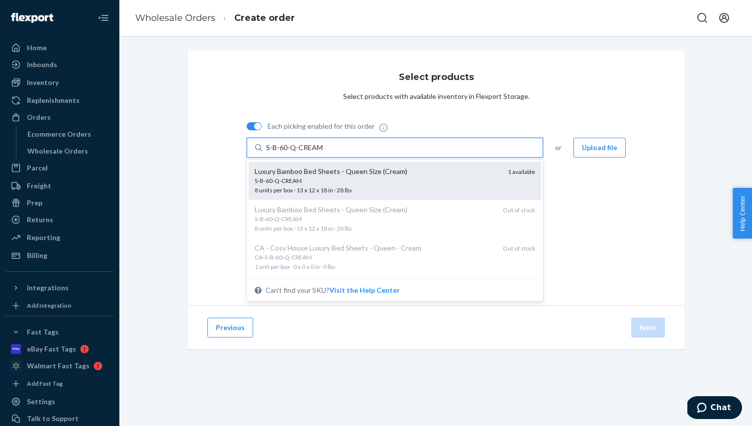
click at [292, 172] on div "Luxury Bamboo Bed Sheets - Queen Size (Cream)" at bounding box center [377, 172] width 245 height 10
click at [292, 153] on input "S-B-60-Q-CREAM" at bounding box center [294, 148] width 57 height 10
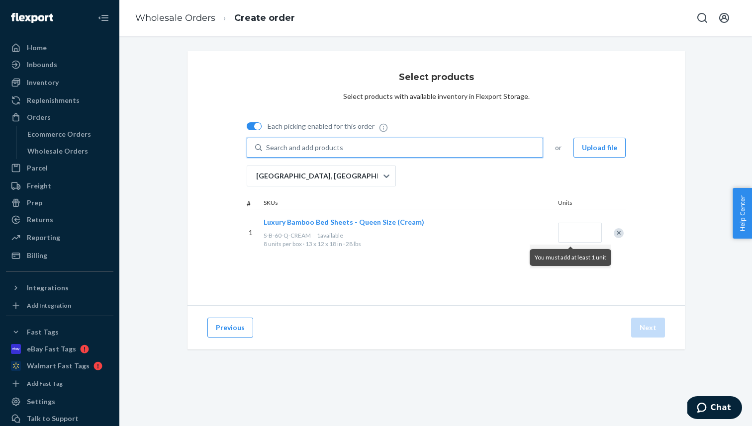
click at [307, 148] on div "Search and add products" at bounding box center [304, 148] width 77 height 10
click at [267, 148] on input "0 results available. Use Up and Down to choose options, press Enter to select t…" at bounding box center [266, 148] width 1 height 10
paste input "PC-B-60-K-GREY"
type input "PC-B-60-K-GREY"
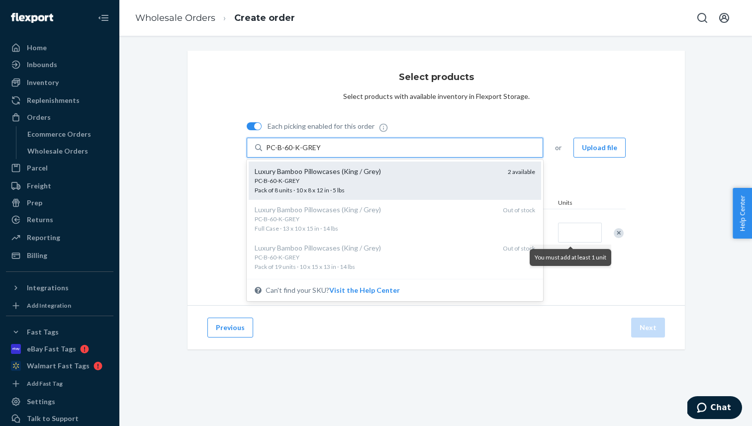
click at [280, 196] on div "Luxury Bamboo Pillowcases (King / Grey) PC-B-60-K-GREY Pack of 8 units · 10 x 8…" at bounding box center [395, 181] width 292 height 38
click at [280, 153] on input "PC-B-60-K-GREY" at bounding box center [293, 148] width 54 height 10
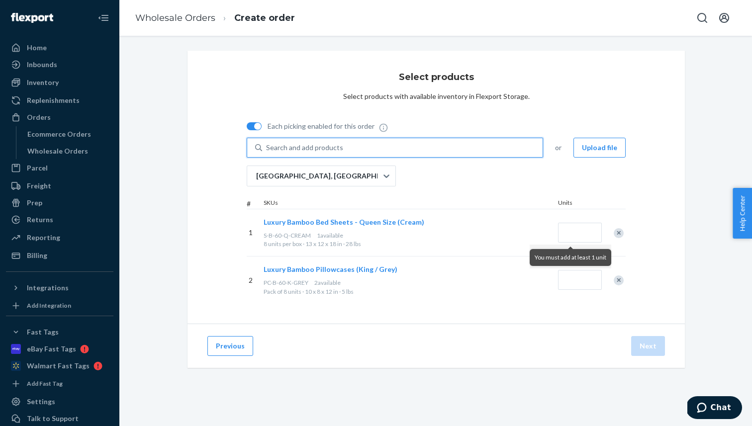
click at [440, 145] on div "Search and add products" at bounding box center [402, 148] width 280 height 18
click at [267, 145] on input "0 results available. Use Up and Down to choose options, press Enter to select t…" at bounding box center [266, 148] width 1 height 10
click at [440, 145] on div "Search and add products" at bounding box center [402, 148] width 280 height 18
click at [267, 145] on input "0 results available. Use Up and Down to choose options, press Enter to select t…" at bounding box center [266, 148] width 1 height 10
paste input "S-B-100-Q-SAGEGREEN"
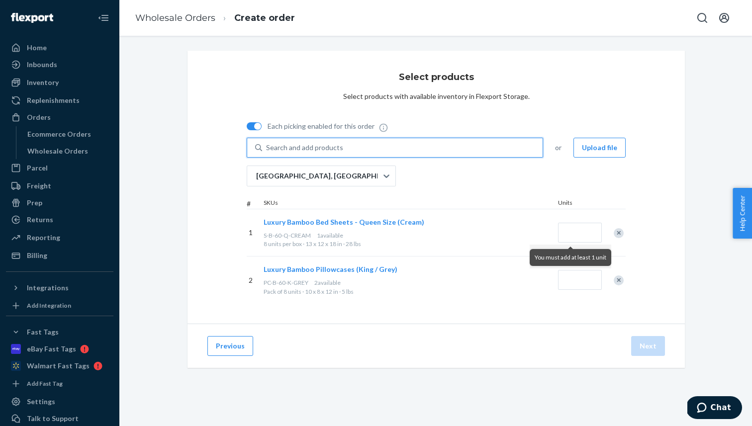
type input "S-B-100-Q-SAGEGREEN"
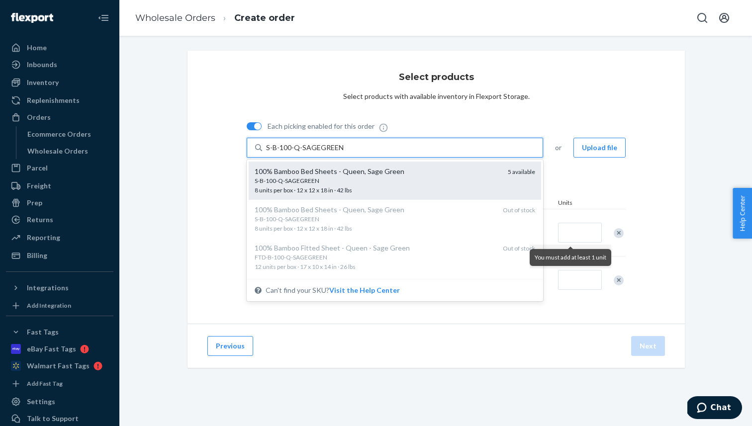
click at [434, 174] on div "100% Bamboo Bed Sheets - Queen, Sage Green" at bounding box center [377, 172] width 245 height 10
click at [343, 153] on input "S-B-100-Q-SAGEGREEN" at bounding box center [304, 148] width 77 height 10
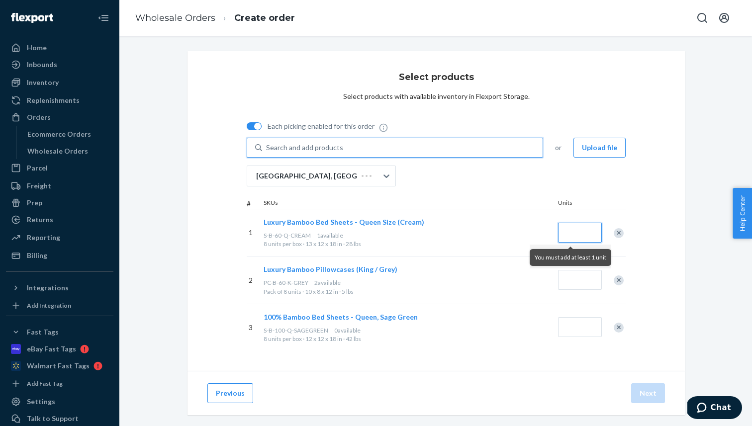
click at [577, 241] on input "Quantity" at bounding box center [580, 233] width 44 height 20
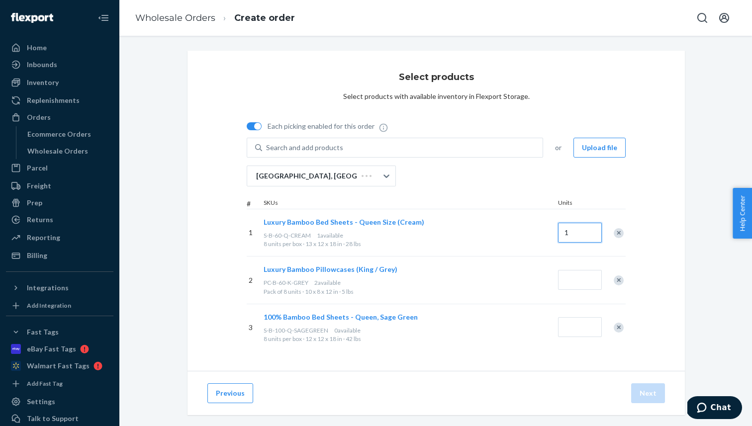
type input "1"
click at [583, 275] on input "Quantity" at bounding box center [580, 280] width 44 height 20
type input "2"
click at [581, 325] on input "Quantity" at bounding box center [580, 327] width 44 height 20
type input "5"
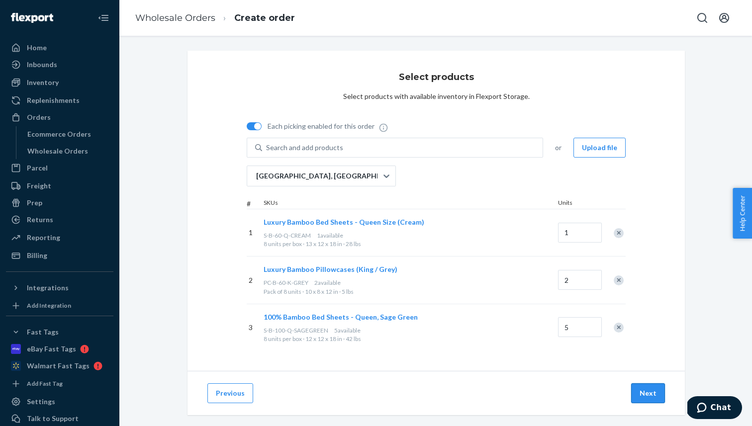
click at [642, 387] on button "Next" at bounding box center [648, 393] width 34 height 20
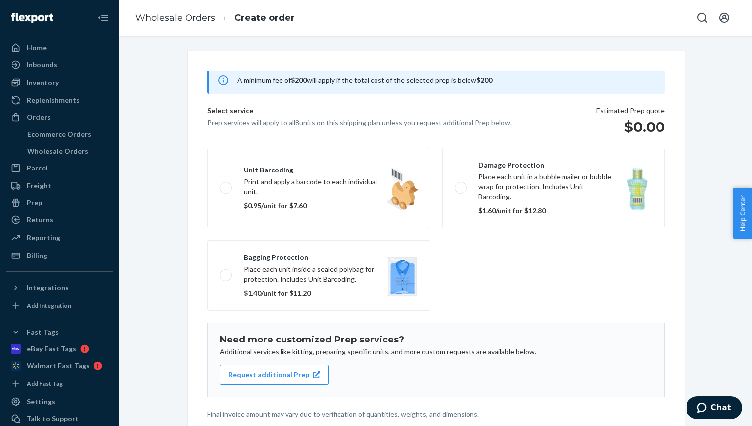
scroll to position [81, 0]
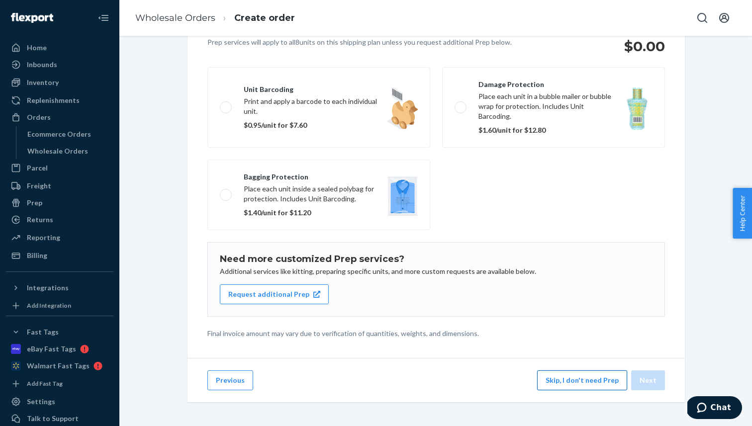
click at [567, 380] on button "Skip, I don't need Prep" at bounding box center [582, 380] width 90 height 20
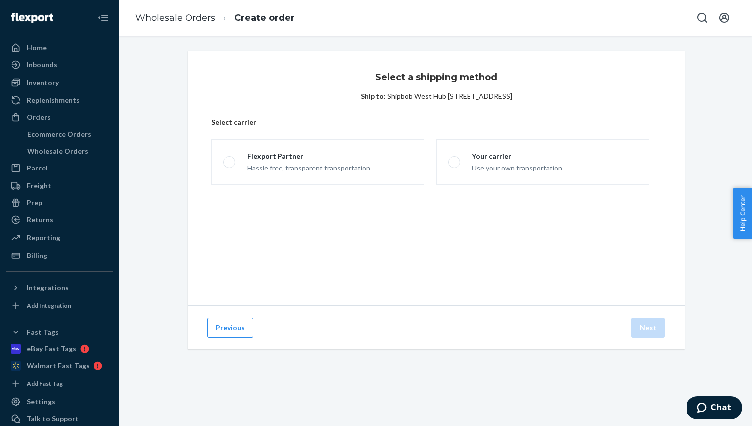
scroll to position [0, 0]
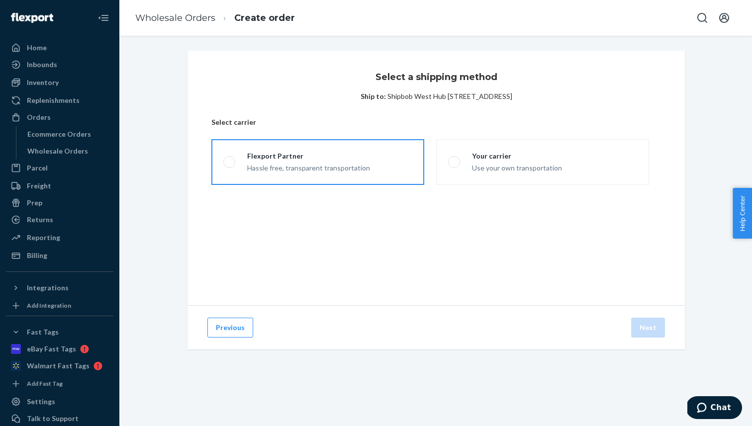
click at [373, 163] on label "Flexport Partner Hassle free, transparent transportation" at bounding box center [317, 162] width 213 height 46
click at [230, 163] on input "Flexport Partner Hassle free, transparent transportation" at bounding box center [226, 162] width 6 height 6
radio input "true"
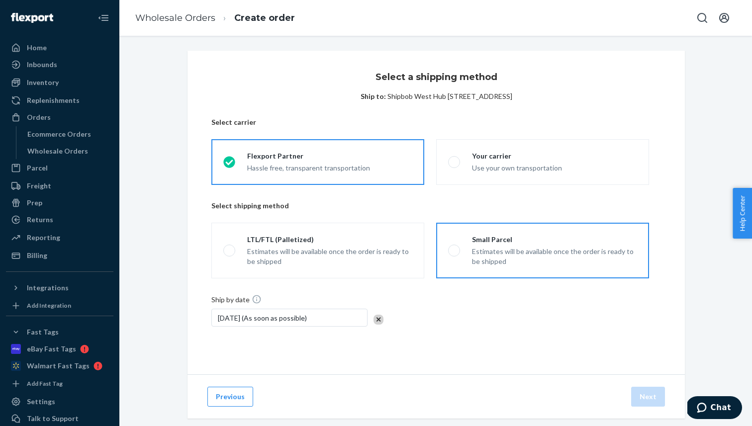
click at [465, 231] on label "Small Parcel Estimates will be available once the order is ready to be shipped" at bounding box center [542, 251] width 213 height 56
click at [454, 248] on input "Small Parcel Estimates will be available once the order is ready to be shipped" at bounding box center [451, 251] width 6 height 6
radio input "true"
click at [638, 398] on button "Next" at bounding box center [648, 397] width 34 height 20
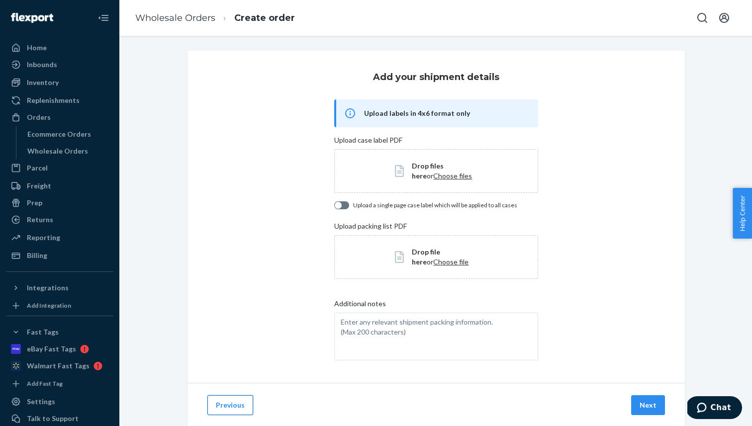
click at [227, 399] on button "Previous" at bounding box center [230, 405] width 46 height 20
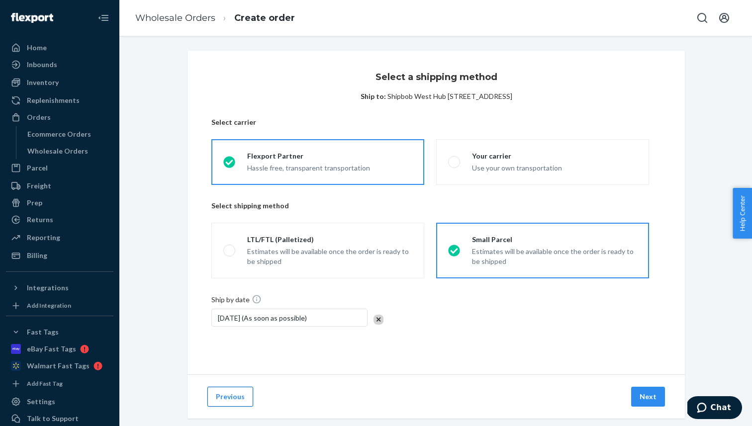
click at [223, 383] on div "Previous Next" at bounding box center [435, 396] width 497 height 44
click at [225, 394] on button "Previous" at bounding box center [230, 397] width 46 height 20
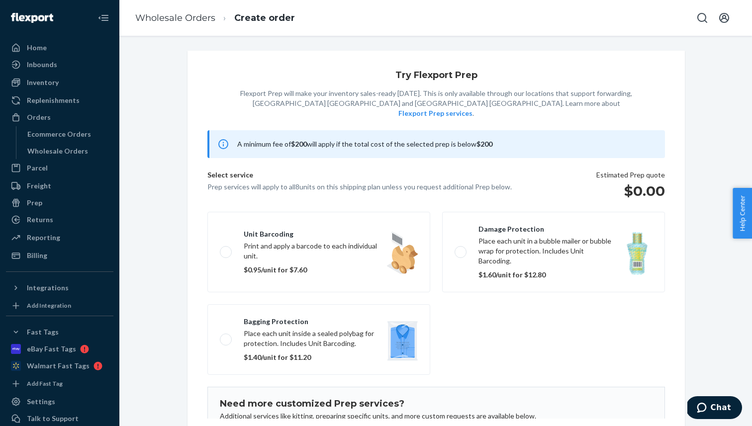
scroll to position [64, 0]
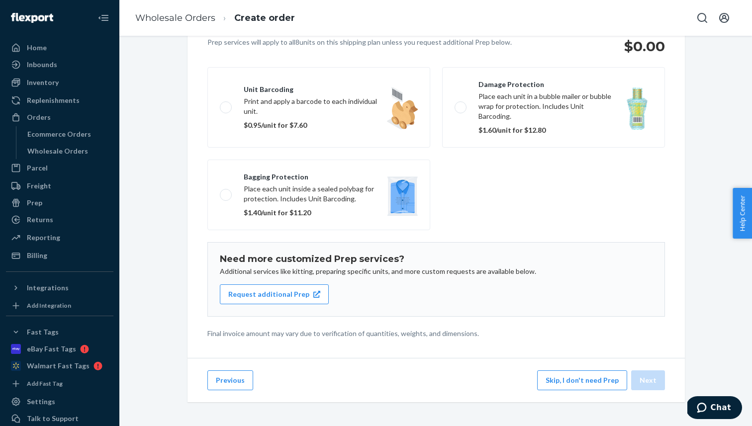
click at [225, 394] on div "Previous Skip, I don't need Prep Next" at bounding box center [435, 380] width 497 height 44
click at [225, 380] on button "Previous" at bounding box center [230, 380] width 46 height 20
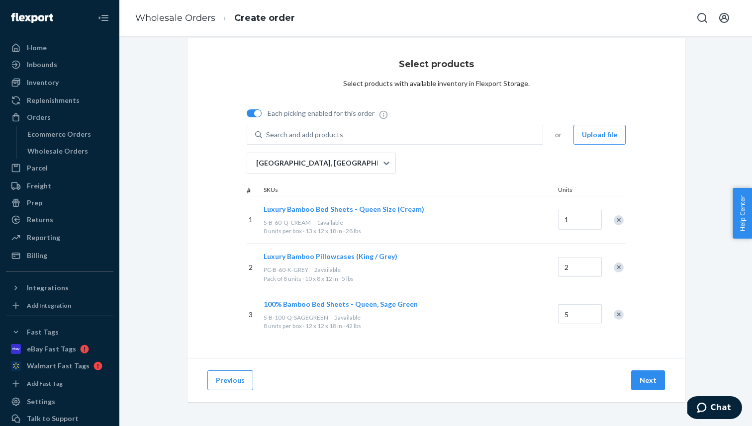
scroll to position [13, 0]
click at [225, 380] on button "Previous" at bounding box center [230, 380] width 46 height 20
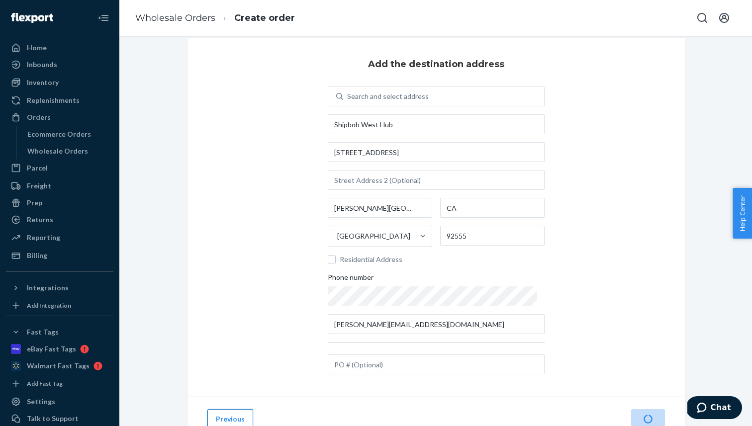
click at [223, 426] on button "Previous" at bounding box center [230, 419] width 46 height 20
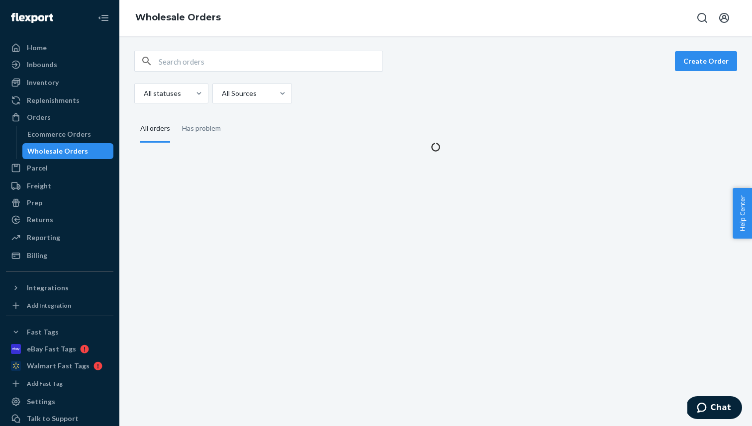
click at [224, 420] on div "Create Order All statuses All Sources All orders Has problem" at bounding box center [435, 231] width 632 height 390
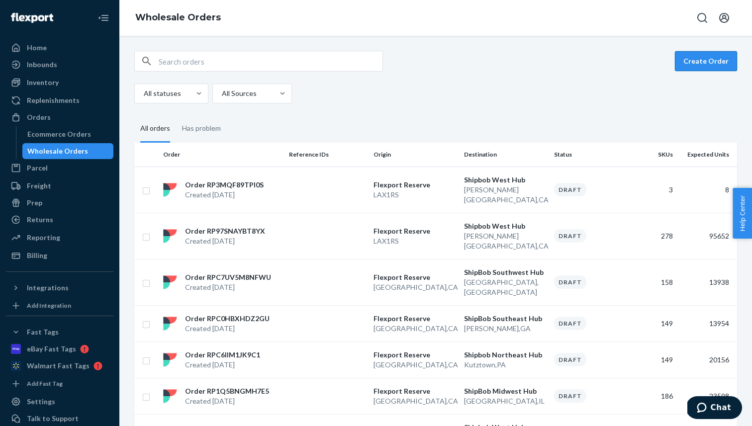
click at [716, 58] on button "Create Order" at bounding box center [706, 61] width 62 height 20
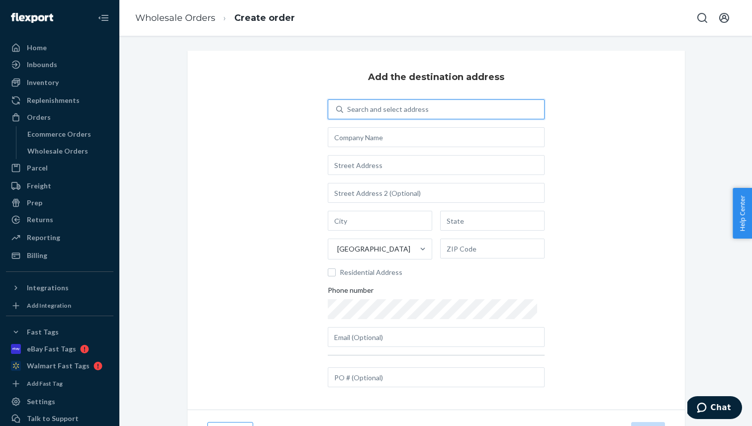
click at [477, 101] on div "Search and select address" at bounding box center [443, 109] width 201 height 18
click at [348, 104] on input "0 results available. Use Up and Down to choose options, press Enter to select t…" at bounding box center [347, 109] width 1 height 10
type input "ship"
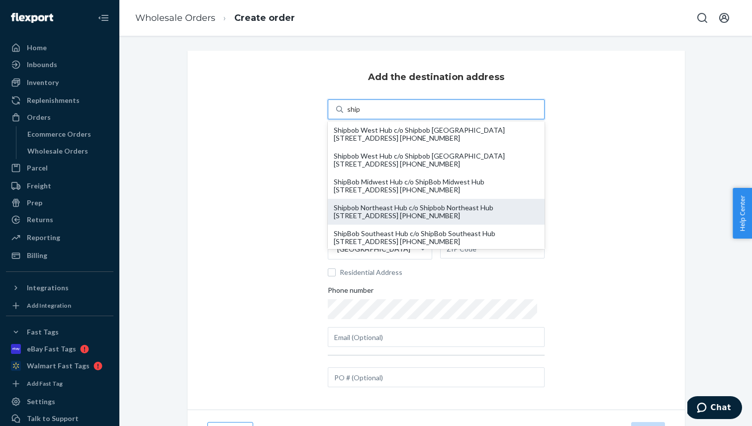
click at [462, 211] on div "Shipbob Northeast Hub c/o Shipbob Northeast Hub [STREET_ADDRESS] [PHONE_NUMBER]" at bounding box center [436, 212] width 205 height 16
click at [360, 114] on input "ship" at bounding box center [353, 109] width 13 height 10
type input "Shipbob Northeast Hub"
type input "[STREET_ADDRESS]"
type input "Kutztown"
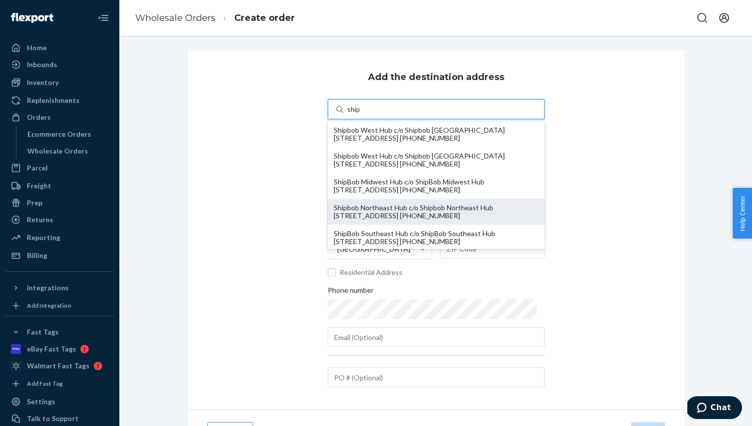
type input "PA"
type input "19530"
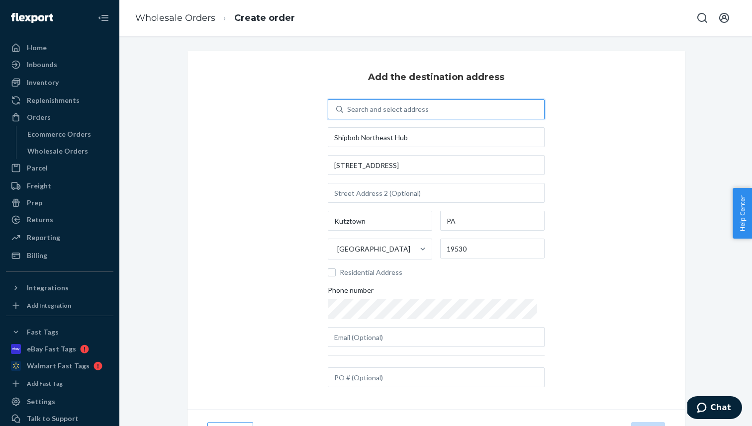
scroll to position [52, 0]
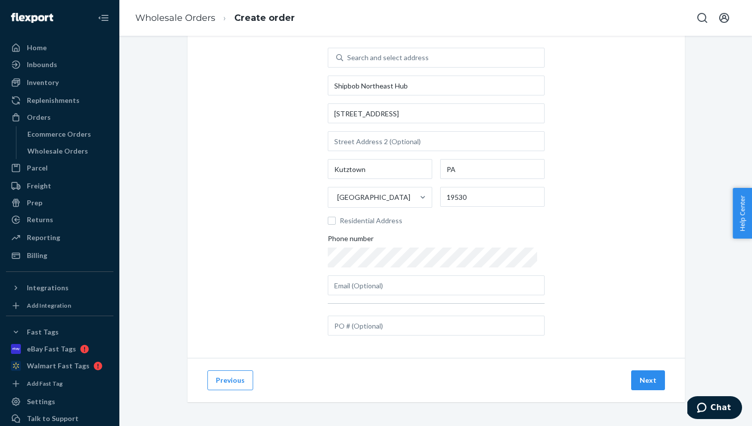
click at [449, 274] on div "Search and select address [GEOGRAPHIC_DATA] [STREET_ADDRESS] Residential Addres…" at bounding box center [436, 172] width 217 height 248
click at [448, 281] on input "text" at bounding box center [436, 285] width 217 height 20
click at [437, 279] on input "text" at bounding box center [436, 285] width 217 height 20
paste input "[PERSON_NAME][EMAIL_ADDRESS][DOMAIN_NAME]"
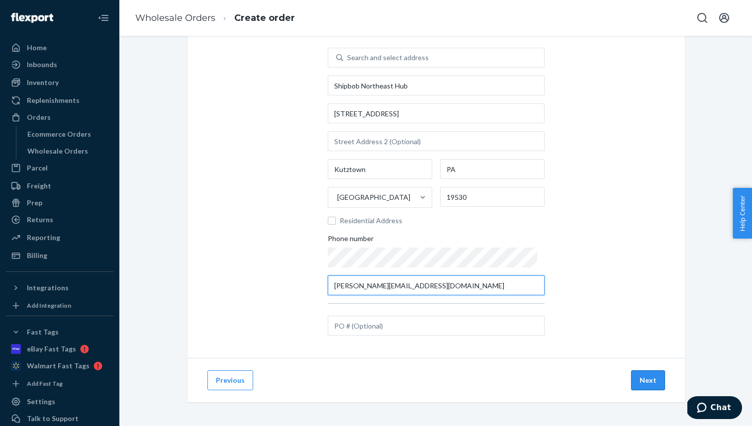
type input "[PERSON_NAME][EMAIL_ADDRESS][DOMAIN_NAME]"
click at [646, 377] on button "Next" at bounding box center [648, 380] width 34 height 20
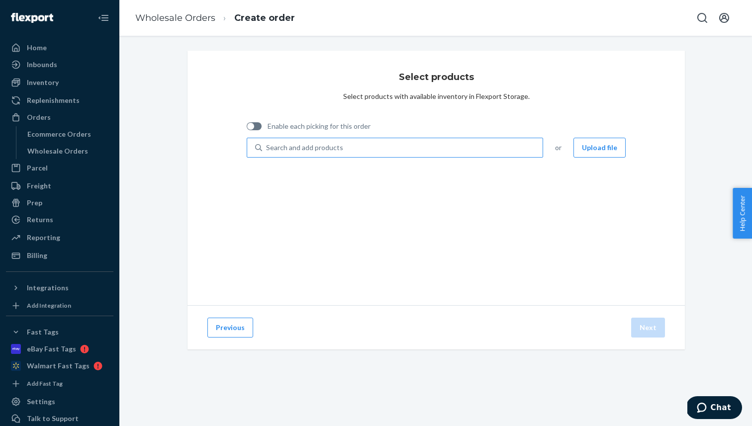
click at [455, 146] on div "Search and add products" at bounding box center [402, 148] width 280 height 18
click at [267, 146] on input "Search and add products" at bounding box center [266, 148] width 1 height 10
paste input "[PERSON_NAME][EMAIL_ADDRESS][DOMAIN_NAME]"
type input "[PERSON_NAME][EMAIL_ADDRESS][DOMAIN_NAME]"
paste input "PC-B-60-S-GREY"
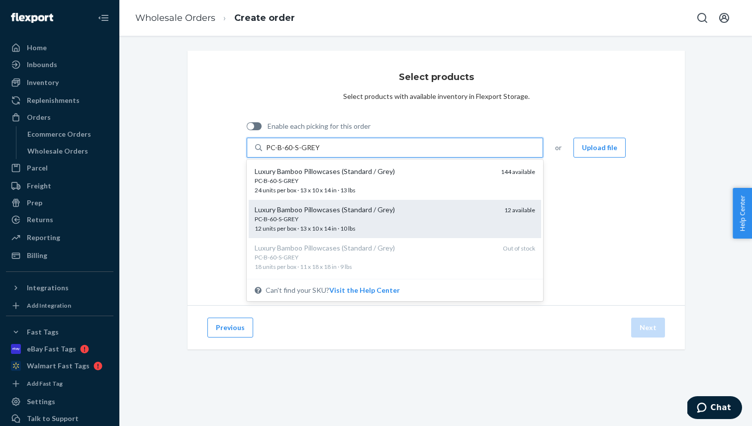
drag, startPoint x: 378, startPoint y: 180, endPoint x: 376, endPoint y: 220, distance: 40.3
click at [376, 220] on div "Luxury Bamboo Pillowcases (Standard / Grey) PC-B-60-S-GREY 24 units per box · 1…" at bounding box center [395, 219] width 296 height 119
click at [319, 153] on input "PC-B-60-S-GREY" at bounding box center [292, 148] width 53 height 10
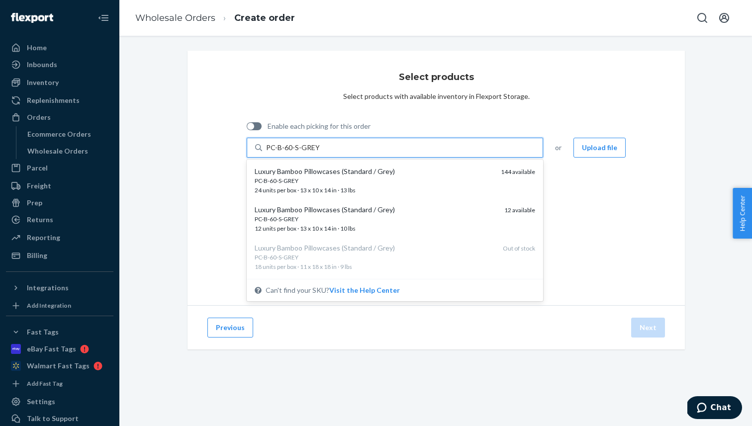
type input "PC-B-60-S-GREY"
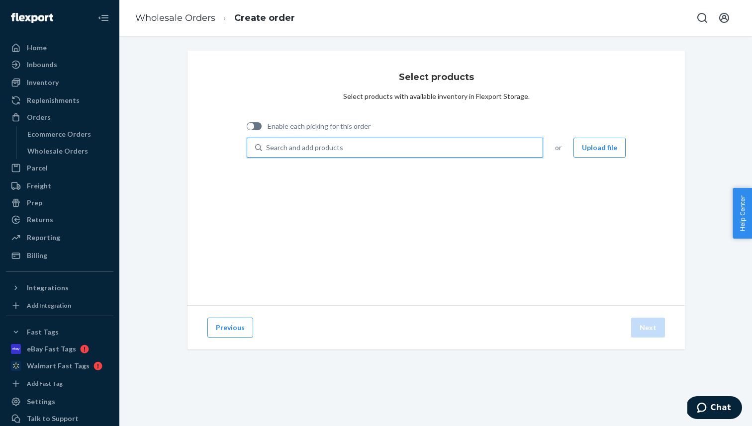
paste input "PC-B-60-S-GREY"
type input "PC-B-60-S-GREY"
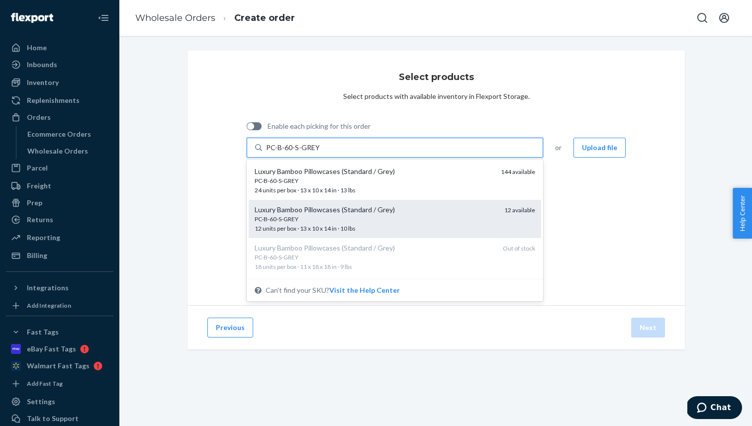
click at [420, 209] on div "Luxury Bamboo Pillowcases (Standard / Grey)" at bounding box center [376, 210] width 242 height 10
click at [319, 153] on input "PC-B-60-S-GREY" at bounding box center [292, 148] width 53 height 10
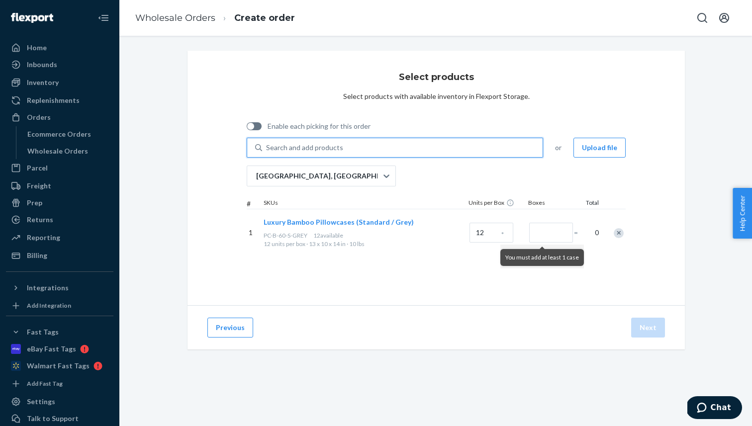
click at [351, 131] on div "Enable each picking for this order" at bounding box center [309, 127] width 124 height 20
paste input "C-B-L-KCK-WHITE"
click at [351, 148] on div "Search and add products" at bounding box center [402, 148] width 280 height 18
click at [267, 148] on input "Search and add products" at bounding box center [266, 148] width 1 height 10
type input "C-B-L-KCK-WHITE"
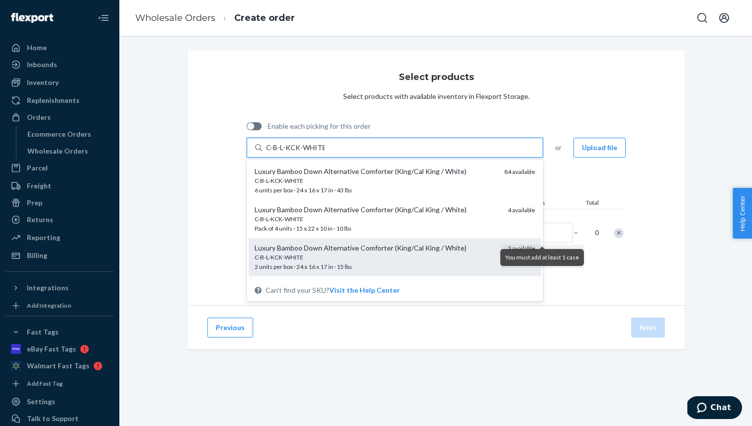
click at [340, 257] on div "C-B-L-KCK-WHITE" at bounding box center [377, 257] width 245 height 8
click at [325, 153] on input "C-B-L-KCK-WHITE" at bounding box center [295, 148] width 59 height 10
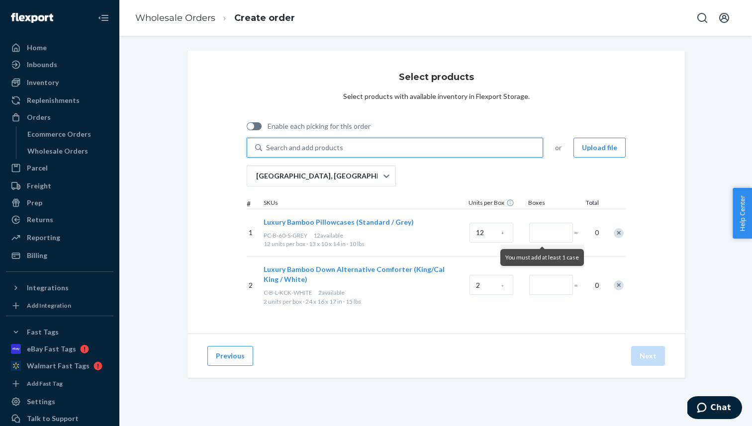
click at [393, 143] on div "Search and add products" at bounding box center [402, 148] width 280 height 18
click at [267, 143] on input "0 results available. Select is focused ,type to refine list, press Down to open…" at bounding box center [266, 148] width 1 height 10
paste input "S-1500-T-OLIVEGREEN"
type input "S-1500-T-OLIVEGREEN"
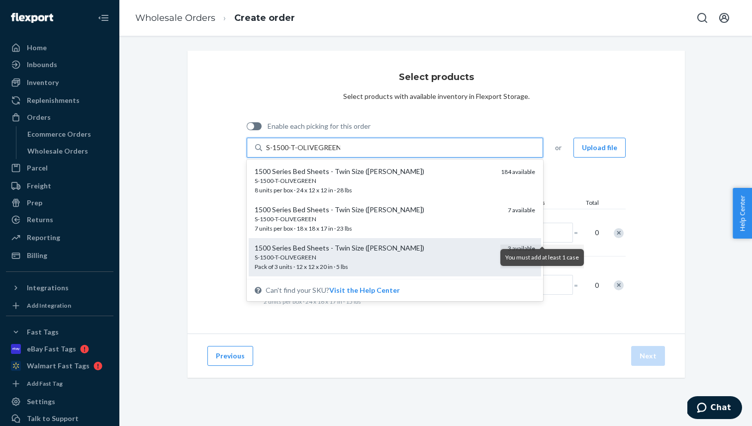
click at [384, 251] on div "1500 Series Bed Sheets - Twin Size ([PERSON_NAME])" at bounding box center [377, 248] width 245 height 10
click at [340, 153] on input "S-1500-T-OLIVEGREEN" at bounding box center [303, 148] width 74 height 10
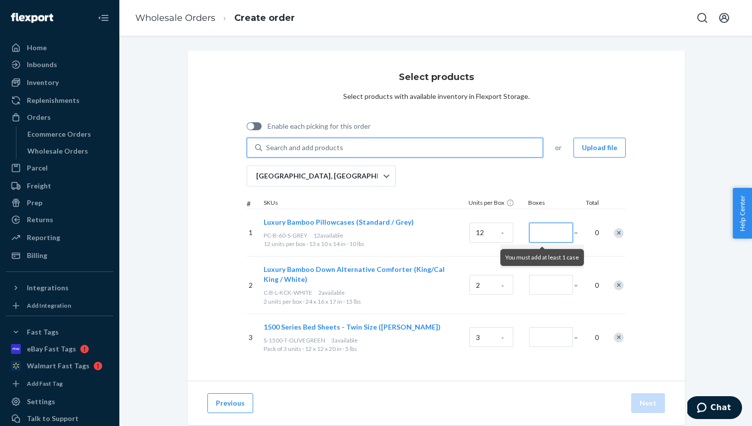
click at [552, 234] on input "Number of boxes" at bounding box center [551, 233] width 44 height 20
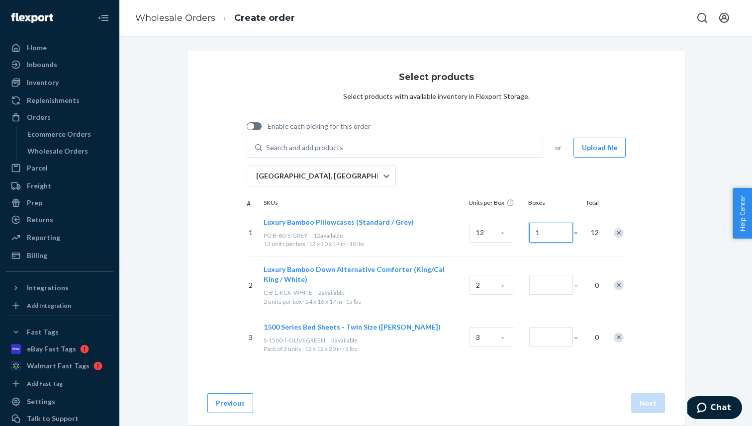
type input "1"
click at [554, 284] on input "Number of boxes" at bounding box center [551, 285] width 44 height 20
type input "1"
click at [553, 329] on input "Number of boxes" at bounding box center [551, 337] width 44 height 20
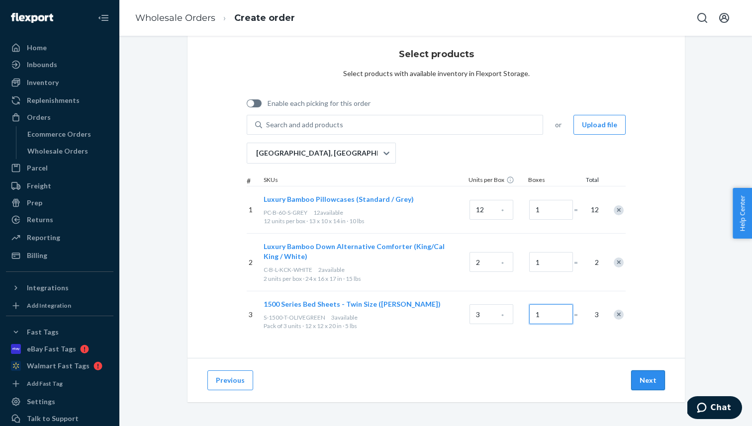
type input "1"
click at [647, 380] on button "Next" at bounding box center [648, 380] width 34 height 20
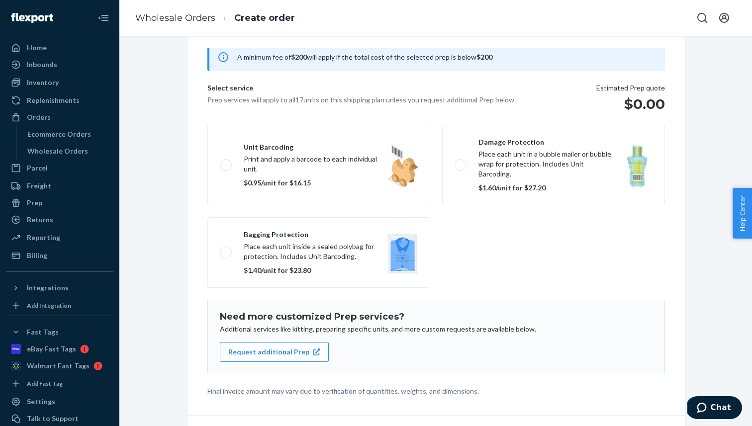
scroll to position [81, 0]
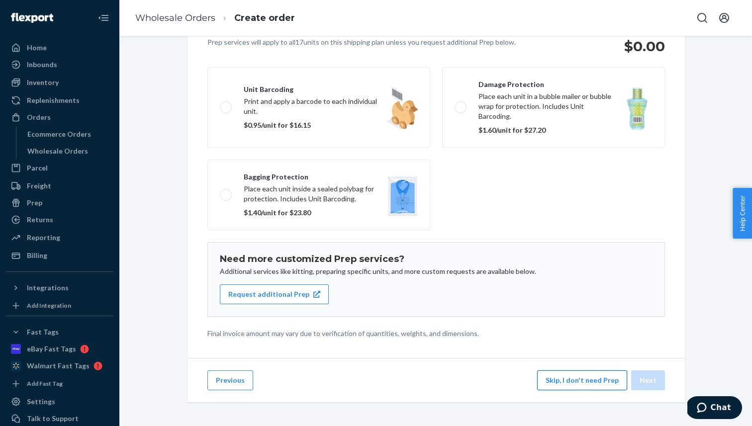
click at [578, 383] on button "Skip, I don't need Prep" at bounding box center [582, 380] width 90 height 20
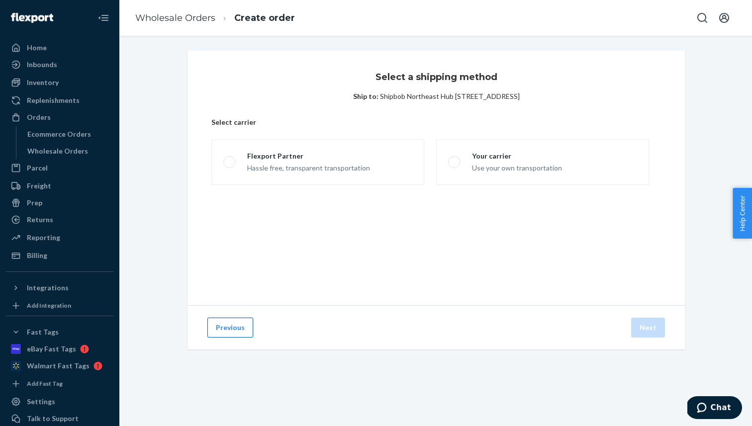
click at [240, 330] on button "Previous" at bounding box center [230, 328] width 46 height 20
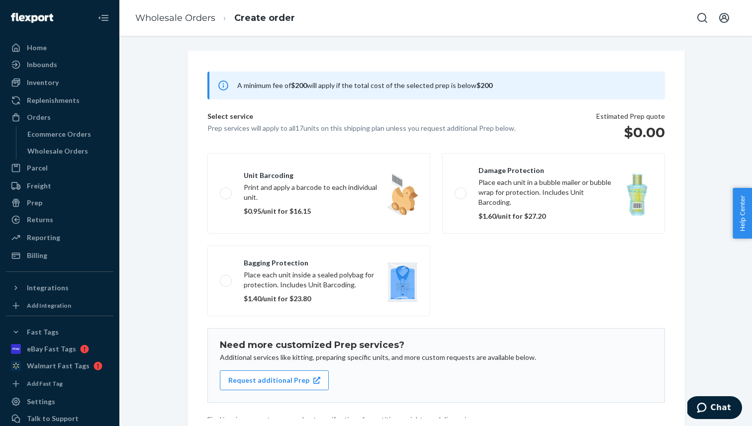
scroll to position [64, 0]
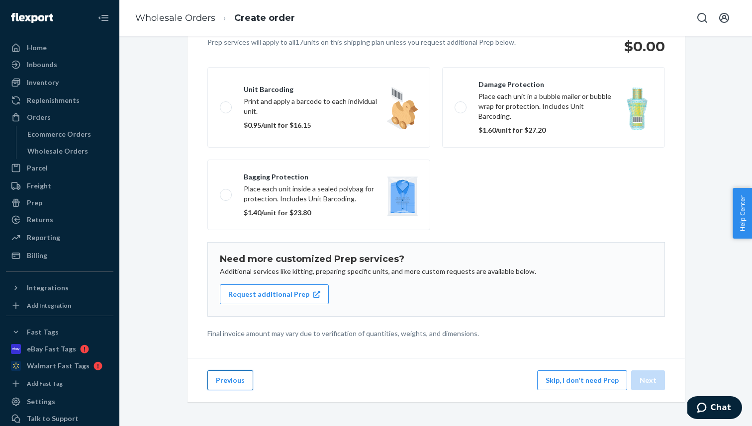
click at [235, 380] on button "Previous" at bounding box center [230, 380] width 46 height 20
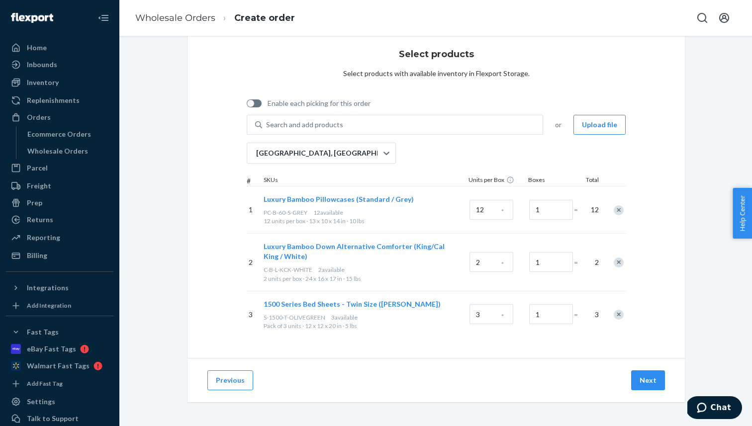
click at [235, 380] on button "Previous" at bounding box center [230, 380] width 46 height 20
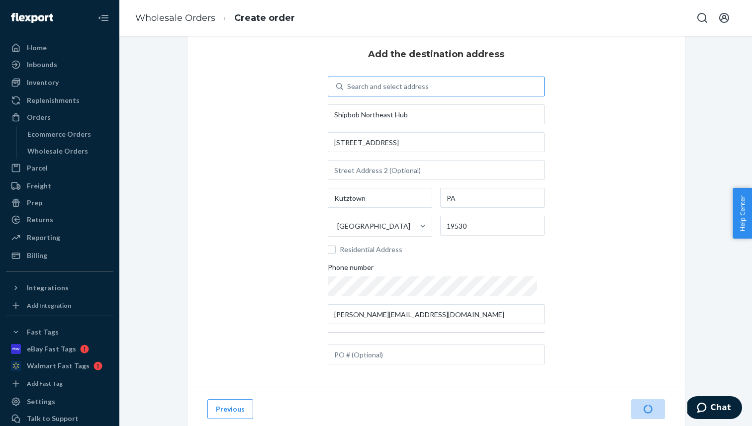
click at [416, 92] on div "Search and select address" at bounding box center [443, 87] width 201 height 18
click at [348, 91] on input "Search and select address" at bounding box center [347, 87] width 1 height 10
type input "shipbob"
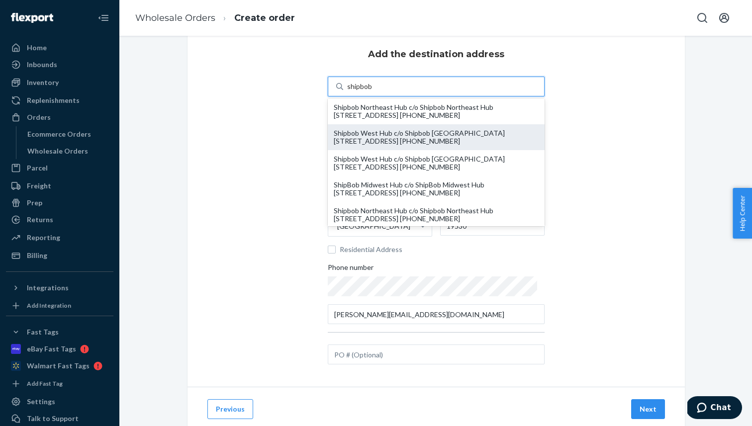
click at [419, 142] on div "Shipbob West Hub c/o Shipbob [GEOGRAPHIC_DATA] [STREET_ADDRESS] [PHONE_NUMBER]" at bounding box center [436, 137] width 205 height 16
click at [372, 91] on input "shipbob" at bounding box center [359, 87] width 25 height 10
type input "Shipbob West Hub"
type input "[STREET_ADDRESS]"
type input "[PERSON_NAME][GEOGRAPHIC_DATA]"
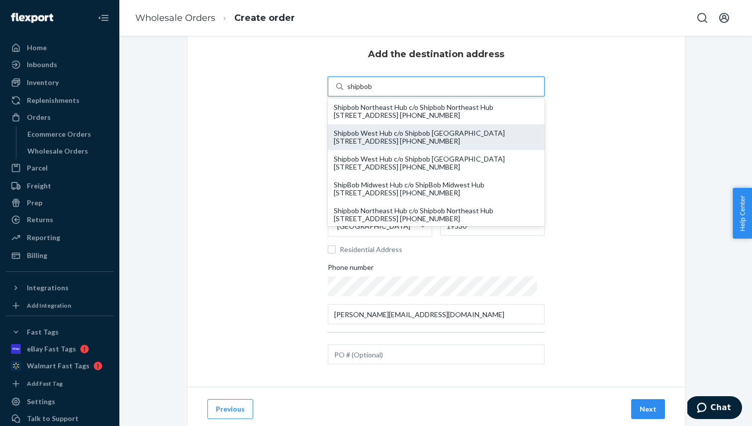
type input "CA"
type input "92555"
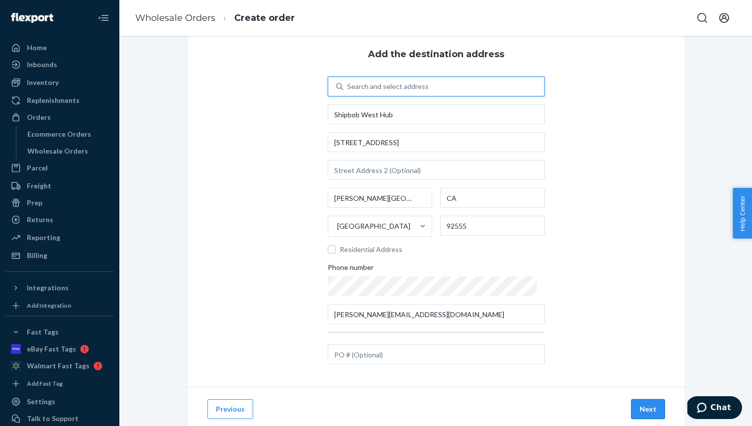
click at [638, 407] on button "Next" at bounding box center [648, 409] width 34 height 20
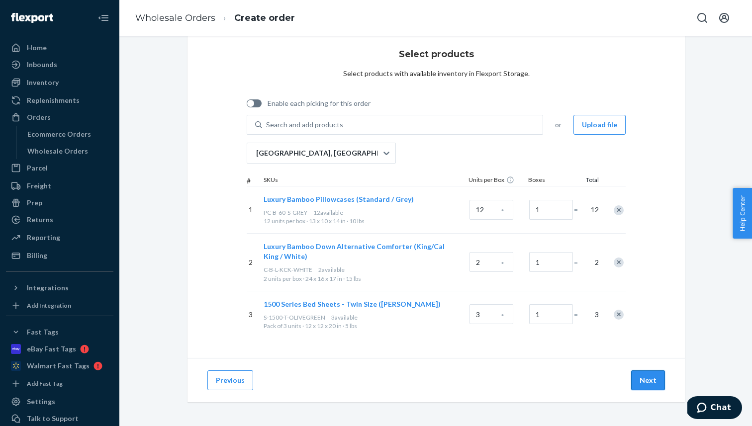
click at [645, 384] on button "Next" at bounding box center [648, 380] width 34 height 20
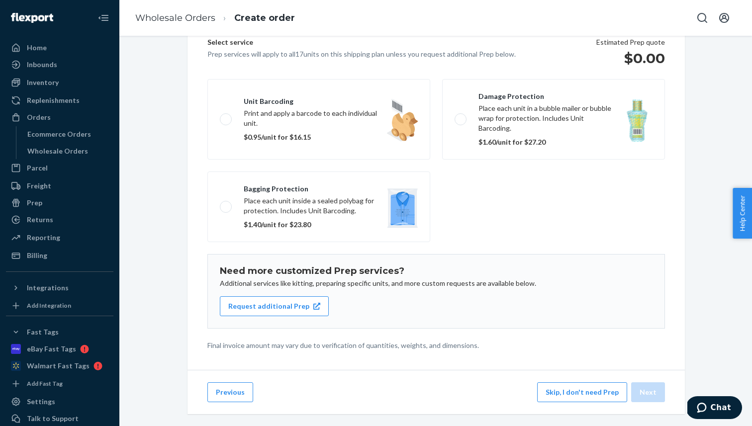
scroll to position [81, 0]
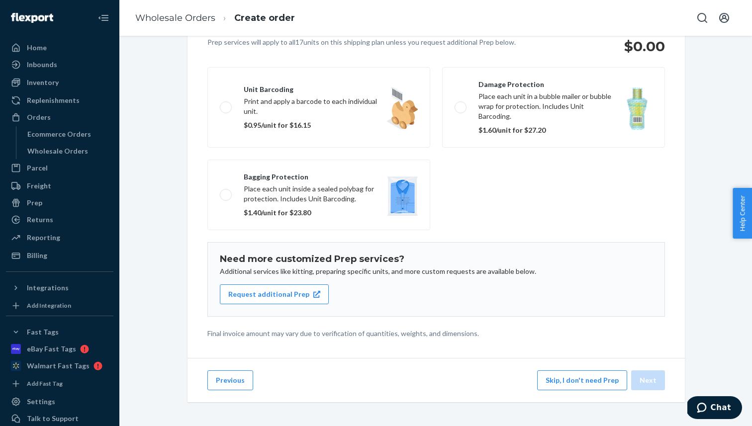
click at [584, 383] on button "Skip, I don't need Prep" at bounding box center [582, 380] width 90 height 20
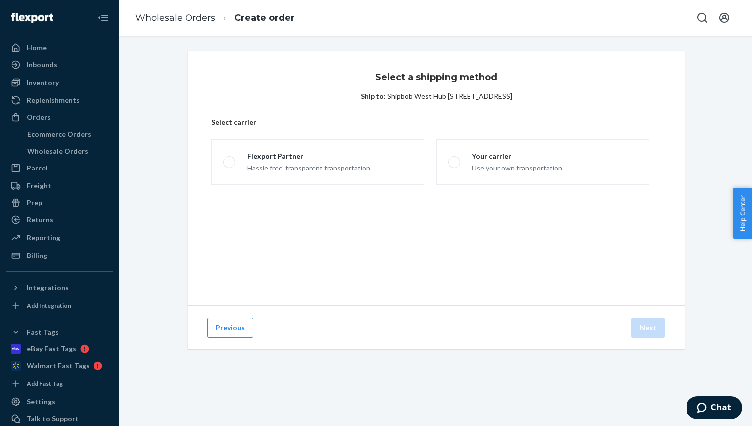
click at [345, 190] on div "Select carrier Flexport Partner Hassle free, transparent transportation Your ca…" at bounding box center [435, 159] width 449 height 84
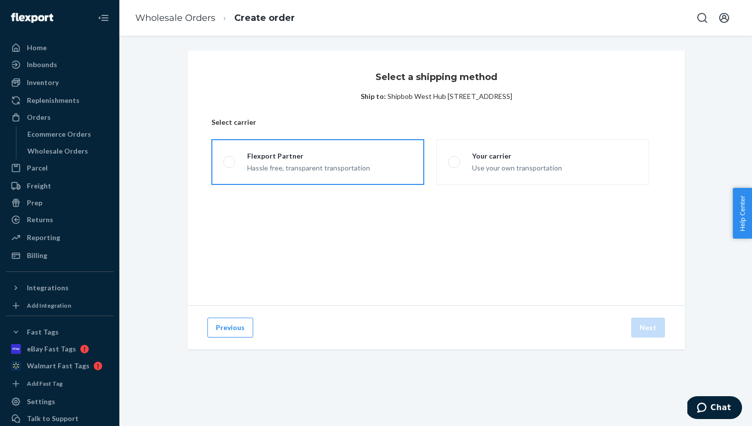
click at [378, 175] on label "Flexport Partner Hassle free, transparent transportation" at bounding box center [317, 162] width 213 height 46
click at [230, 166] on input "Flexport Partner Hassle free, transparent transportation" at bounding box center [226, 162] width 6 height 6
radio input "true"
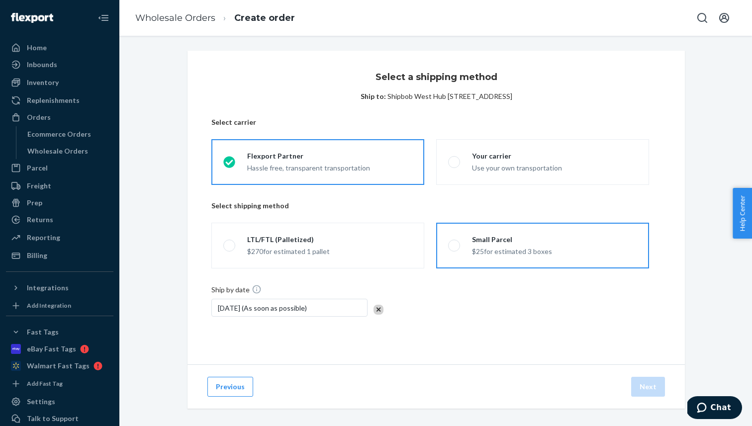
click at [444, 246] on label "Small Parcel $25 for estimated 3 boxes" at bounding box center [542, 246] width 213 height 46
click at [448, 246] on input "Small Parcel $25 for estimated 3 boxes" at bounding box center [451, 246] width 6 height 6
radio input "true"
click at [149, 12] on link "Wholesale Orders" at bounding box center [175, 17] width 80 height 11
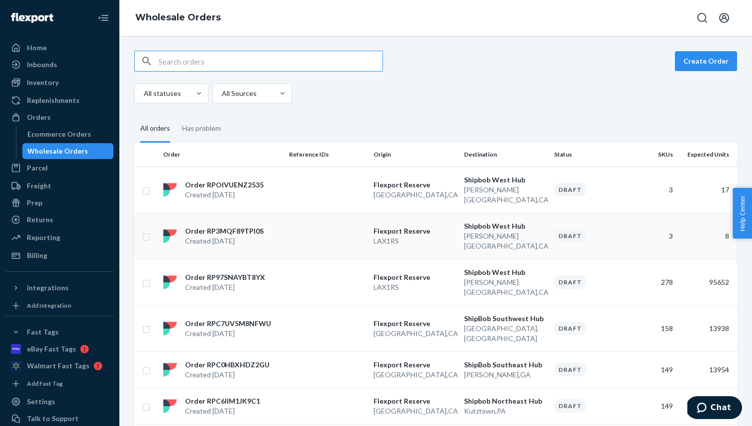
click at [263, 226] on div "Order RP3MQF89TPI0S Created [DATE]" at bounding box center [222, 236] width 126 height 20
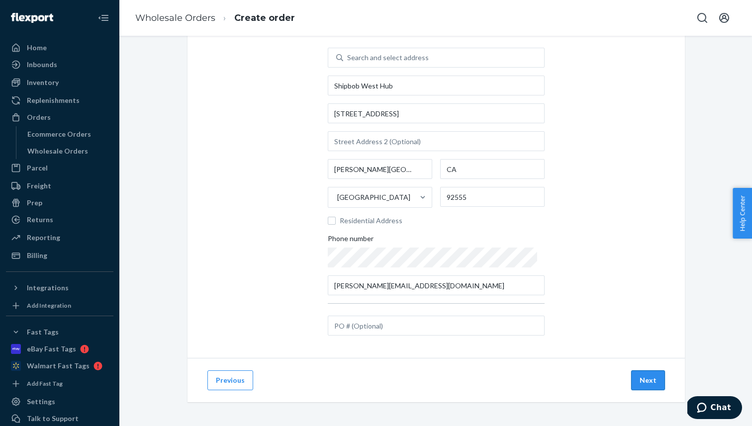
click at [642, 379] on button "Next" at bounding box center [648, 380] width 34 height 20
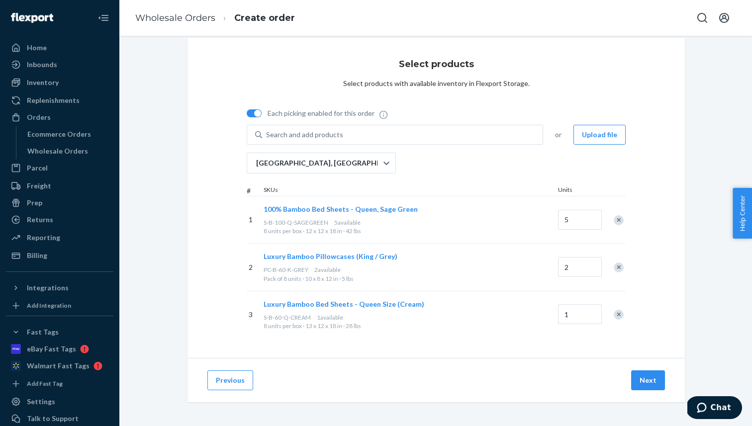
scroll to position [13, 0]
click at [244, 381] on button "Previous" at bounding box center [230, 380] width 46 height 20
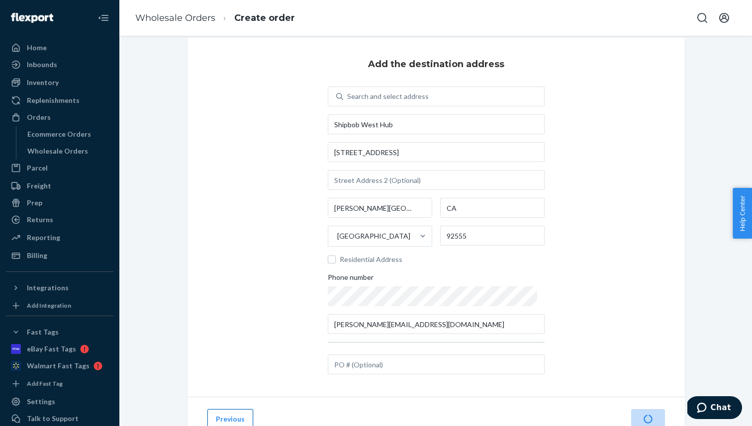
click at [229, 415] on button "Previous" at bounding box center [230, 419] width 46 height 20
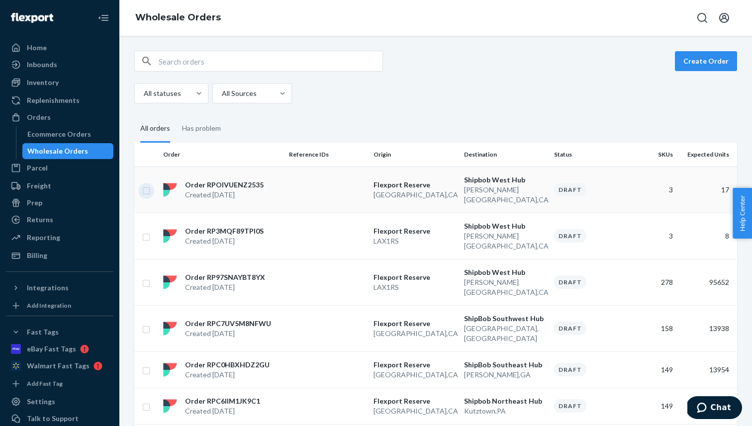
click at [150, 188] on input "checkbox" at bounding box center [146, 189] width 8 height 10
checkbox input "true"
click at [150, 231] on input "checkbox" at bounding box center [146, 236] width 8 height 10
checkbox input "true"
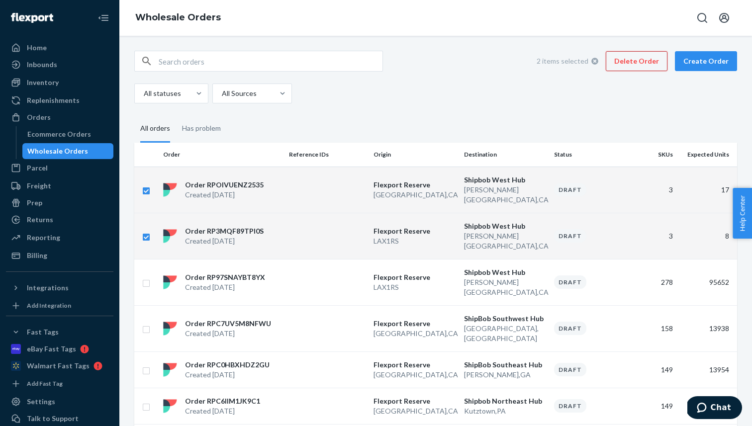
click at [635, 66] on button "Delete Order" at bounding box center [637, 61] width 62 height 20
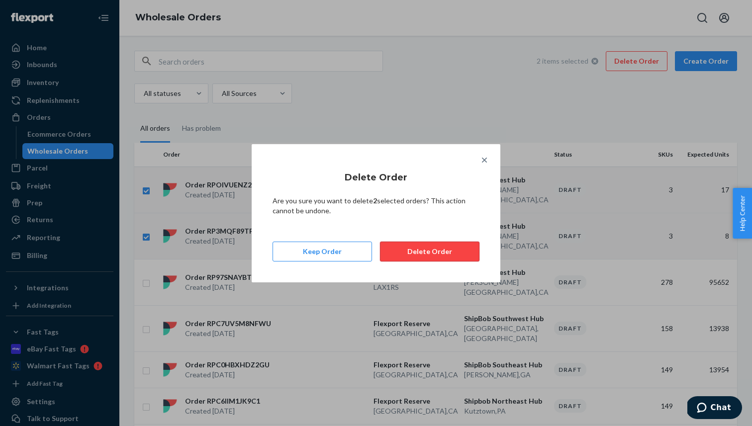
click at [424, 251] on button "Delete Order" at bounding box center [429, 252] width 99 height 20
checkbox input "false"
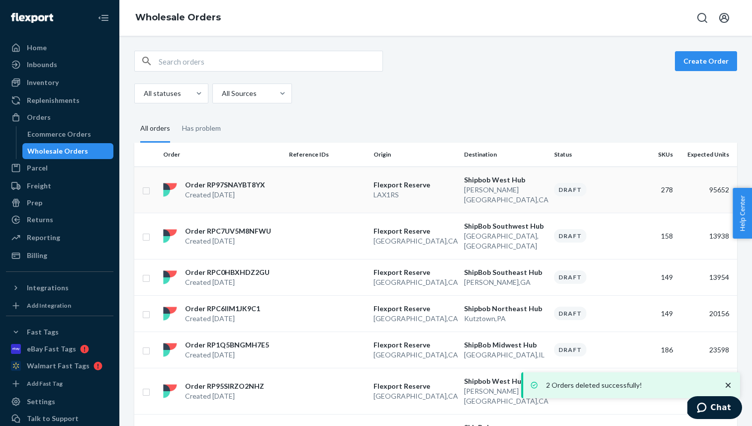
click at [269, 191] on div "Order RP97SNAYBT8YX Created [DATE]" at bounding box center [222, 190] width 126 height 20
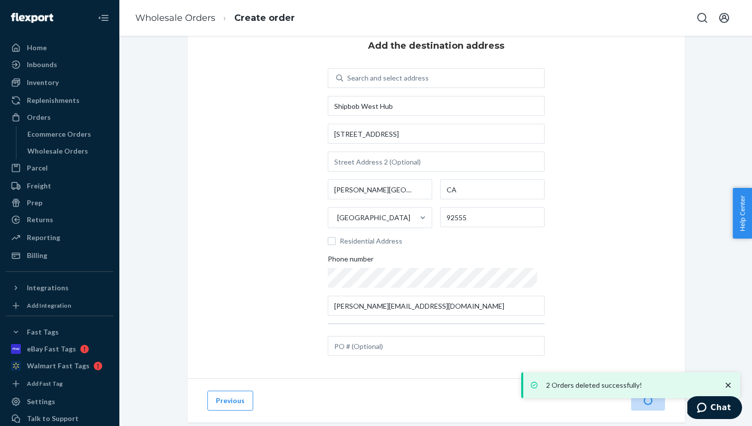
scroll to position [52, 0]
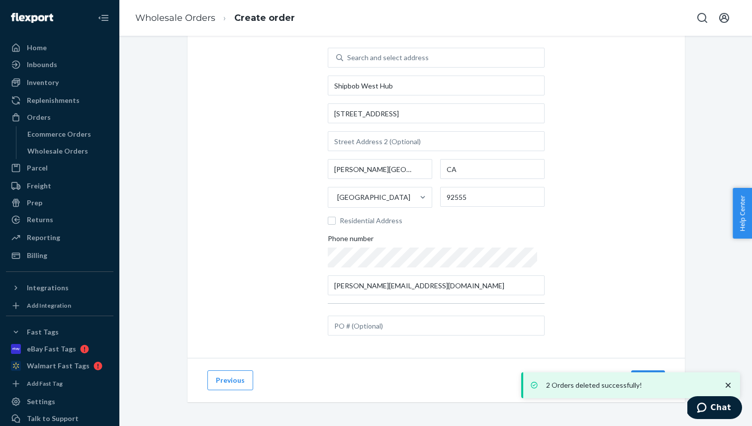
click at [725, 381] on icon "close toast" at bounding box center [728, 385] width 10 height 10
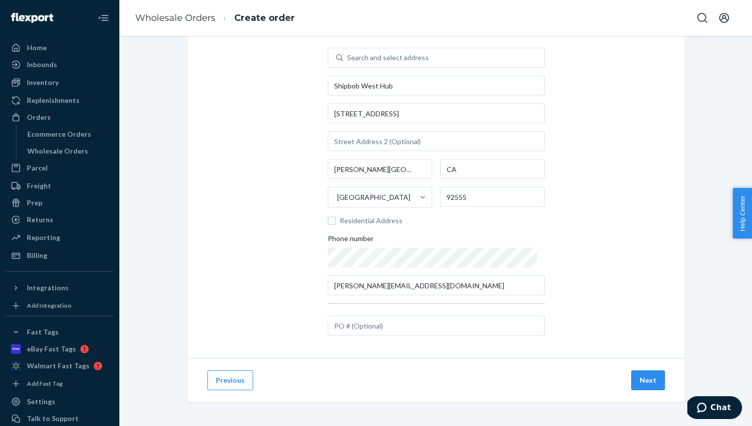
click at [635, 374] on div "2 Orders deleted successfully! Home Inbounds Shipping Plans Problems Inventory …" at bounding box center [376, 213] width 752 height 426
click at [634, 379] on button "Next" at bounding box center [648, 380] width 34 height 20
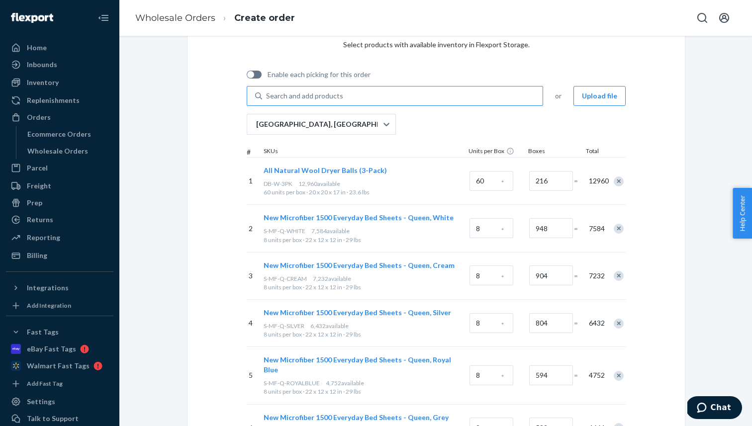
click at [355, 100] on div "Search and add products" at bounding box center [402, 96] width 280 height 18
click at [267, 100] on input "Search and add products" at bounding box center [266, 96] width 1 height 10
paste input "PC-B-60-S-GREY"
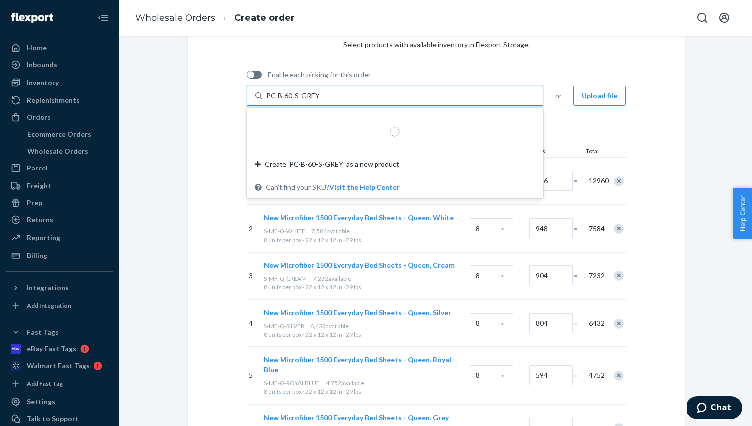
type input "PC-B-60-S-GREY"
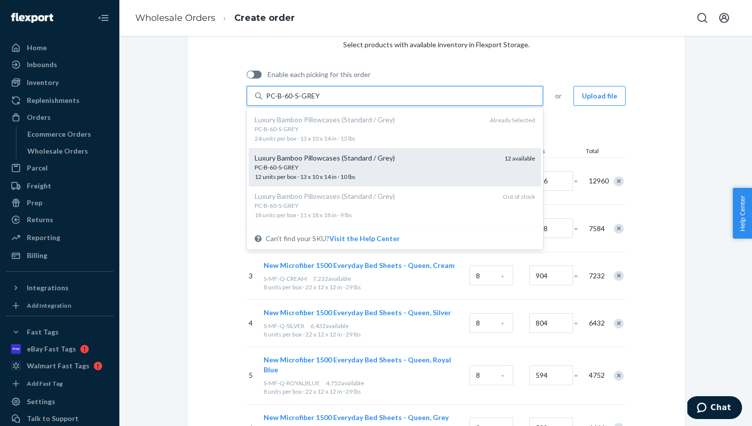
click at [346, 158] on div "Luxury Bamboo Pillowcases (Standard / Grey)" at bounding box center [376, 158] width 242 height 10
click at [319, 101] on input "PC-B-60-S-GREY" at bounding box center [292, 96] width 53 height 10
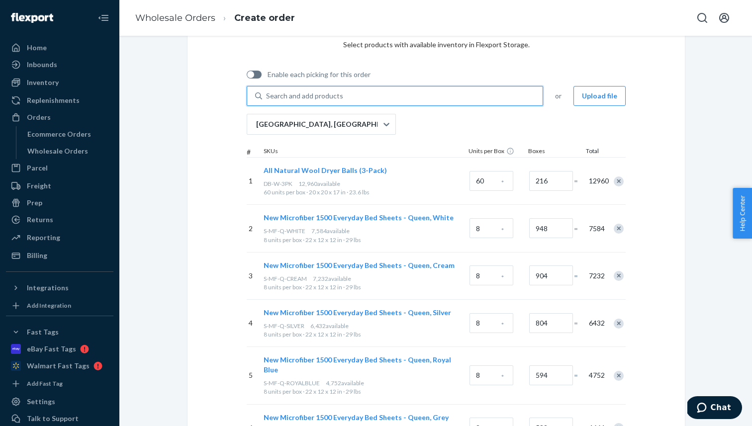
click at [344, 94] on div "Search and add products" at bounding box center [402, 96] width 280 height 18
click at [267, 94] on input "0 results available. Use Up and Down to choose options, press Enter to select t…" at bounding box center [266, 96] width 1 height 10
paste input "C-B-L-KCK-WHITE"
type input "C-B-L-KCK-WHITE"
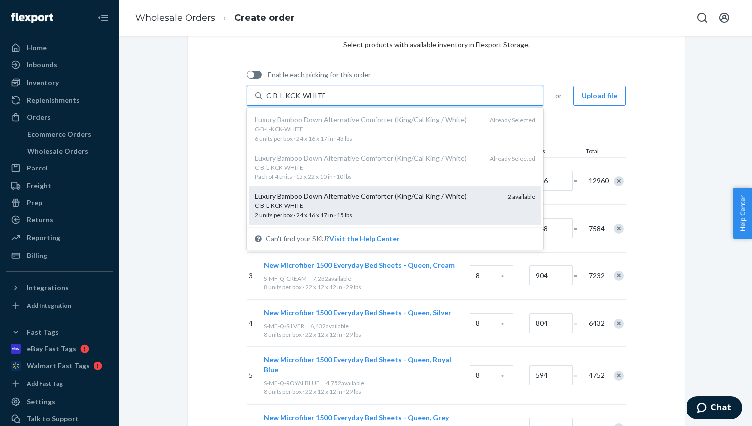
click at [336, 205] on div "C-B-L-KCK-WHITE" at bounding box center [377, 205] width 245 height 8
click at [325, 101] on input "C-B-L-KCK-WHITE" at bounding box center [295, 96] width 59 height 10
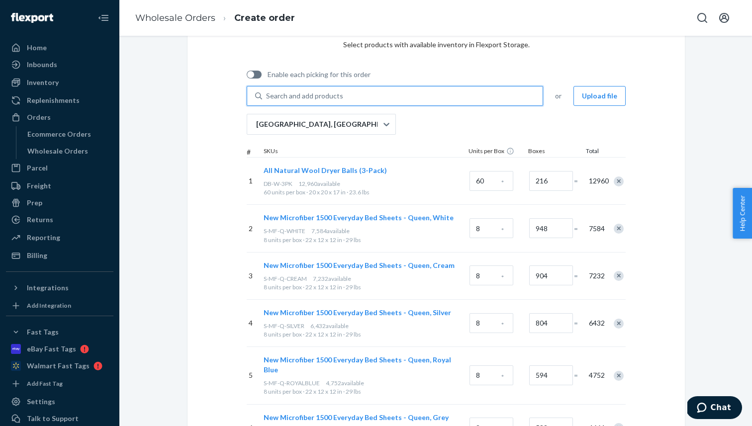
click at [348, 95] on div "Search and add products" at bounding box center [402, 96] width 280 height 18
click at [267, 95] on input "0 results available. Use Up and Down to choose options, press Enter to select t…" at bounding box center [266, 96] width 1 height 10
paste input "S-1500-T-OLIVEGREEN"
type input "S-1500-T-OLIVEGREEN"
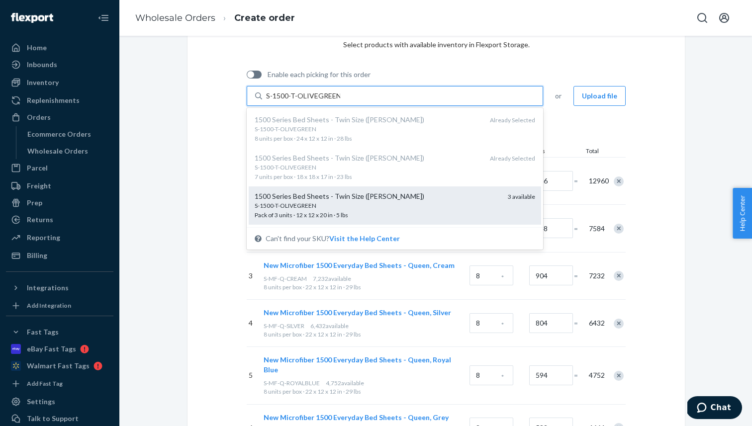
click at [349, 209] on div "S-1500-T-OLIVEGREEN" at bounding box center [377, 205] width 245 height 8
click at [340, 101] on input "S-1500-T-OLIVEGREEN" at bounding box center [303, 96] width 74 height 10
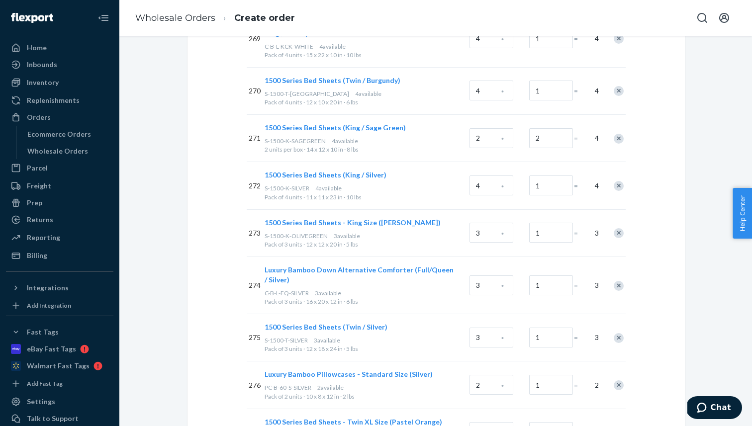
scroll to position [13340, 0]
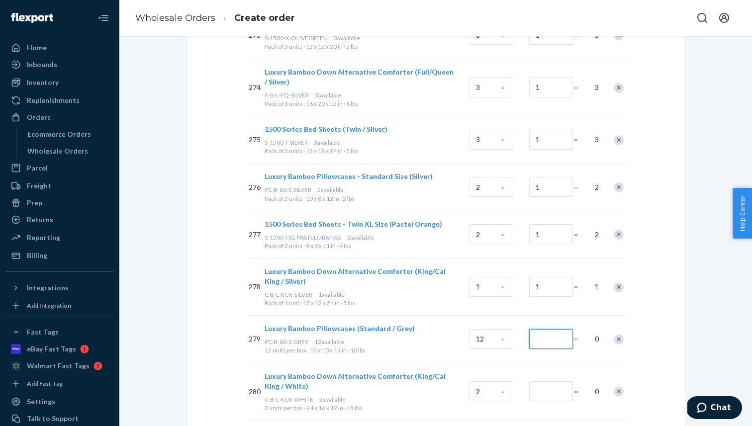
click at [544, 329] on input "Number of boxes" at bounding box center [551, 339] width 44 height 20
type input "1"
click at [553, 381] on input "Number of boxes" at bounding box center [551, 391] width 44 height 20
type input "1"
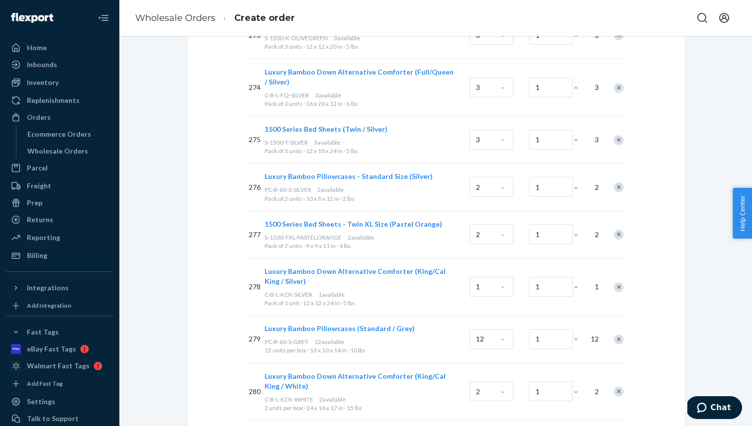
type input "1"
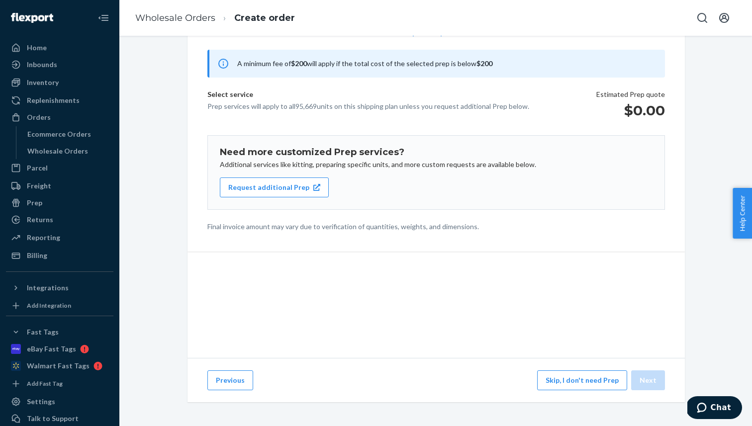
scroll to position [81, 0]
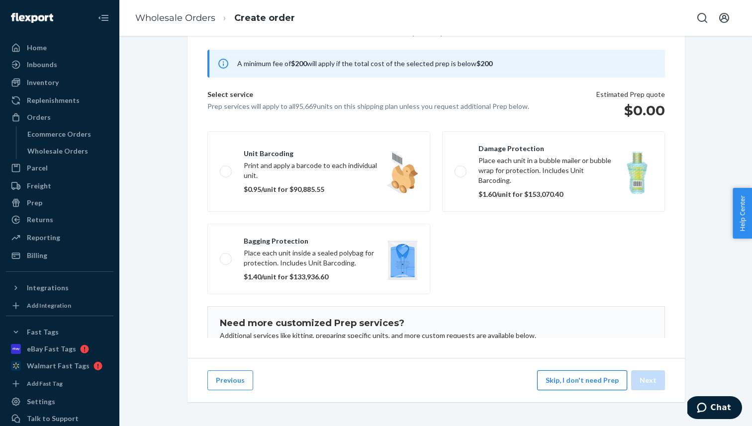
click at [587, 376] on button "Skip, I don't need Prep" at bounding box center [582, 380] width 90 height 20
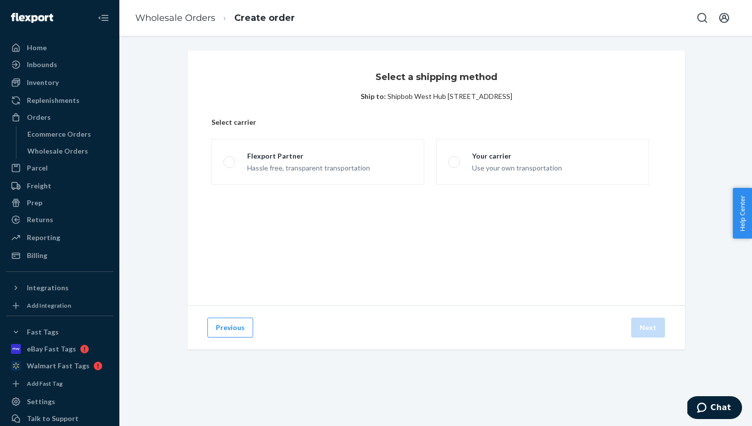
scroll to position [0, 0]
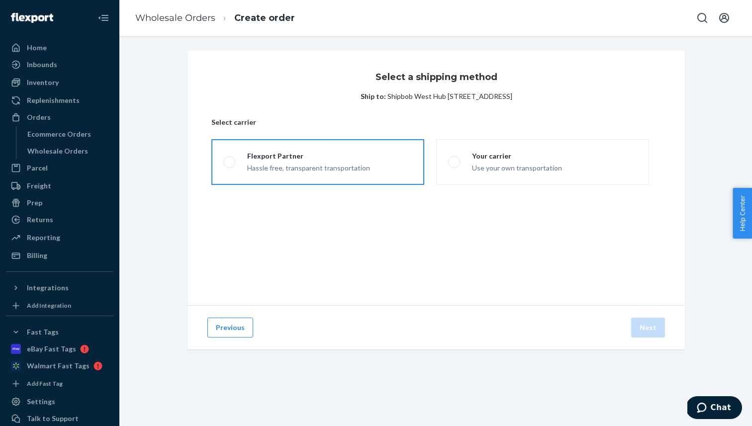
click at [373, 155] on label "Flexport Partner Hassle free, transparent transportation" at bounding box center [317, 162] width 213 height 46
click at [230, 159] on input "Flexport Partner Hassle free, transparent transportation" at bounding box center [226, 162] width 6 height 6
radio input "true"
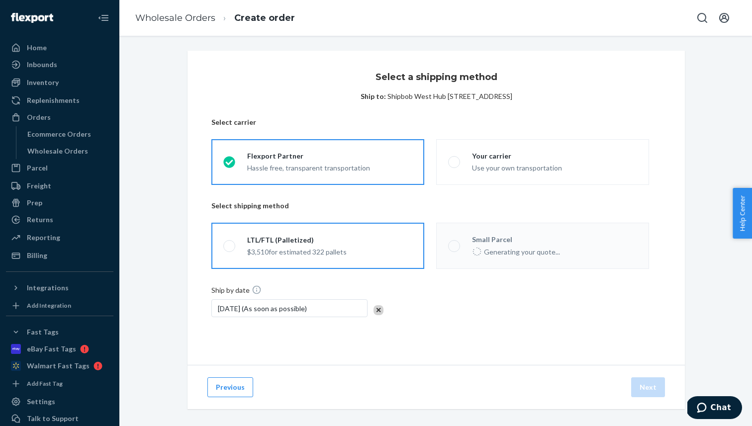
click at [393, 258] on label "LTL/FTL (Palletized) $3,510 for estimated 322 pallets" at bounding box center [317, 246] width 213 height 46
click at [230, 249] on input "LTL/FTL (Palletized) $3,510 for estimated 322 pallets" at bounding box center [226, 246] width 6 height 6
radio input "true"
click at [657, 384] on button "Next" at bounding box center [648, 387] width 34 height 20
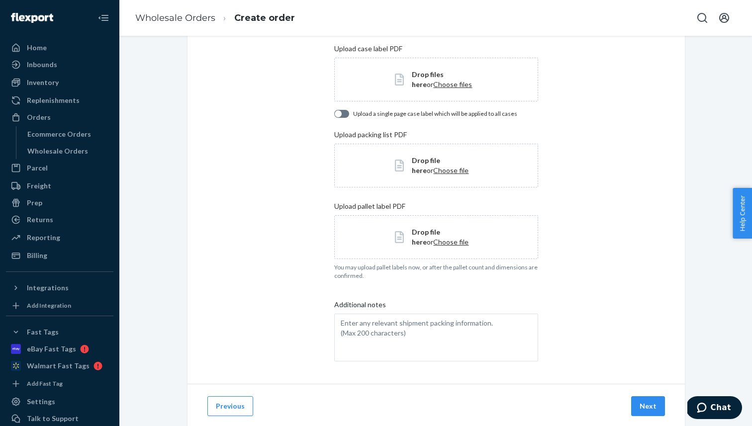
scroll to position [117, 0]
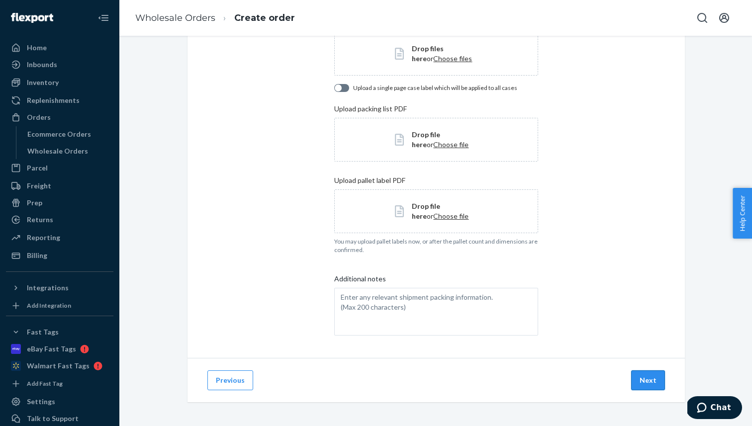
click at [644, 384] on button "Next" at bounding box center [648, 380] width 34 height 20
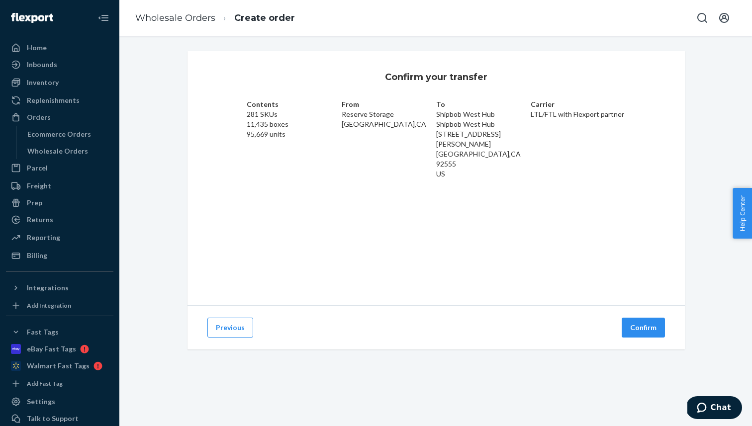
scroll to position [0, 0]
